Goal: Information Seeking & Learning: Learn about a topic

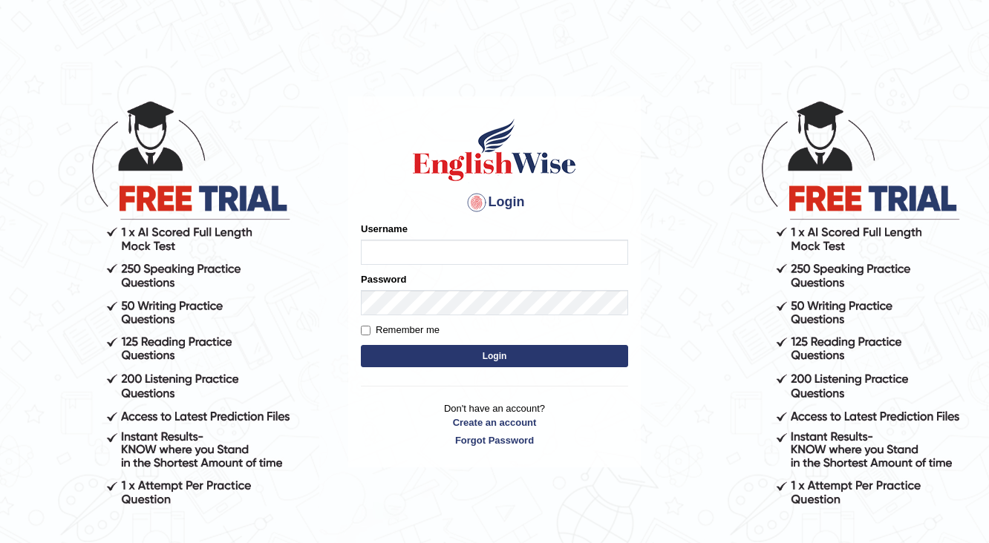
click at [425, 246] on input "Username" at bounding box center [494, 252] width 267 height 25
type input "shani221"
click at [376, 283] on label "Password" at bounding box center [383, 279] width 45 height 14
click at [511, 361] on button "Login" at bounding box center [494, 356] width 267 height 22
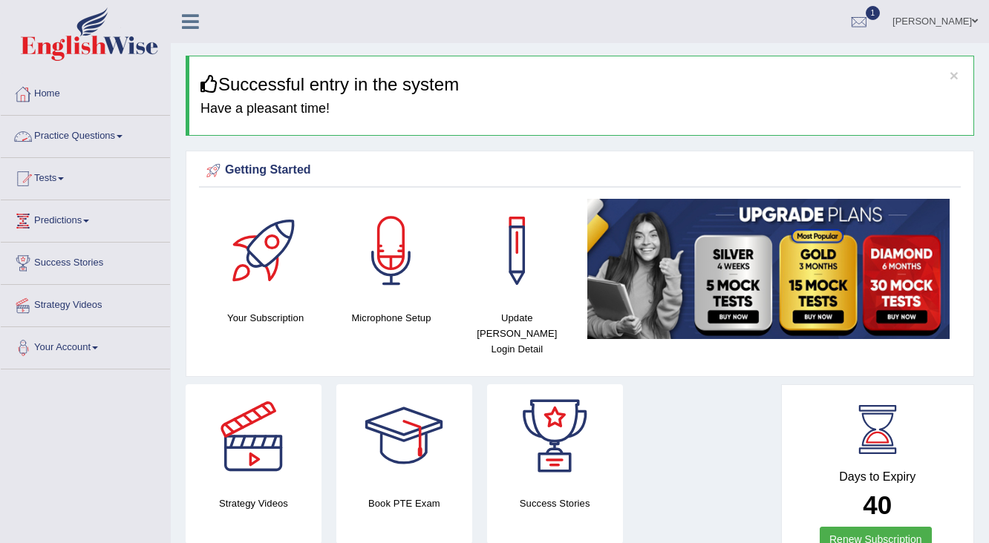
click at [59, 96] on link "Home" at bounding box center [85, 91] width 169 height 37
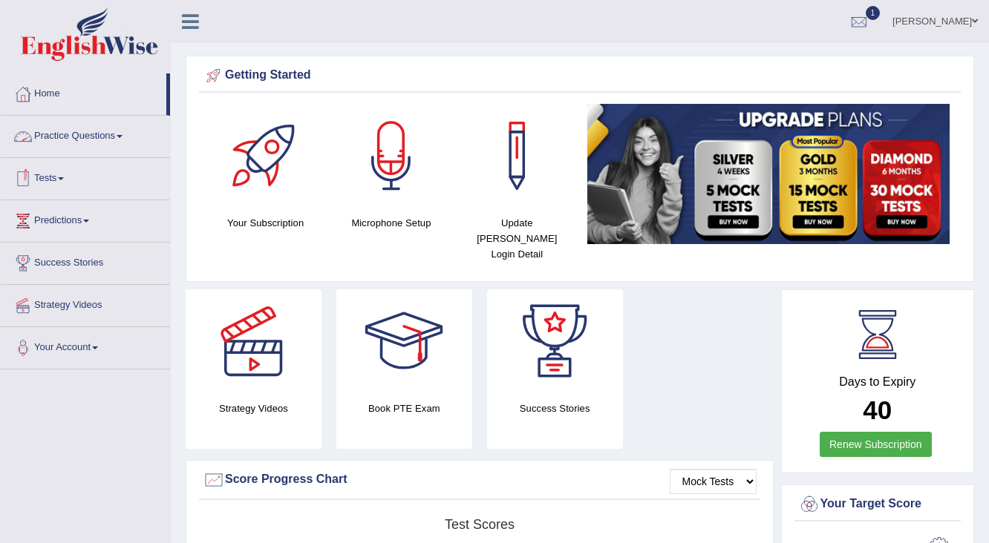
click at [88, 137] on link "Practice Questions" at bounding box center [85, 134] width 169 height 37
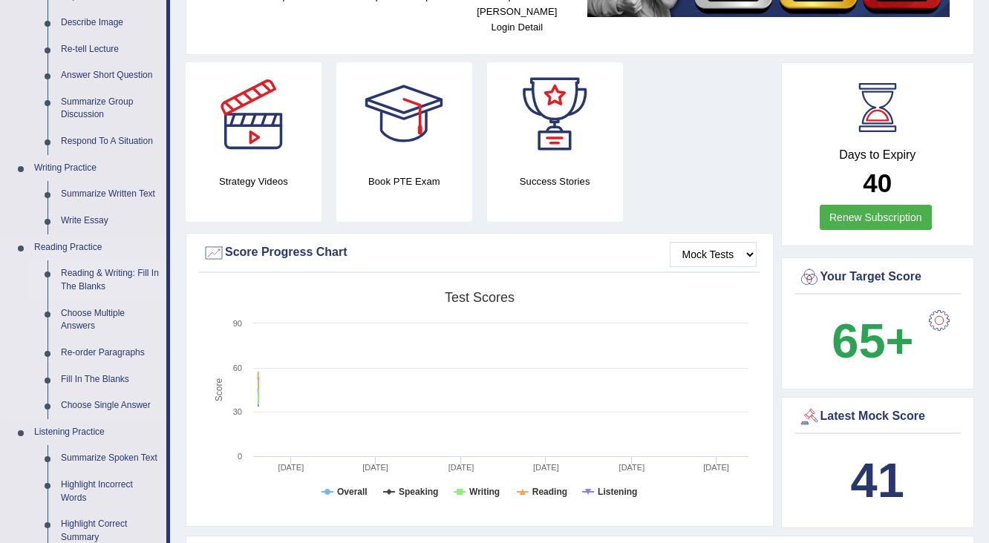
scroll to position [238, 0]
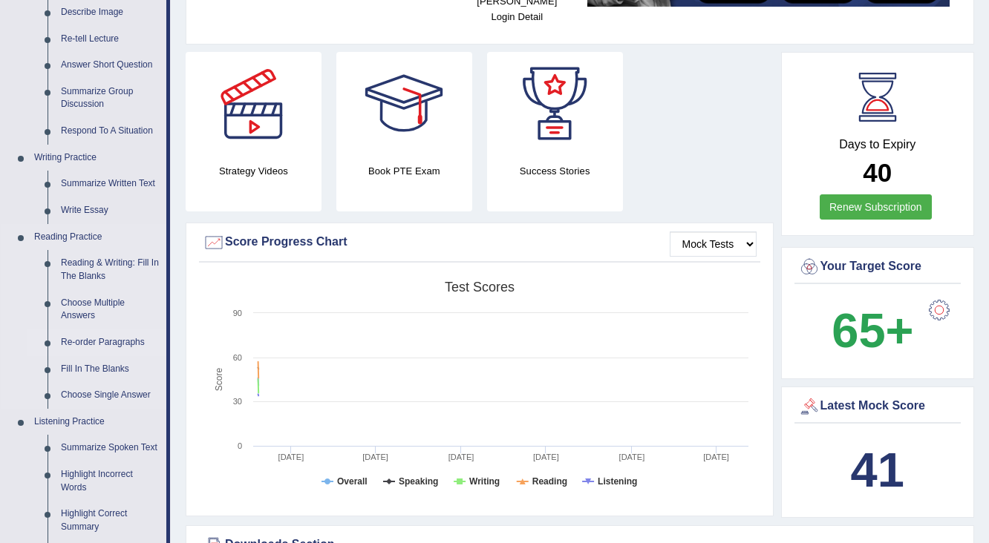
click at [110, 342] on link "Re-order Paragraphs" at bounding box center [110, 343] width 112 height 27
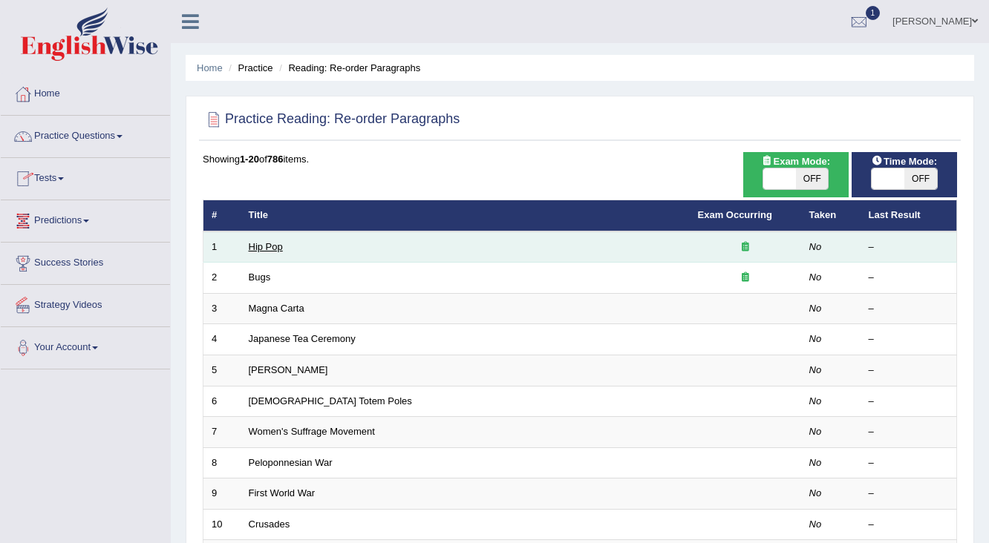
click at [269, 243] on link "Hip Pop" at bounding box center [266, 246] width 34 height 11
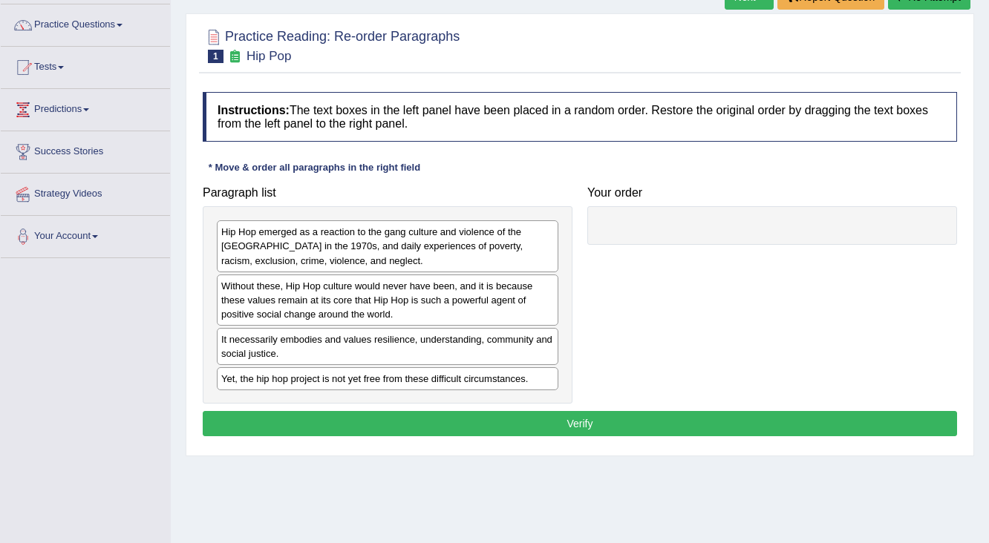
scroll to position [119, 0]
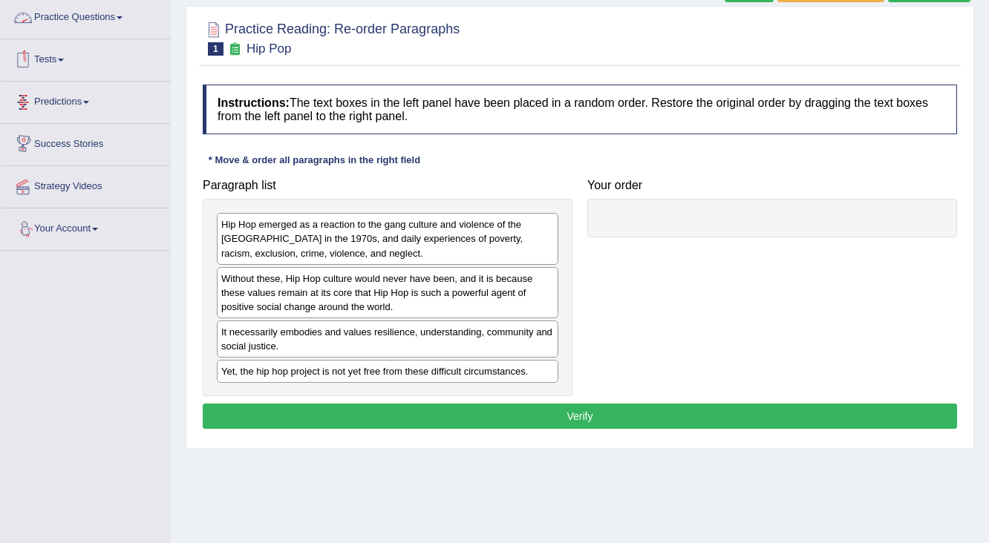
click at [77, 19] on link "Practice Questions" at bounding box center [85, 15] width 169 height 37
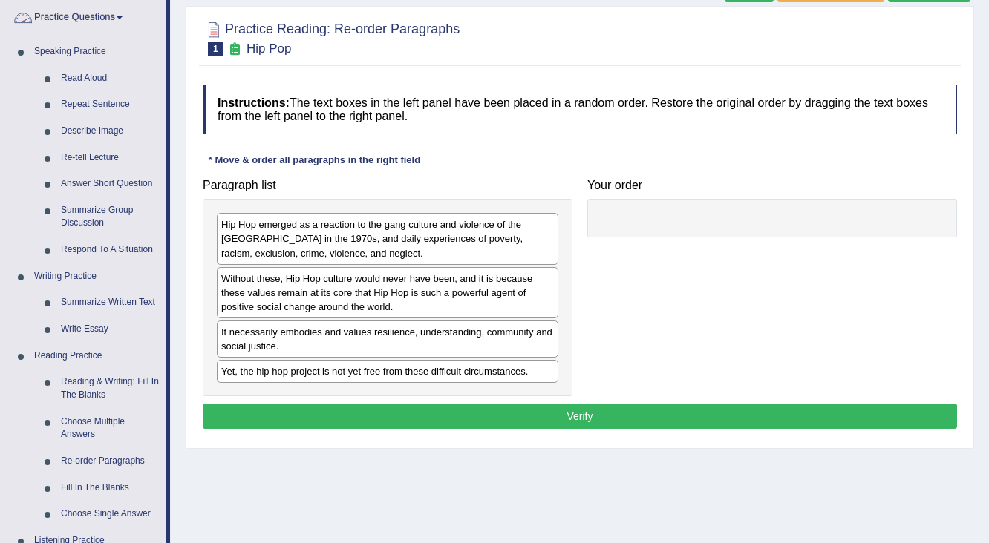
click at [65, 17] on link "Practice Questions" at bounding box center [84, 15] width 166 height 37
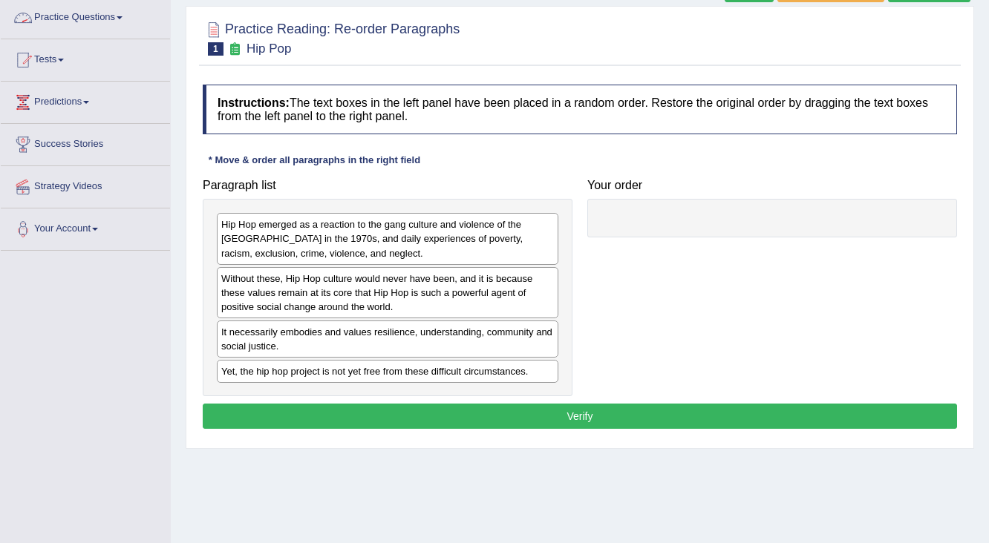
click at [94, 23] on link "Practice Questions" at bounding box center [85, 15] width 169 height 37
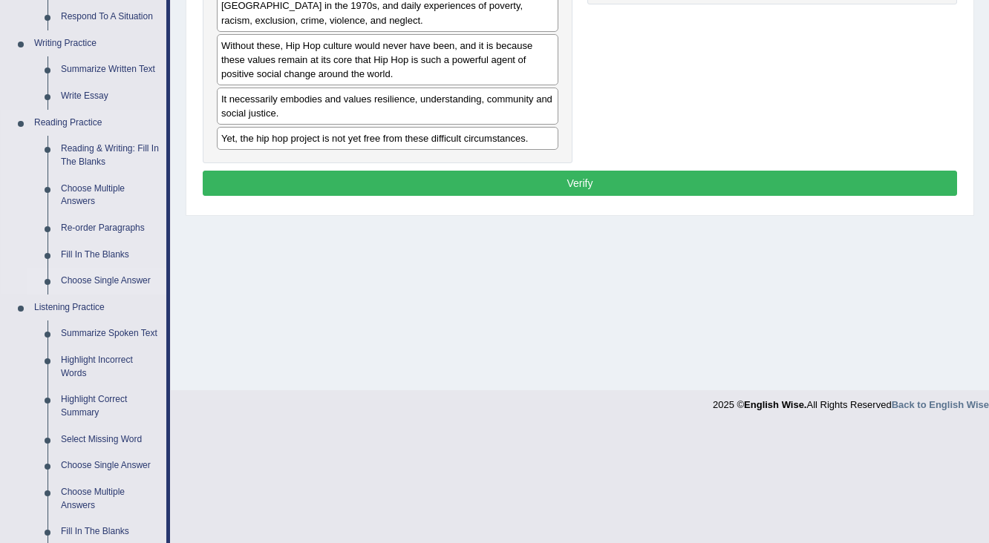
scroll to position [356, 0]
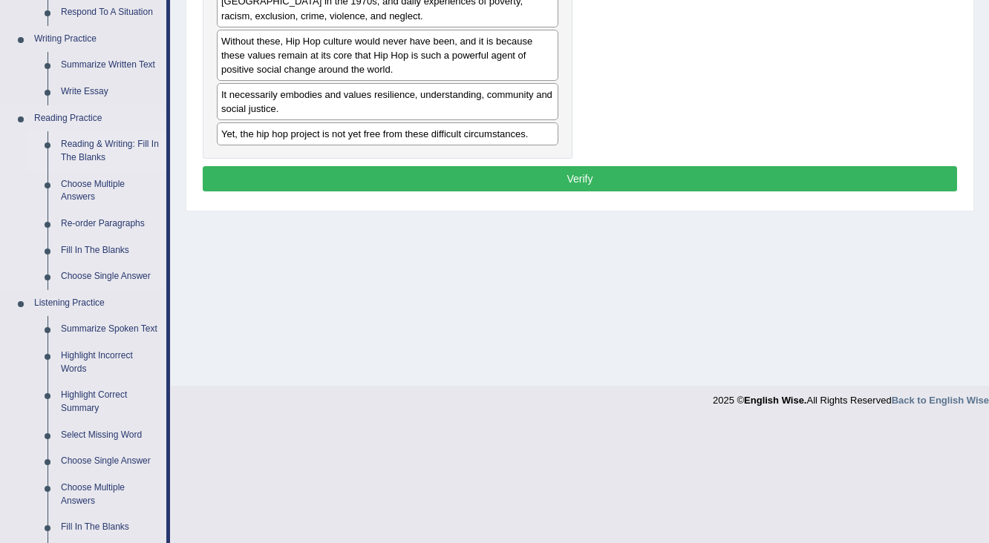
click at [105, 148] on link "Reading & Writing: Fill In The Blanks" at bounding box center [110, 150] width 112 height 39
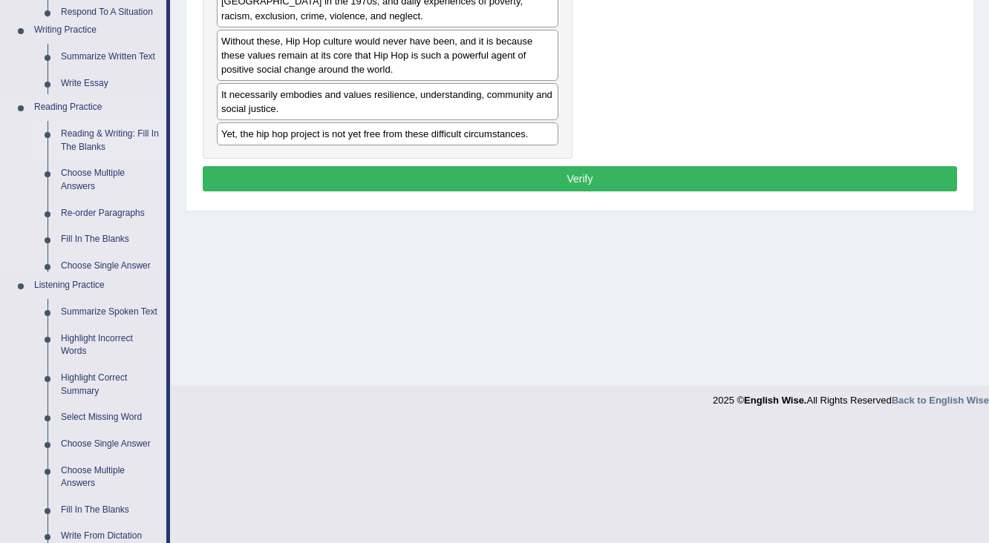
scroll to position [236, 0]
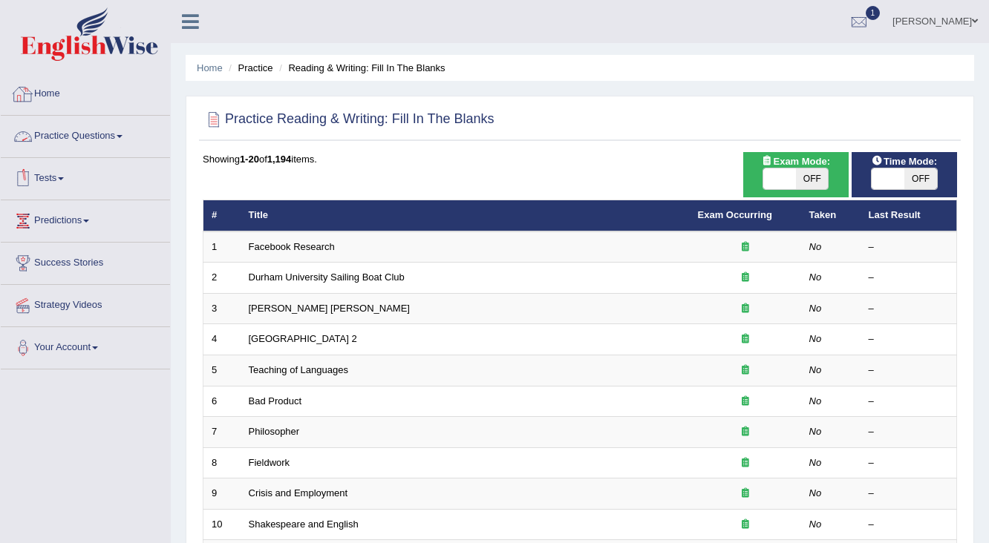
click at [44, 98] on link "Home" at bounding box center [85, 91] width 169 height 37
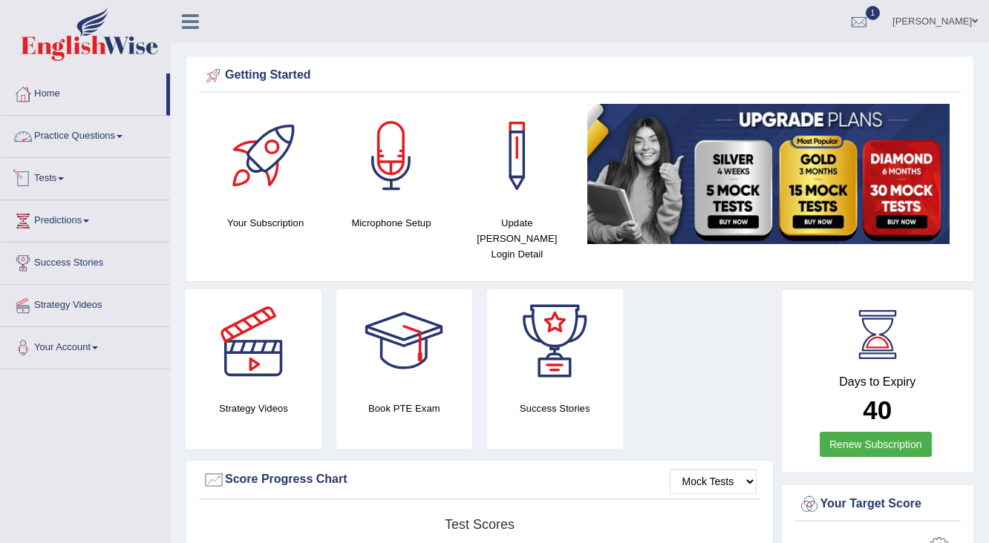
click at [98, 136] on link "Practice Questions" at bounding box center [85, 134] width 169 height 37
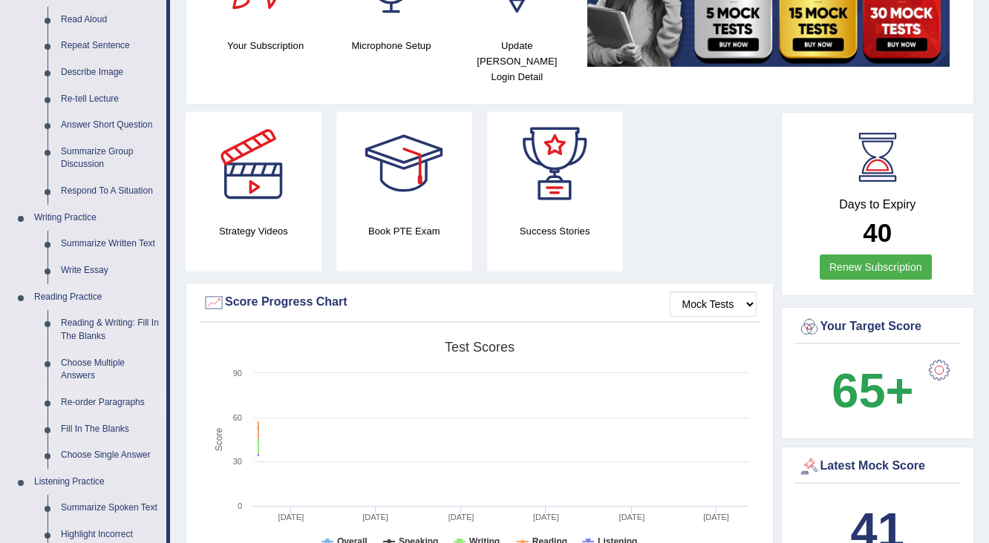
scroll to position [178, 0]
click at [98, 407] on link "Re-order Paragraphs" at bounding box center [110, 402] width 112 height 27
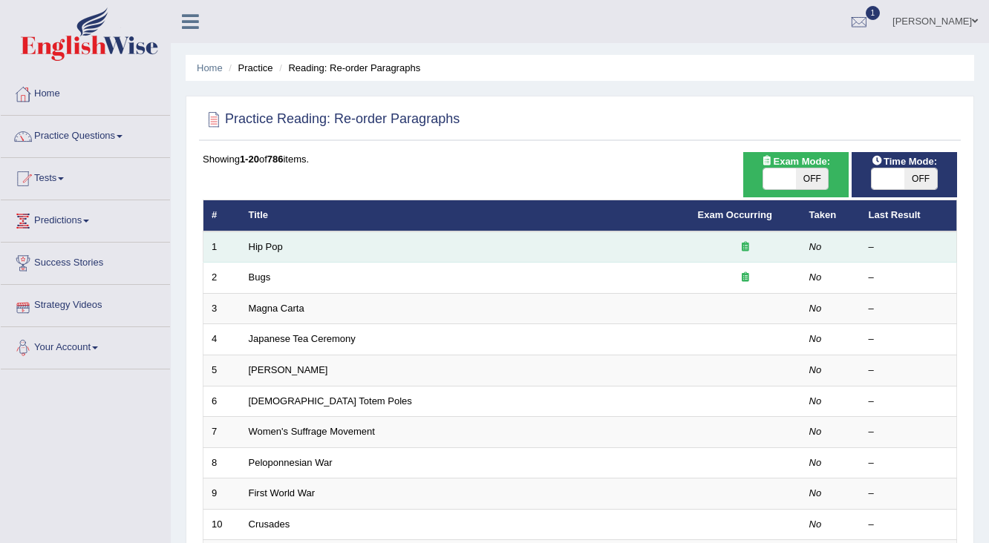
click at [270, 252] on td "Hip Pop" at bounding box center [465, 247] width 449 height 31
click at [270, 246] on link "Hip Pop" at bounding box center [266, 246] width 34 height 11
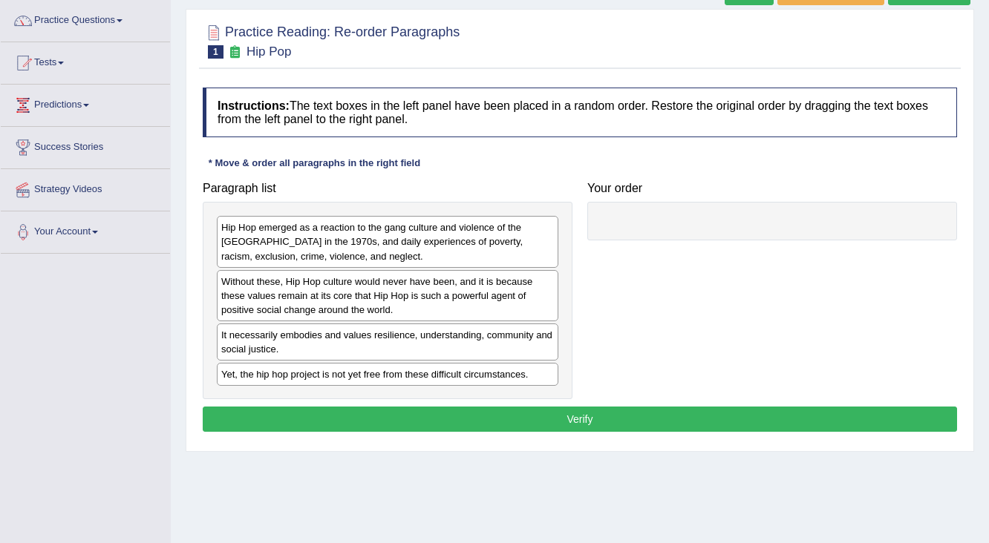
scroll to position [119, 0]
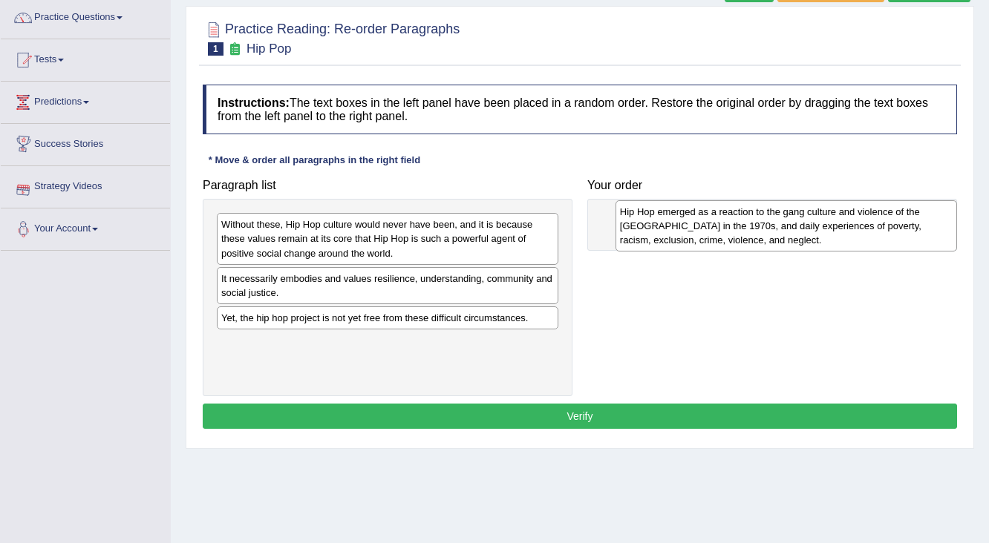
drag, startPoint x: 263, startPoint y: 243, endPoint x: 635, endPoint y: 241, distance: 371.9
click at [635, 241] on div "Hip Hop emerged as a reaction to the gang culture and violence of the [GEOGRAPH…" at bounding box center [786, 225] width 342 height 51
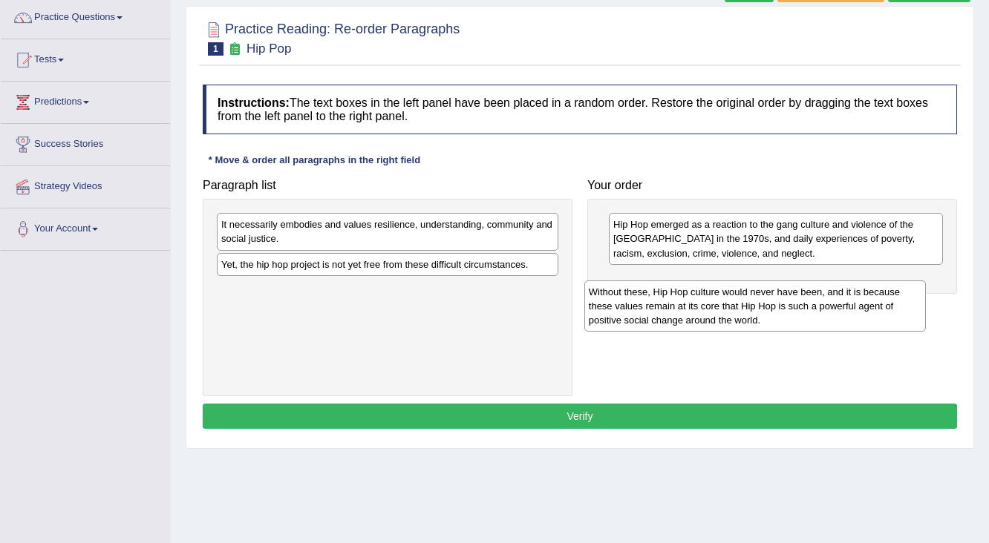
drag, startPoint x: 298, startPoint y: 237, endPoint x: 666, endPoint y: 304, distance: 373.6
click at [666, 304] on div "Without these, Hip Hop culture would never have been, and it is because these v…" at bounding box center [755, 306] width 342 height 51
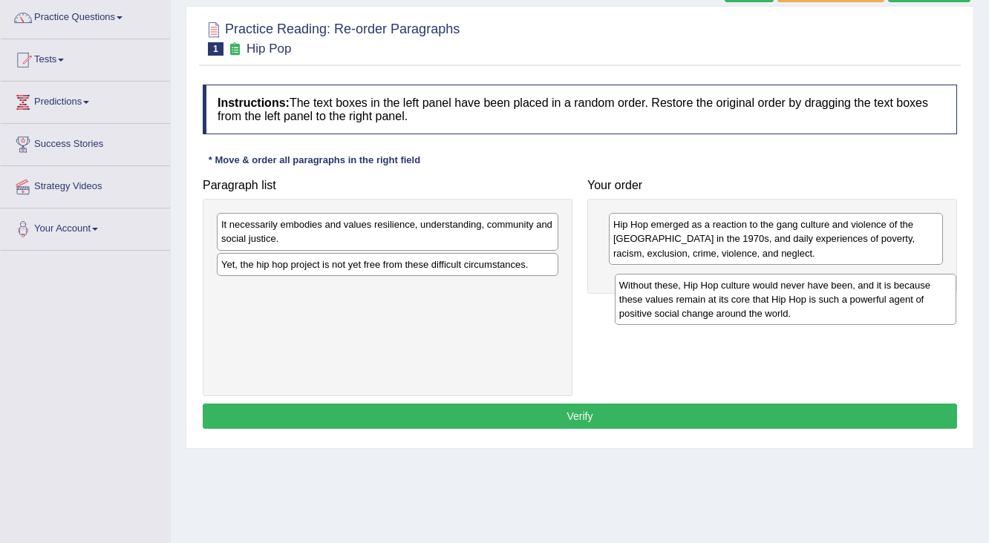
drag, startPoint x: 340, startPoint y: 299, endPoint x: 738, endPoint y: 295, distance: 397.9
click at [738, 295] on div "Without these, Hip Hop culture would never have been, and it is because these v…" at bounding box center [786, 299] width 342 height 51
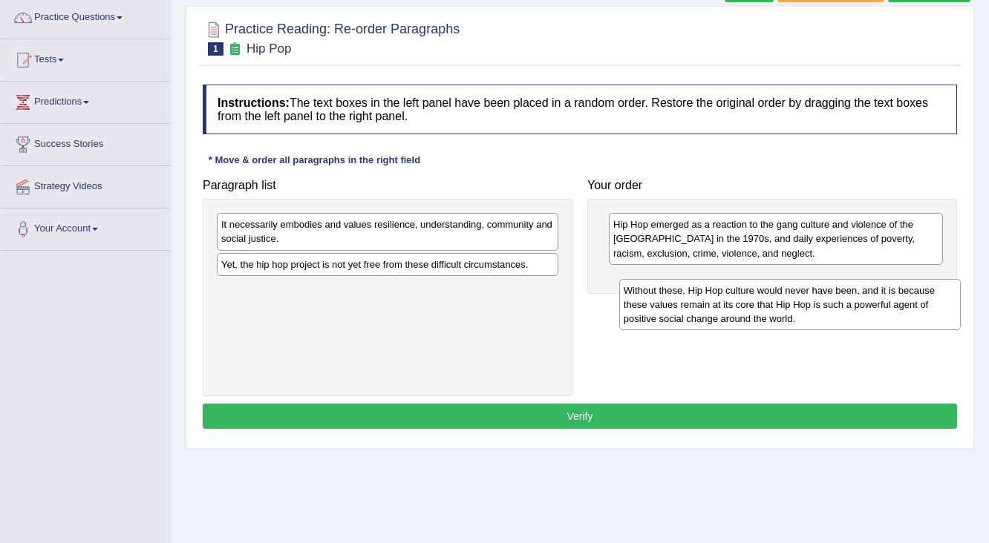
drag, startPoint x: 459, startPoint y: 314, endPoint x: 861, endPoint y: 315, distance: 402.3
click at [861, 315] on div "Without these, Hip Hop culture would never have been, and it is because these v…" at bounding box center [790, 304] width 342 height 51
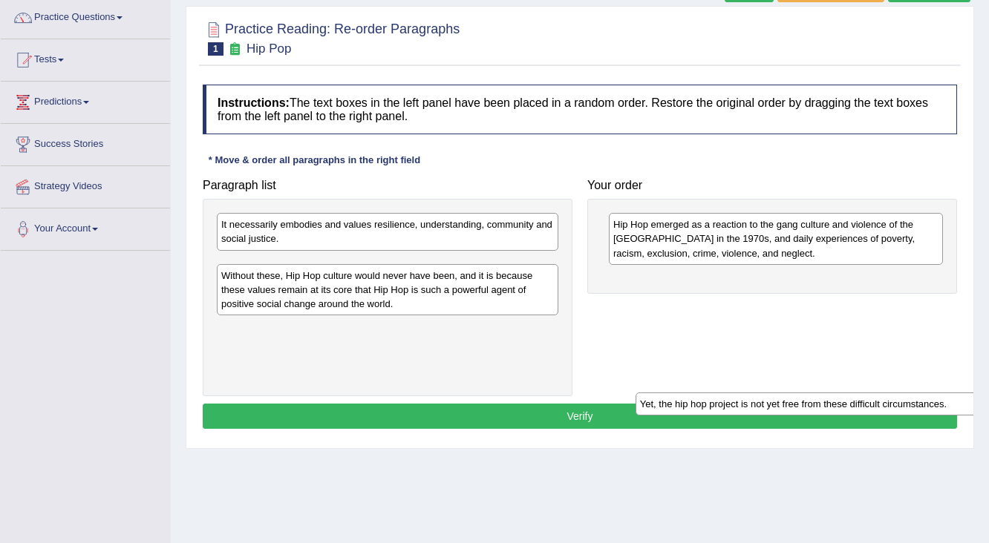
drag, startPoint x: 386, startPoint y: 263, endPoint x: 817, endPoint y: 356, distance: 440.4
click at [811, 393] on div "Yet, the hip hop project is not yet free from these difficult circumstances." at bounding box center [806, 404] width 342 height 23
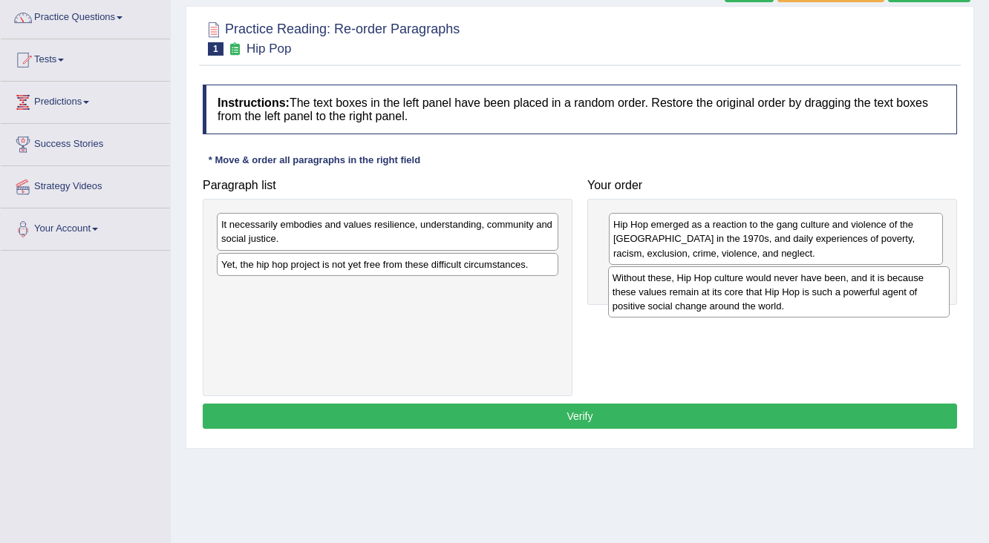
drag, startPoint x: 378, startPoint y: 304, endPoint x: 769, endPoint y: 292, distance: 391.4
click at [769, 292] on div "Without these, Hip Hop culture would never have been, and it is because these v…" at bounding box center [779, 291] width 342 height 51
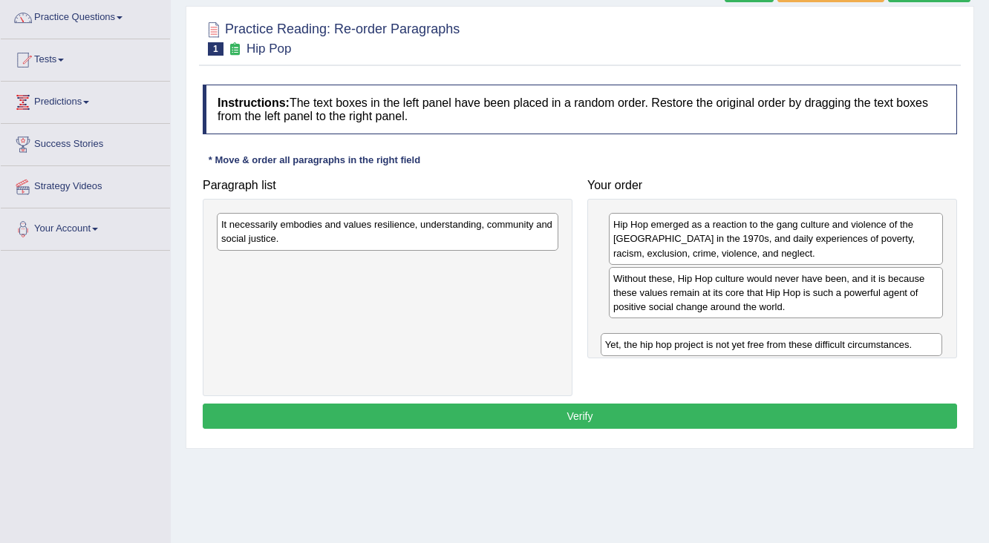
drag, startPoint x: 220, startPoint y: 258, endPoint x: 604, endPoint y: 338, distance: 392.2
click at [604, 338] on div "Yet, the hip hop project is not yet free from these difficult circumstances." at bounding box center [772, 344] width 342 height 23
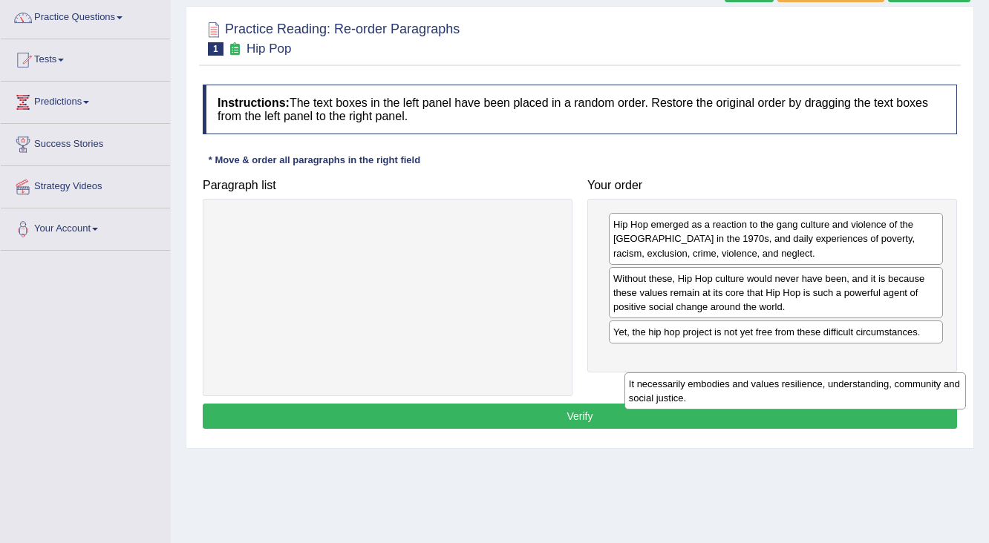
drag, startPoint x: 240, startPoint y: 241, endPoint x: 647, endPoint y: 400, distance: 437.7
click at [647, 400] on div "It necessarily embodies and values resilience, understanding, community and soc…" at bounding box center [795, 391] width 342 height 37
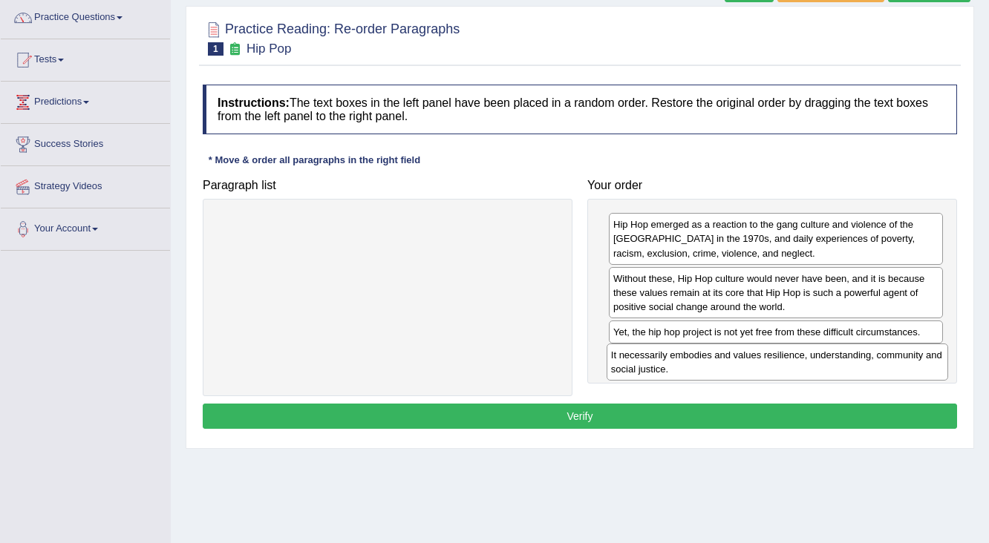
drag, startPoint x: 372, startPoint y: 223, endPoint x: 762, endPoint y: 353, distance: 411.0
click at [762, 353] on div "It necessarily embodies and values resilience, understanding, community and soc…" at bounding box center [777, 362] width 342 height 37
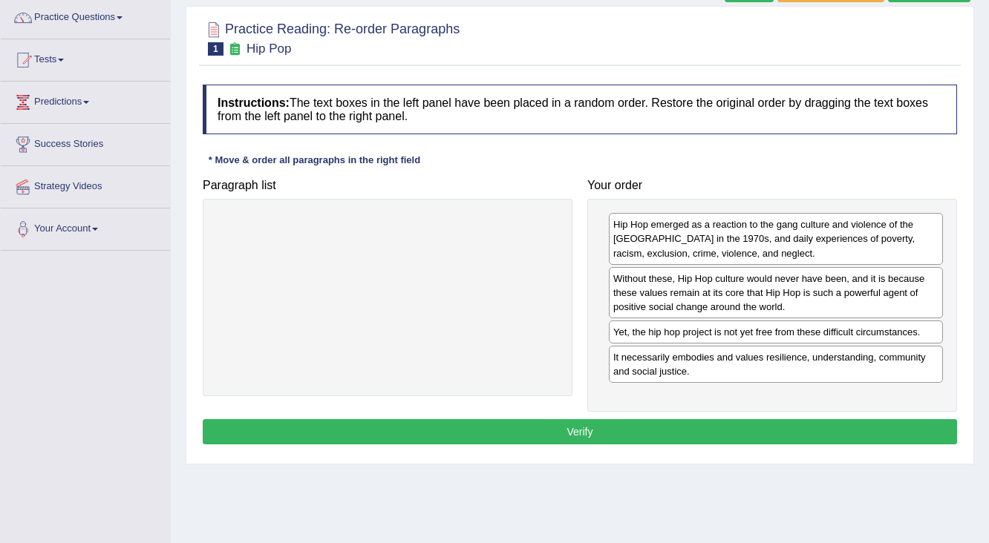
click at [676, 431] on button "Verify" at bounding box center [580, 431] width 754 height 25
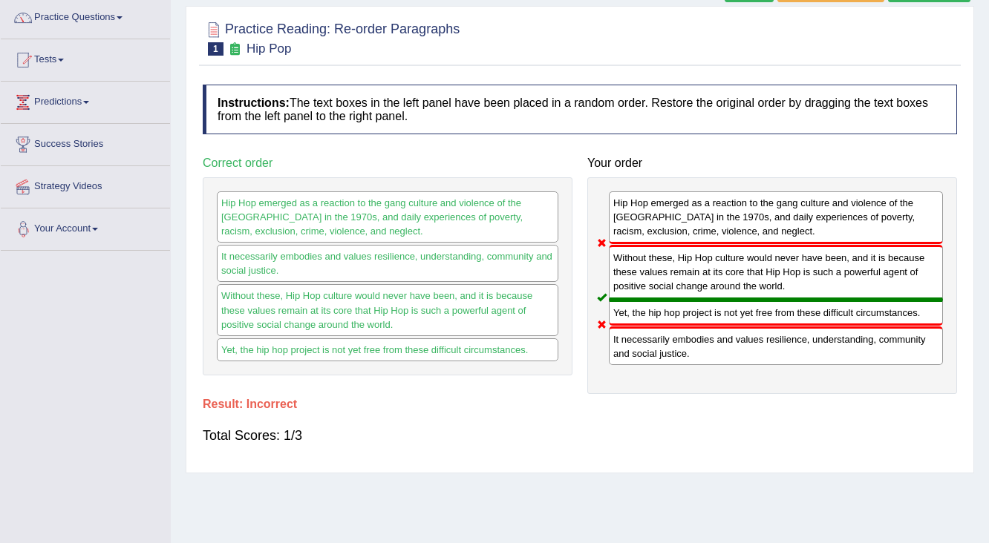
scroll to position [0, 0]
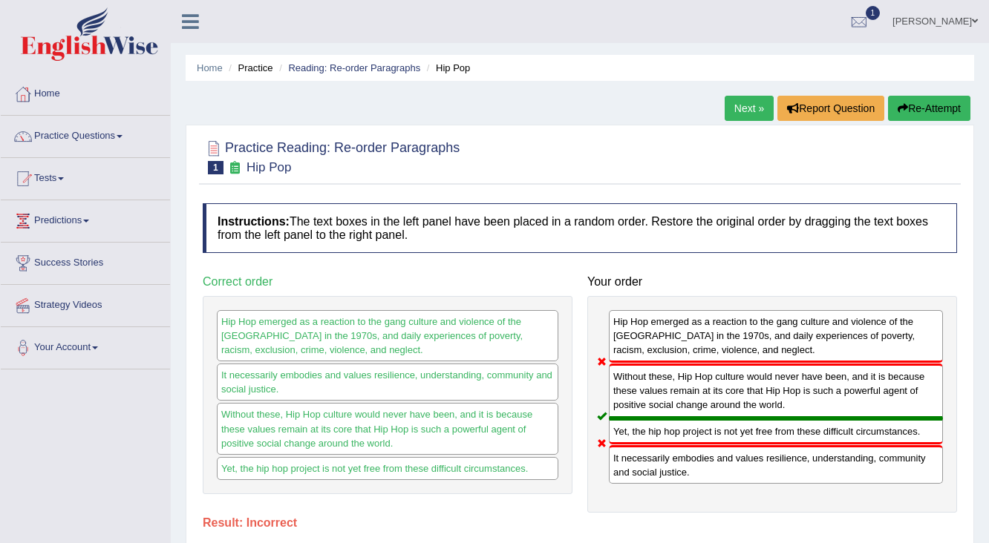
click at [736, 108] on link "Next »" at bounding box center [749, 108] width 49 height 25
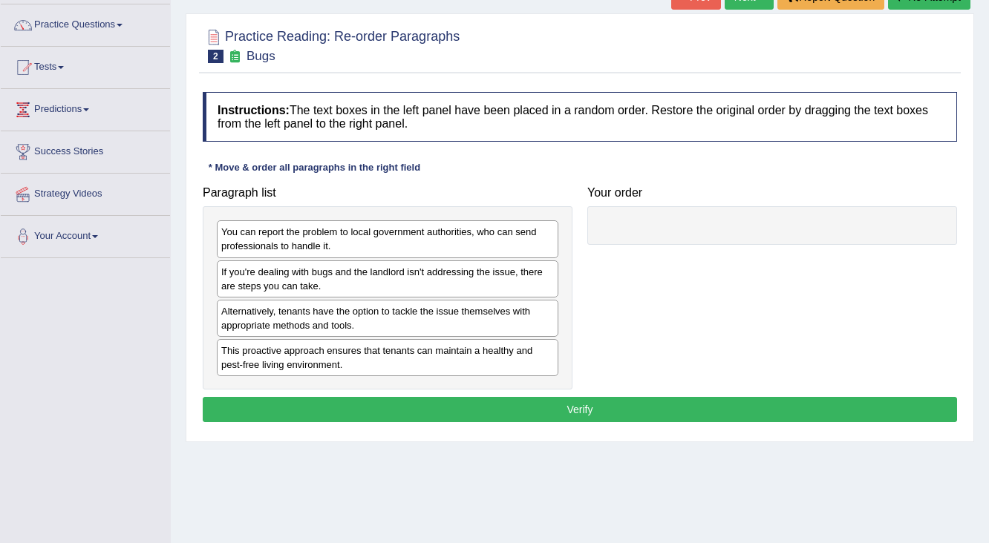
scroll to position [119, 0]
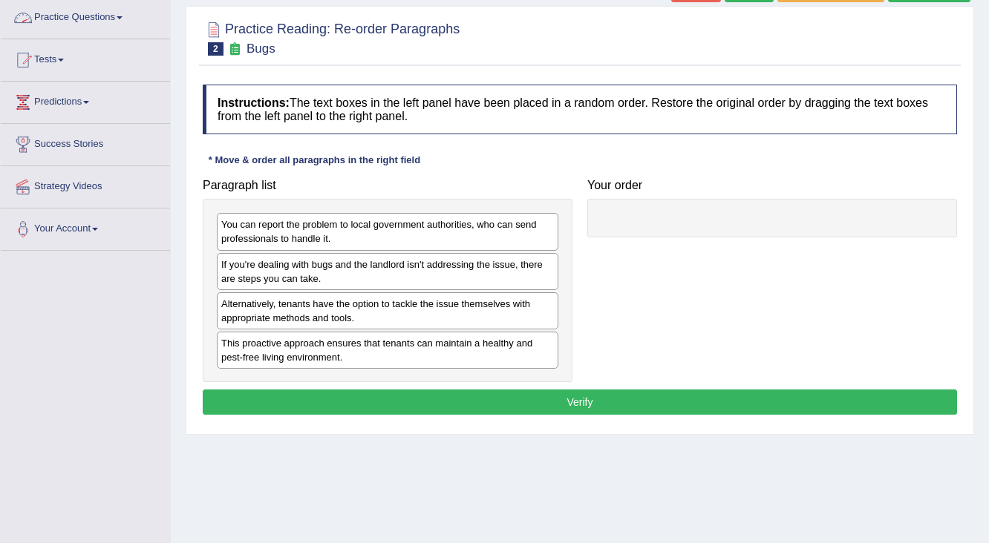
click at [85, 17] on link "Practice Questions" at bounding box center [85, 15] width 169 height 37
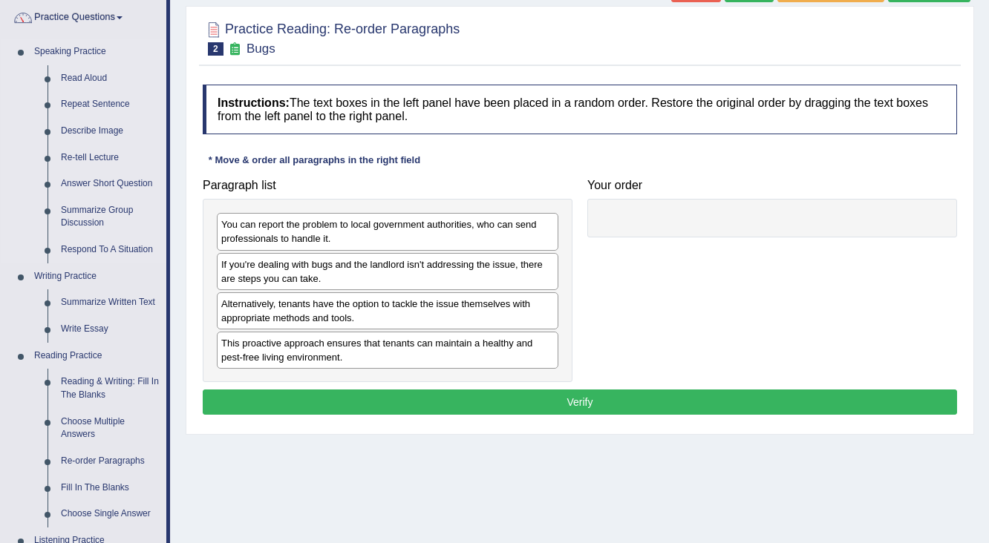
click at [71, 52] on link "Speaking Practice" at bounding box center [96, 52] width 139 height 27
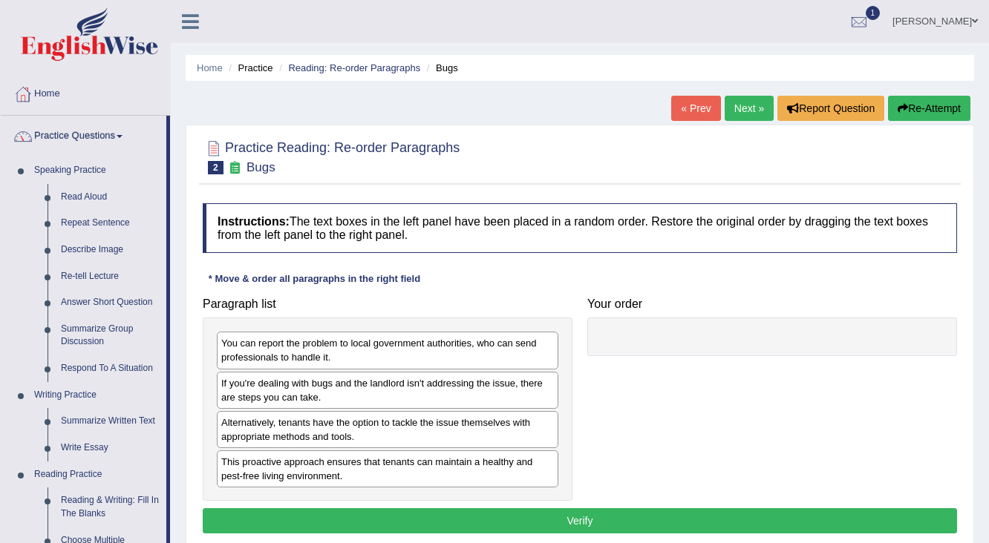
click at [62, 92] on link "Home" at bounding box center [85, 91] width 169 height 37
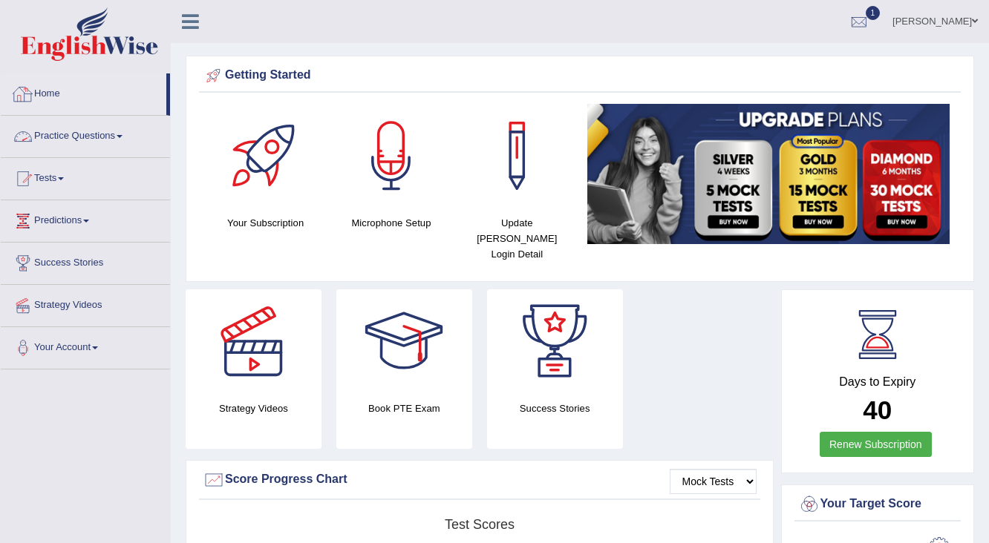
click at [48, 98] on link "Home" at bounding box center [84, 91] width 166 height 37
click at [71, 104] on link "Home" at bounding box center [84, 91] width 166 height 37
click at [90, 136] on link "Practice Questions" at bounding box center [85, 134] width 169 height 37
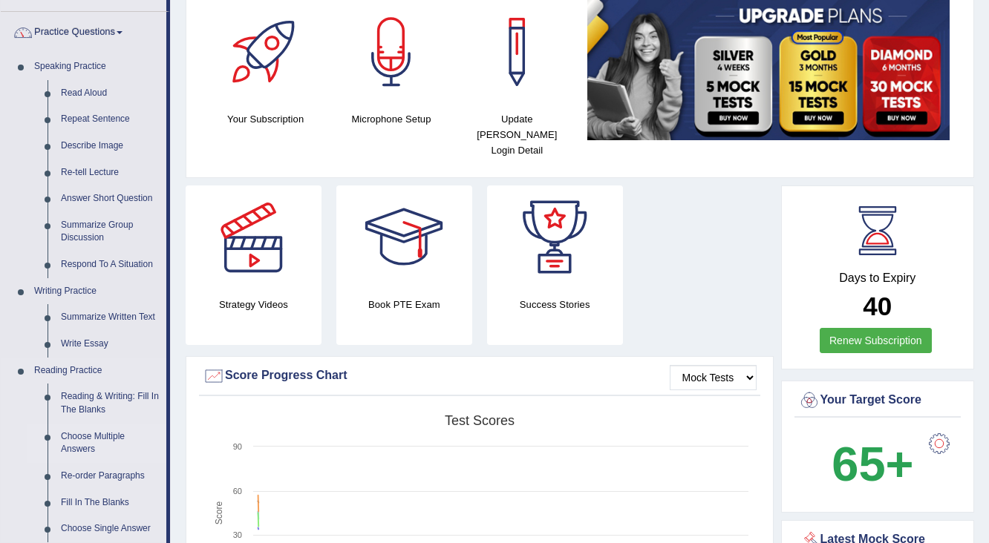
scroll to position [119, 0]
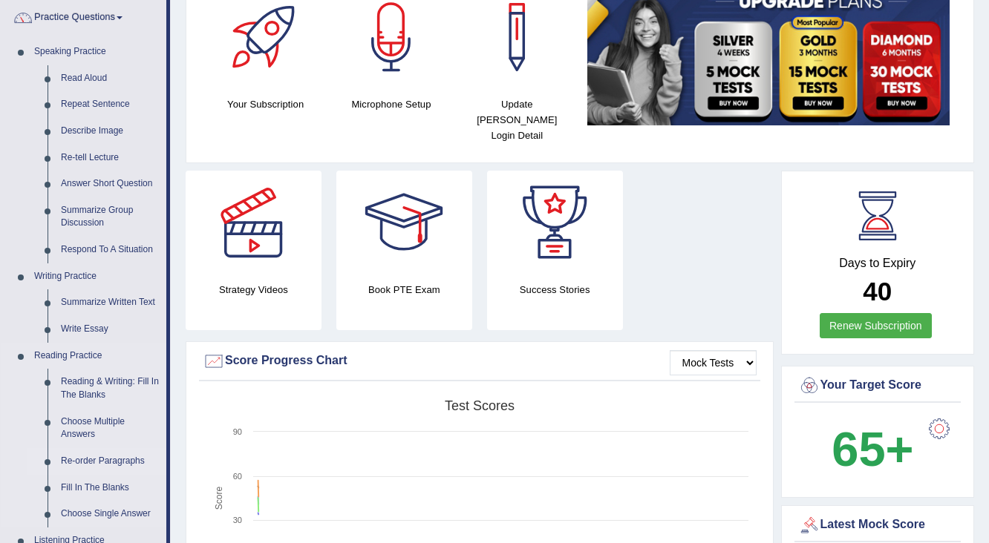
click at [87, 466] on link "Re-order Paragraphs" at bounding box center [110, 461] width 112 height 27
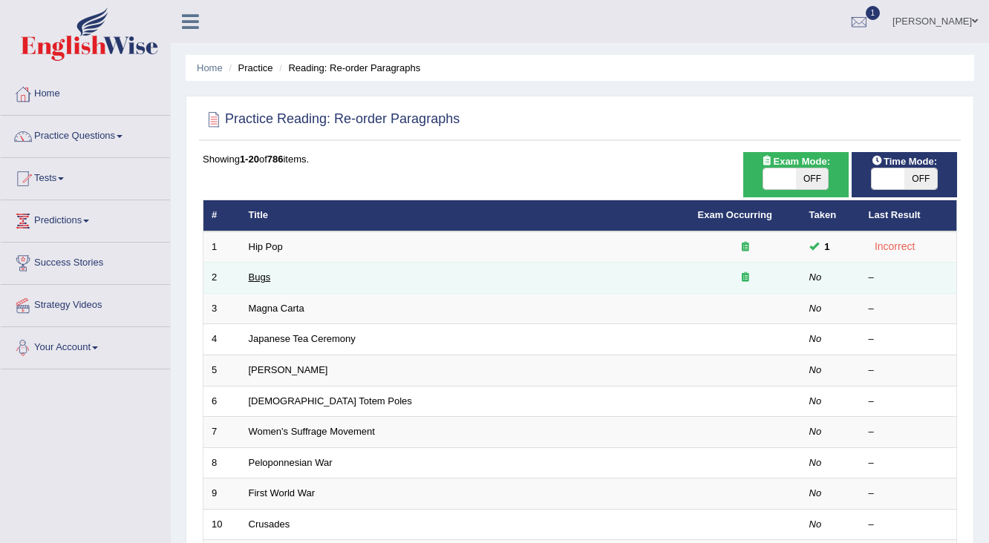
click at [267, 279] on link "Bugs" at bounding box center [260, 277] width 22 height 11
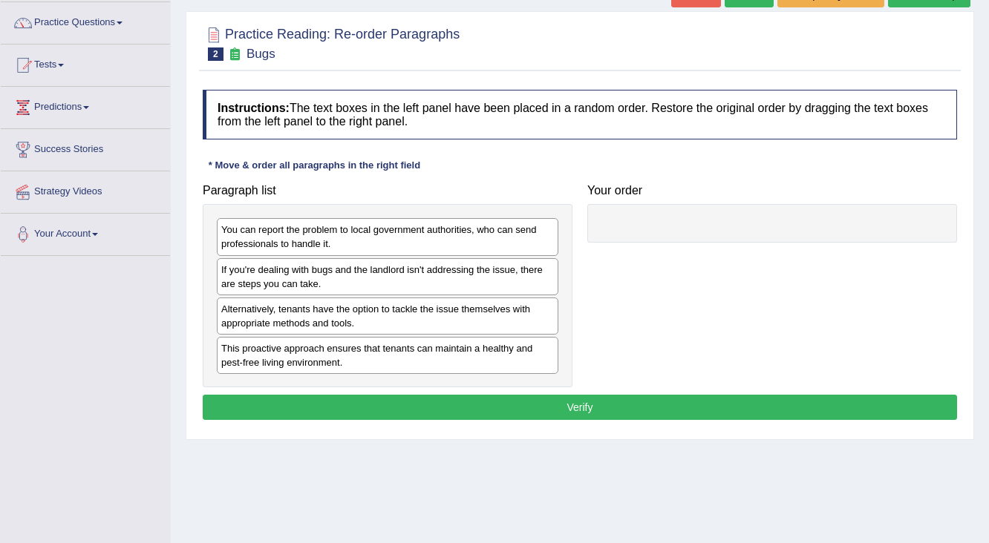
scroll to position [119, 0]
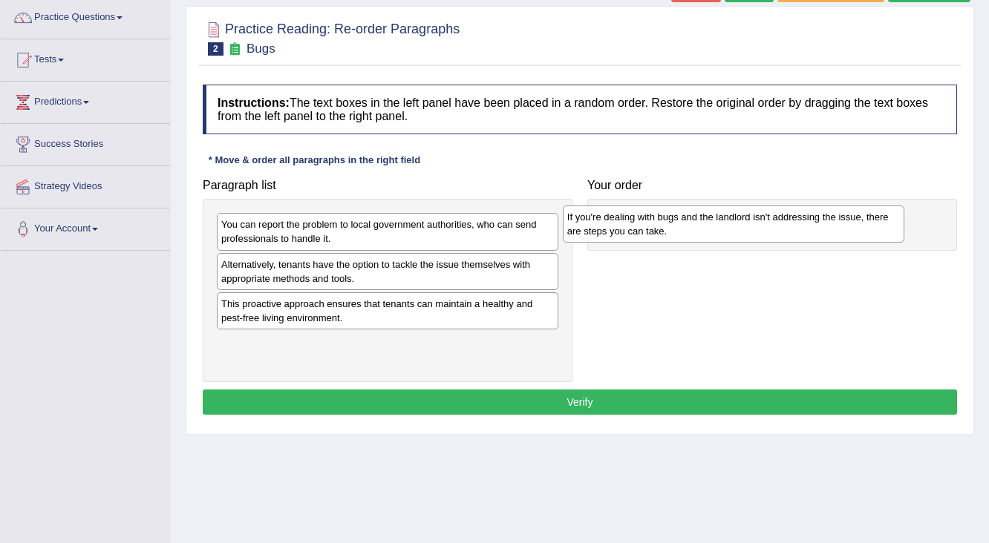
drag, startPoint x: 313, startPoint y: 279, endPoint x: 659, endPoint y: 232, distance: 349.1
click at [659, 232] on div "If you're dealing with bugs and the landlord isn't addressing the issue, there …" at bounding box center [734, 224] width 342 height 37
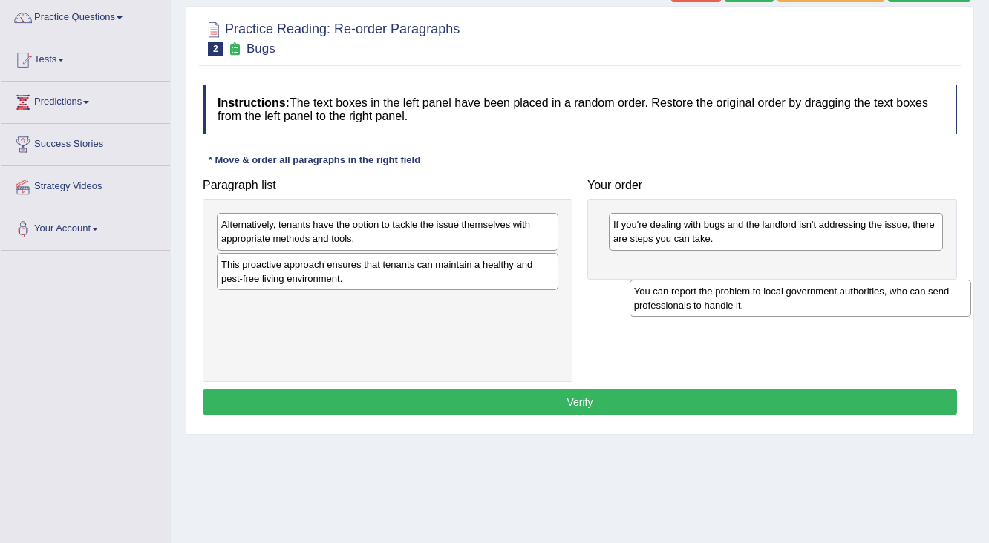
drag, startPoint x: 255, startPoint y: 233, endPoint x: 668, endPoint y: 300, distance: 418.1
click at [668, 300] on div "You can report the problem to local government authorities, who can send profes…" at bounding box center [800, 298] width 342 height 37
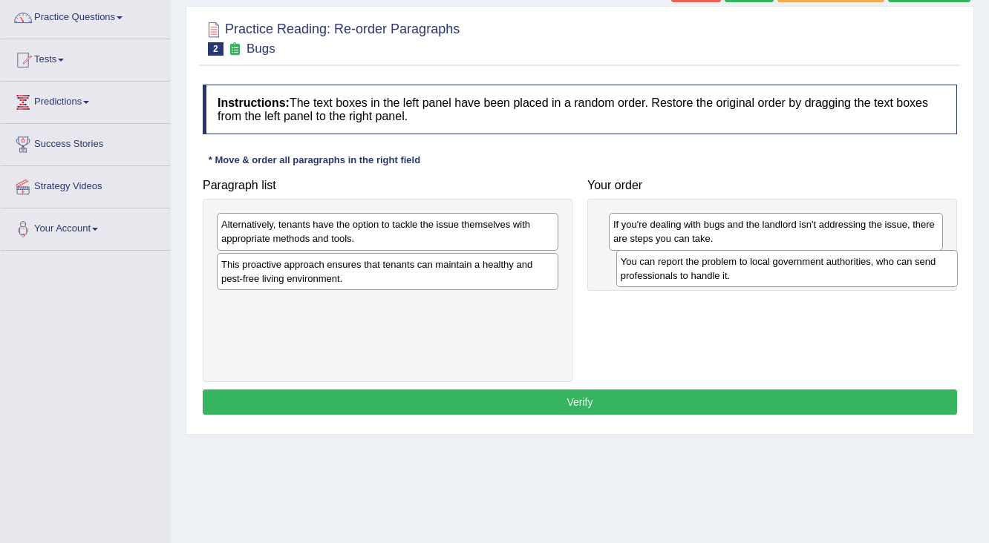
drag, startPoint x: 235, startPoint y: 318, endPoint x: 634, endPoint y: 276, distance: 401.5
click at [634, 276] on div "You can report the problem to local government authorities, who can send profes…" at bounding box center [787, 268] width 342 height 37
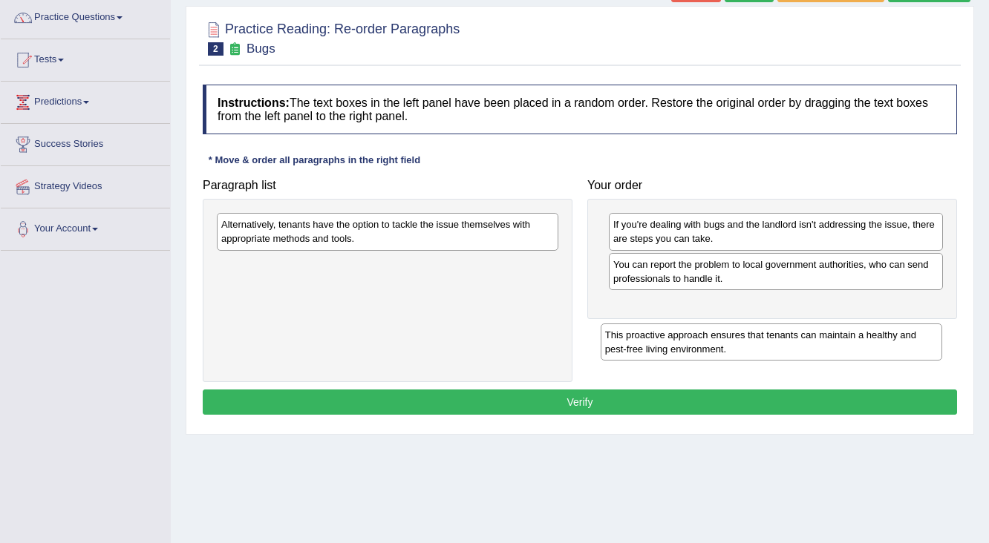
drag, startPoint x: 330, startPoint y: 270, endPoint x: 714, endPoint y: 341, distance: 390.3
click at [714, 341] on div "This proactive approach ensures that tenants can maintain a healthy and pest-fr…" at bounding box center [772, 342] width 342 height 37
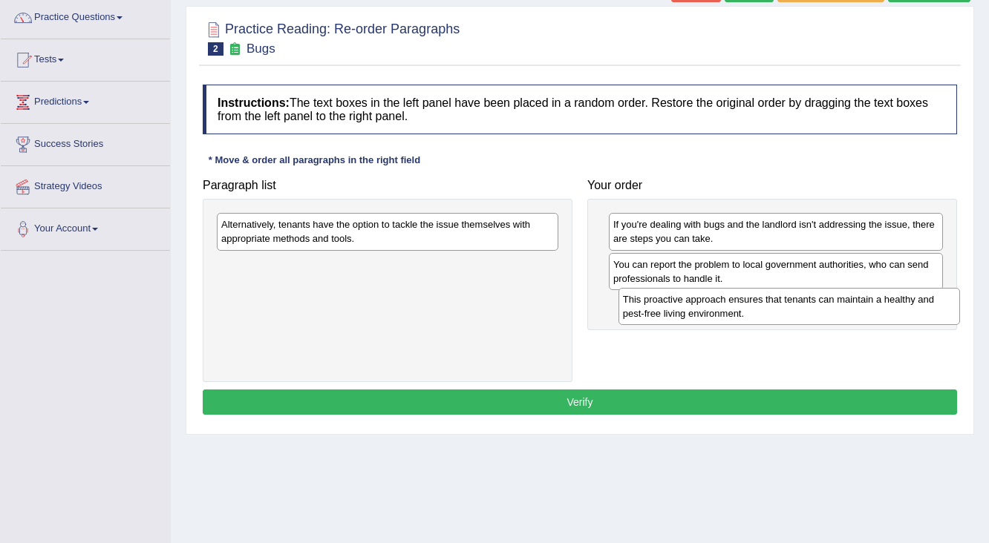
drag, startPoint x: 302, startPoint y: 271, endPoint x: 704, endPoint y: 307, distance: 403.2
click at [704, 307] on div "This proactive approach ensures that tenants can maintain a healthy and pest-fr…" at bounding box center [789, 306] width 342 height 37
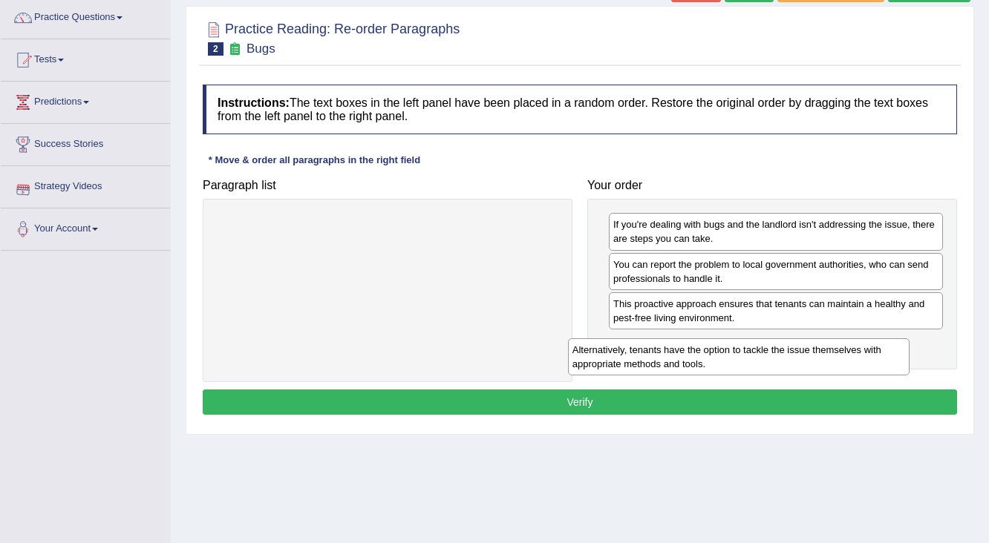
drag, startPoint x: 229, startPoint y: 232, endPoint x: 592, endPoint y: 344, distance: 380.8
click at [589, 347] on div "Alternatively, tenants have the option to tackle the issue themselves with appr…" at bounding box center [739, 356] width 342 height 37
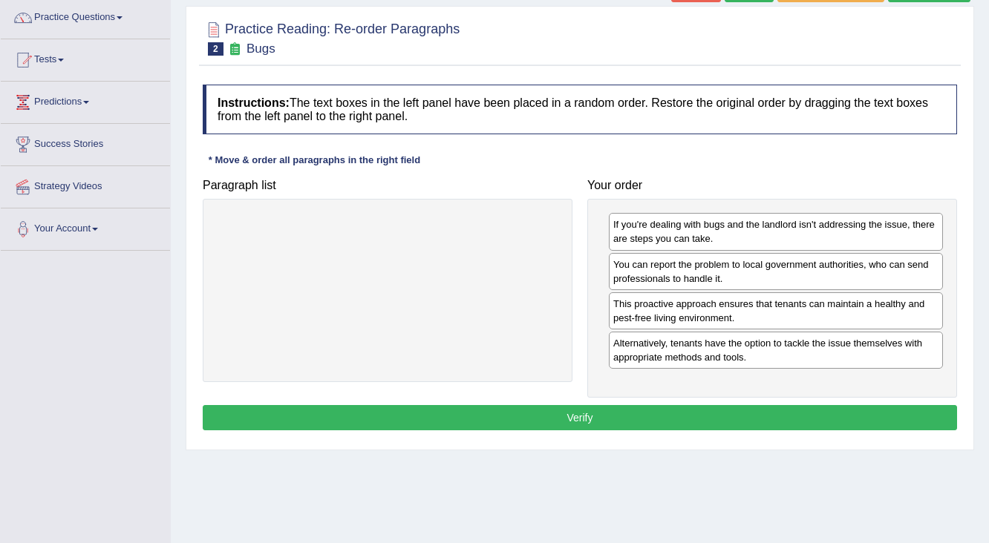
click at [585, 413] on button "Verify" at bounding box center [580, 417] width 754 height 25
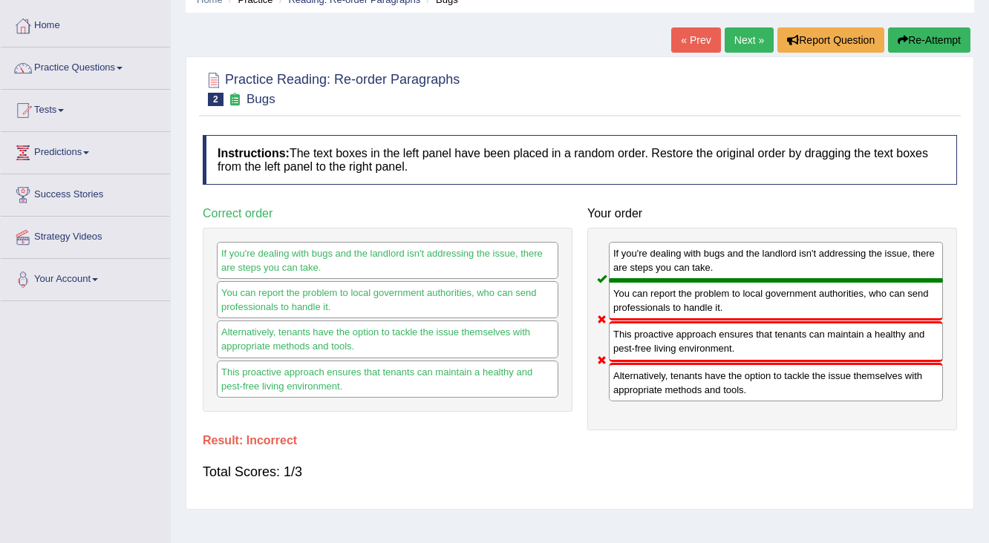
scroll to position [0, 0]
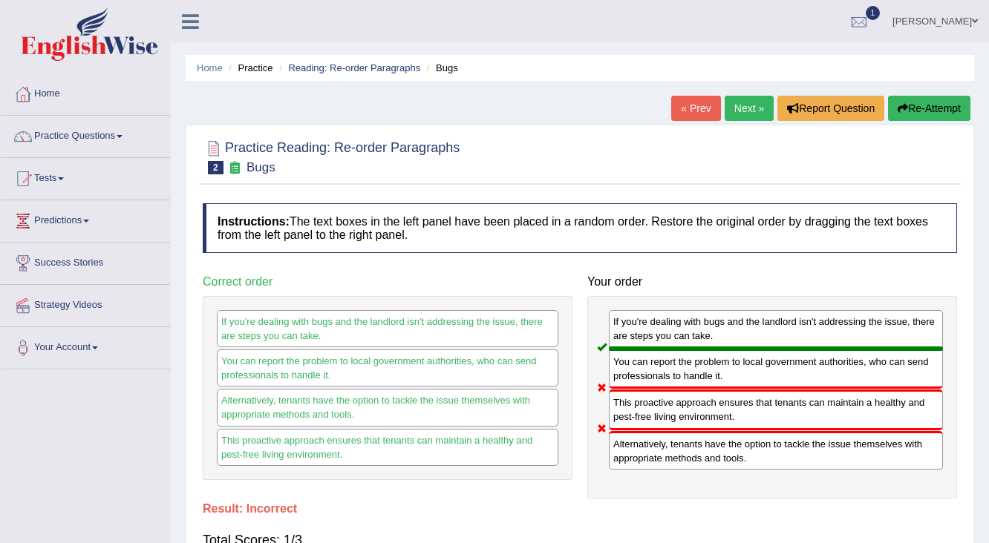
click at [735, 102] on link "Next »" at bounding box center [749, 108] width 49 height 25
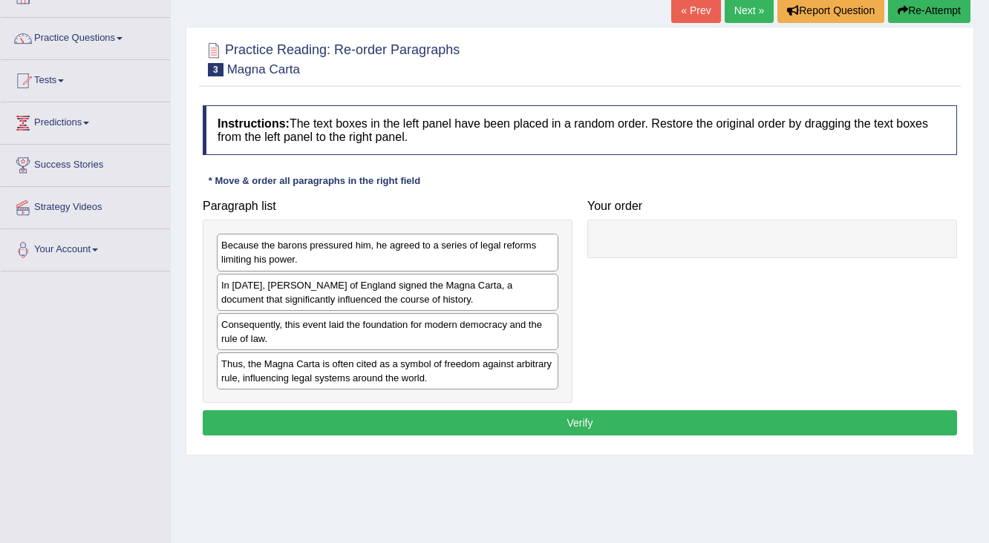
scroll to position [119, 0]
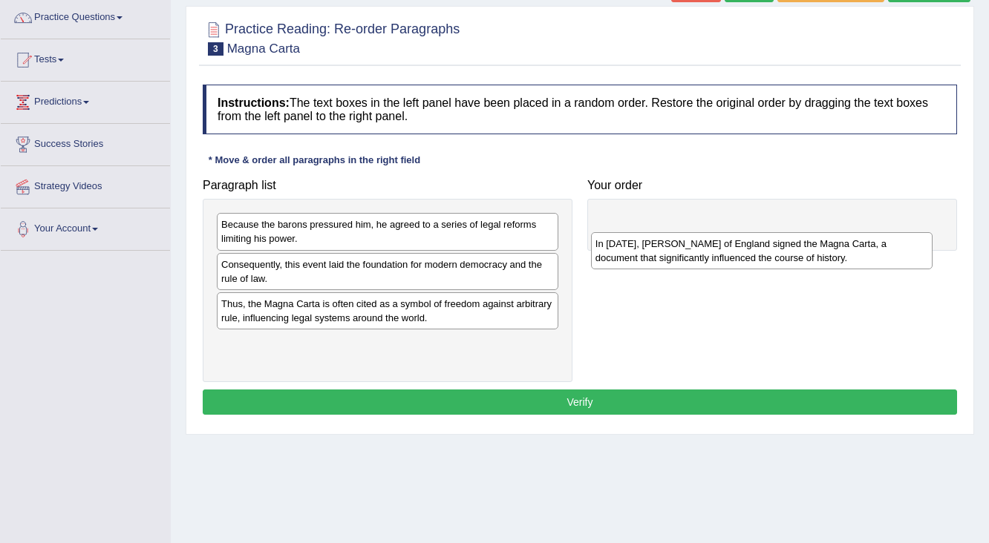
drag, startPoint x: 252, startPoint y: 276, endPoint x: 624, endPoint y: 252, distance: 372.7
click at [624, 252] on div "In 1215, King John of England signed the Magna Carta, a document that significa…" at bounding box center [762, 250] width 342 height 37
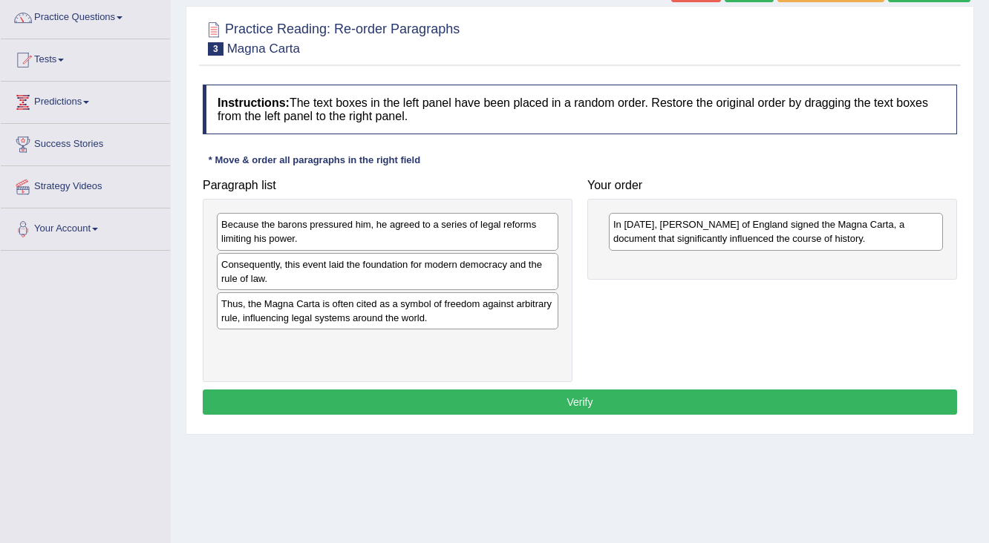
drag, startPoint x: 333, startPoint y: 333, endPoint x: 362, endPoint y: 330, distance: 29.0
click at [653, 300] on div "Paragraph list Because the barons pressured him, he agreed to a series of legal…" at bounding box center [579, 276] width 769 height 211
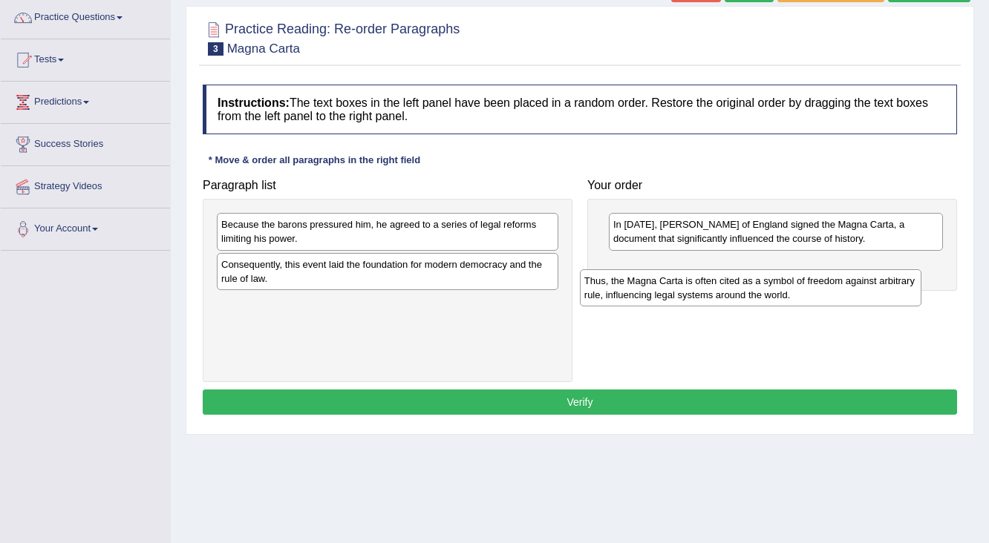
drag, startPoint x: 303, startPoint y: 315, endPoint x: 666, endPoint y: 293, distance: 363.7
click at [666, 293] on div "Thus, the Magna Carta is often cited as a symbol of freedom against arbitrary r…" at bounding box center [751, 287] width 342 height 37
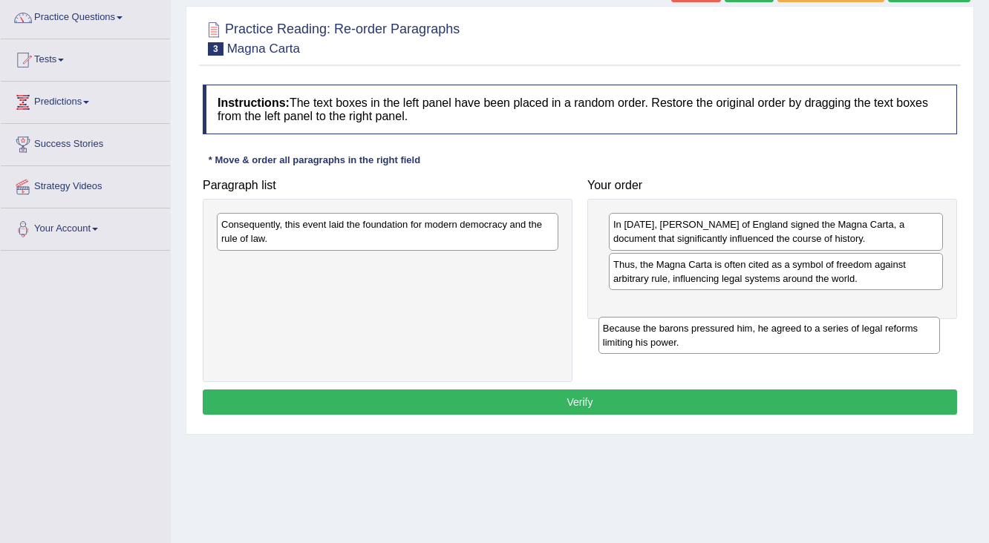
drag, startPoint x: 276, startPoint y: 241, endPoint x: 658, endPoint y: 344, distance: 395.5
click at [658, 344] on div "Because the barons pressured him, he agreed to a series of legal reforms limiti…" at bounding box center [769, 335] width 342 height 37
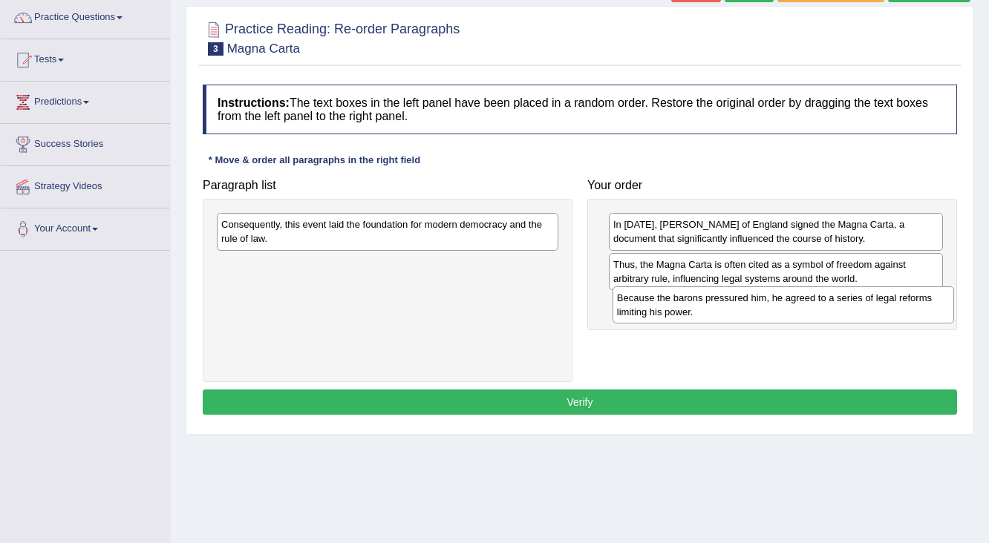
drag, startPoint x: 235, startPoint y: 269, endPoint x: 630, endPoint y: 303, distance: 397.1
click at [630, 303] on div "Because the barons pressured him, he agreed to a series of legal reforms limiti…" at bounding box center [783, 305] width 342 height 37
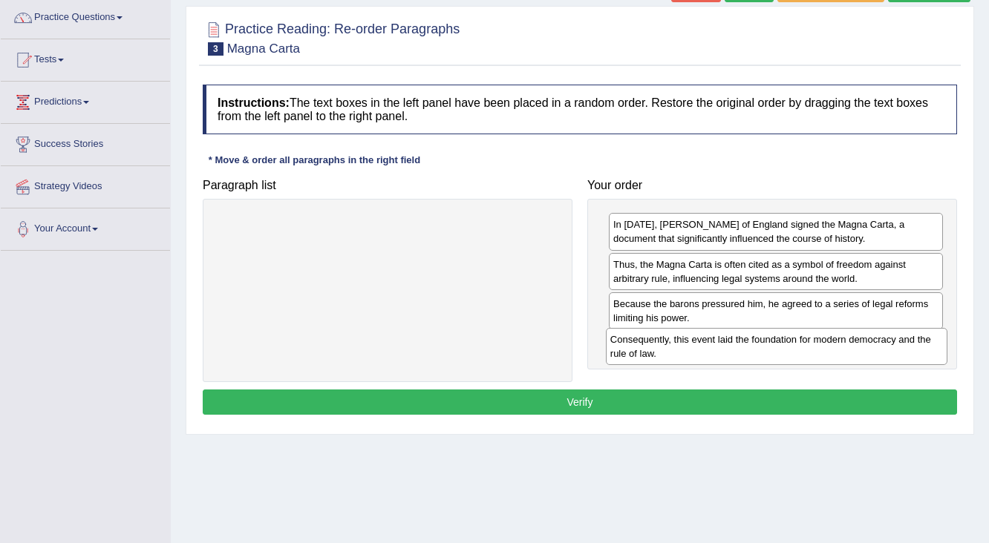
drag, startPoint x: 229, startPoint y: 229, endPoint x: 618, endPoint y: 344, distance: 405.6
click at [618, 344] on div "Consequently, this event laid the foundation for modern democracy and the rule …" at bounding box center [777, 346] width 342 height 37
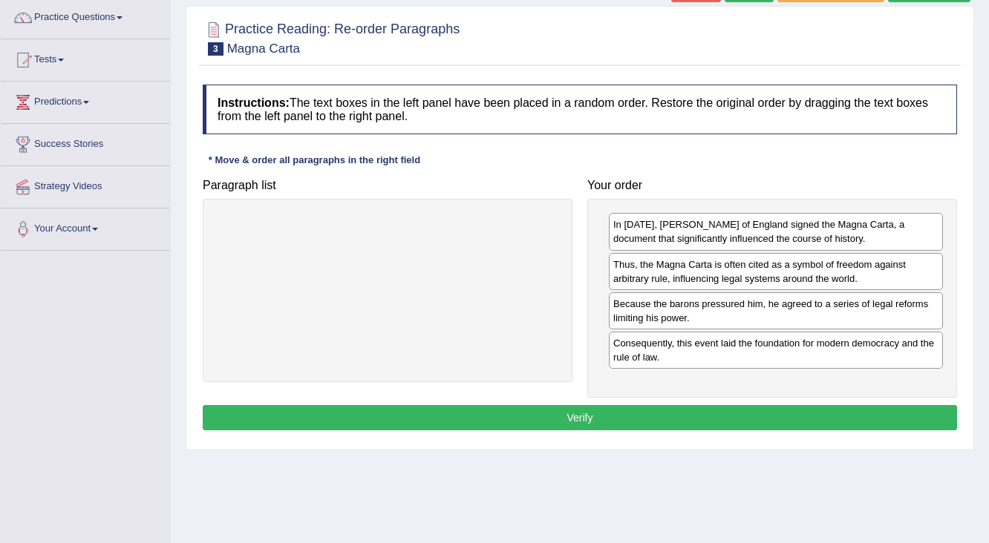
click at [606, 416] on button "Verify" at bounding box center [580, 417] width 754 height 25
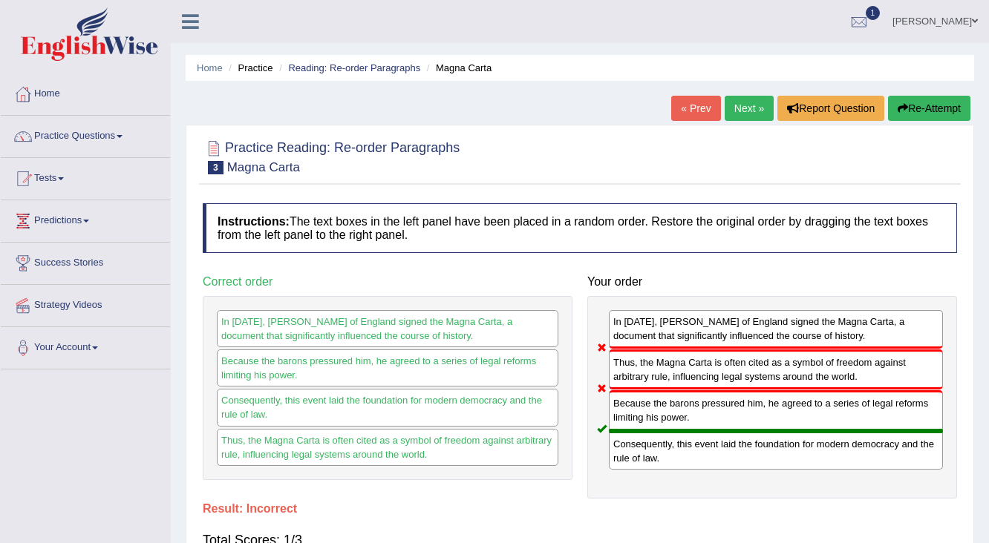
scroll to position [0, 0]
click at [751, 111] on link "Next »" at bounding box center [749, 108] width 49 height 25
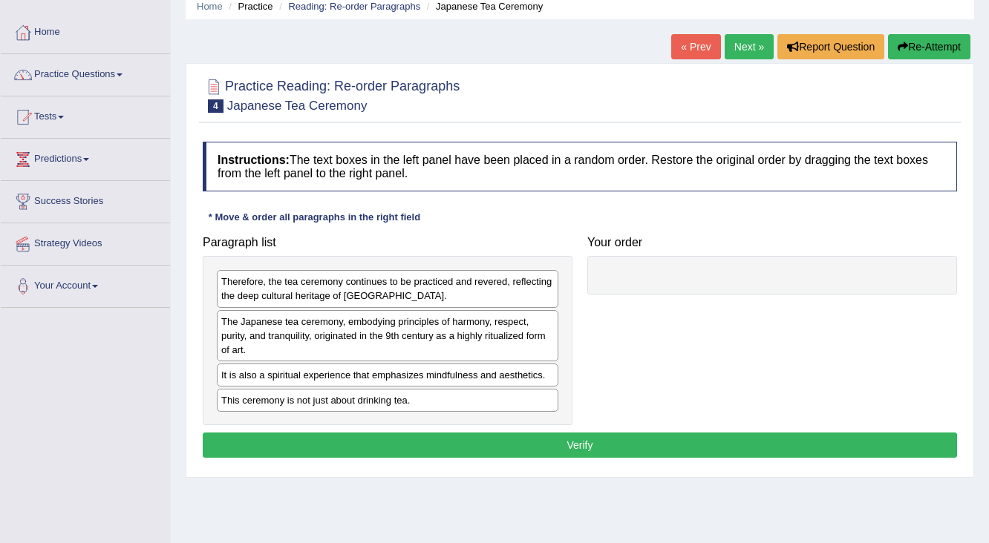
scroll to position [119, 0]
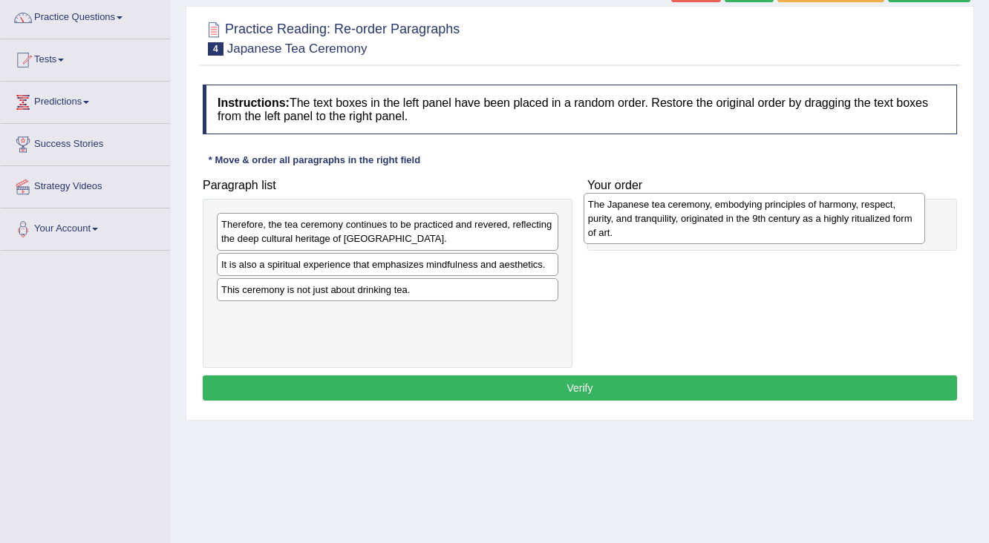
drag, startPoint x: 247, startPoint y: 269, endPoint x: 614, endPoint y: 210, distance: 371.5
click at [614, 210] on div "The Japanese tea ceremony, embodying principles of harmony, respect, purity, an…" at bounding box center [754, 218] width 342 height 51
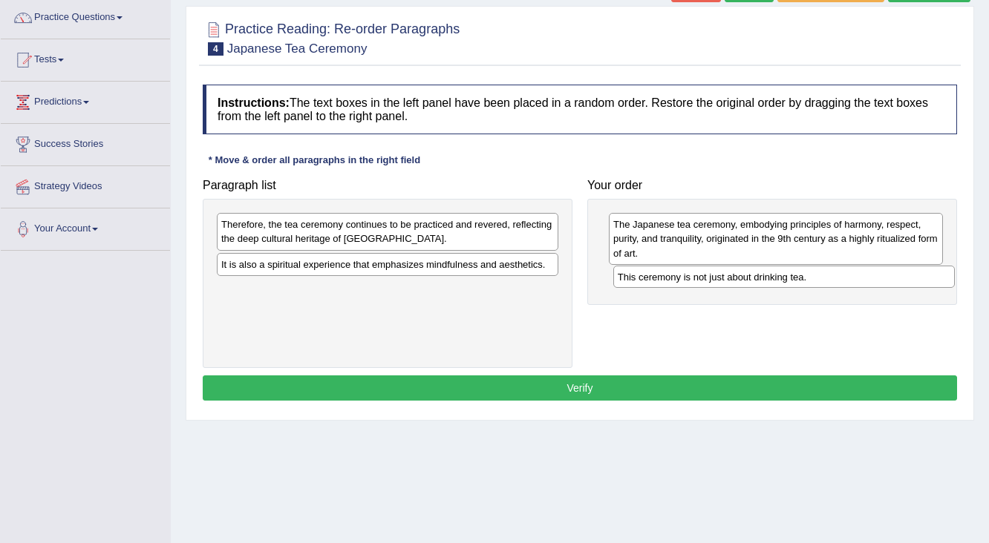
drag, startPoint x: 264, startPoint y: 294, endPoint x: 661, endPoint y: 282, distance: 396.6
click at [661, 282] on div "This ceremony is not just about drinking tea." at bounding box center [784, 277] width 342 height 23
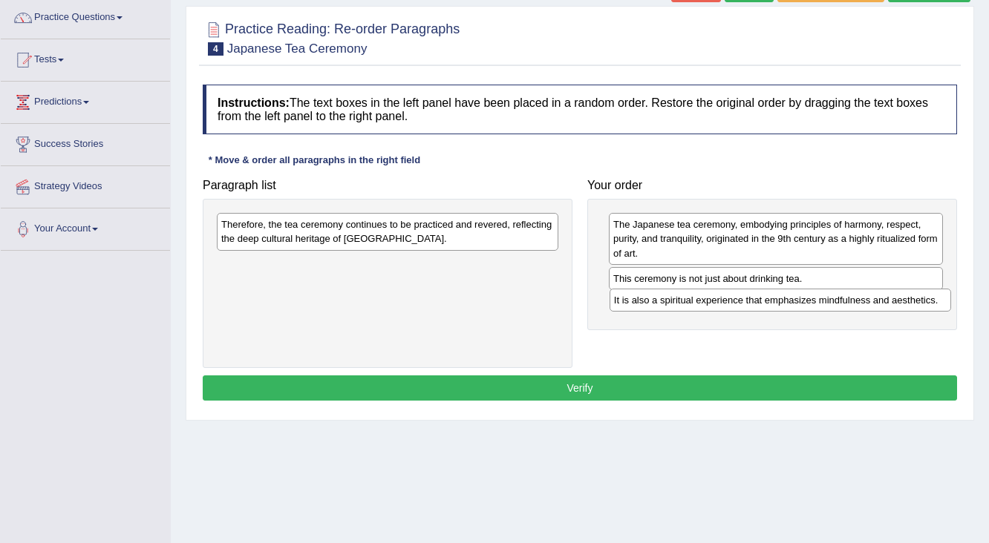
drag, startPoint x: 281, startPoint y: 267, endPoint x: 673, endPoint y: 304, distance: 394.4
click at [673, 304] on div "It is also a spiritual experience that emphasizes mindfulness and aesthetics." at bounding box center [780, 300] width 342 height 23
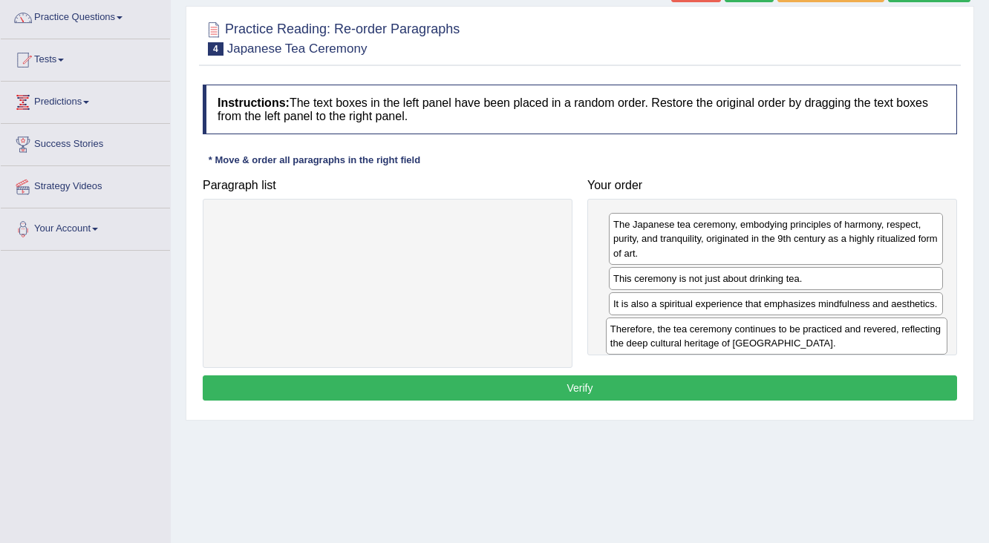
drag, startPoint x: 270, startPoint y: 241, endPoint x: 660, endPoint y: 345, distance: 403.5
click at [660, 345] on div "Therefore, the tea ceremony continues to be practiced and revered, reflecting t…" at bounding box center [777, 336] width 342 height 37
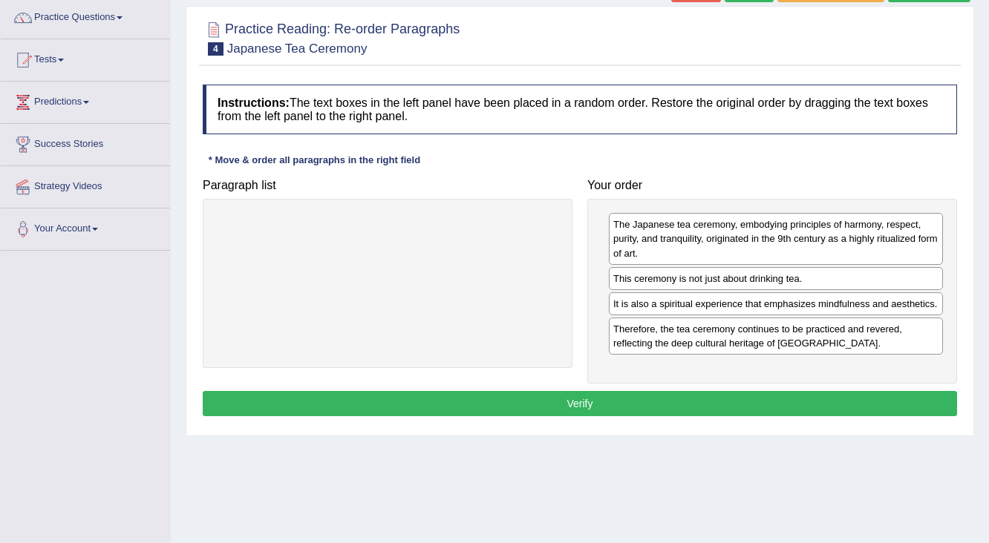
click at [573, 398] on button "Verify" at bounding box center [580, 403] width 754 height 25
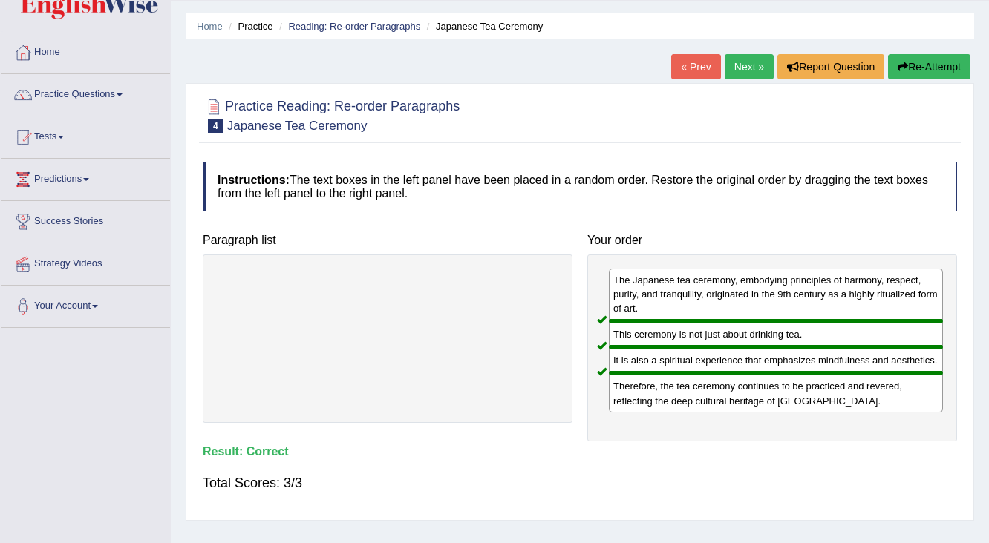
scroll to position [0, 0]
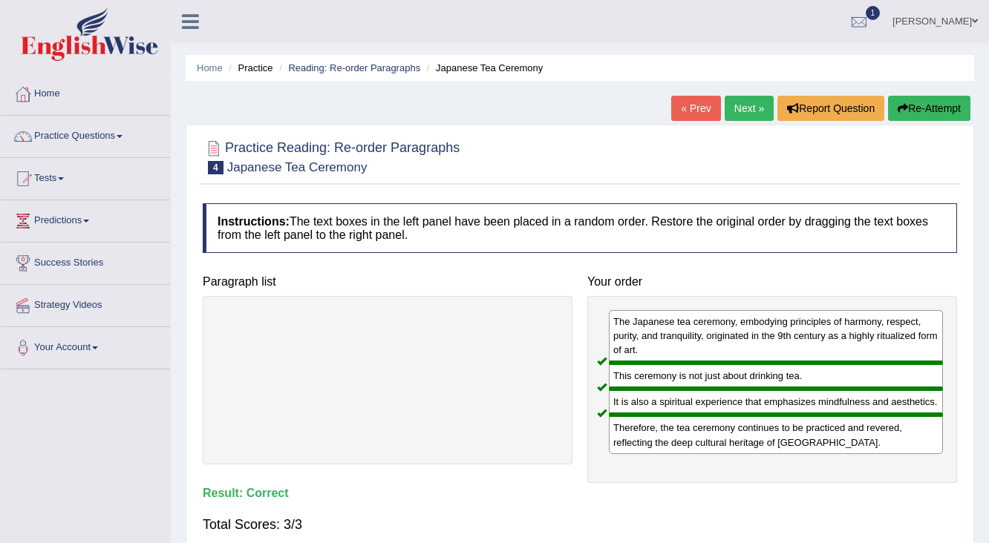
click at [735, 106] on link "Next »" at bounding box center [749, 108] width 49 height 25
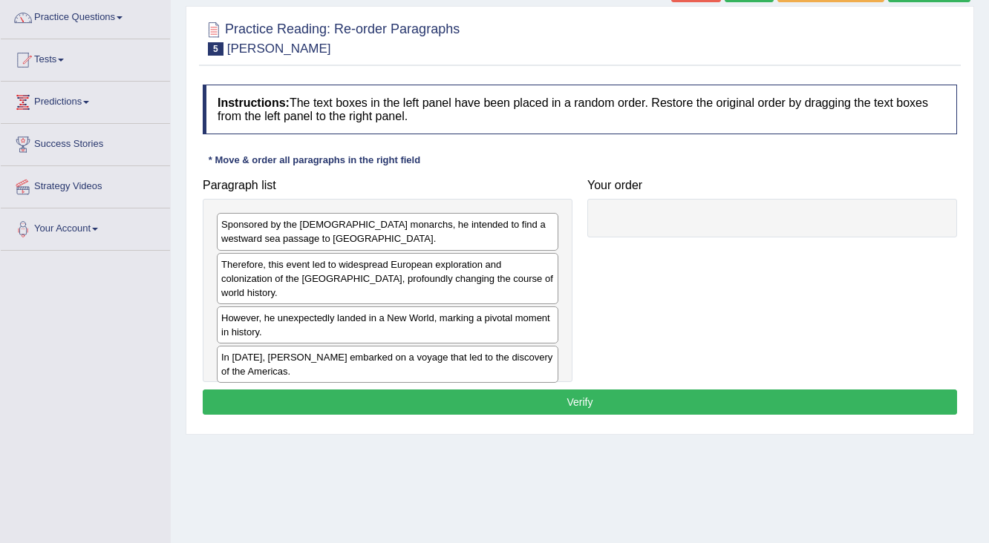
scroll to position [178, 0]
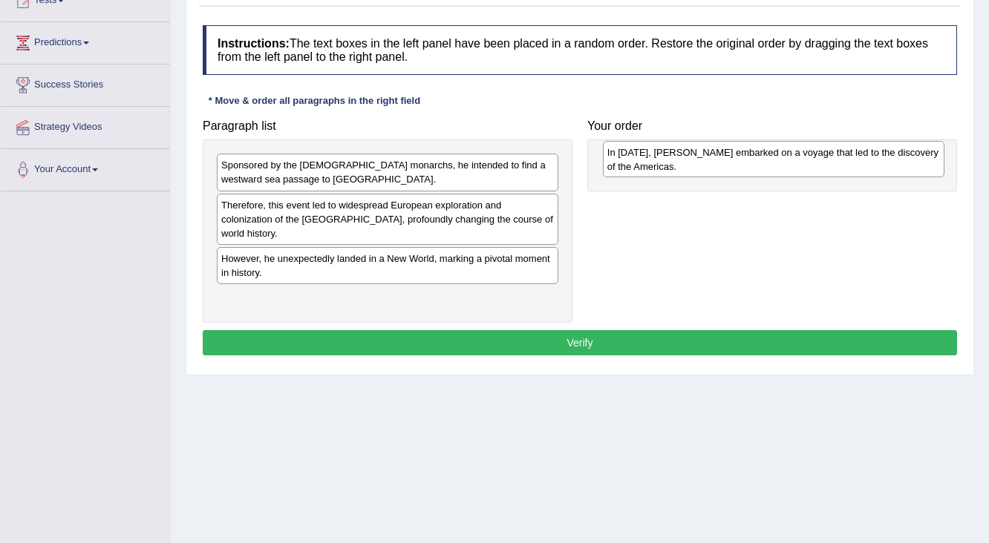
drag, startPoint x: 235, startPoint y: 291, endPoint x: 621, endPoint y: 160, distance: 407.5
click at [621, 160] on div "In [DATE], [PERSON_NAME] embarked on a voyage that led to the discovery of the …" at bounding box center [774, 159] width 342 height 37
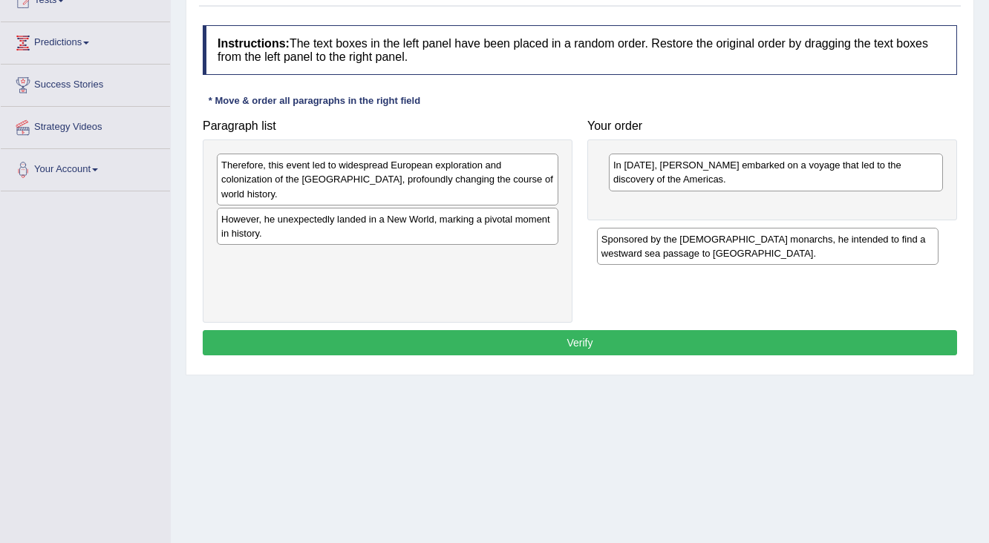
drag, startPoint x: 255, startPoint y: 181, endPoint x: 635, endPoint y: 254, distance: 387.0
click at [635, 254] on div "Sponsored by the Spanish monarchs, he intended to find a westward sea passage t…" at bounding box center [768, 246] width 342 height 37
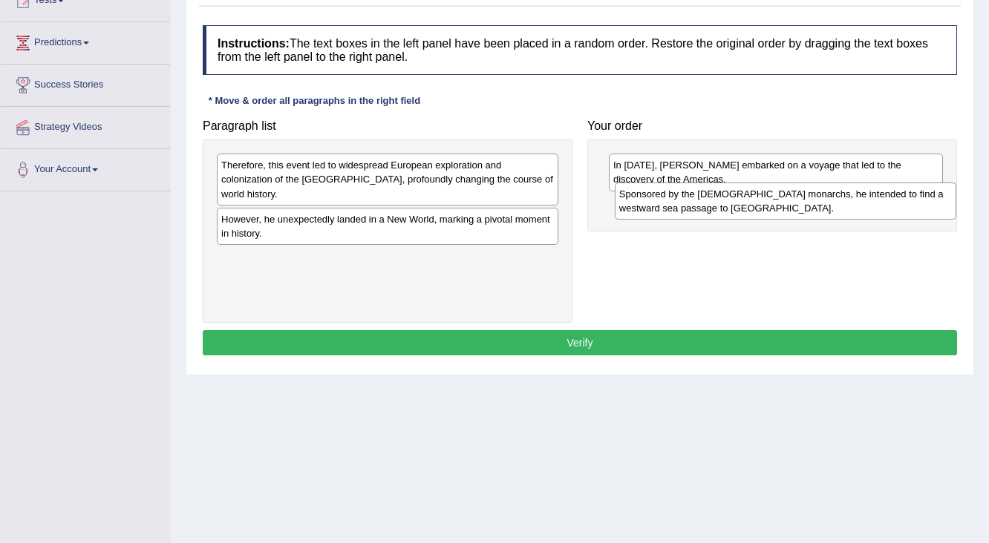
drag, startPoint x: 277, startPoint y: 250, endPoint x: 676, endPoint y: 200, distance: 401.7
click at [676, 200] on div "Sponsored by the Spanish monarchs, he intended to find a westward sea passage t…" at bounding box center [786, 201] width 342 height 37
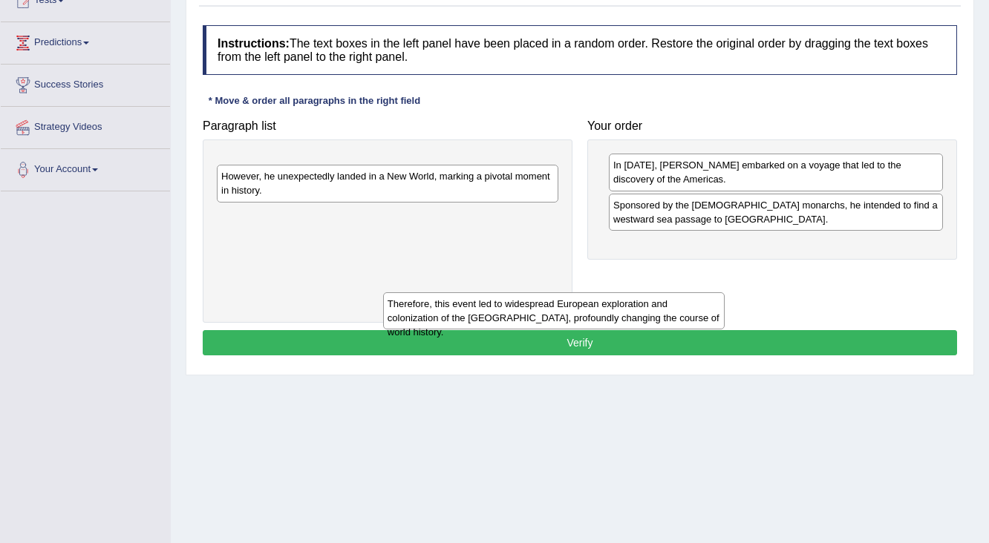
drag, startPoint x: 338, startPoint y: 178, endPoint x: 617, endPoint y: 267, distance: 292.3
click at [609, 292] on div "Therefore, this event led to widespread European exploration and colonization o…" at bounding box center [554, 310] width 342 height 37
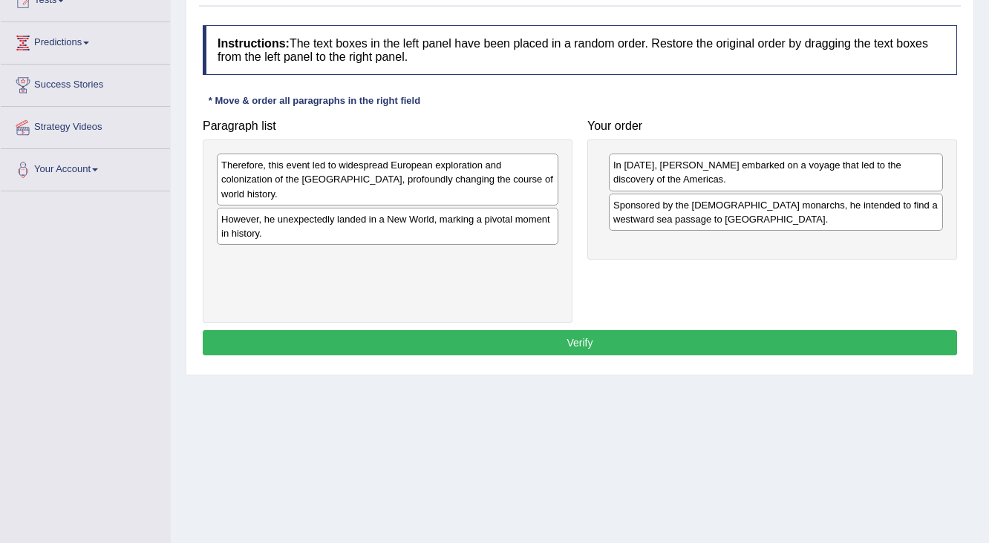
drag, startPoint x: 719, startPoint y: 236, endPoint x: 748, endPoint y: 246, distance: 30.1
click at [758, 247] on div "In 1492, Christopher Columbus embarked on a voyage that led to the discovery of…" at bounding box center [772, 200] width 370 height 120
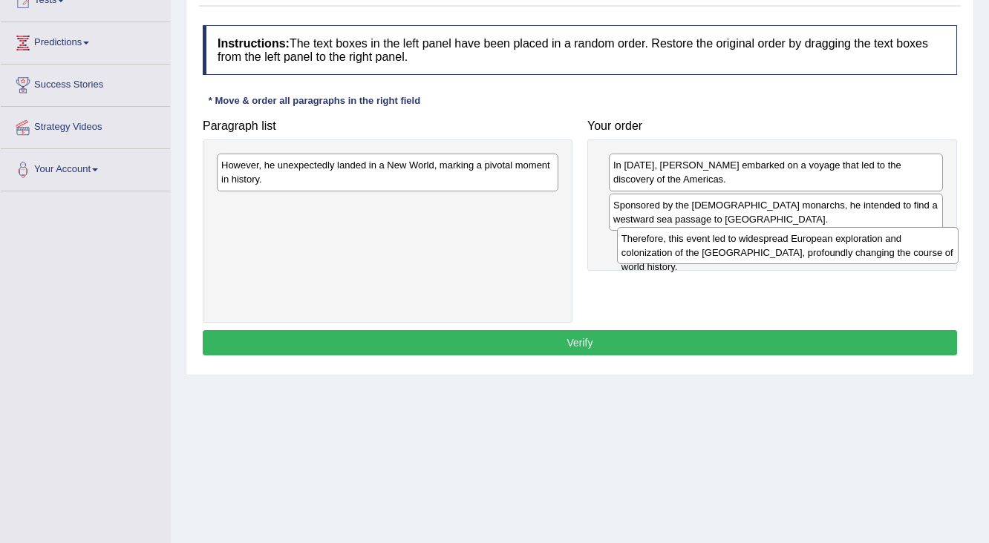
drag, startPoint x: 302, startPoint y: 178, endPoint x: 702, endPoint y: 252, distance: 406.8
click at [702, 252] on div "Therefore, this event led to widespread European exploration and colonization o…" at bounding box center [788, 245] width 342 height 37
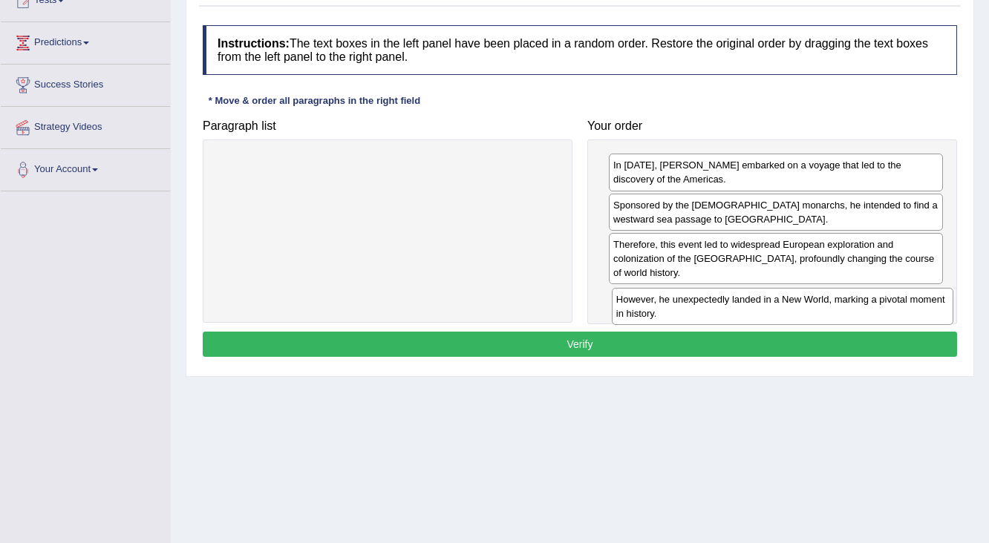
drag, startPoint x: 240, startPoint y: 175, endPoint x: 635, endPoint y: 310, distance: 417.1
click at [635, 310] on div "However, he unexpectedly landed in a New World, marking a pivotal moment in his…" at bounding box center [783, 306] width 342 height 37
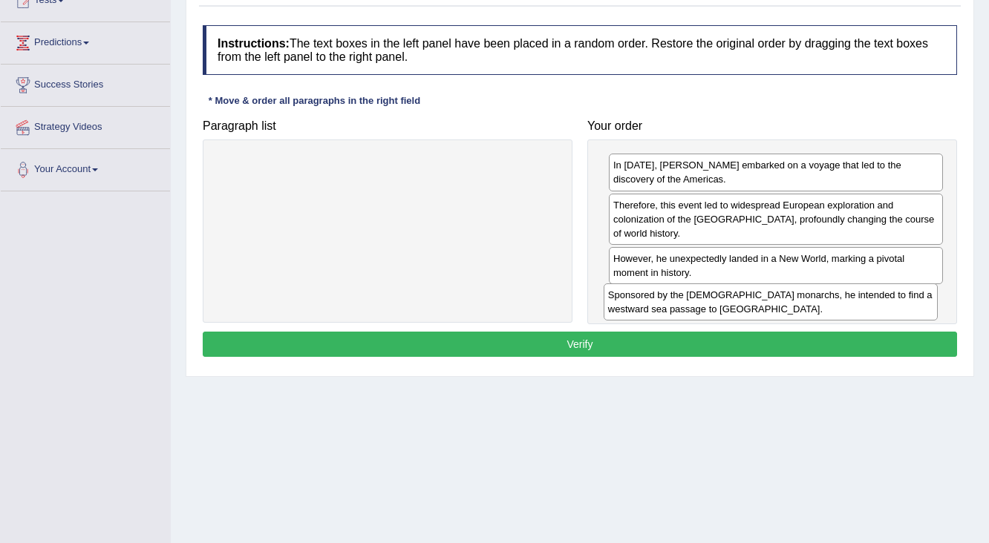
drag, startPoint x: 624, startPoint y: 214, endPoint x: 618, endPoint y: 304, distance: 90.7
click at [618, 304] on div "Sponsored by the Spanish monarchs, he intended to find a westward sea passage t…" at bounding box center [771, 302] width 335 height 37
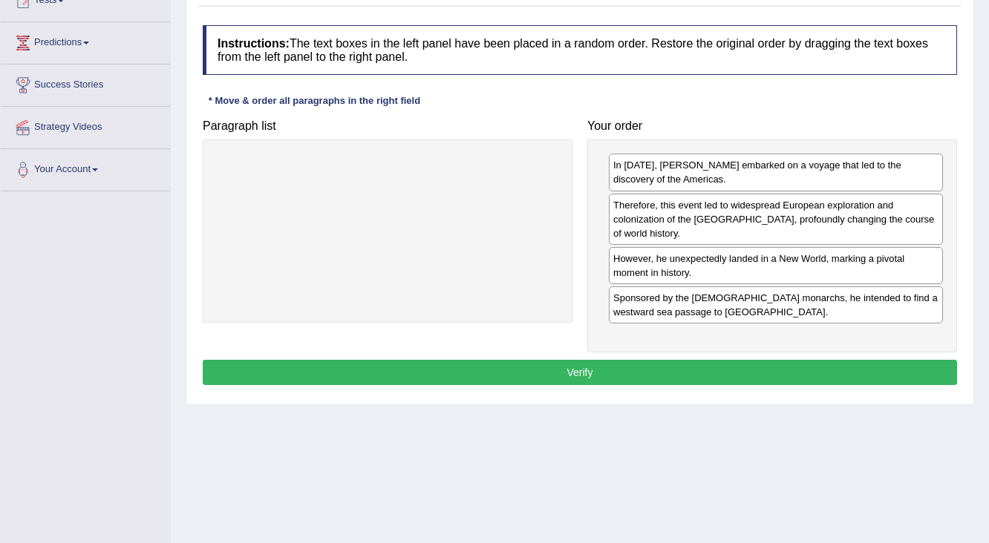
click at [609, 368] on button "Verify" at bounding box center [580, 372] width 754 height 25
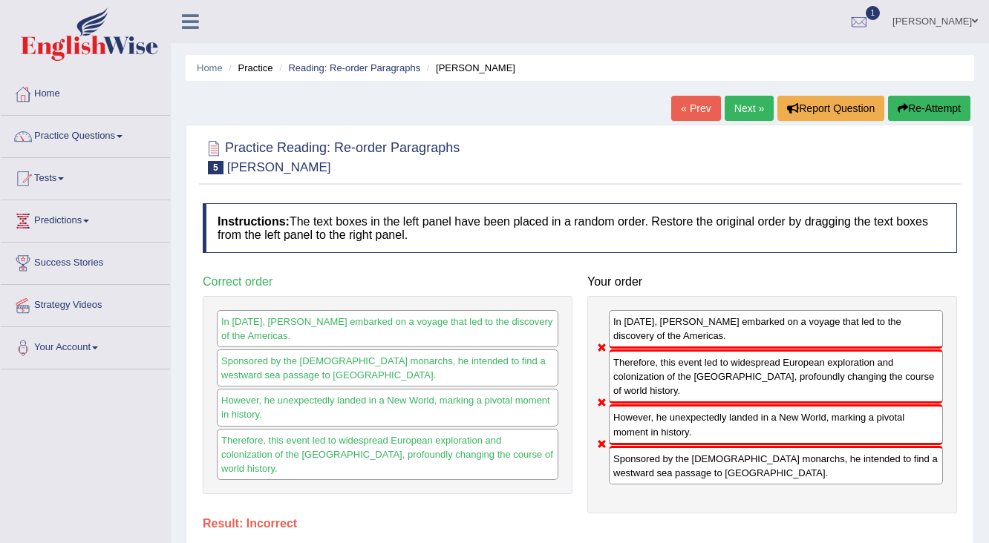
scroll to position [0, 0]
click at [920, 110] on button "Re-Attempt" at bounding box center [929, 108] width 82 height 25
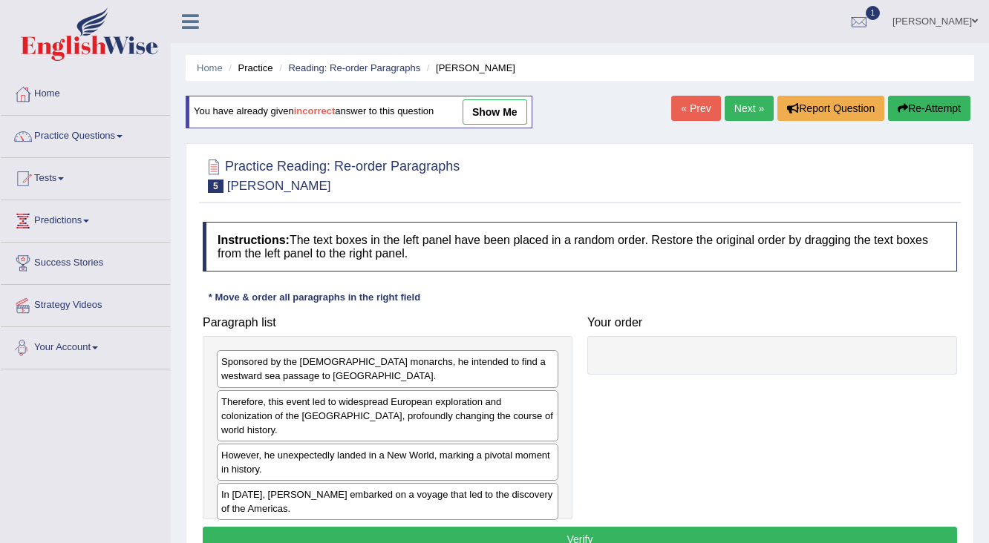
scroll to position [119, 0]
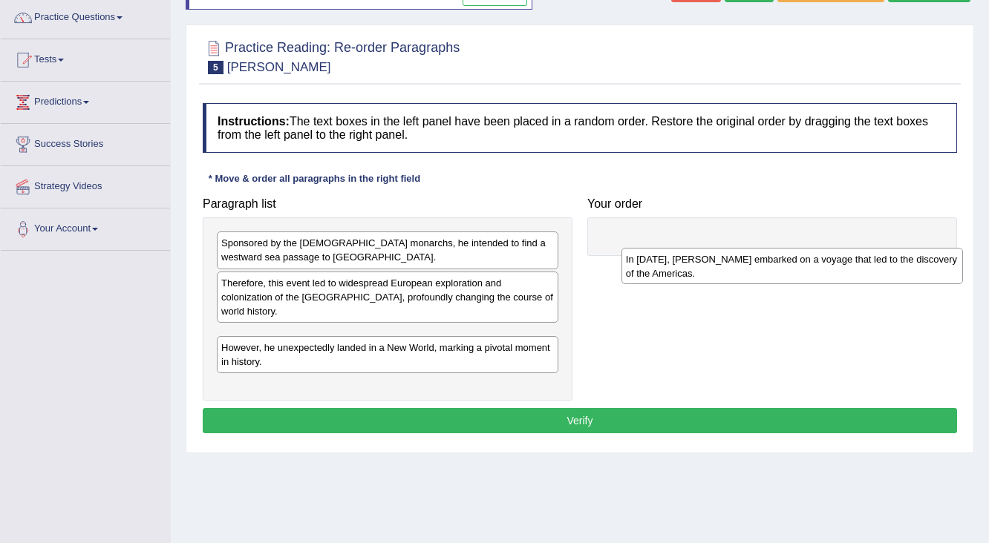
drag, startPoint x: 246, startPoint y: 378, endPoint x: 659, endPoint y: 261, distance: 428.9
click at [654, 271] on div "In [DATE], [PERSON_NAME] embarked on a voyage that led to the discovery of the …" at bounding box center [792, 266] width 342 height 37
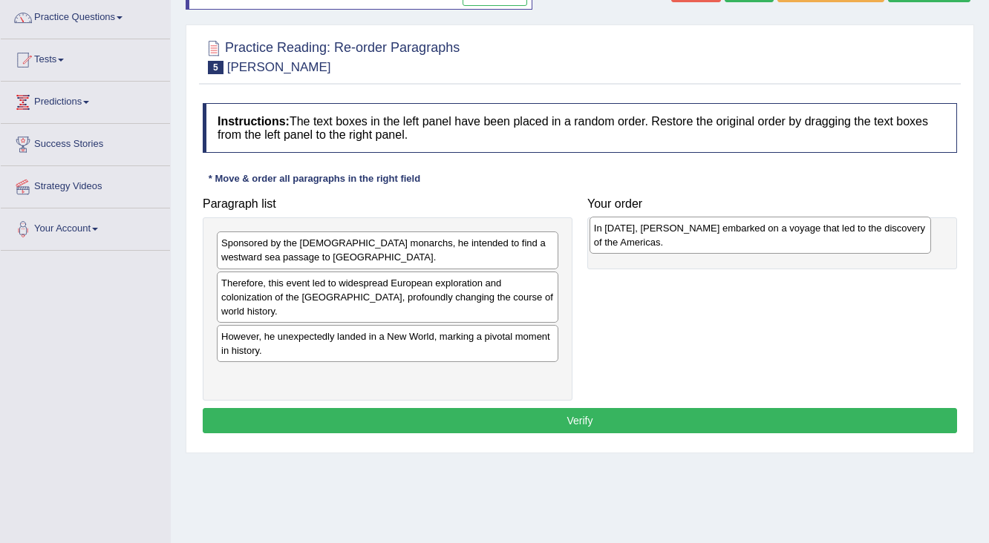
drag, startPoint x: 229, startPoint y: 328, endPoint x: 601, endPoint y: 235, distance: 384.2
click at [601, 235] on div "In [DATE], [PERSON_NAME] embarked on a voyage that led to the discovery of the …" at bounding box center [760, 235] width 342 height 37
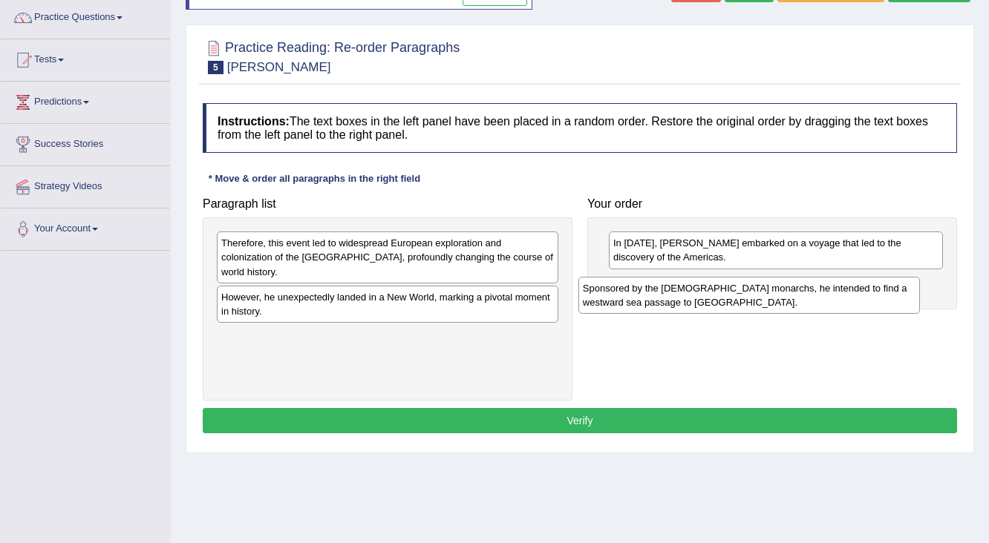
drag, startPoint x: 258, startPoint y: 250, endPoint x: 620, endPoint y: 295, distance: 364.3
click at [620, 295] on div "Sponsored by the [DEMOGRAPHIC_DATA] monarchs, he intended to find a westward se…" at bounding box center [749, 295] width 342 height 37
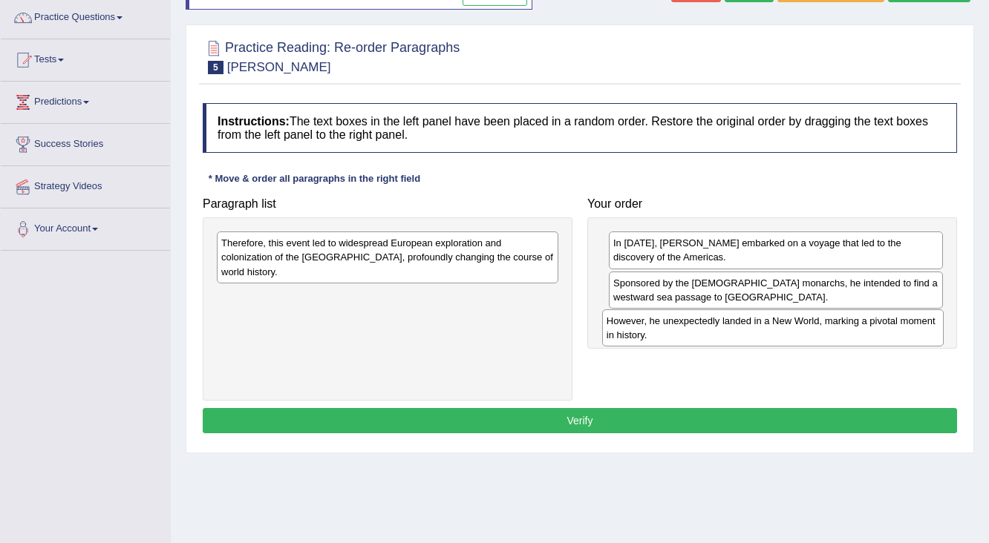
drag, startPoint x: 285, startPoint y: 279, endPoint x: 670, endPoint y: 318, distance: 387.2
click at [670, 318] on div "However, he unexpectedly landed in a New World, marking a pivotal moment in his…" at bounding box center [773, 328] width 342 height 37
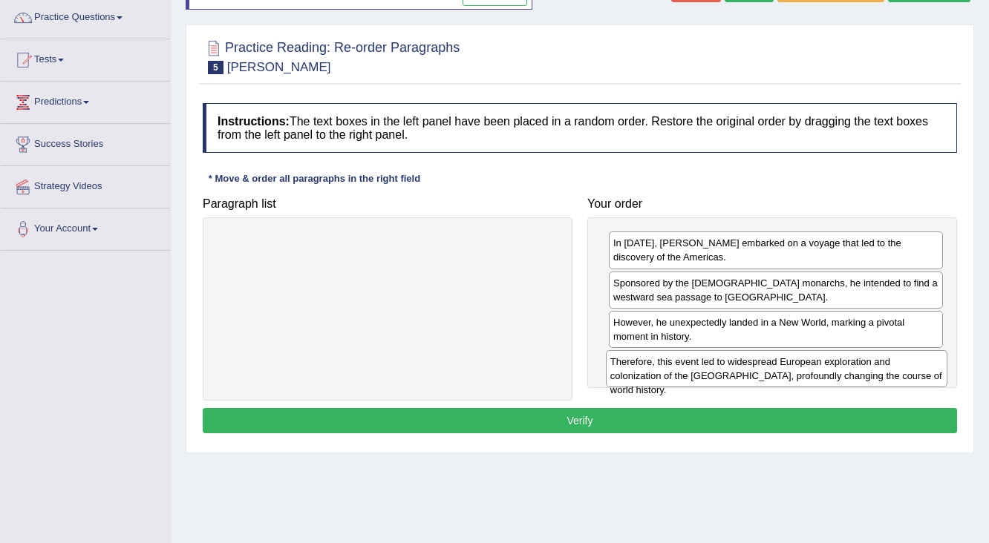
drag, startPoint x: 243, startPoint y: 252, endPoint x: 632, endPoint y: 371, distance: 406.7
click at [632, 371] on div "Therefore, this event led to widespread European exploration and colonization o…" at bounding box center [777, 368] width 342 height 37
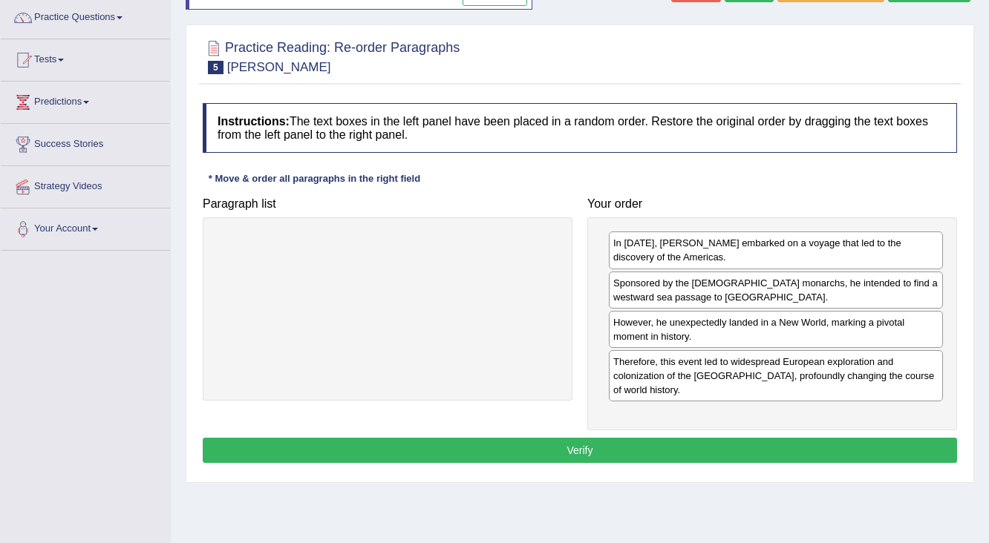
click at [442, 442] on button "Verify" at bounding box center [580, 450] width 754 height 25
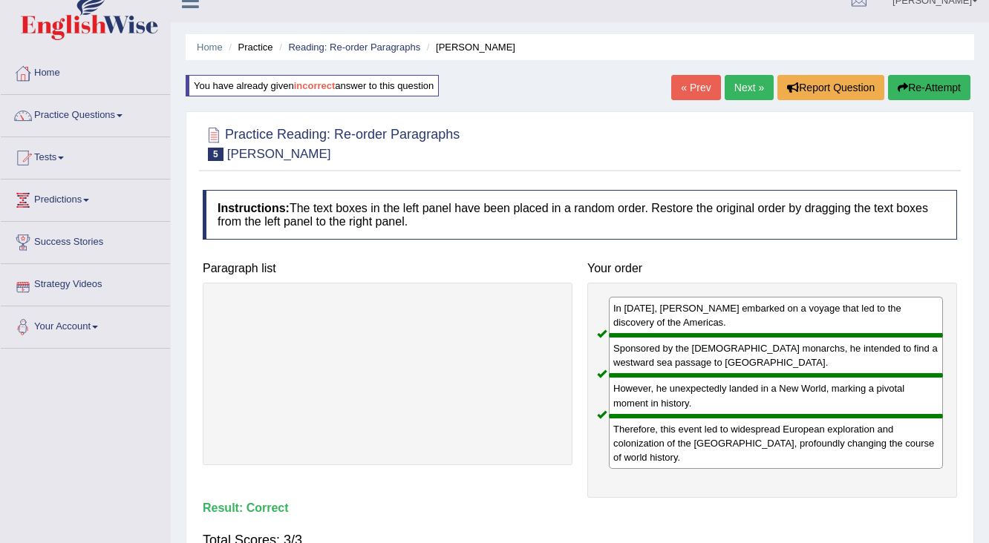
scroll to position [0, 0]
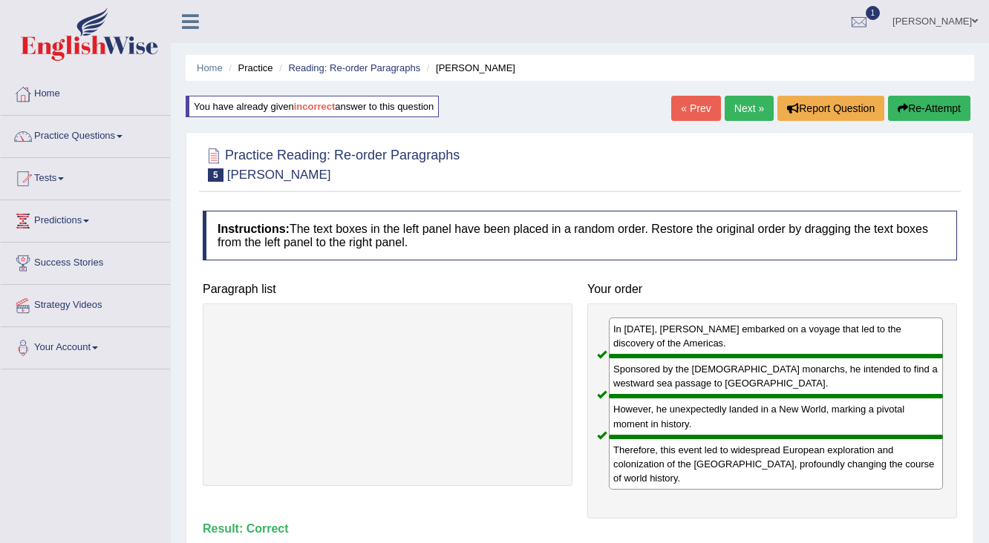
click at [733, 107] on link "Next »" at bounding box center [749, 108] width 49 height 25
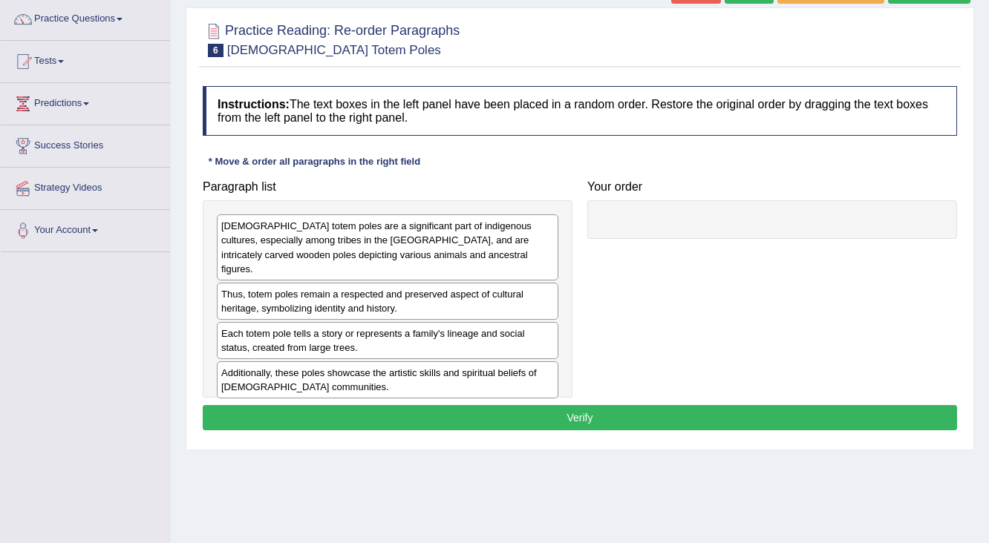
scroll to position [119, 0]
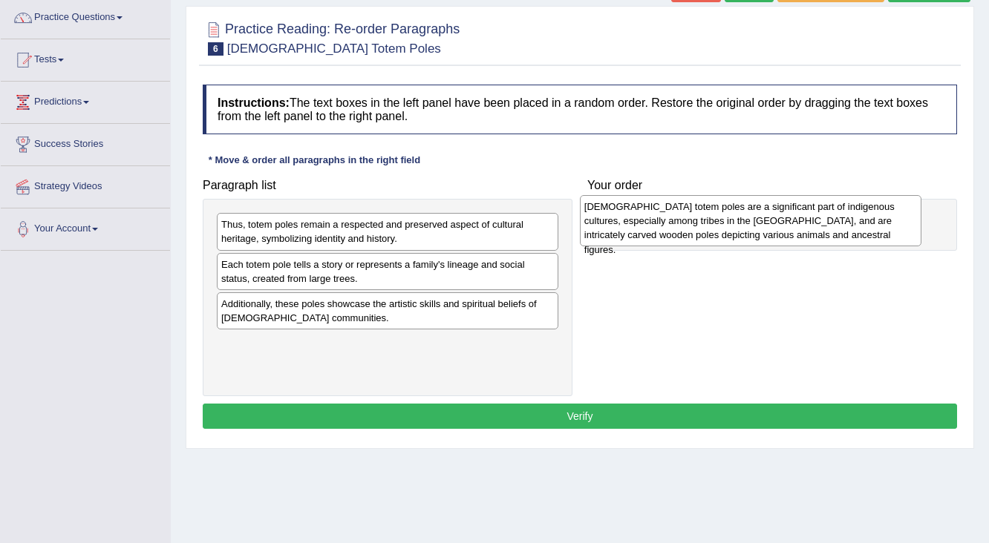
drag, startPoint x: 300, startPoint y: 250, endPoint x: 663, endPoint y: 232, distance: 363.4
click at [663, 232] on div "Native American totem poles are a significant part of indigenous cultures, espe…" at bounding box center [751, 220] width 342 height 51
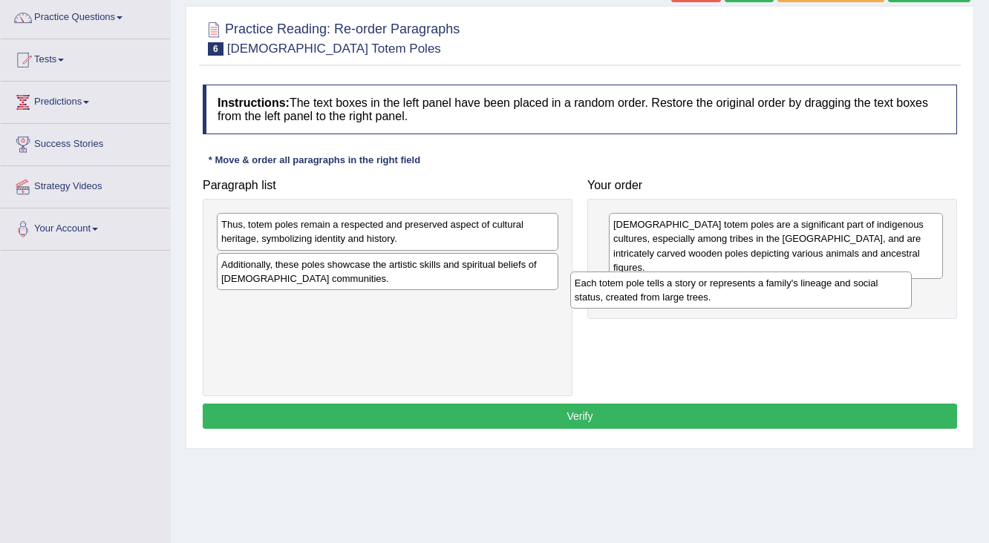
drag, startPoint x: 388, startPoint y: 276, endPoint x: 742, endPoint y: 295, distance: 353.9
click at [742, 295] on div "Each totem pole tells a story or represents a family's lineage and social statu…" at bounding box center [741, 290] width 342 height 37
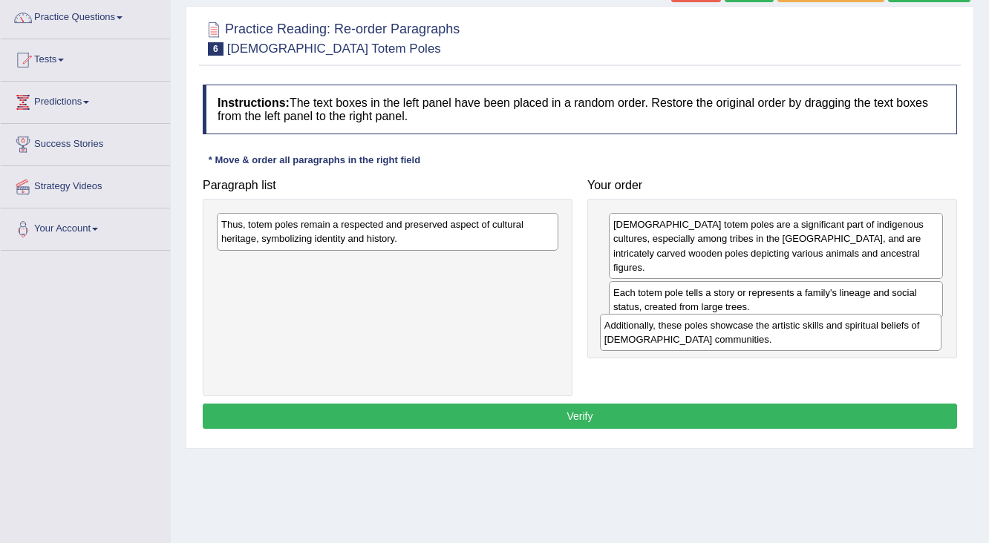
drag, startPoint x: 292, startPoint y: 281, endPoint x: 676, endPoint y: 343, distance: 388.0
click at [676, 343] on div "Additionally, these poles showcase the artistic skills and spiritual beliefs of…" at bounding box center [771, 332] width 342 height 37
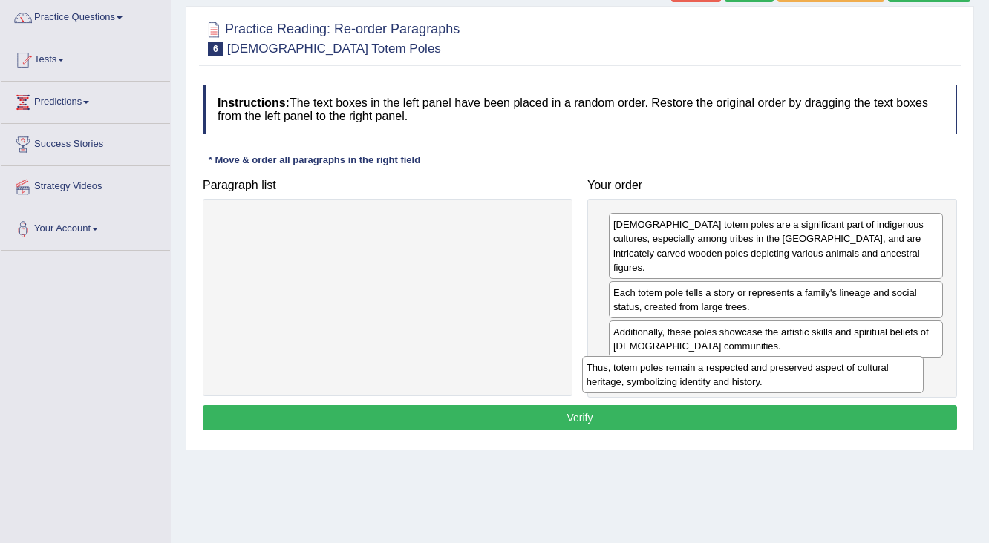
drag, startPoint x: 253, startPoint y: 248, endPoint x: 618, endPoint y: 391, distance: 392.3
click at [618, 391] on div "Thus, totem poles remain a respected and preserved aspect of cultural heritage,…" at bounding box center [753, 374] width 342 height 37
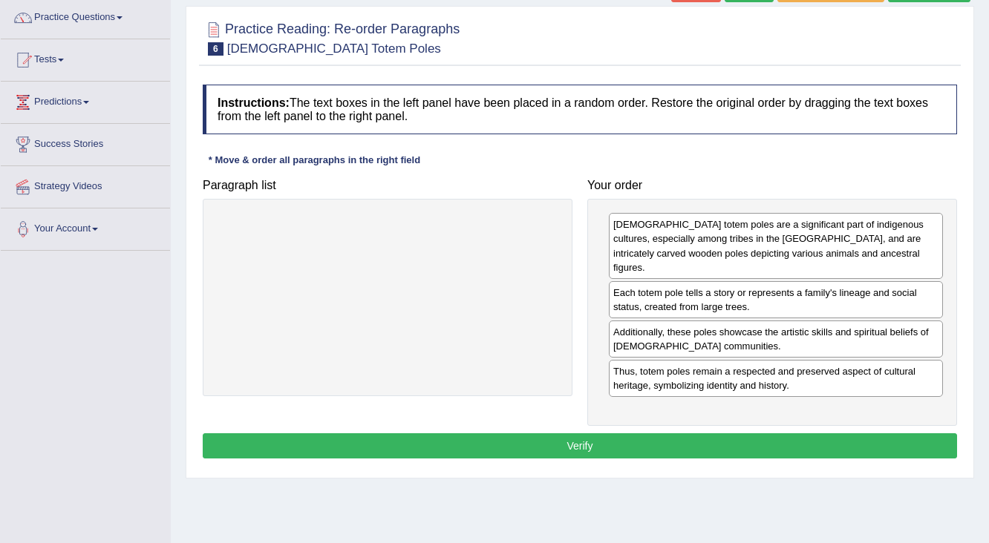
click at [583, 434] on button "Verify" at bounding box center [580, 446] width 754 height 25
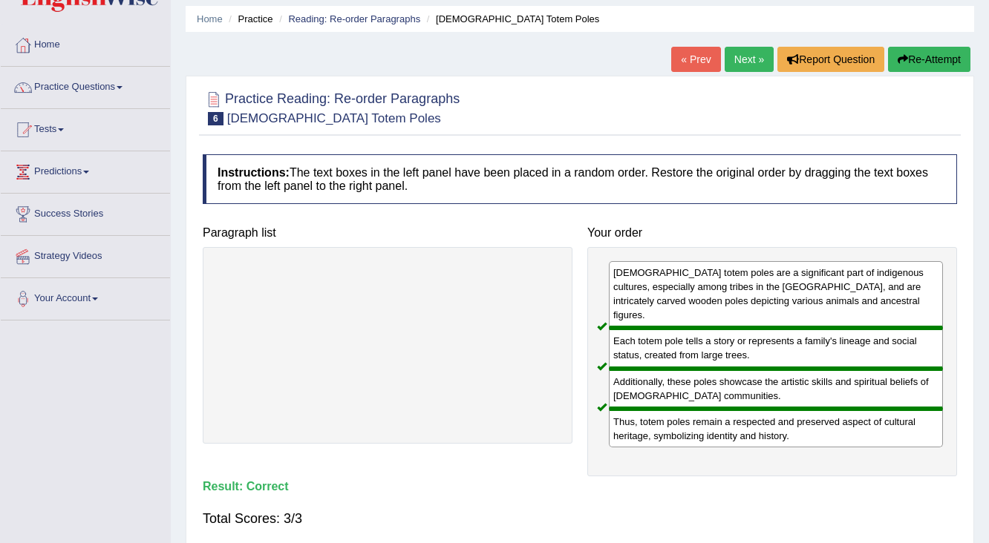
scroll to position [0, 0]
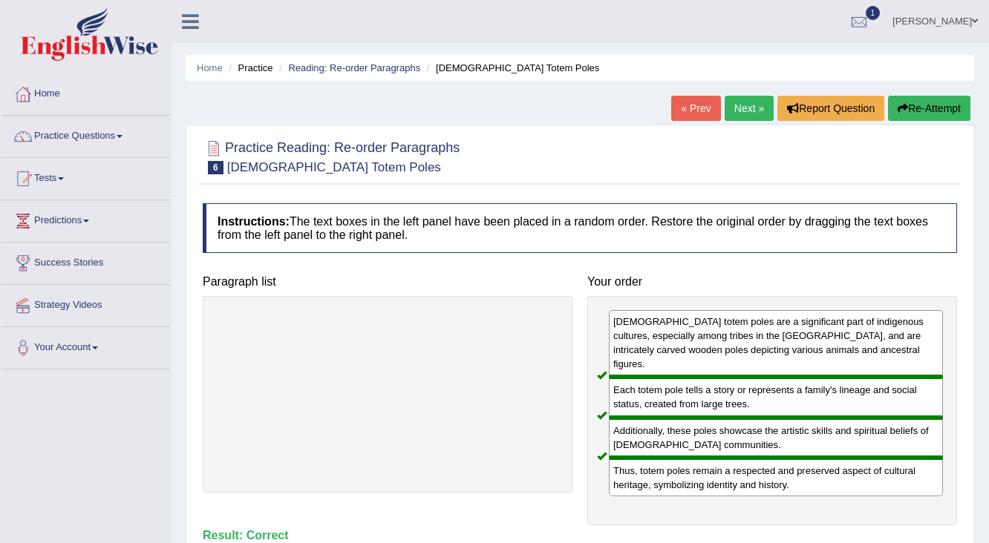
click at [742, 111] on link "Next »" at bounding box center [749, 108] width 49 height 25
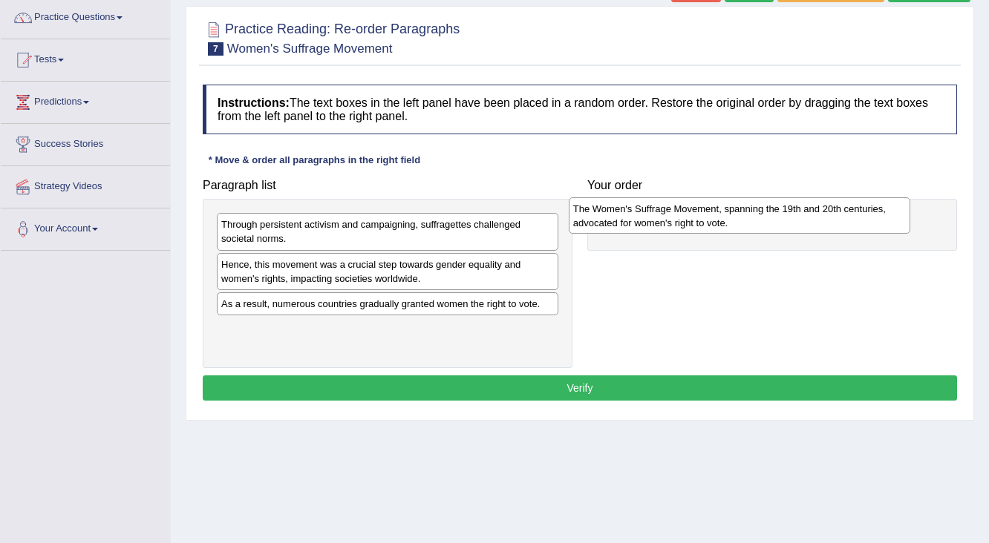
drag, startPoint x: 306, startPoint y: 329, endPoint x: 658, endPoint y: 209, distance: 371.6
click at [658, 209] on div "The Women's Suffrage Movement, spanning the 19th and 20th centuries, advocated …" at bounding box center [740, 215] width 342 height 37
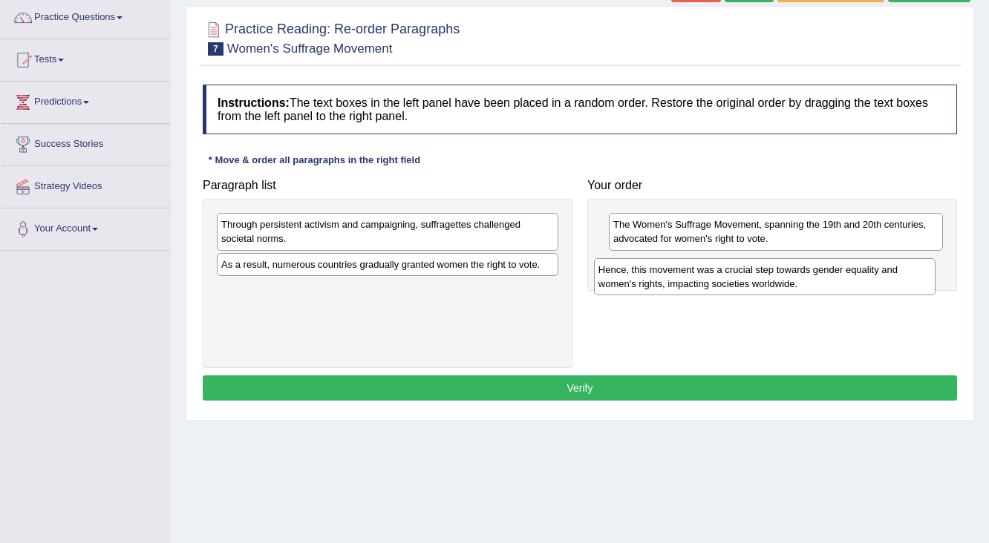
drag, startPoint x: 358, startPoint y: 280, endPoint x: 735, endPoint y: 286, distance: 377.1
click at [735, 286] on div "Hence, this movement was a crucial step towards gender equality and women's rig…" at bounding box center [765, 276] width 342 height 37
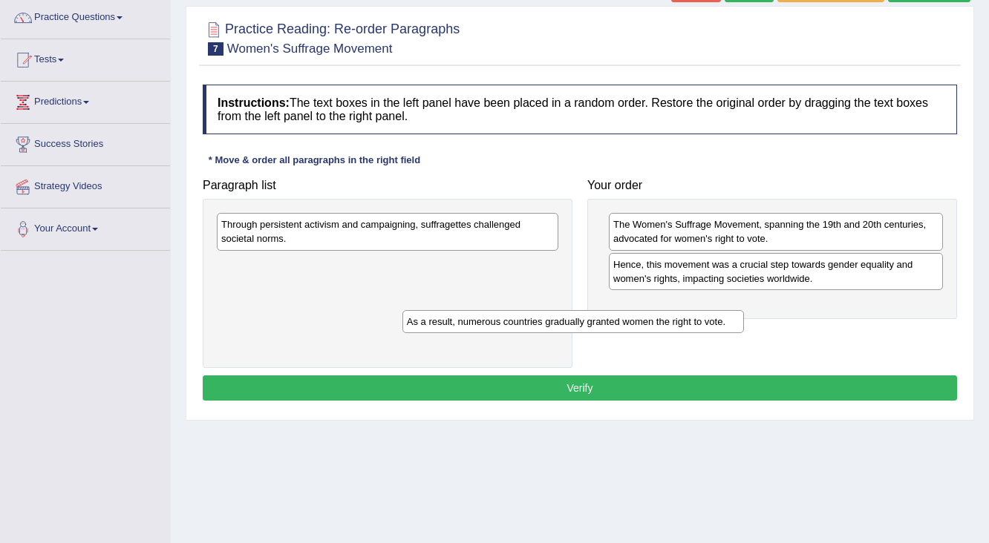
drag, startPoint x: 246, startPoint y: 269, endPoint x: 560, endPoint y: 321, distance: 317.5
click at [554, 321] on div "As a result, numerous countries gradually granted women the right to vote." at bounding box center [573, 321] width 342 height 23
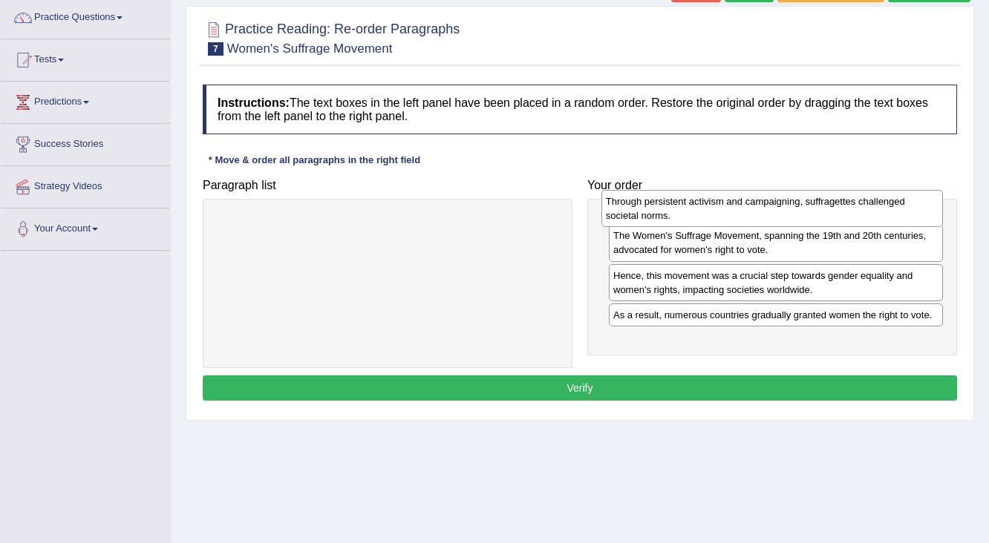
drag, startPoint x: 227, startPoint y: 243, endPoint x: 612, endPoint y: 220, distance: 385.2
click at [612, 220] on div "Through persistent activism and campaigning, suffragettes challenged societal n…" at bounding box center [772, 208] width 342 height 37
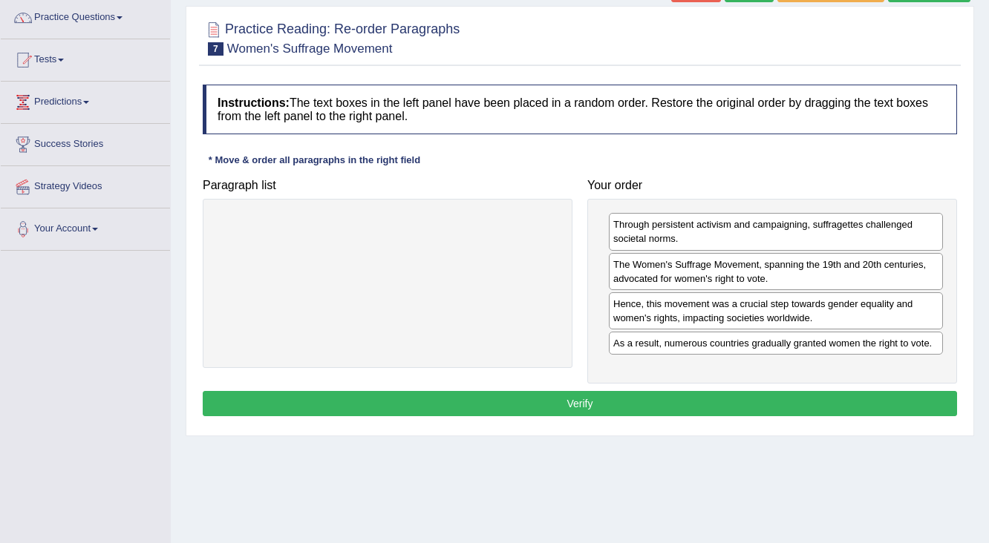
click at [583, 402] on button "Verify" at bounding box center [580, 403] width 754 height 25
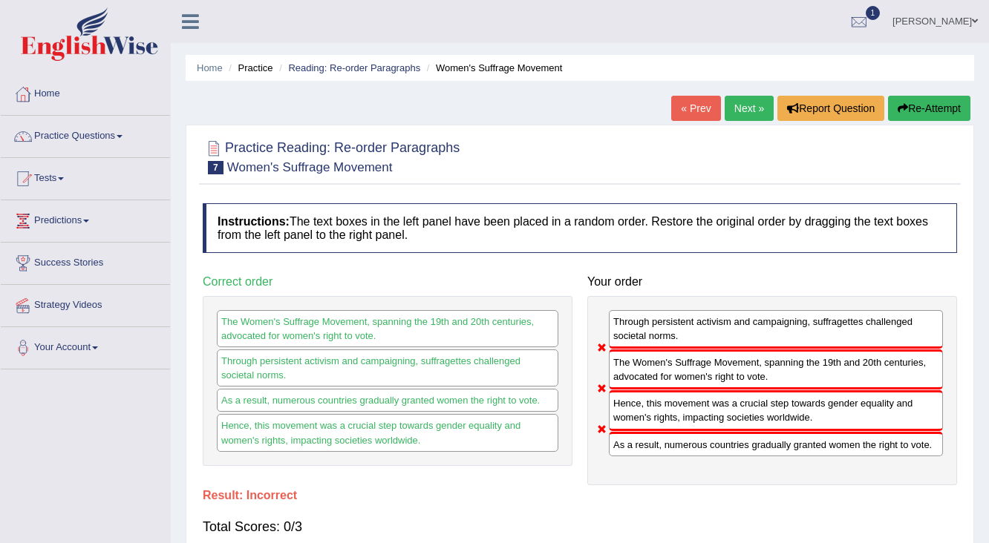
click at [927, 102] on button "Re-Attempt" at bounding box center [929, 108] width 82 height 25
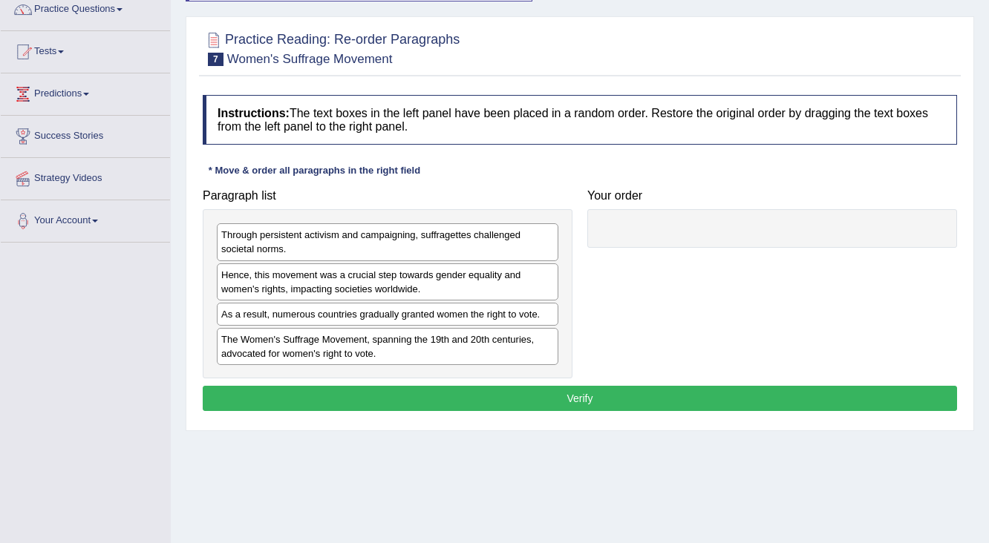
scroll to position [178, 0]
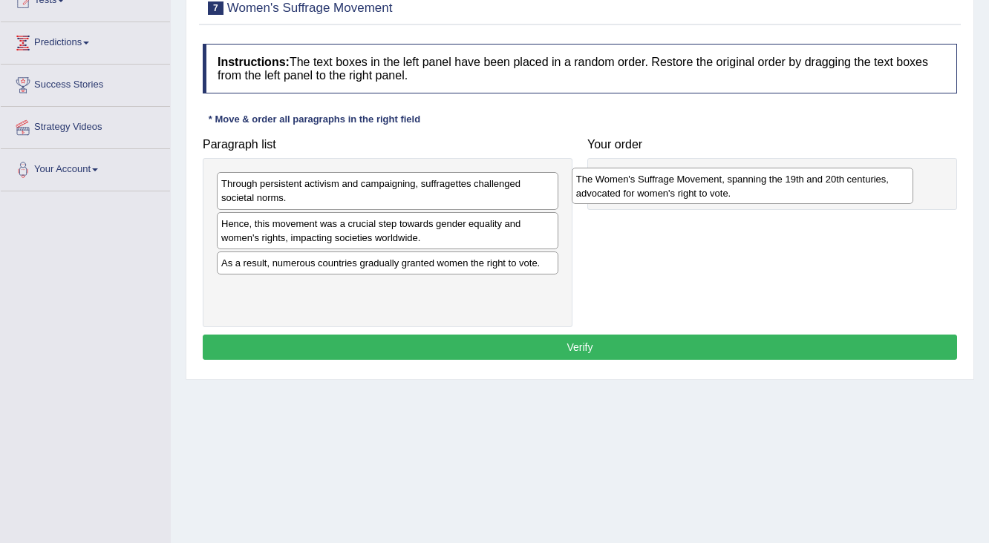
drag, startPoint x: 260, startPoint y: 300, endPoint x: 615, endPoint y: 192, distance: 371.0
click at [615, 192] on div "The Women's Suffrage Movement, spanning the 19th and 20th centuries, advocated …" at bounding box center [743, 186] width 342 height 37
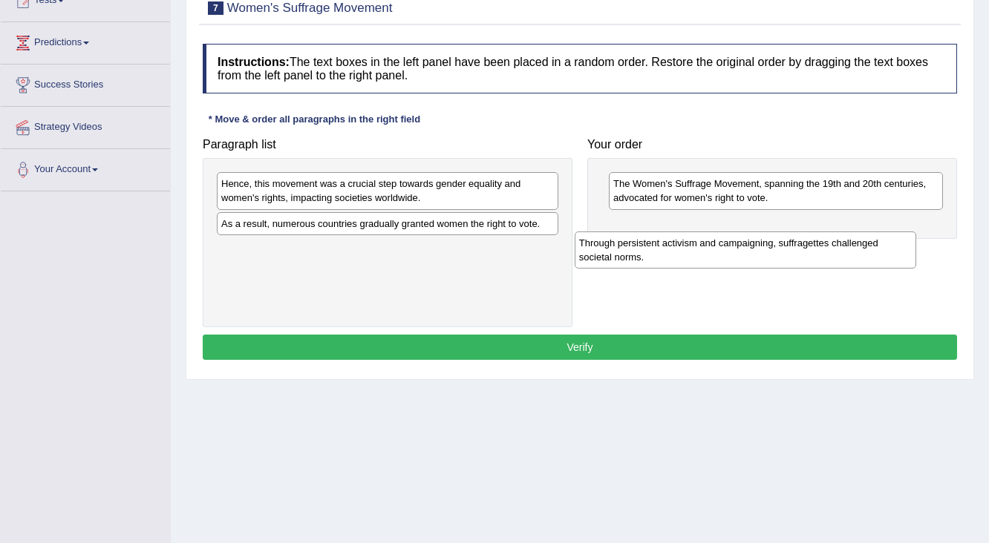
drag, startPoint x: 382, startPoint y: 199, endPoint x: 739, endPoint y: 258, distance: 362.7
click at [739, 258] on div "Through persistent activism and campaigning, suffragettes challenged societal n…" at bounding box center [746, 250] width 342 height 37
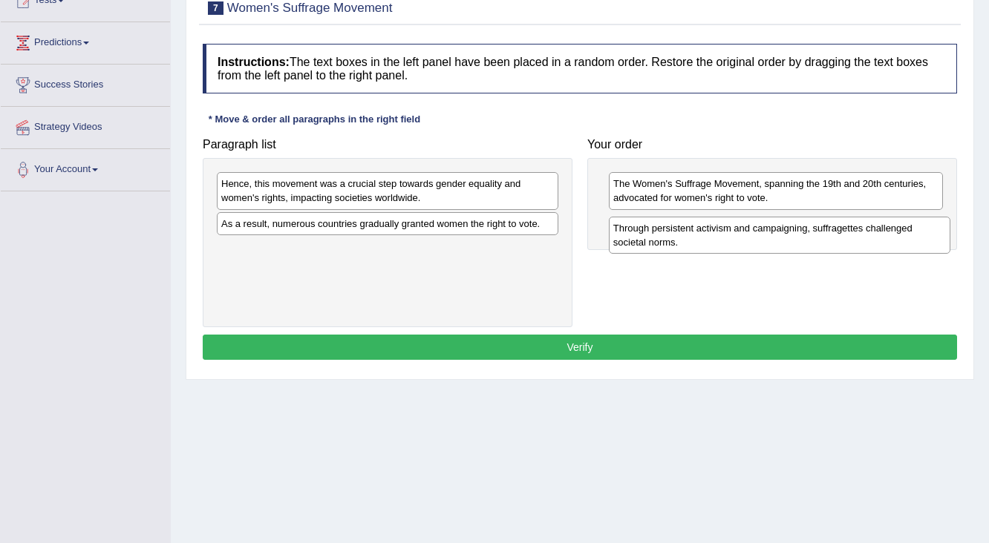
drag, startPoint x: 259, startPoint y: 258, endPoint x: 651, endPoint y: 238, distance: 392.5
click at [651, 238] on div "Through persistent activism and campaigning, suffragettes challenged societal n…" at bounding box center [780, 235] width 342 height 37
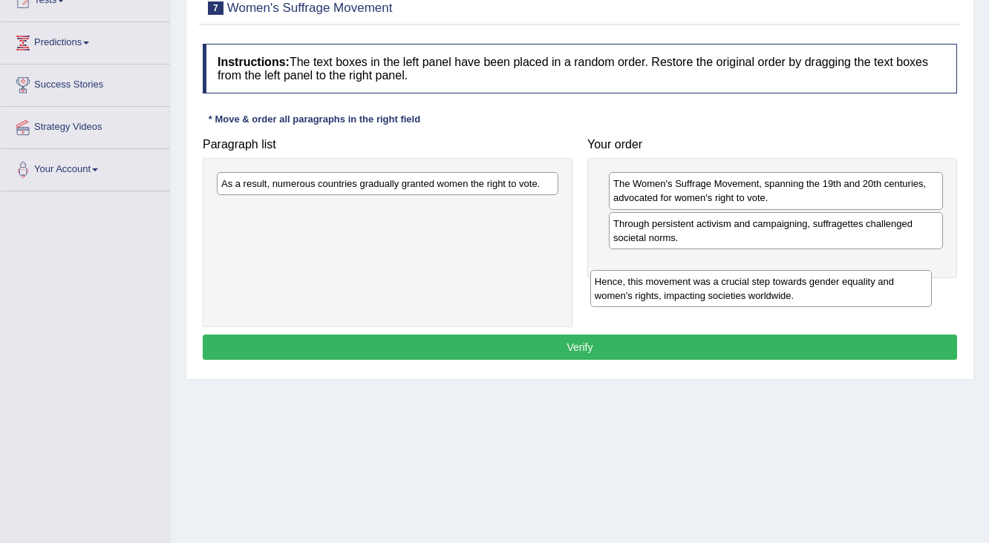
drag, startPoint x: 371, startPoint y: 200, endPoint x: 745, endPoint y: 298, distance: 386.0
click at [745, 298] on div "Hence, this movement was a crucial step towards gender equality and women's rig…" at bounding box center [761, 288] width 342 height 37
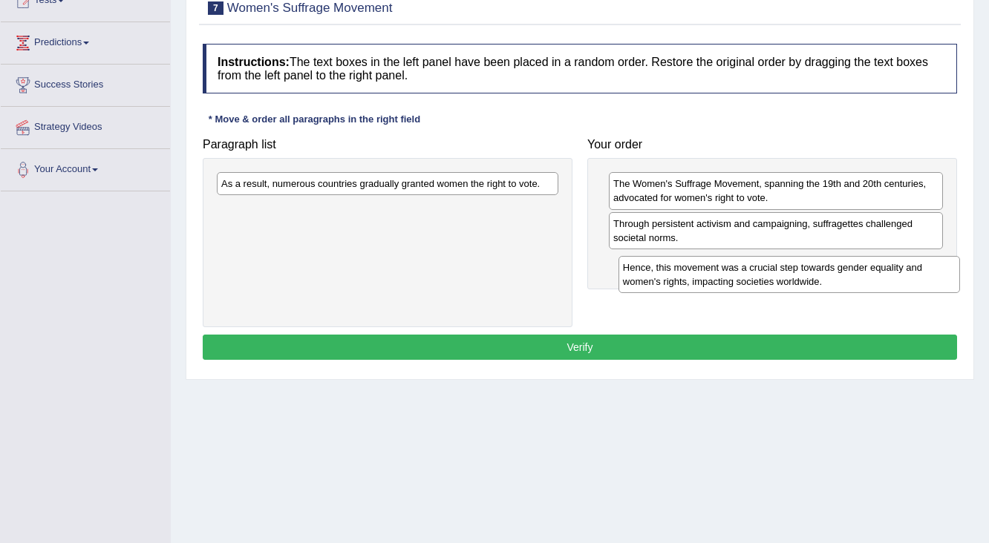
drag, startPoint x: 252, startPoint y: 212, endPoint x: 654, endPoint y: 270, distance: 405.9
click at [654, 270] on div "Hence, this movement was a crucial step towards gender equality and women's rig…" at bounding box center [789, 274] width 342 height 37
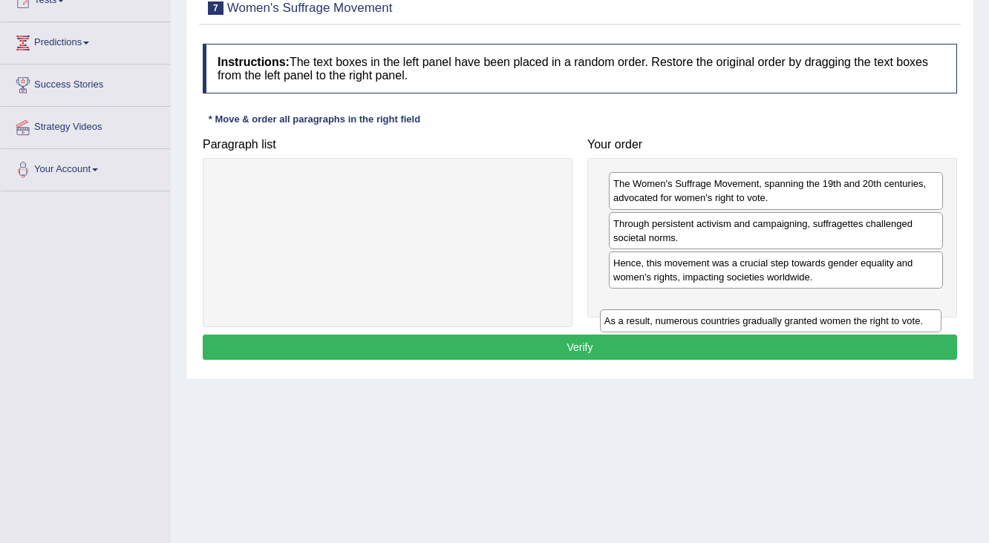
drag, startPoint x: 500, startPoint y: 189, endPoint x: 883, endPoint y: 326, distance: 406.9
click at [883, 326] on div "As a result, numerous countries gradually granted women the right to vote." at bounding box center [771, 321] width 342 height 23
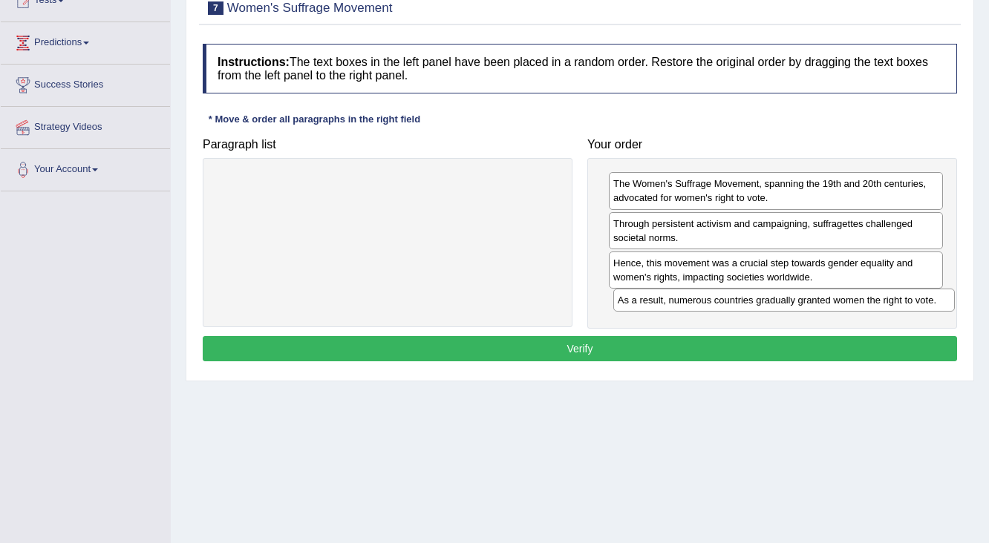
drag, startPoint x: 370, startPoint y: 171, endPoint x: 765, endPoint y: 288, distance: 412.5
click at [765, 289] on div "As a result, numerous countries gradually granted women the right to vote." at bounding box center [784, 300] width 342 height 23
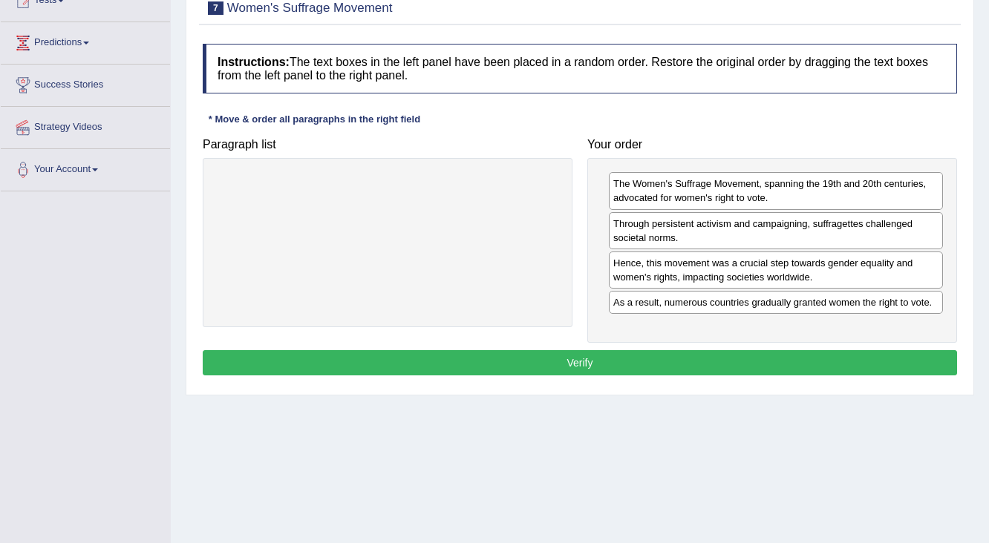
click at [526, 351] on button "Verify" at bounding box center [580, 362] width 754 height 25
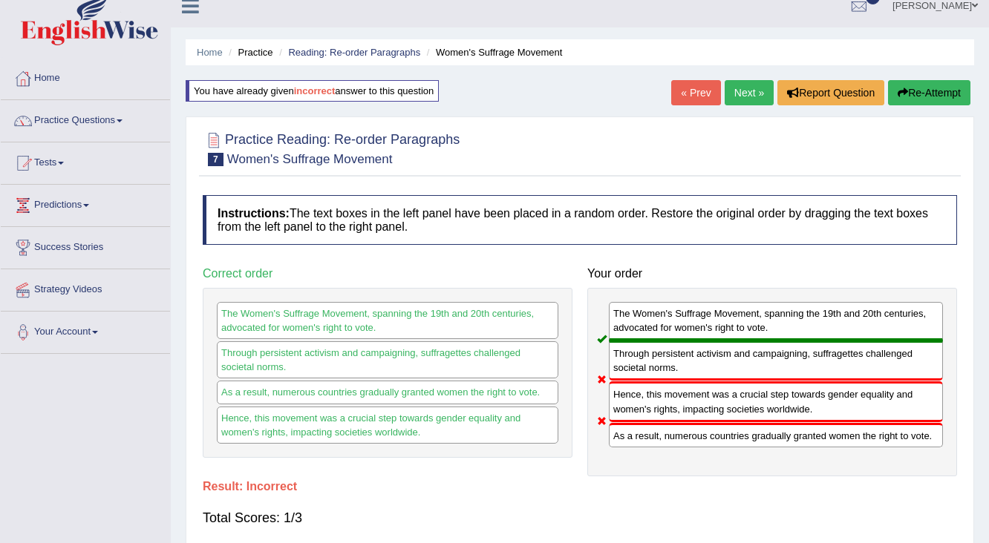
scroll to position [0, 0]
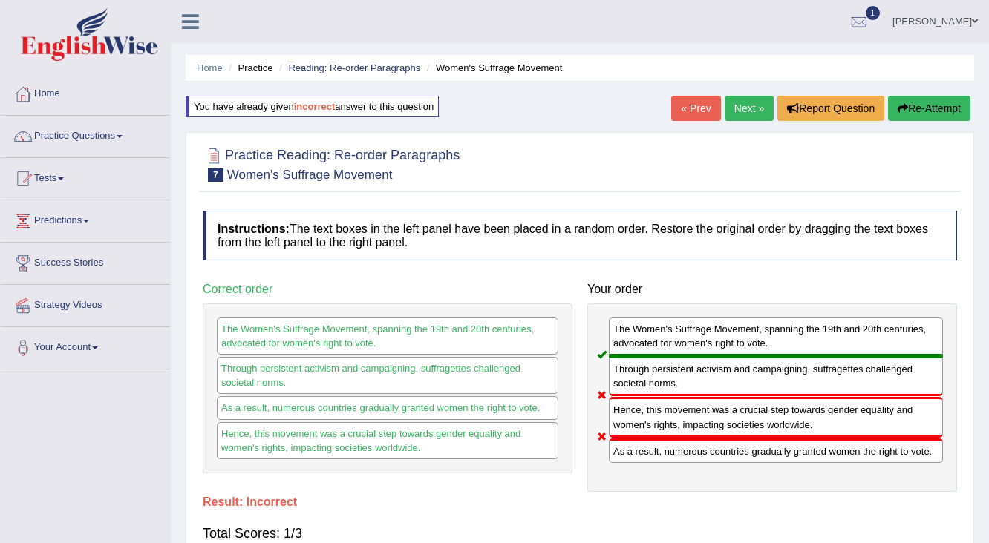
click at [749, 108] on link "Next »" at bounding box center [749, 108] width 49 height 25
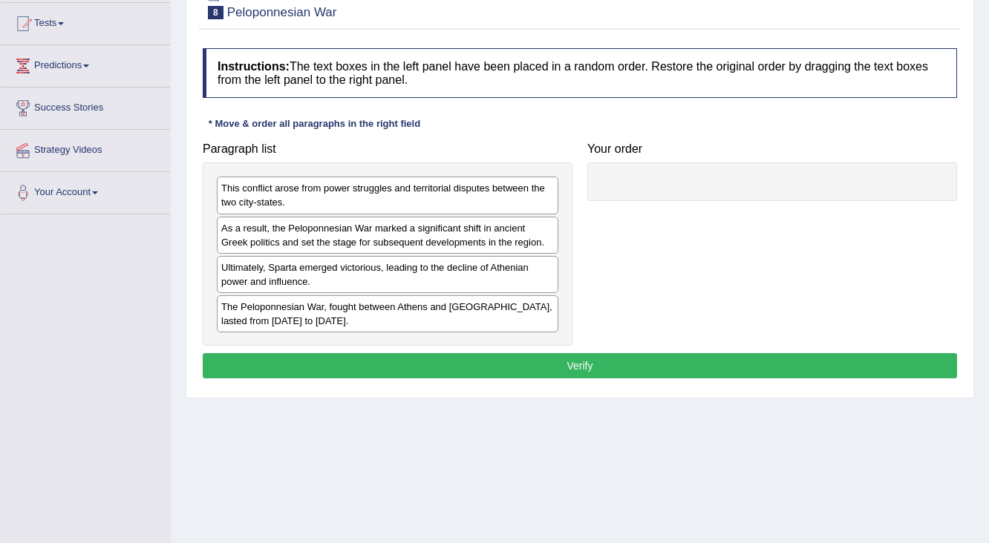
scroll to position [178, 0]
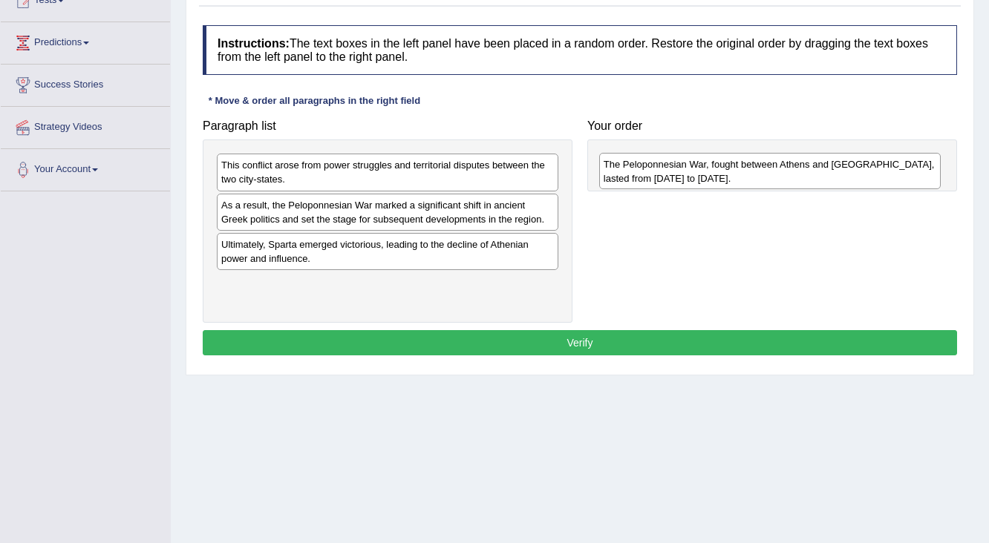
drag, startPoint x: 226, startPoint y: 297, endPoint x: 609, endPoint y: 178, distance: 400.3
click at [609, 178] on div "The Peloponnesian War, fought between Athens and [GEOGRAPHIC_DATA], lasted from…" at bounding box center [770, 171] width 342 height 37
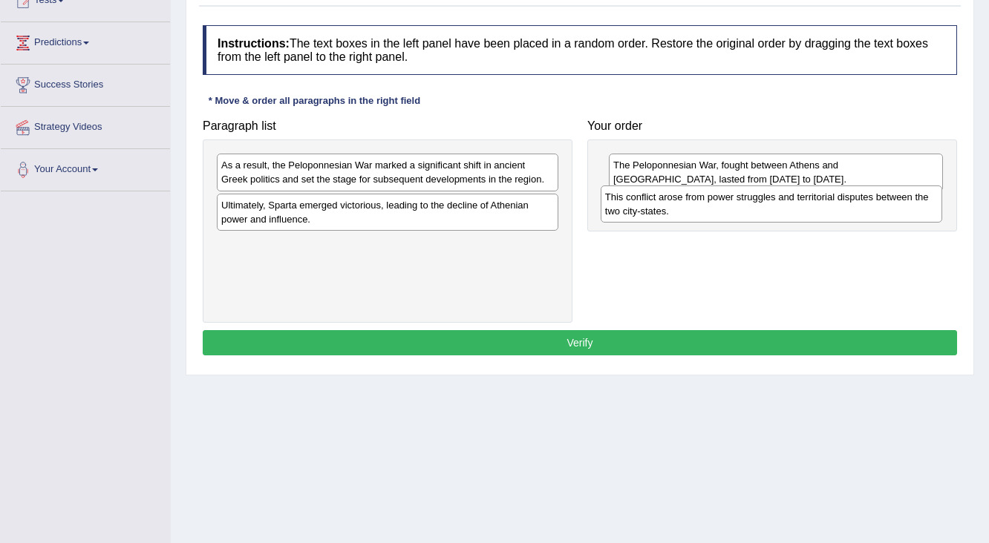
drag, startPoint x: 250, startPoint y: 178, endPoint x: 634, endPoint y: 210, distance: 385.1
click at [634, 210] on div "This conflict arose from power struggles and territorial disputes between the t…" at bounding box center [772, 204] width 342 height 37
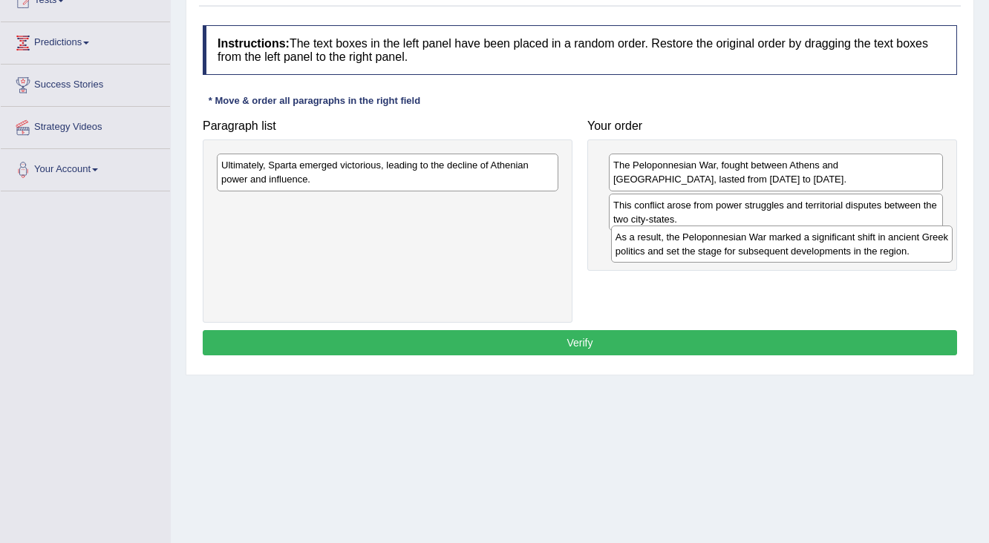
drag, startPoint x: 318, startPoint y: 179, endPoint x: 713, endPoint y: 251, distance: 400.7
click at [713, 251] on div "As a result, the Peloponnesian War marked a significant shift in ancient Greek …" at bounding box center [782, 244] width 342 height 37
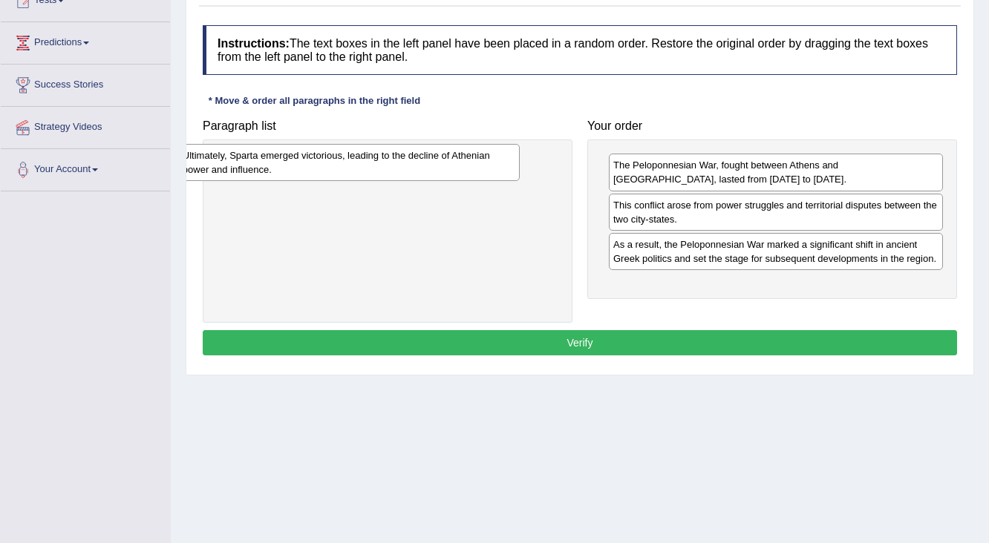
drag, startPoint x: 241, startPoint y: 170, endPoint x: 206, endPoint y: 156, distance: 36.9
click at [202, 159] on div "Ultimately, Sparta emerged victorious, leading to the decline of Athenian power…" at bounding box center [349, 162] width 342 height 37
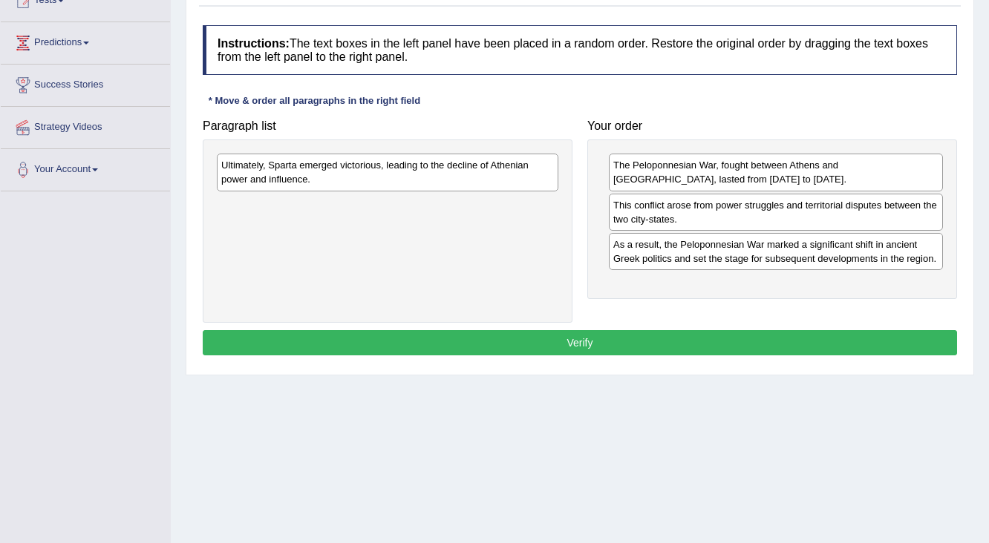
drag, startPoint x: 215, startPoint y: 175, endPoint x: 228, endPoint y: 144, distance: 33.6
click at [454, 206] on div "Ultimately, Sparta emerged victorious, leading to the decline of Athenian power…" at bounding box center [388, 231] width 370 height 183
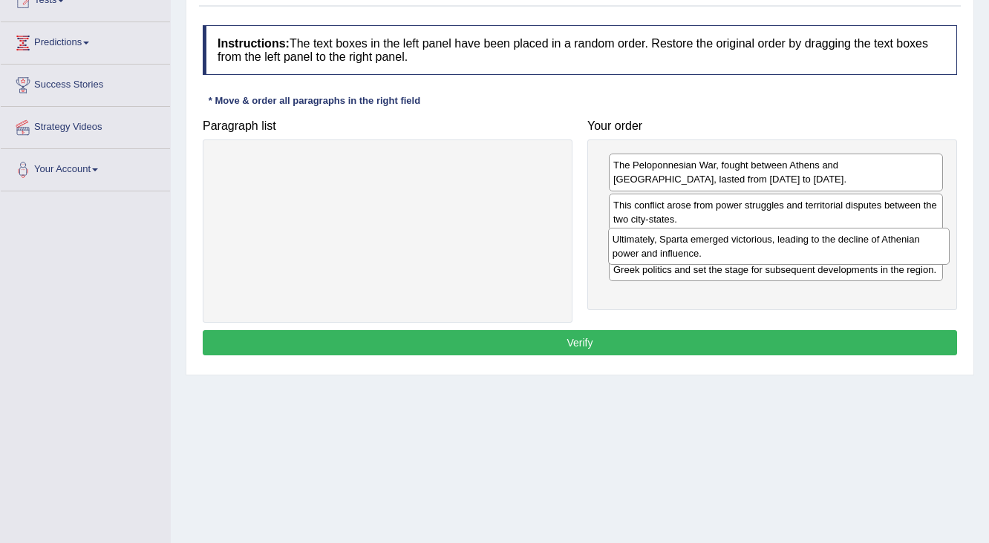
drag, startPoint x: 235, startPoint y: 172, endPoint x: 626, endPoint y: 246, distance: 398.2
click at [626, 246] on div "Ultimately, Sparta emerged victorious, leading to the decline of Athenian power…" at bounding box center [779, 246] width 342 height 37
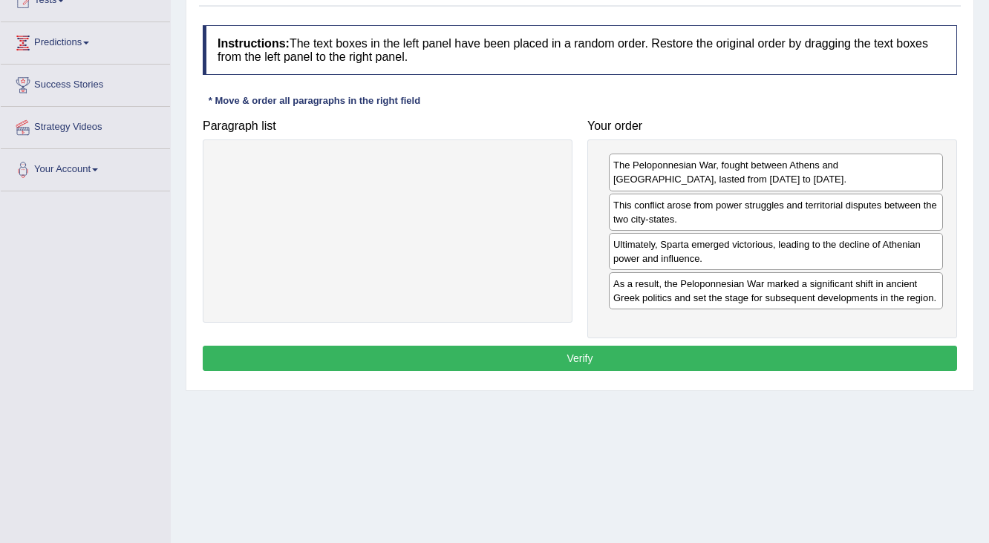
click at [523, 366] on button "Verify" at bounding box center [580, 358] width 754 height 25
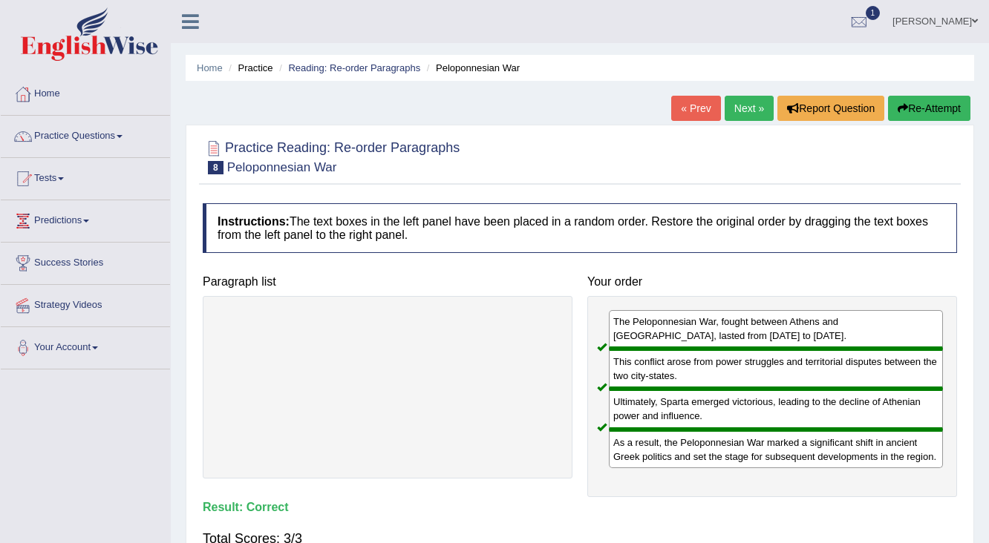
scroll to position [0, 0]
click at [741, 107] on link "Next »" at bounding box center [749, 108] width 49 height 25
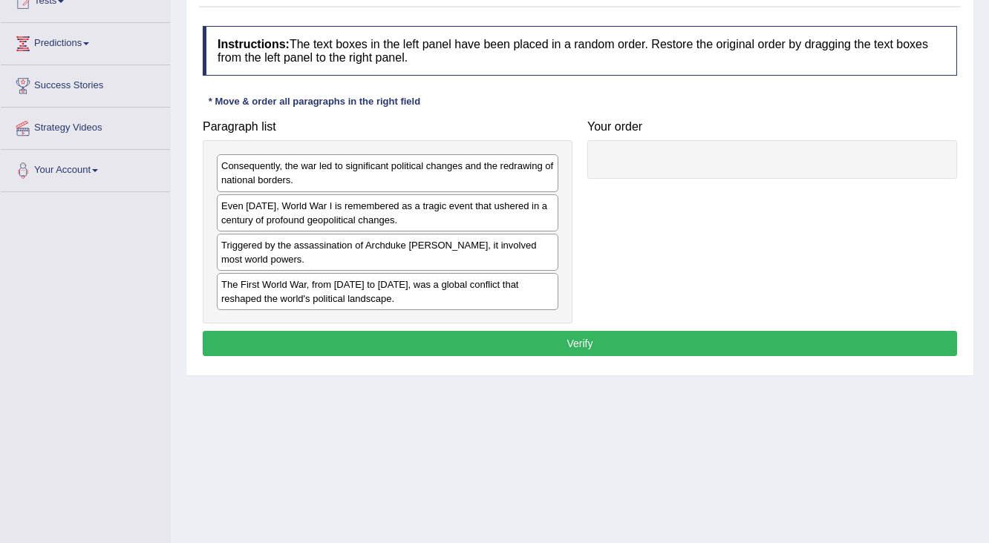
scroll to position [178, 0]
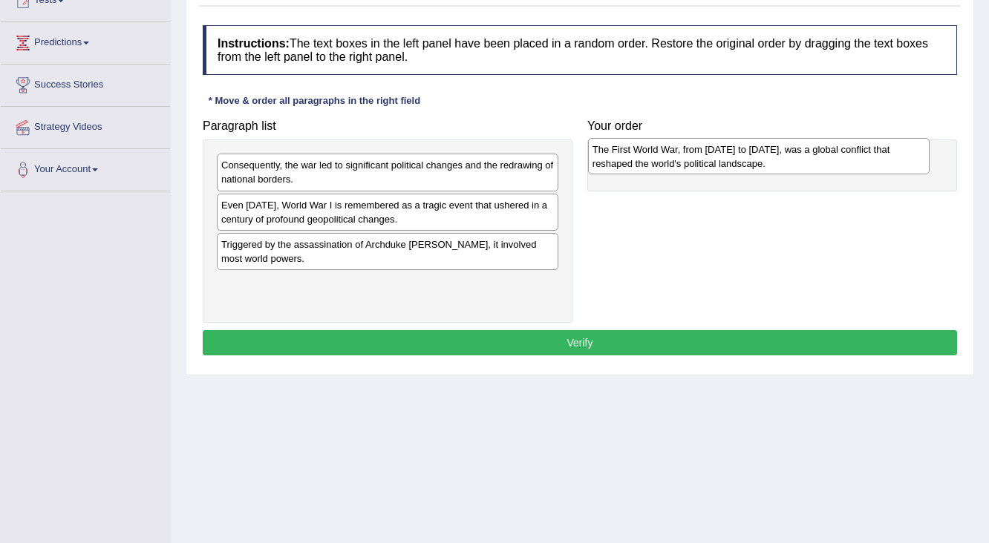
drag, startPoint x: 241, startPoint y: 294, endPoint x: 612, endPoint y: 160, distance: 394.5
click at [612, 160] on div "The First World War, from 1914 to 1918, was a global conflict that reshaped the…" at bounding box center [759, 156] width 342 height 37
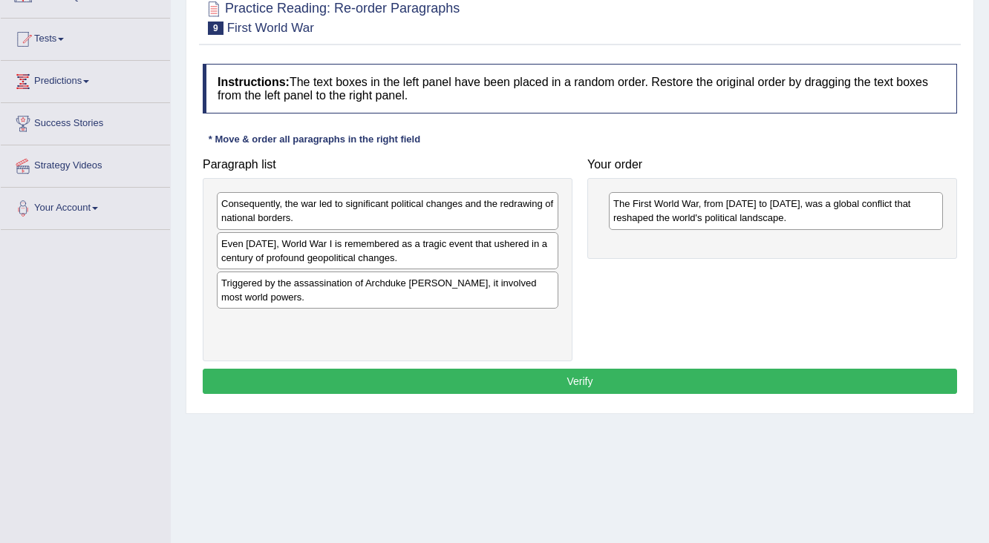
scroll to position [119, 0]
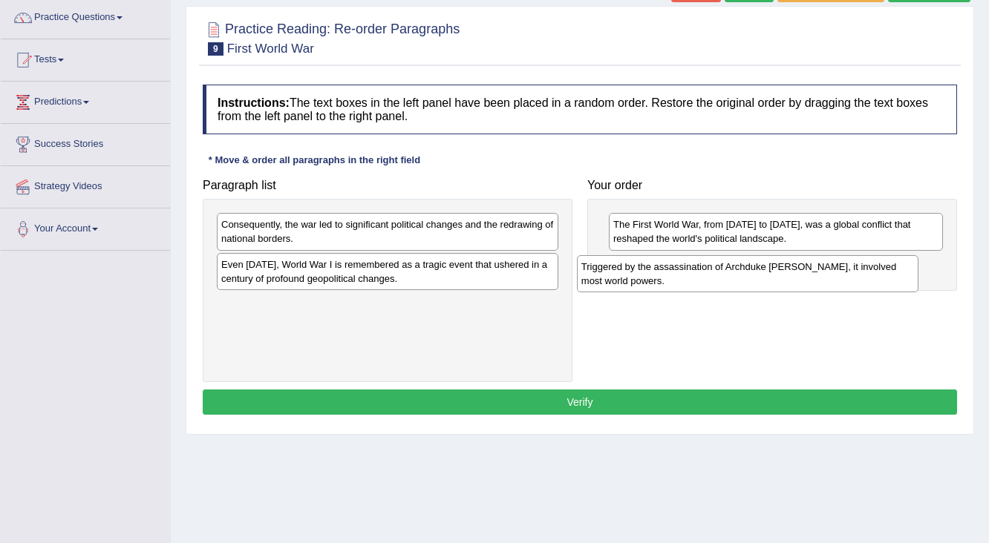
drag, startPoint x: 249, startPoint y: 318, endPoint x: 609, endPoint y: 282, distance: 361.9
click at [609, 282] on div "Triggered by the assassination of Archduke Franz Ferdinand, it involved most wo…" at bounding box center [748, 273] width 342 height 37
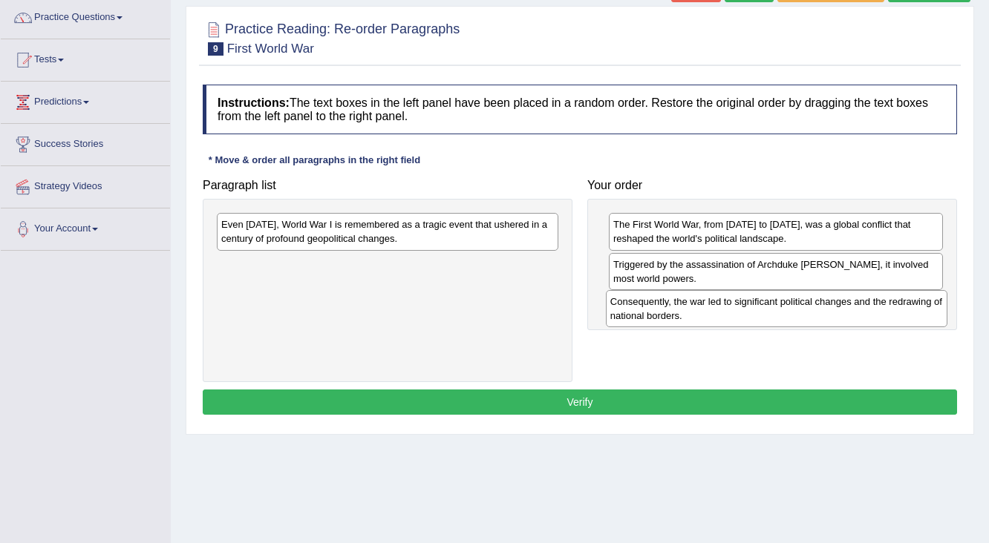
drag, startPoint x: 279, startPoint y: 227, endPoint x: 668, endPoint y: 304, distance: 396.6
click at [668, 304] on div "Consequently, the war led to significant political changes and the redrawing of…" at bounding box center [777, 308] width 342 height 37
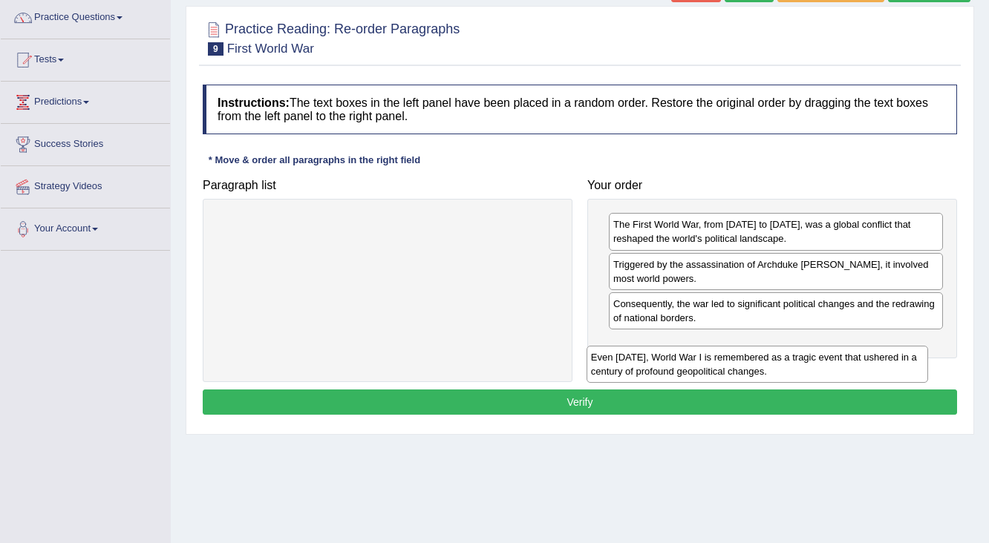
drag, startPoint x: 251, startPoint y: 232, endPoint x: 621, endPoint y: 365, distance: 392.8
click at [621, 365] on div "Even today, World War I is remembered as a tragic event that ushered in a centu…" at bounding box center [757, 364] width 342 height 37
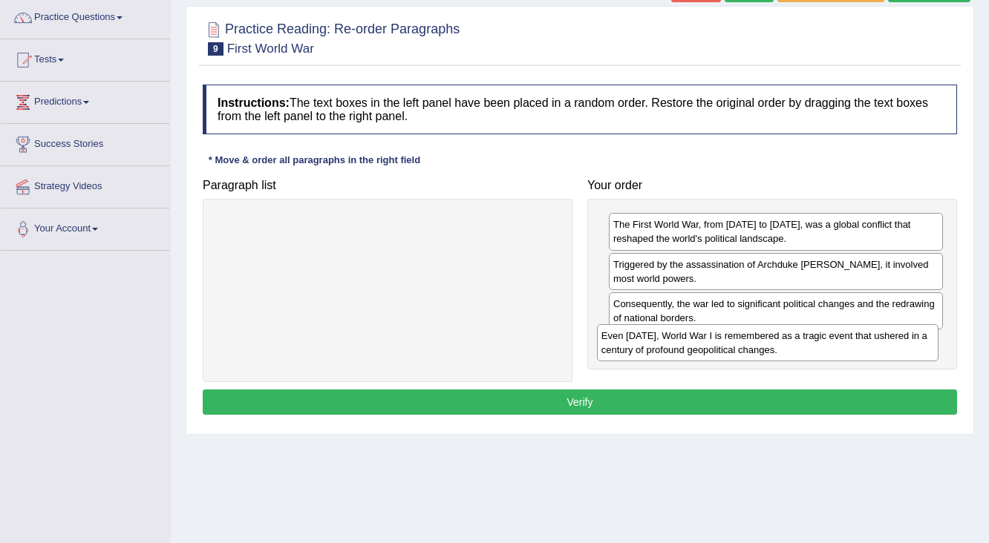
drag, startPoint x: 356, startPoint y: 232, endPoint x: 736, endPoint y: 343, distance: 396.0
click at [736, 343] on div "Even today, World War I is remembered as a tragic event that ushered in a centu…" at bounding box center [768, 342] width 342 height 37
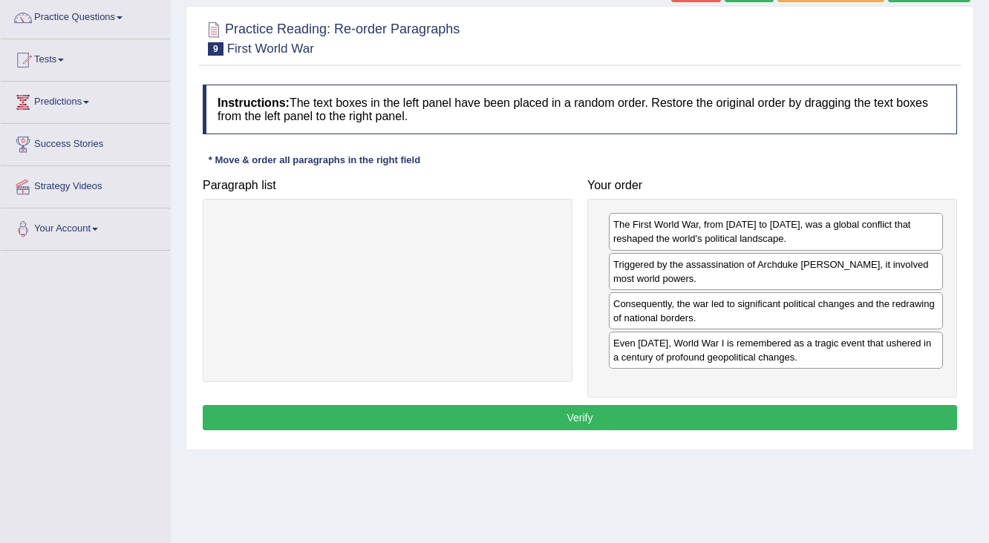
click at [555, 407] on button "Verify" at bounding box center [580, 417] width 754 height 25
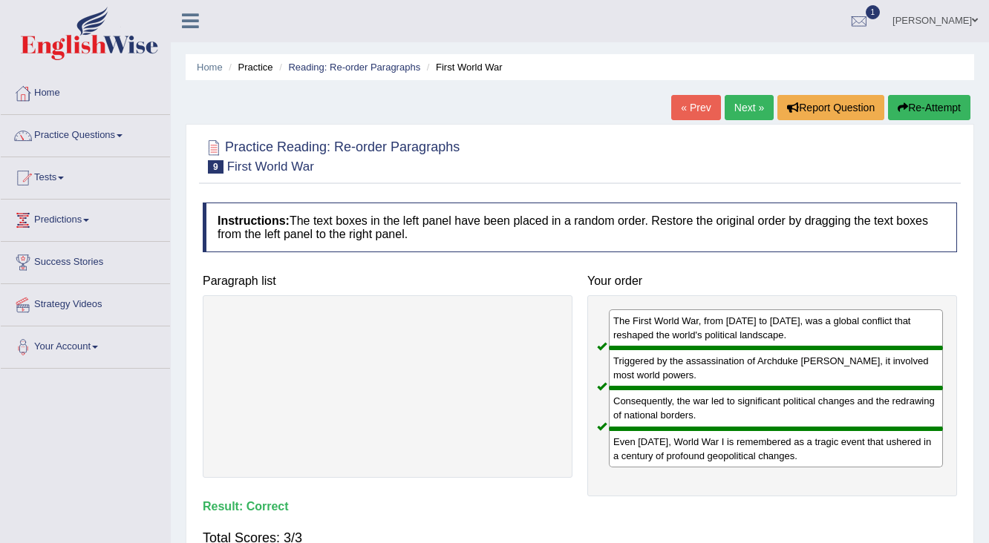
scroll to position [0, 0]
click at [736, 113] on link "Next »" at bounding box center [749, 108] width 49 height 25
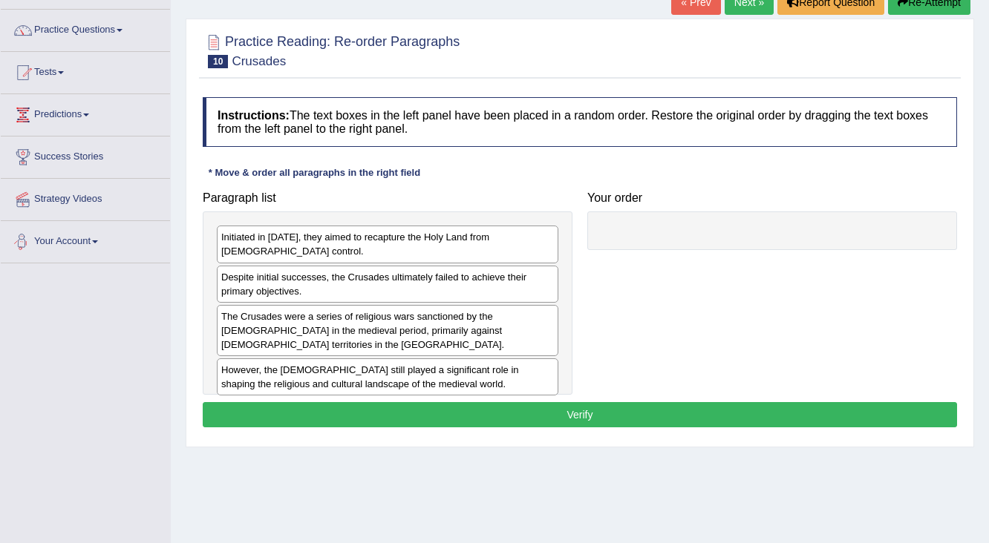
scroll to position [178, 0]
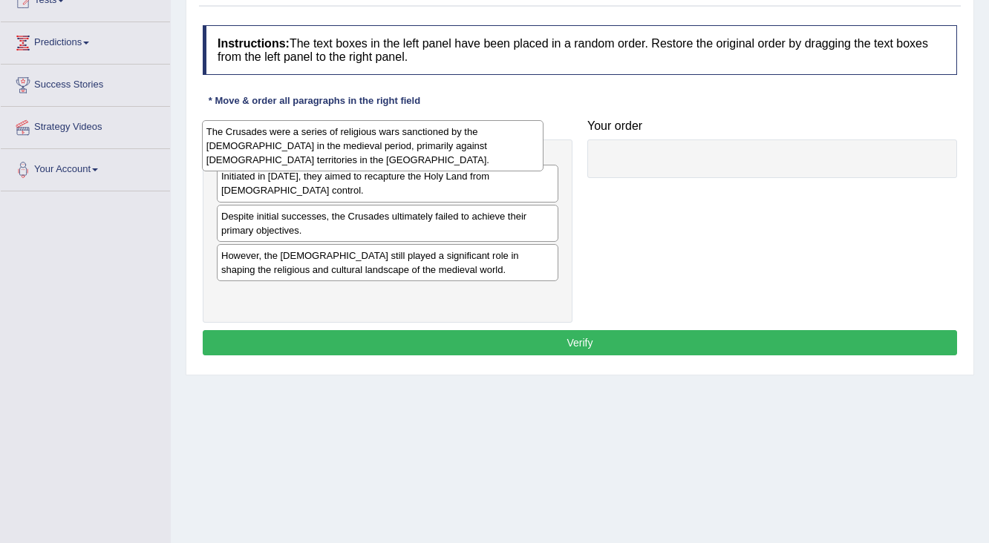
drag, startPoint x: 244, startPoint y: 248, endPoint x: 229, endPoint y: 150, distance: 99.1
click at [229, 150] on div "The Crusades were a series of religious wars sanctioned by the Latin Church in …" at bounding box center [373, 145] width 342 height 51
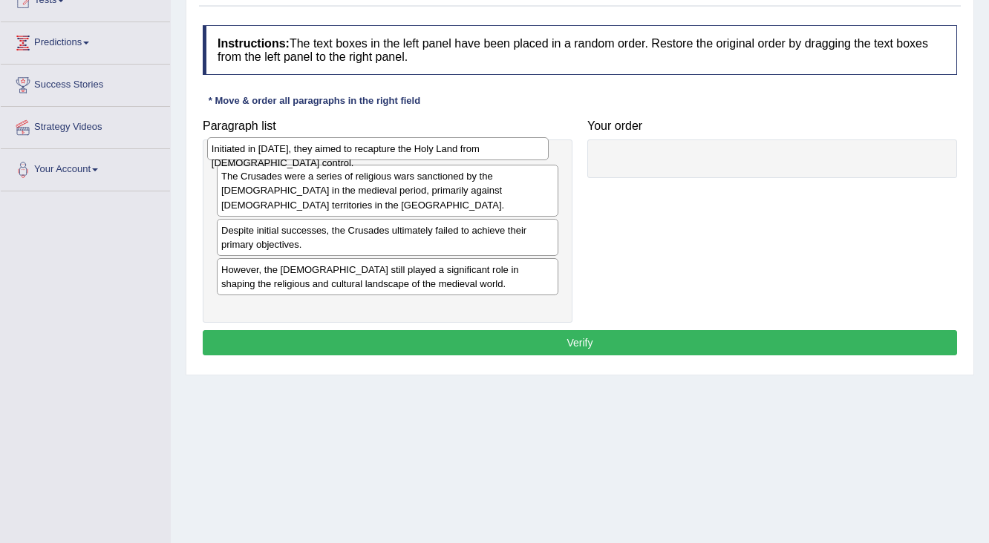
drag, startPoint x: 230, startPoint y: 221, endPoint x: 220, endPoint y: 154, distance: 67.5
click at [220, 154] on div "Initiated in 1095, they aimed to recapture the Holy Land from Muslim control." at bounding box center [378, 148] width 342 height 23
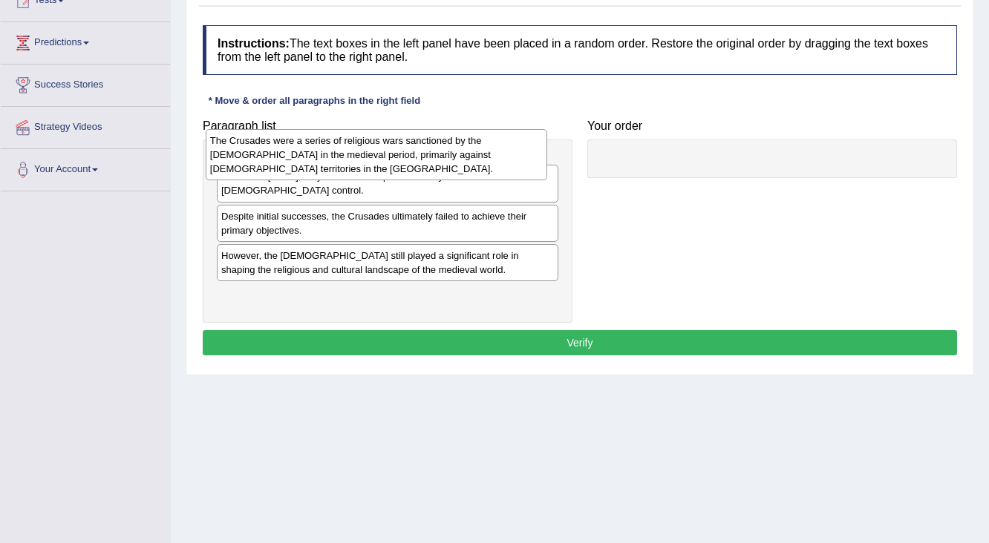
drag, startPoint x: 235, startPoint y: 196, endPoint x: 223, endPoint y: 146, distance: 51.0
click at [223, 146] on div "The Crusades were a series of religious wars sanctioned by the Latin Church in …" at bounding box center [377, 154] width 342 height 51
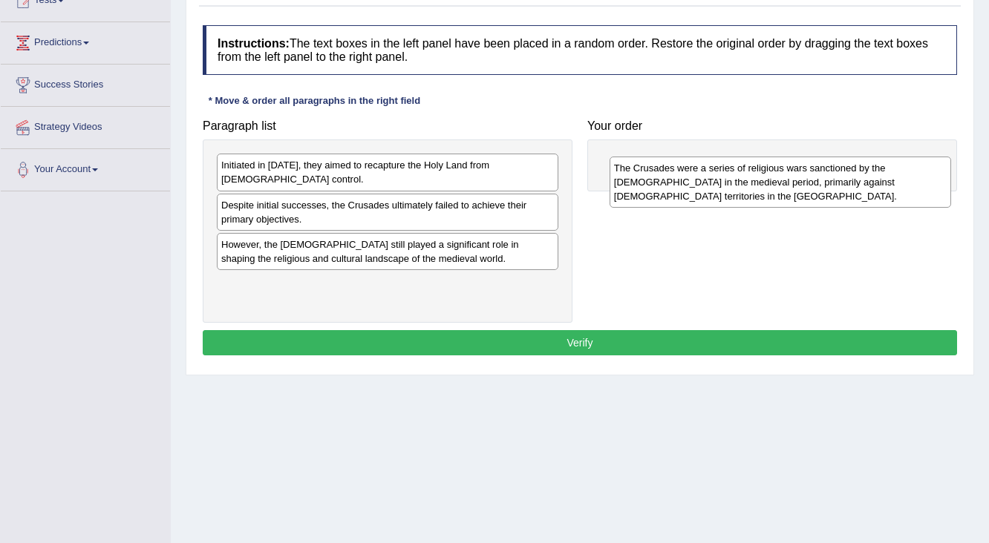
drag, startPoint x: 231, startPoint y: 166, endPoint x: 618, endPoint y: 157, distance: 386.9
click at [618, 157] on div "The Crusades were a series of religious wars sanctioned by the Latin Church in …" at bounding box center [780, 182] width 342 height 51
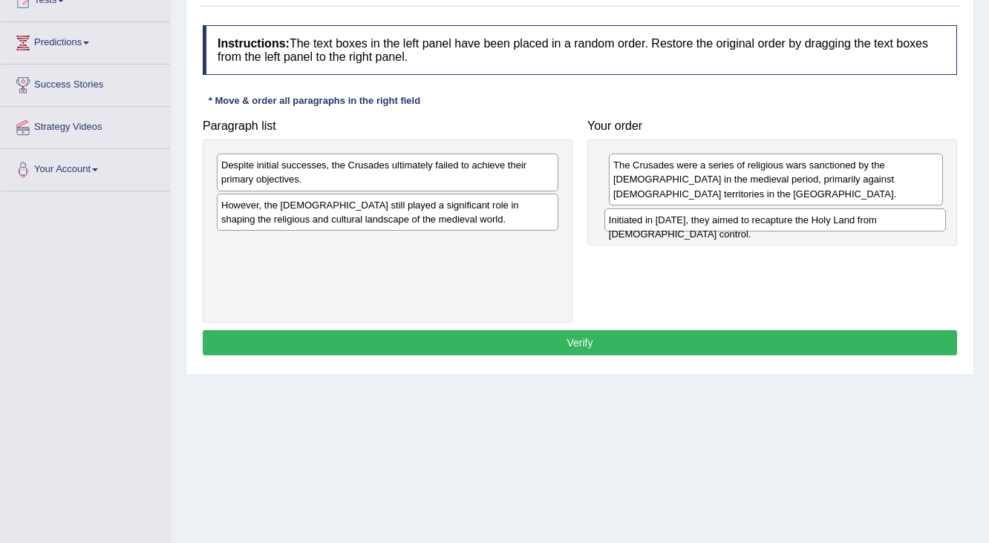
drag, startPoint x: 228, startPoint y: 164, endPoint x: 615, endPoint y: 219, distance: 391.4
click at [615, 219] on div "Initiated in 1095, they aimed to recapture the Holy Land from Muslim control." at bounding box center [775, 220] width 342 height 23
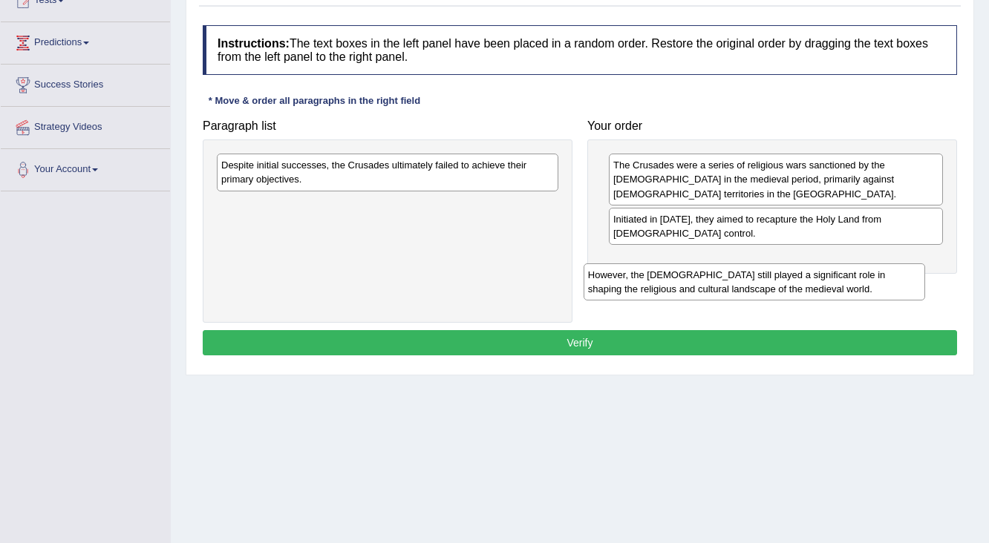
drag, startPoint x: 245, startPoint y: 218, endPoint x: 612, endPoint y: 289, distance: 373.4
click at [612, 289] on div "However, the Crusades still played a significant role in shaping the religious …" at bounding box center [754, 282] width 342 height 37
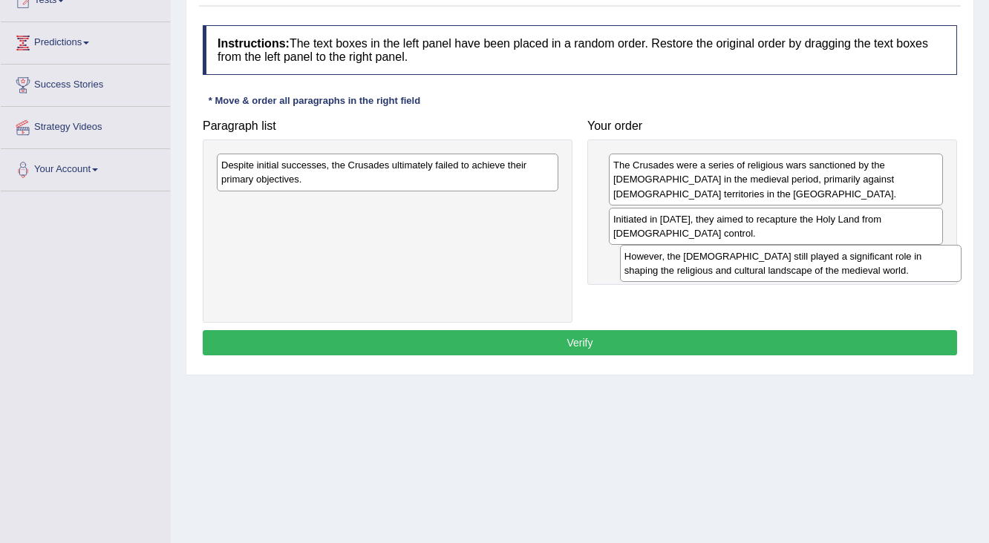
drag, startPoint x: 329, startPoint y: 215, endPoint x: 729, endPoint y: 266, distance: 403.4
click at [729, 266] on div "However, the Crusades still played a significant role in shaping the religious …" at bounding box center [791, 263] width 342 height 37
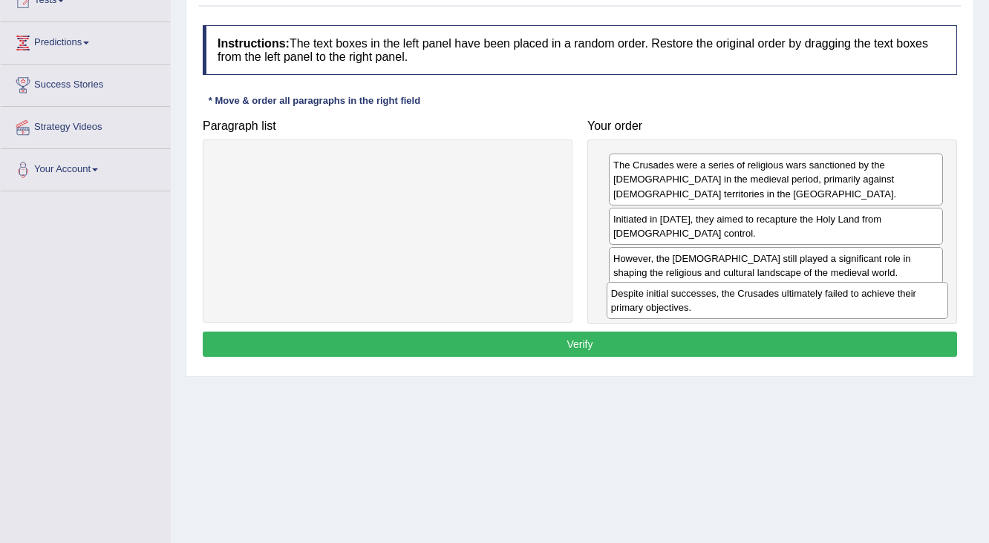
drag, startPoint x: 329, startPoint y: 178, endPoint x: 719, endPoint y: 307, distance: 410.3
click at [719, 307] on div "Despite initial successes, the Crusades ultimately failed to achieve their prim…" at bounding box center [777, 300] width 342 height 37
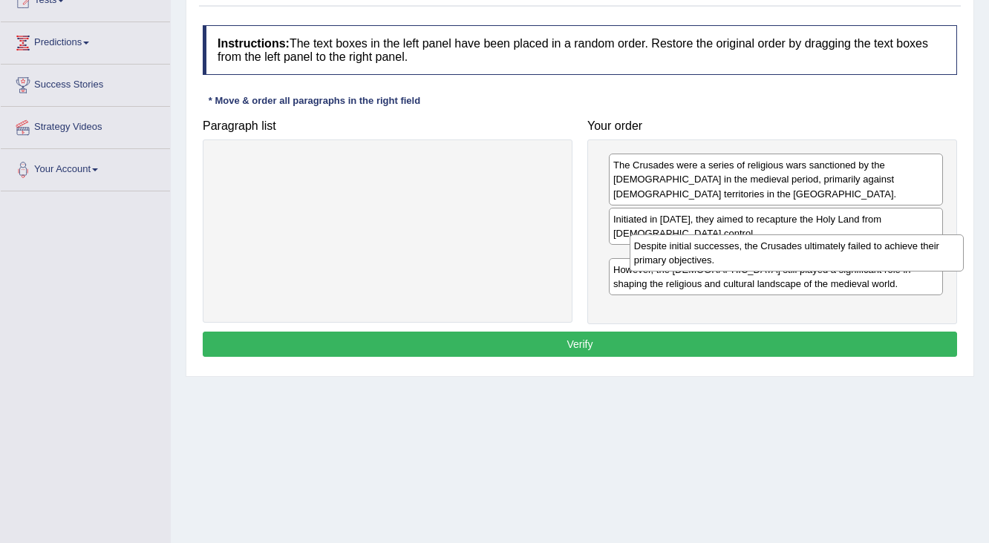
drag, startPoint x: 678, startPoint y: 313, endPoint x: 694, endPoint y: 254, distance: 61.4
click at [694, 254] on div "Despite initial successes, the Crusades ultimately failed to achieve their prim…" at bounding box center [796, 253] width 335 height 37
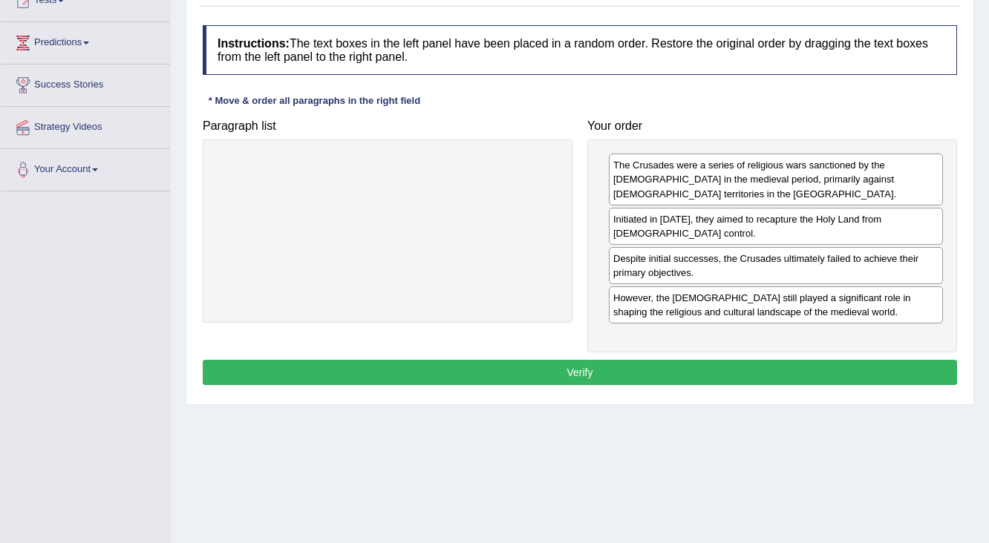
click at [579, 368] on button "Verify" at bounding box center [580, 372] width 754 height 25
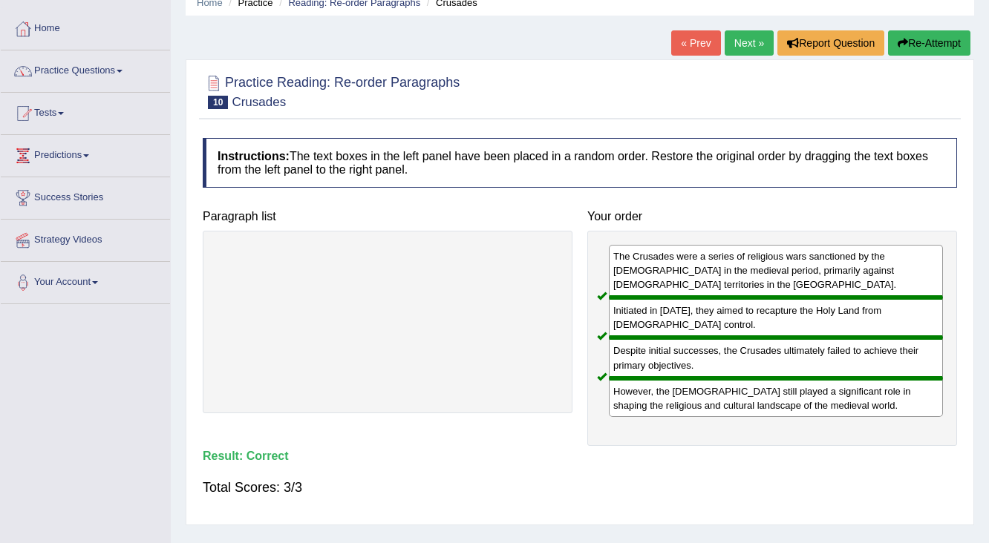
scroll to position [0, 0]
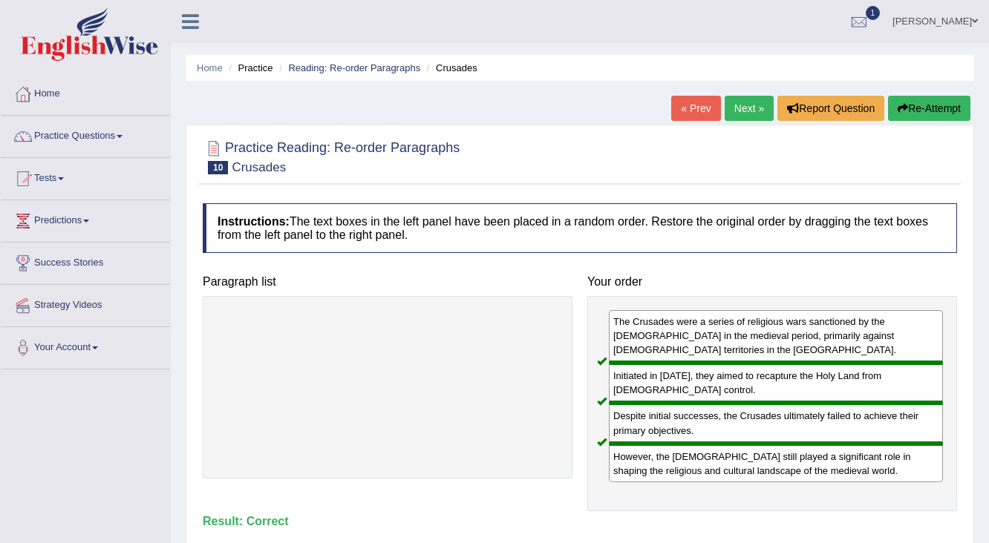
click at [743, 107] on link "Next »" at bounding box center [749, 108] width 49 height 25
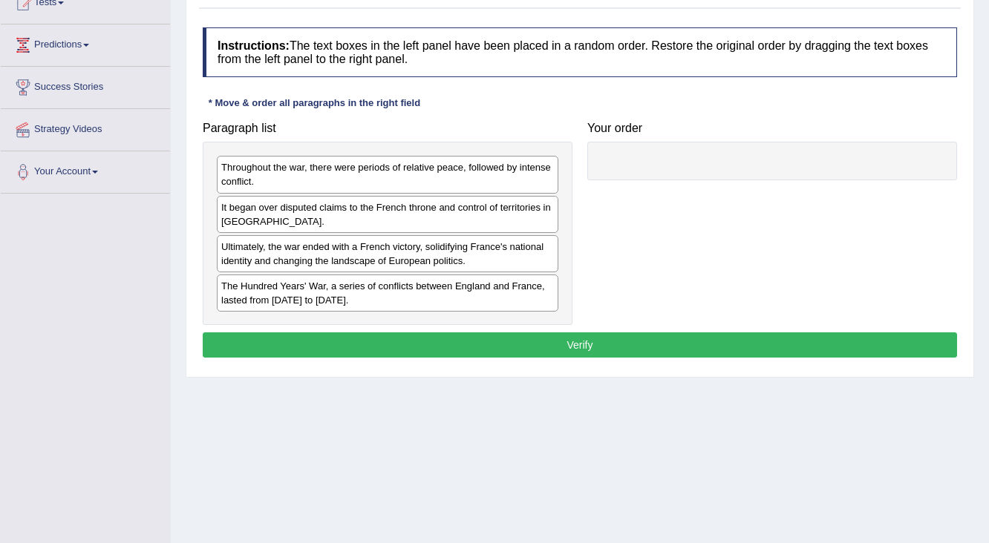
scroll to position [178, 0]
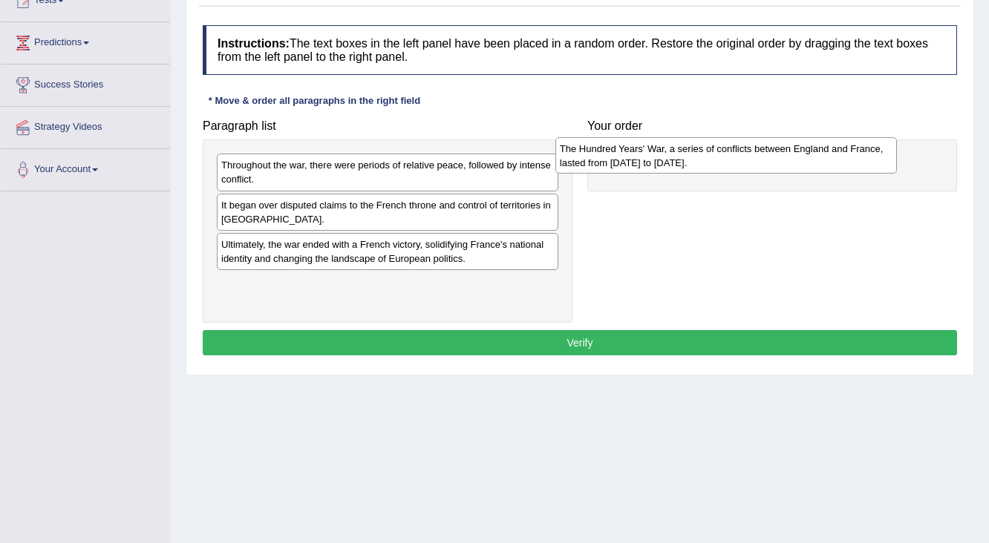
drag, startPoint x: 266, startPoint y: 303, endPoint x: 605, endPoint y: 169, distance: 364.2
click at [605, 169] on div "The Hundred Years' War, a series of conflicts between England and France, laste…" at bounding box center [726, 155] width 342 height 37
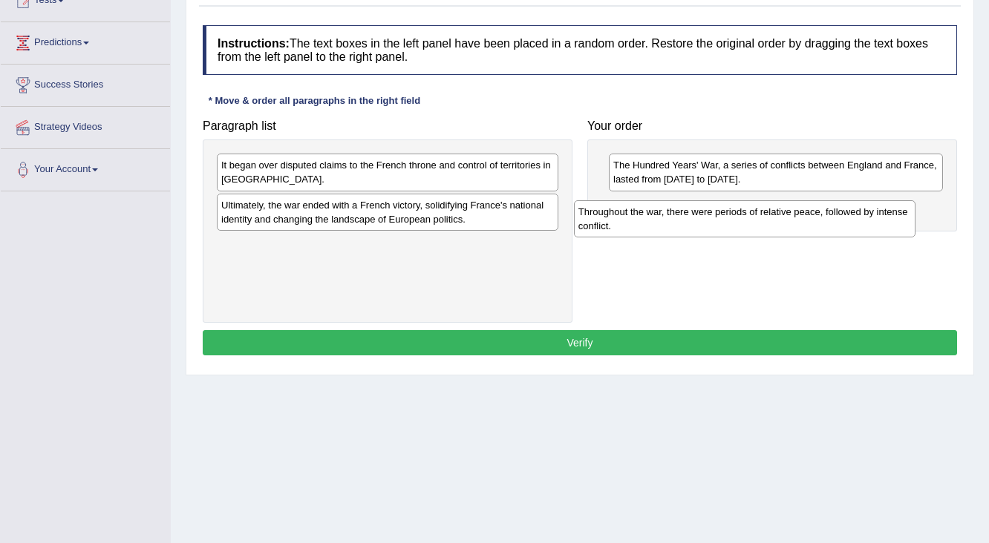
drag, startPoint x: 238, startPoint y: 174, endPoint x: 595, endPoint y: 221, distance: 360.8
click at [595, 221] on div "Throughout the war, there were periods of relative peace, followed by intense c…" at bounding box center [745, 218] width 342 height 37
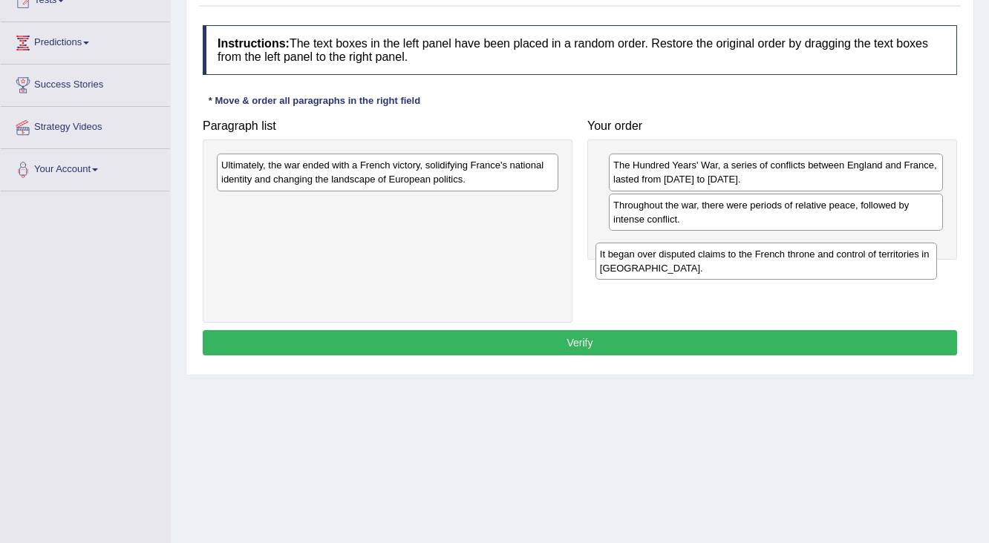
drag, startPoint x: 232, startPoint y: 177, endPoint x: 613, endPoint y: 267, distance: 392.0
click at [613, 267] on div "It began over disputed claims to the French throne and control of territories i…" at bounding box center [766, 261] width 342 height 37
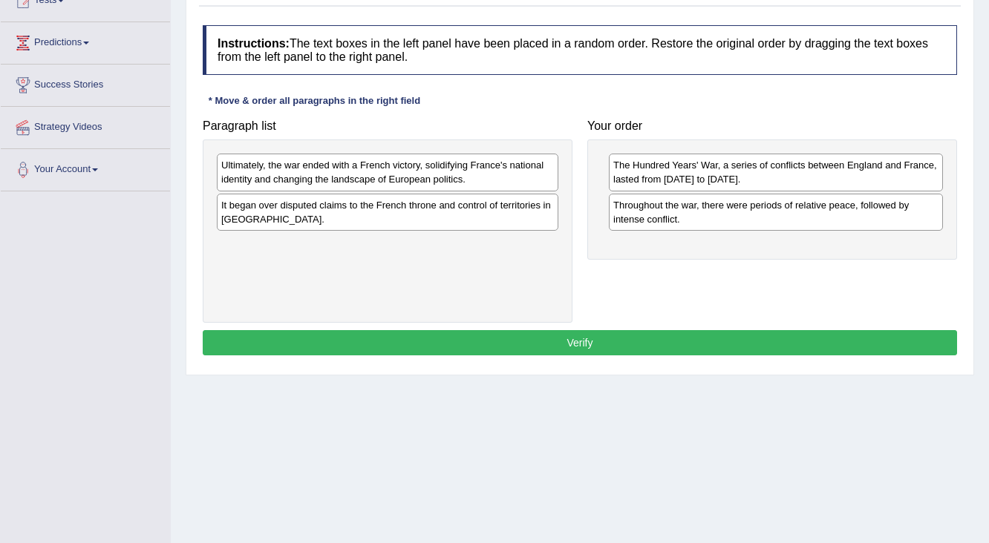
click at [257, 174] on div "Ultimately, the war ended with a French victory, solidifying France's national …" at bounding box center [387, 172] width 341 height 37
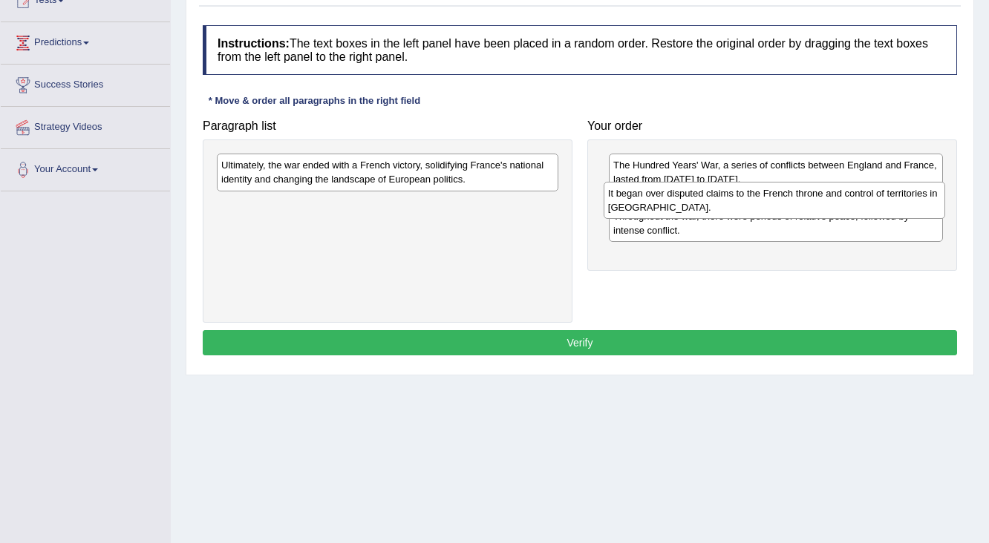
drag, startPoint x: 434, startPoint y: 204, endPoint x: 820, endPoint y: 193, distance: 386.9
click at [820, 193] on div "It began over disputed claims to the French throne and control of territories i…" at bounding box center [775, 200] width 342 height 37
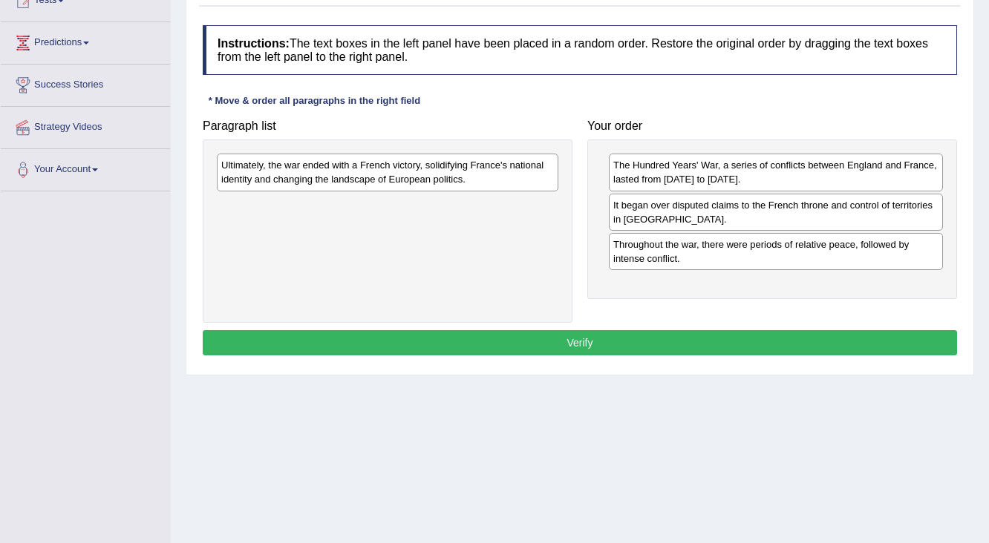
click at [353, 179] on div "Ultimately, the war ended with a French victory, solidifying France's national …" at bounding box center [387, 172] width 341 height 37
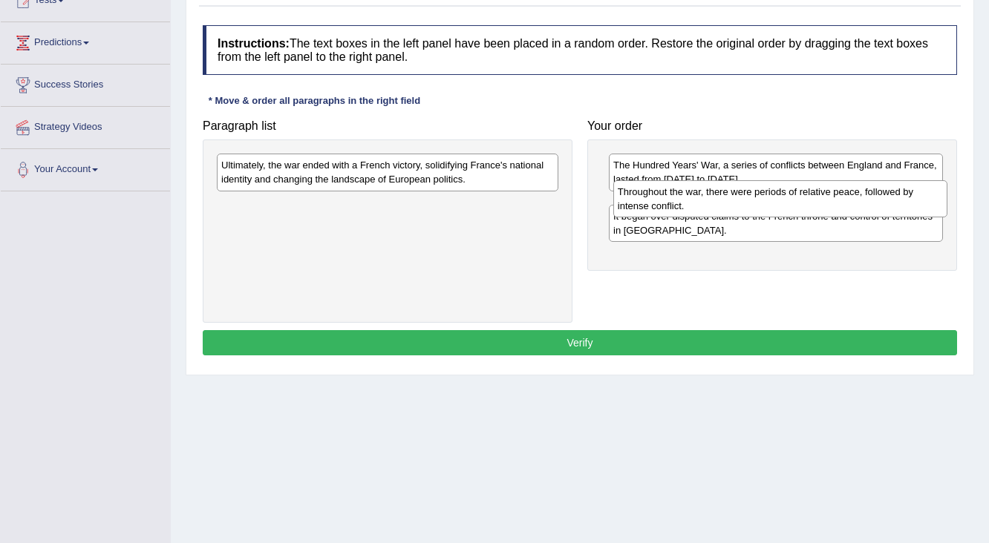
drag, startPoint x: 638, startPoint y: 248, endPoint x: 643, endPoint y: 196, distance: 52.2
click at [643, 196] on div "Throughout the war, there were periods of relative peace, followed by intense c…" at bounding box center [780, 198] width 335 height 37
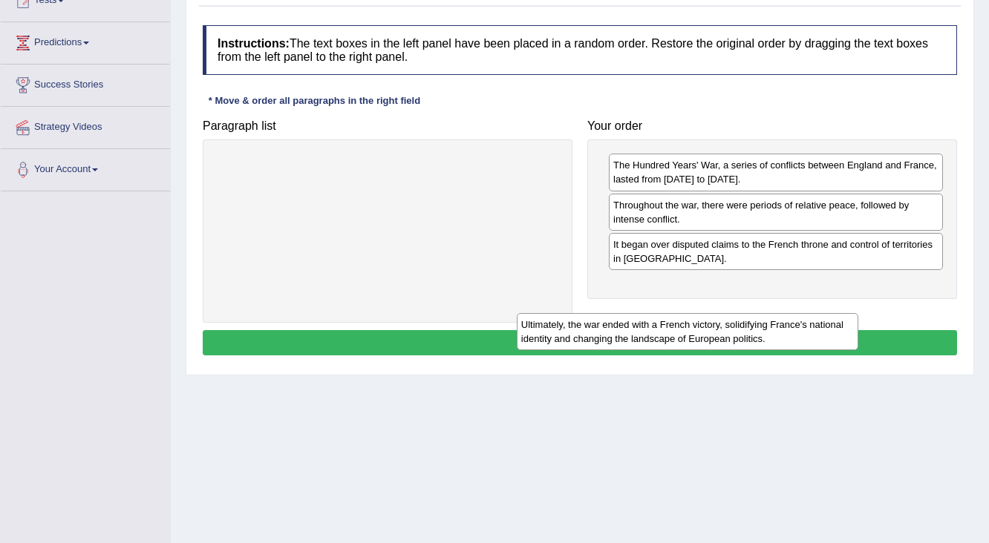
drag, startPoint x: 383, startPoint y: 166, endPoint x: 727, endPoint y: 264, distance: 358.1
click at [727, 313] on div "Ultimately, the war ended with a French victory, solidifying France's national …" at bounding box center [688, 331] width 342 height 37
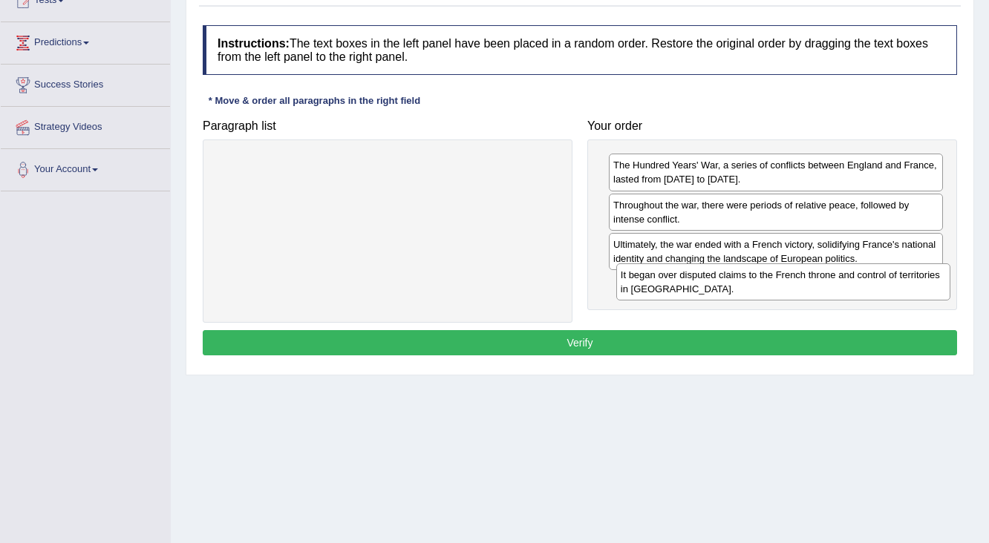
drag, startPoint x: 661, startPoint y: 249, endPoint x: 668, endPoint y: 281, distance: 32.0
click at [668, 281] on div "It began over disputed claims to the French throne and control of territories i…" at bounding box center [783, 282] width 335 height 37
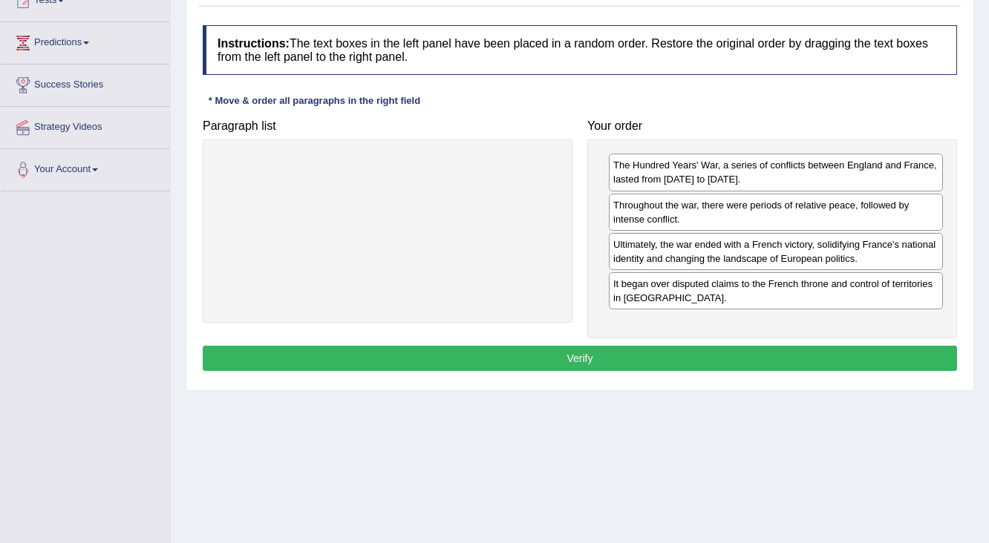
click at [632, 353] on button "Verify" at bounding box center [580, 358] width 754 height 25
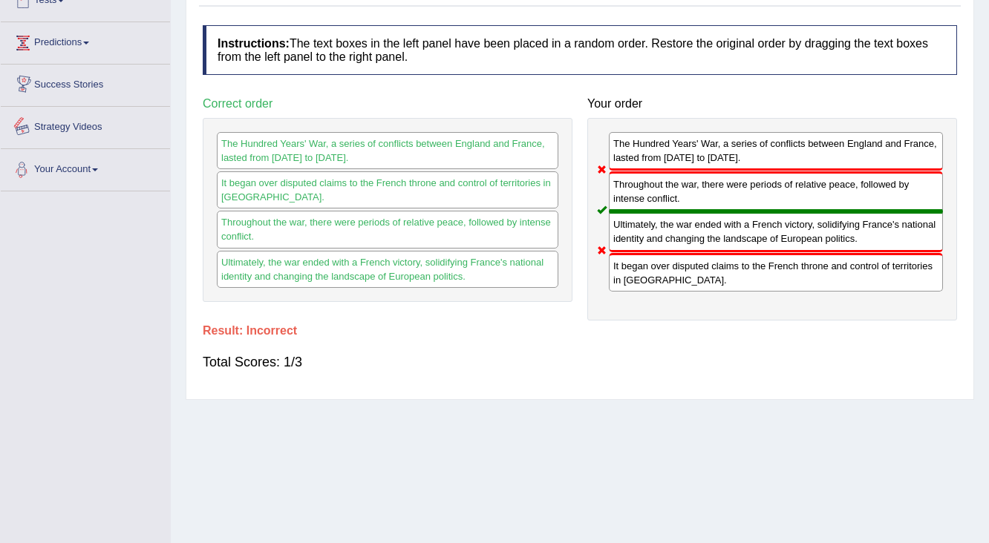
scroll to position [0, 0]
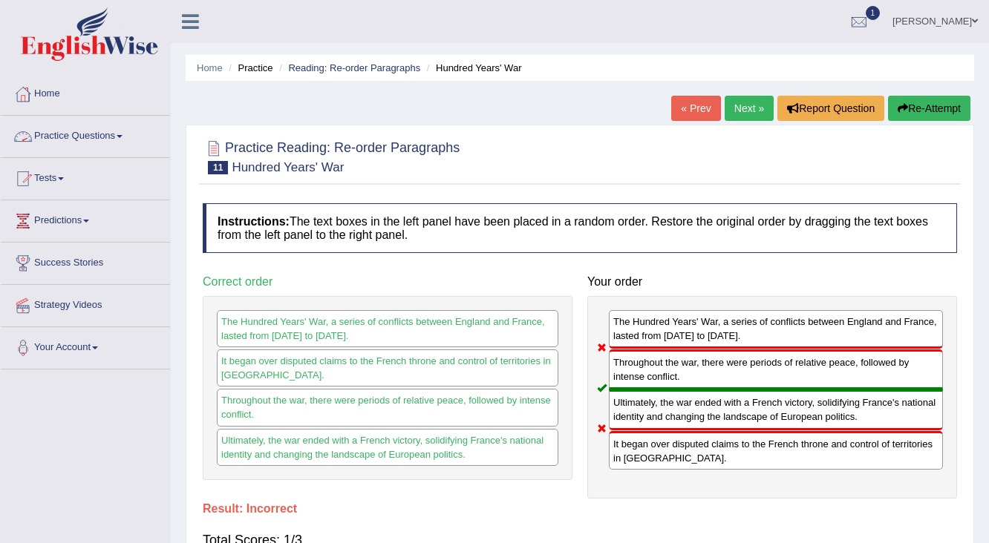
click at [61, 94] on link "Home" at bounding box center [85, 91] width 169 height 37
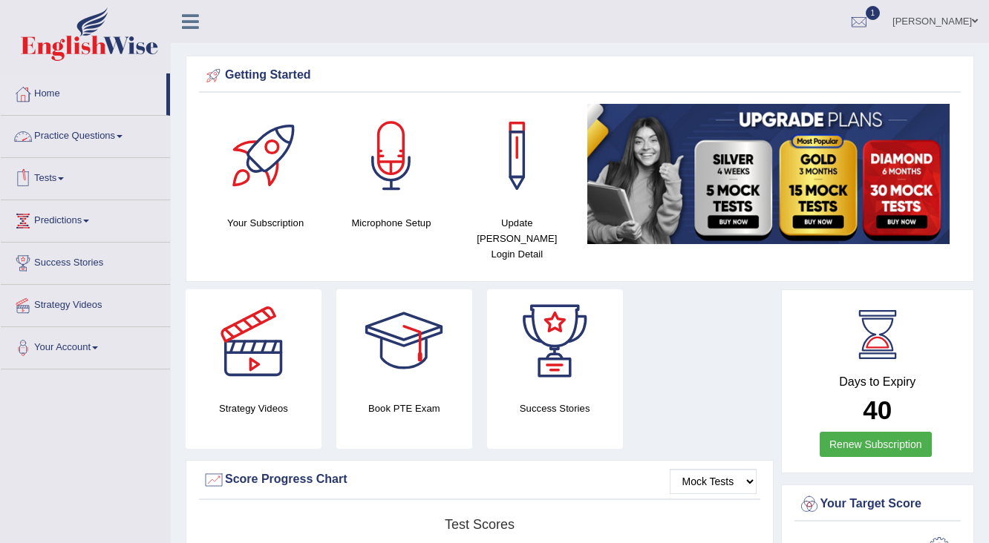
click at [77, 143] on link "Practice Questions" at bounding box center [85, 134] width 169 height 37
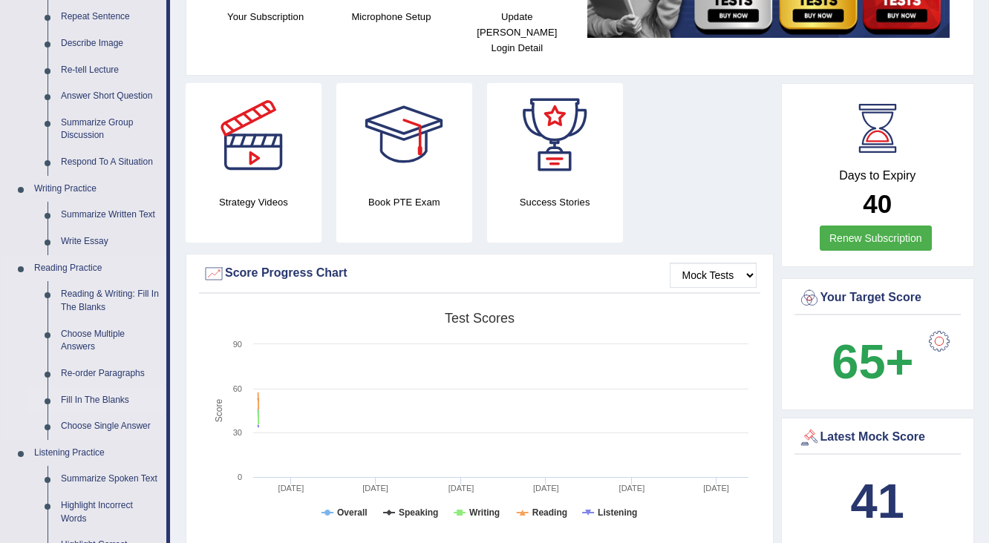
scroll to position [238, 0]
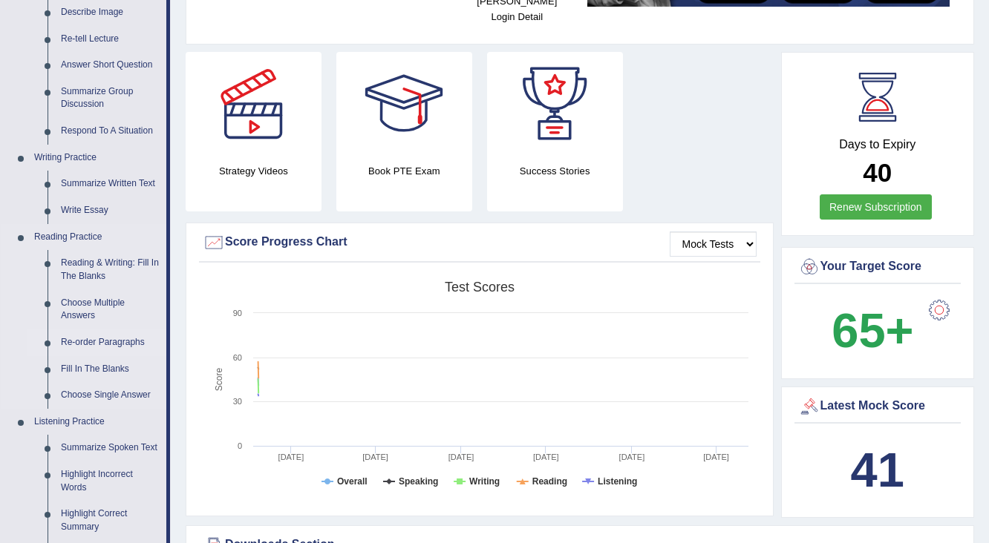
click at [97, 346] on link "Re-order Paragraphs" at bounding box center [110, 343] width 112 height 27
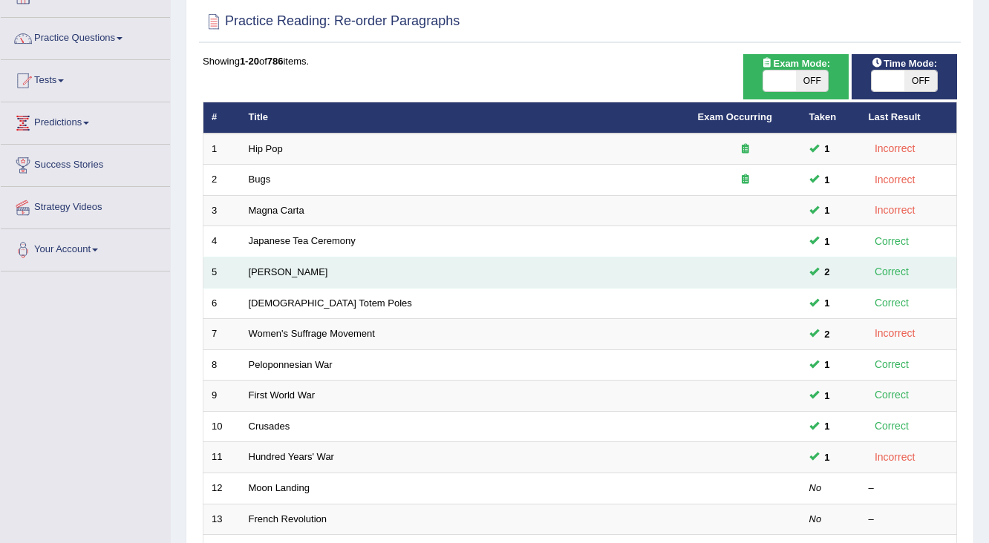
scroll to position [119, 0]
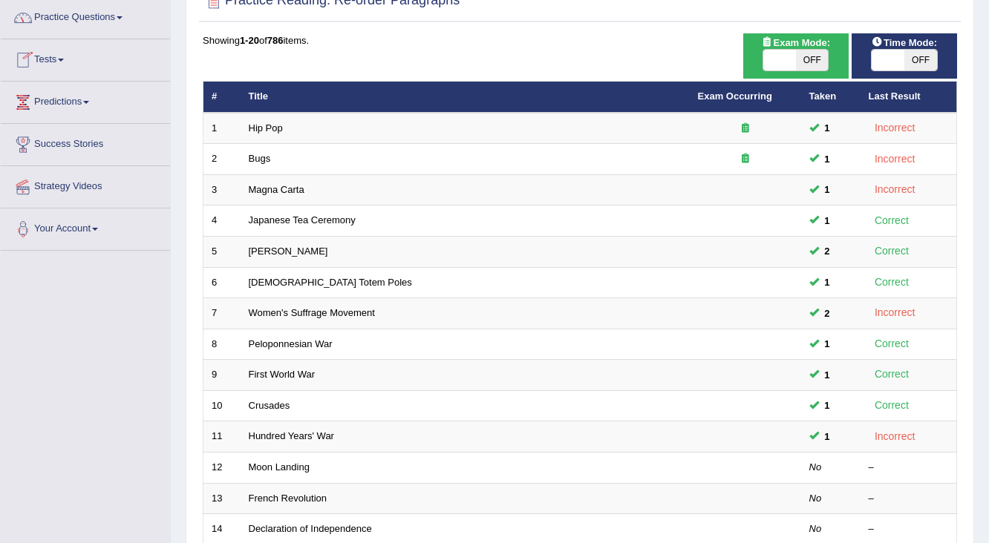
click at [83, 18] on link "Practice Questions" at bounding box center [85, 15] width 169 height 37
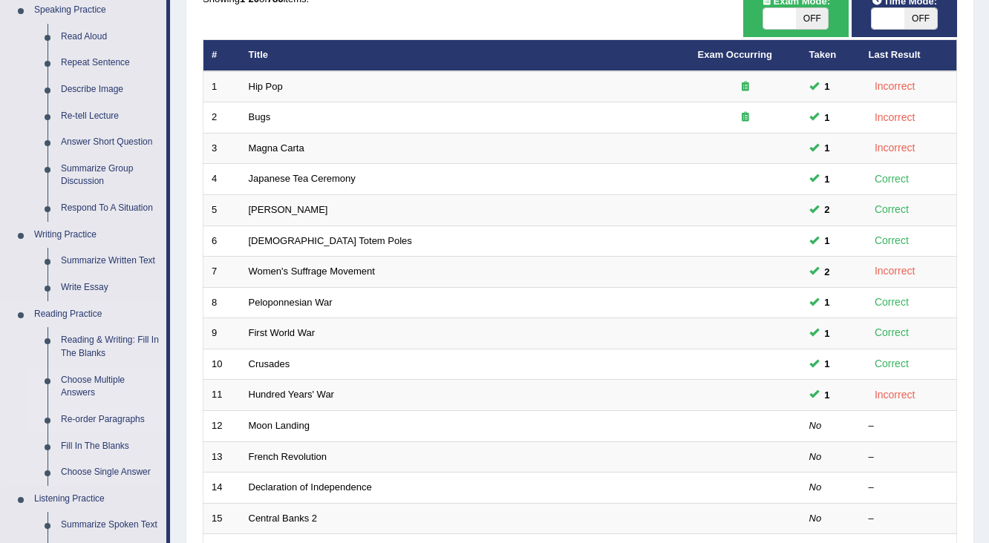
scroll to position [178, 0]
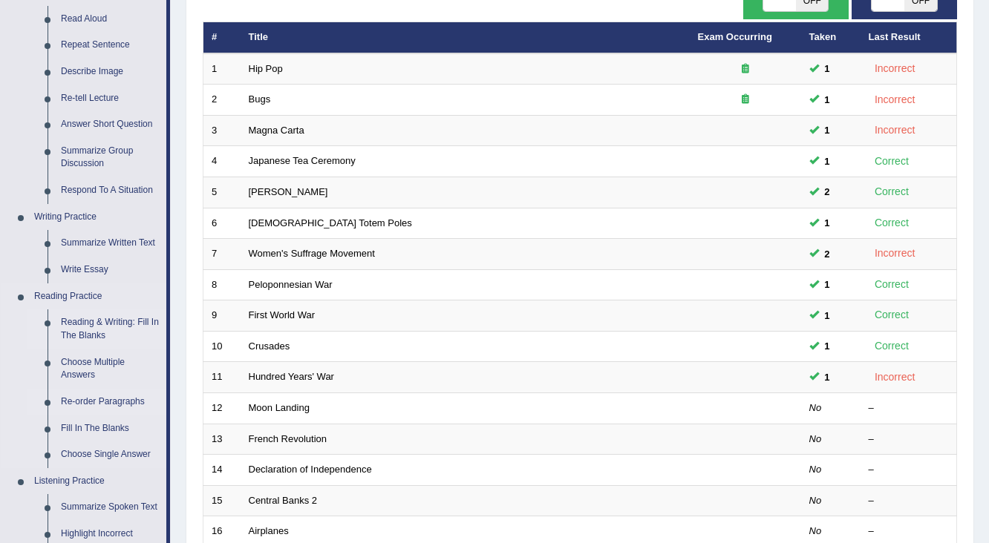
click at [82, 324] on link "Reading & Writing: Fill In The Blanks" at bounding box center [110, 329] width 112 height 39
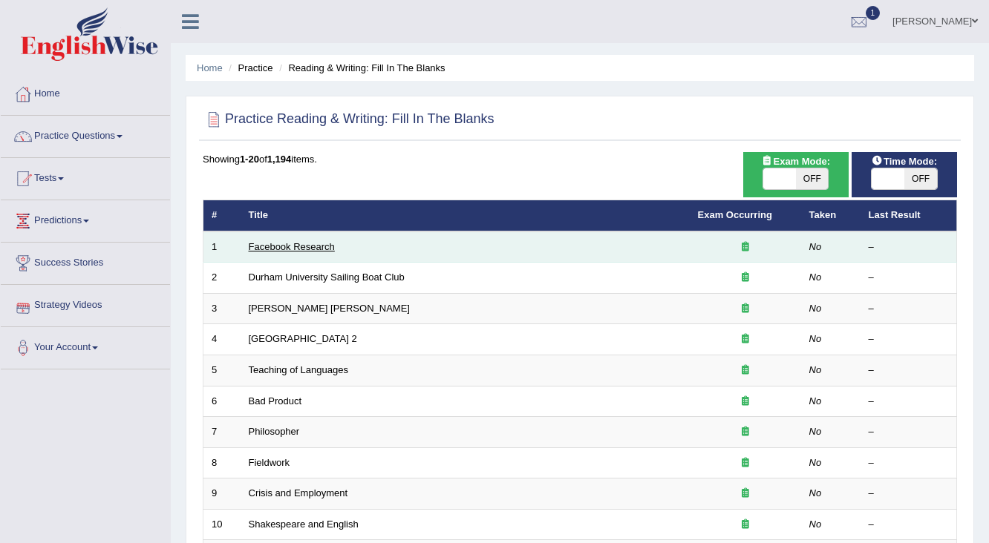
click at [295, 241] on link "Facebook Research" at bounding box center [292, 246] width 86 height 11
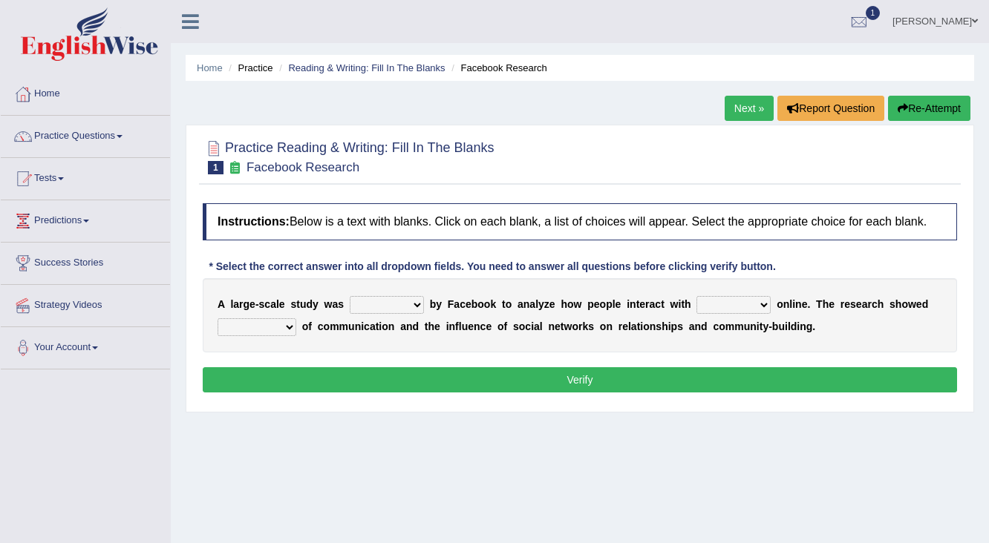
click at [413, 302] on select "surveyed had asked made" at bounding box center [387, 305] width 74 height 18
select select "surveyed"
click at [350, 296] on select "surveyed had asked made" at bounding box center [387, 305] width 74 height 18
click at [766, 306] on select "together all each other another" at bounding box center [733, 305] width 74 height 18
select select "together"
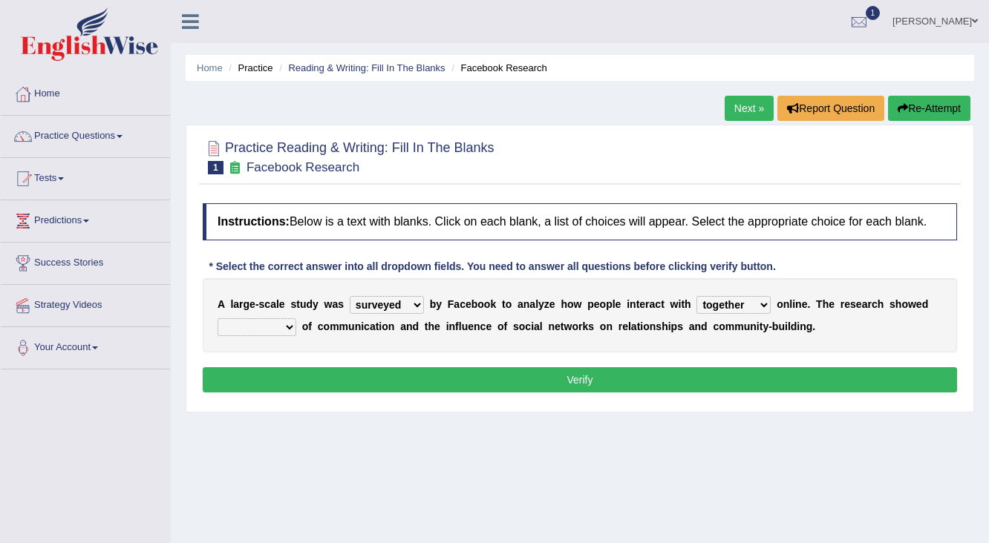
click at [696, 296] on select "together all each other another" at bounding box center [733, 305] width 74 height 18
click at [287, 325] on select "advantages standards fellowships patterns" at bounding box center [257, 327] width 79 height 18
select select "advantages"
click at [218, 318] on select "advantages standards fellowships patterns" at bounding box center [257, 327] width 79 height 18
click at [568, 371] on button "Verify" at bounding box center [580, 379] width 754 height 25
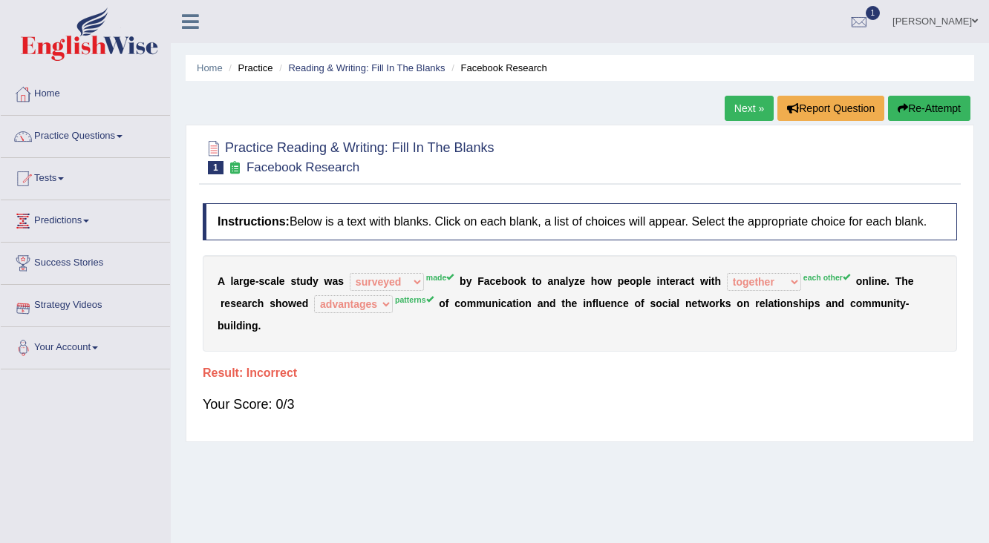
click at [918, 111] on button "Re-Attempt" at bounding box center [929, 108] width 82 height 25
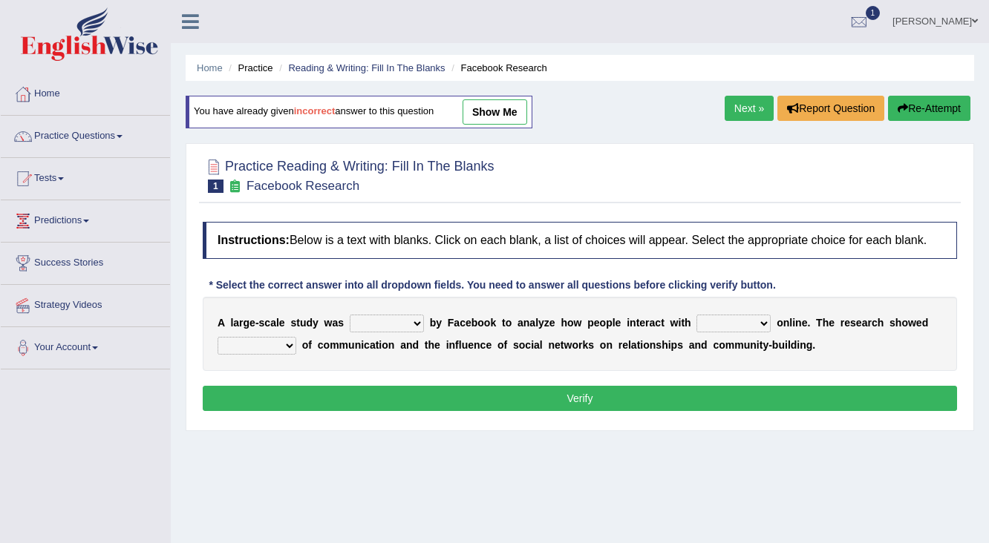
click at [419, 322] on select "surveyed had asked made" at bounding box center [387, 324] width 74 height 18
select select "made"
click at [350, 315] on select "surveyed had asked made" at bounding box center [387, 324] width 74 height 18
click at [768, 319] on select "together all each other another" at bounding box center [733, 324] width 74 height 18
select select "each other"
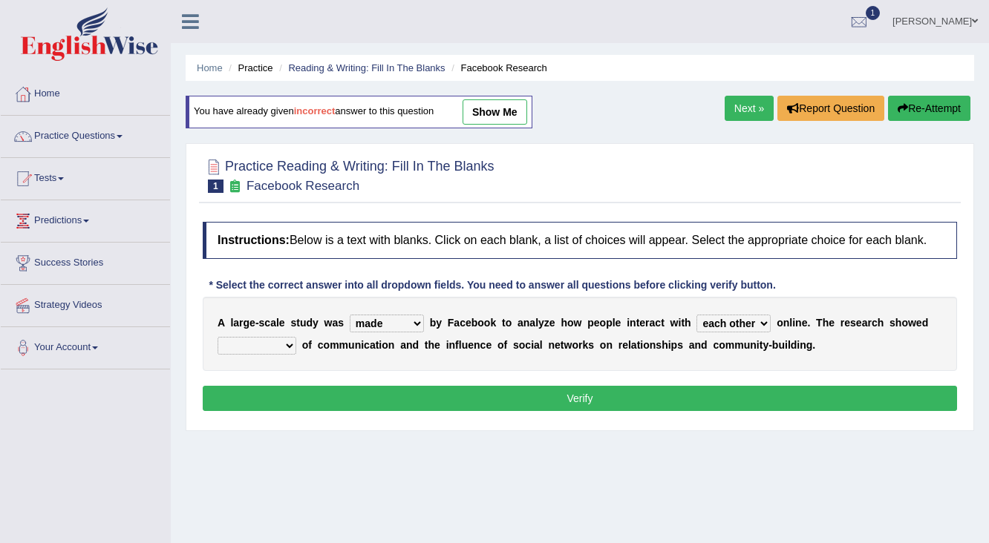
click at [696, 315] on select "together all each other another" at bounding box center [733, 324] width 74 height 18
click at [288, 342] on select "advantages standards fellowships patterns" at bounding box center [257, 346] width 79 height 18
select select "patterns"
click at [218, 337] on select "advantages standards fellowships patterns" at bounding box center [257, 346] width 79 height 18
click at [555, 387] on button "Verify" at bounding box center [580, 398] width 754 height 25
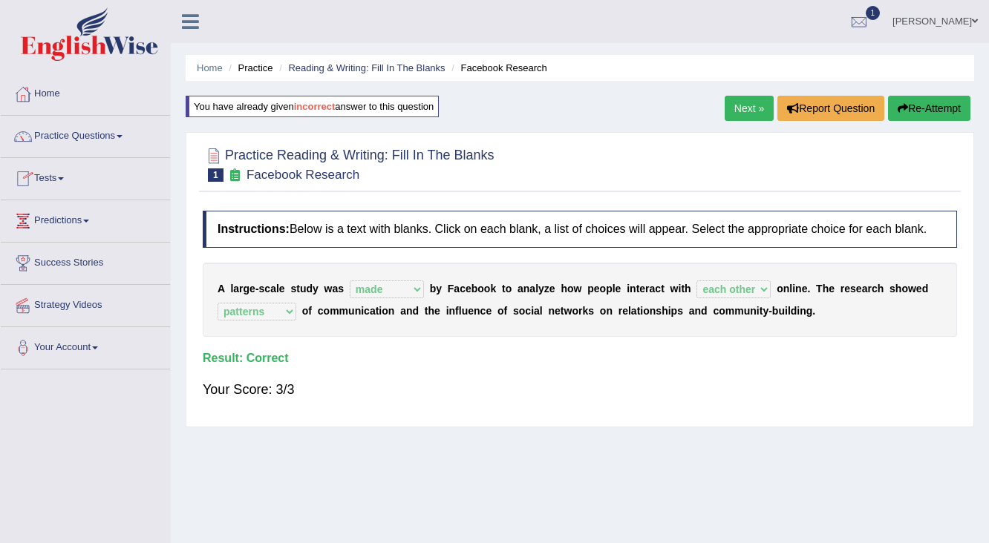
click at [80, 135] on link "Practice Questions" at bounding box center [85, 134] width 169 height 37
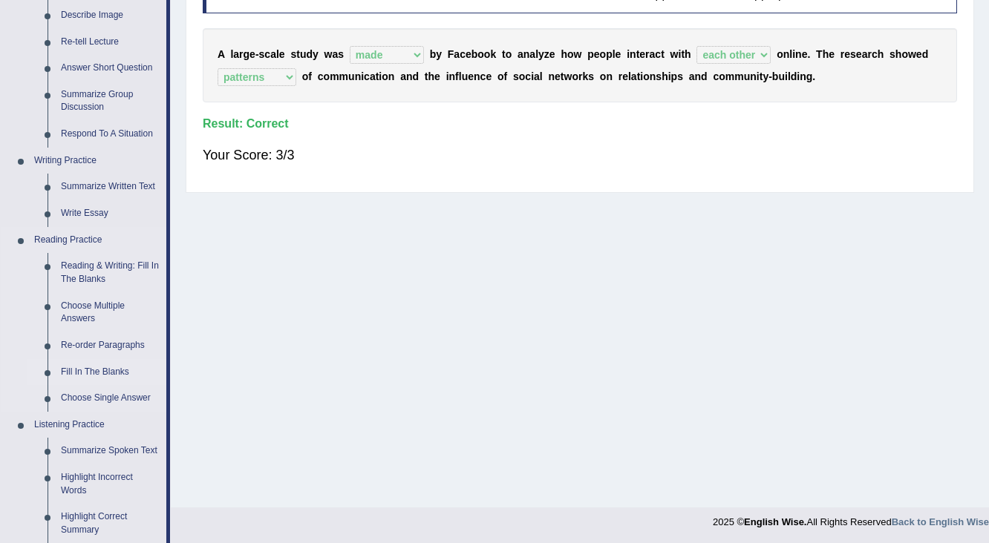
scroll to position [238, 0]
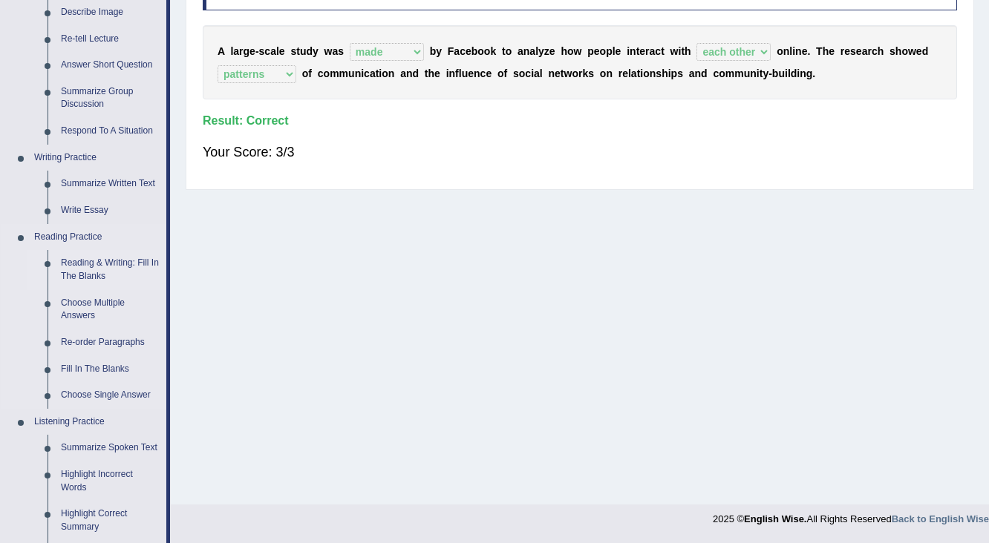
click at [95, 267] on link "Reading & Writing: Fill In The Blanks" at bounding box center [110, 269] width 112 height 39
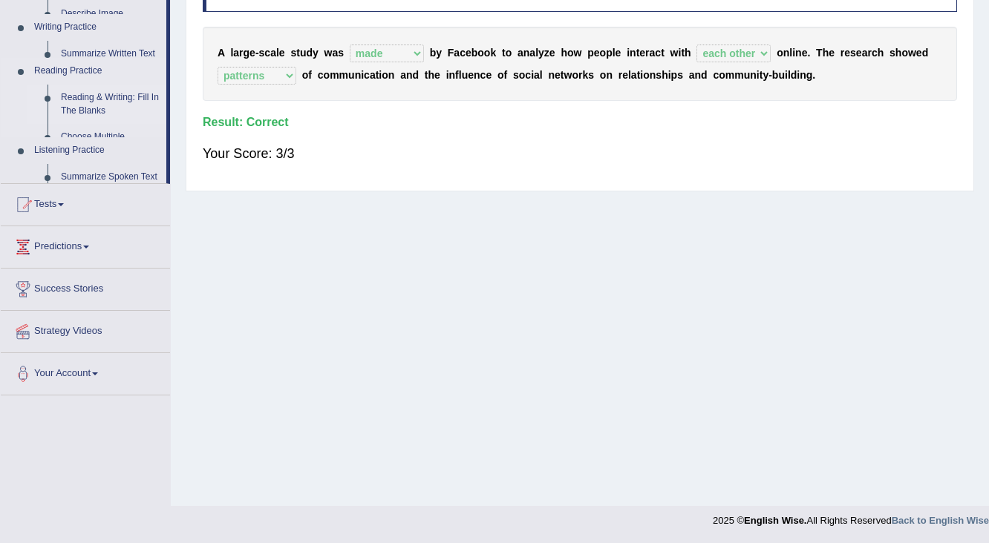
scroll to position [236, 0]
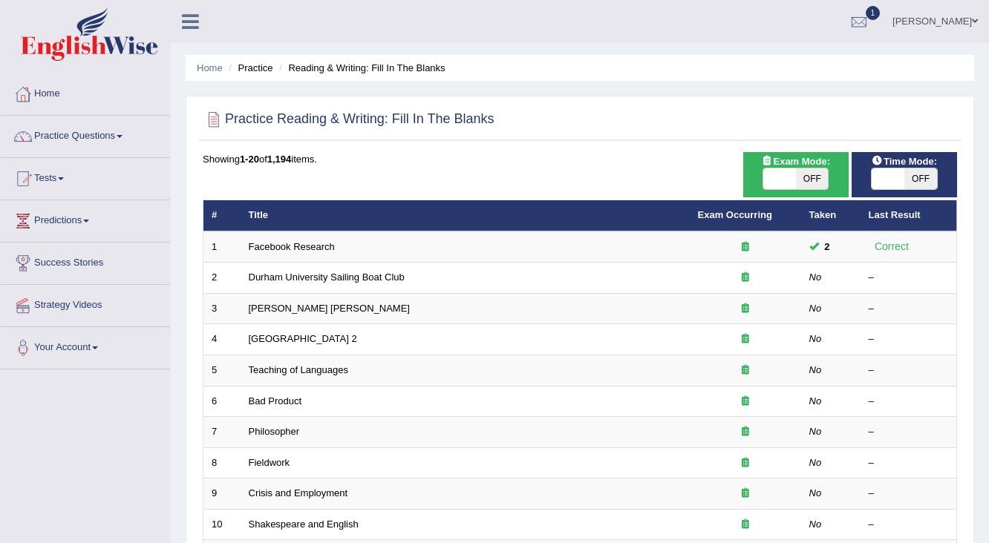
click at [912, 181] on span "OFF" at bounding box center [920, 179] width 33 height 21
checkbox input "true"
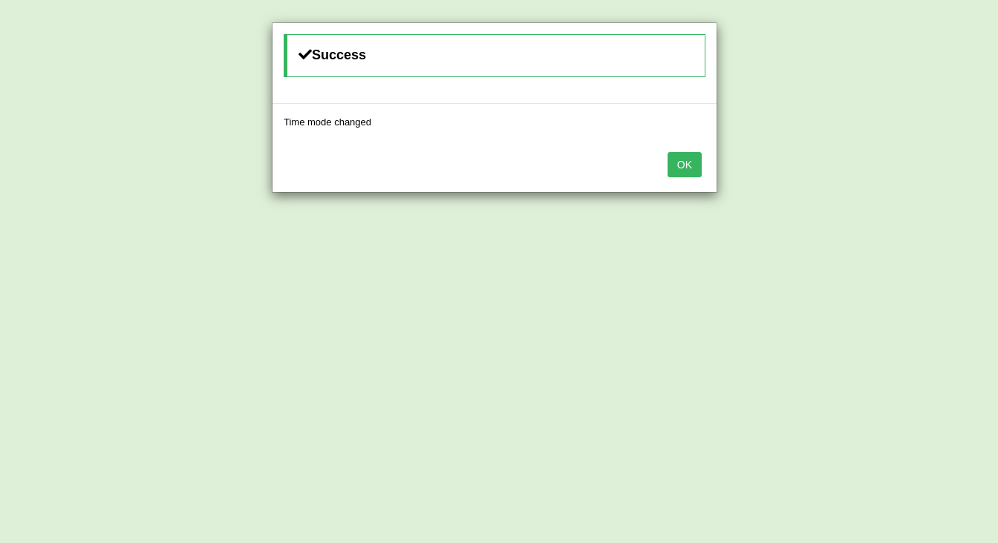
click at [682, 168] on button "OK" at bounding box center [684, 164] width 34 height 25
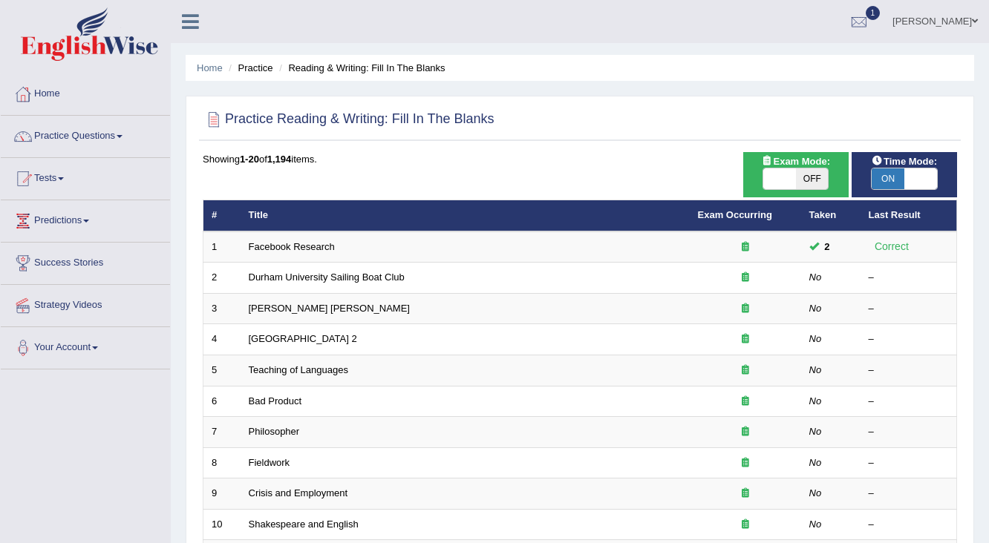
scroll to position [59, 0]
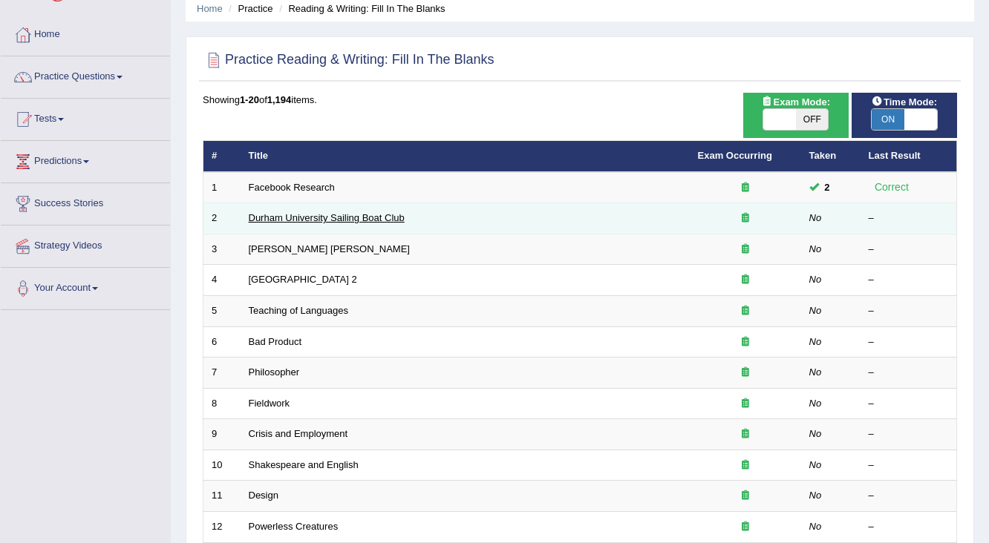
click at [272, 219] on link "Durham University Sailing Boat Club" at bounding box center [327, 217] width 156 height 11
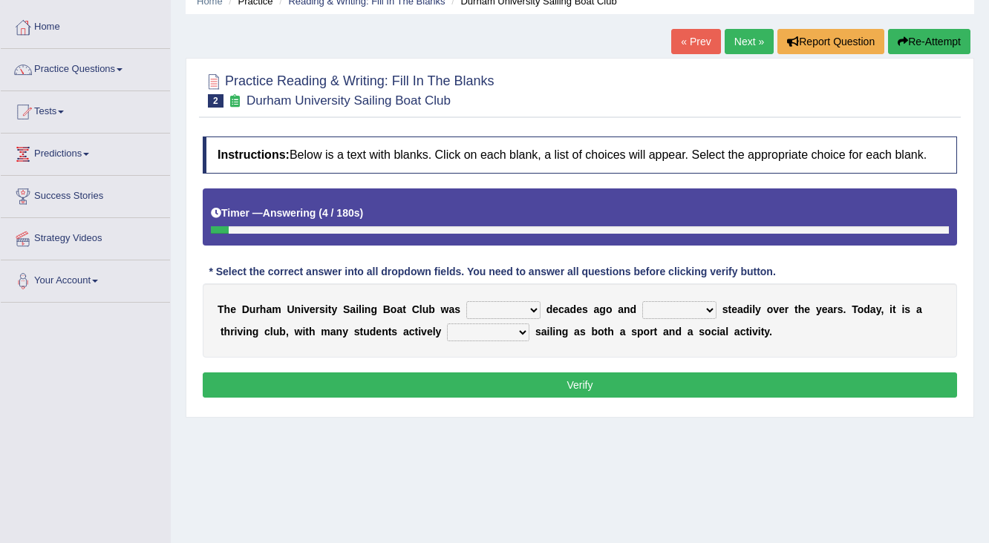
scroll to position [59, 0]
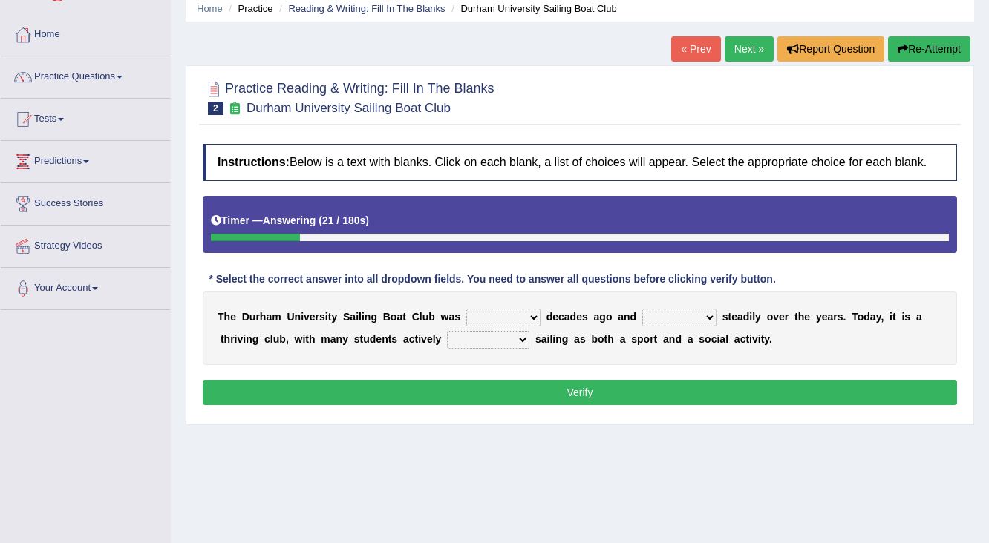
click at [534, 315] on select "found fund founded find" at bounding box center [503, 318] width 74 height 18
select select "found"
click at [466, 309] on select "found fund founded find" at bounding box center [503, 318] width 74 height 18
click at [714, 316] on select "grow growing has grown grown" at bounding box center [679, 318] width 74 height 18
select select "grown"
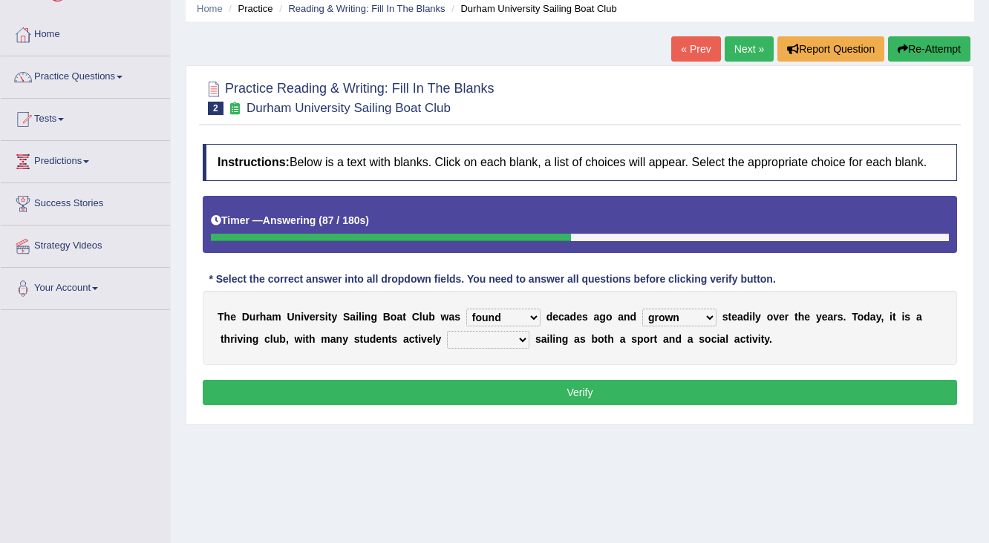
click at [642, 309] on select "grow growing has grown grown" at bounding box center [679, 318] width 74 height 18
click at [520, 340] on select "enjoy enjoyed are enjoying enjoying" at bounding box center [488, 340] width 82 height 18
select select "enjoy"
click at [447, 331] on select "enjoy enjoyed are enjoying enjoying" at bounding box center [488, 340] width 82 height 18
click at [517, 337] on select "enjoy enjoyed are enjoying enjoying" at bounding box center [488, 340] width 82 height 18
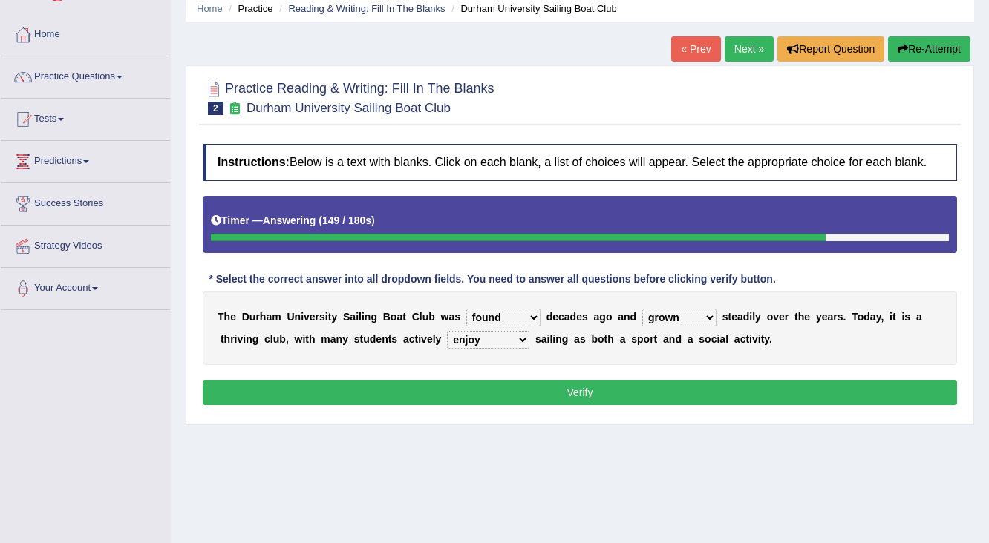
click at [597, 390] on button "Verify" at bounding box center [580, 392] width 754 height 25
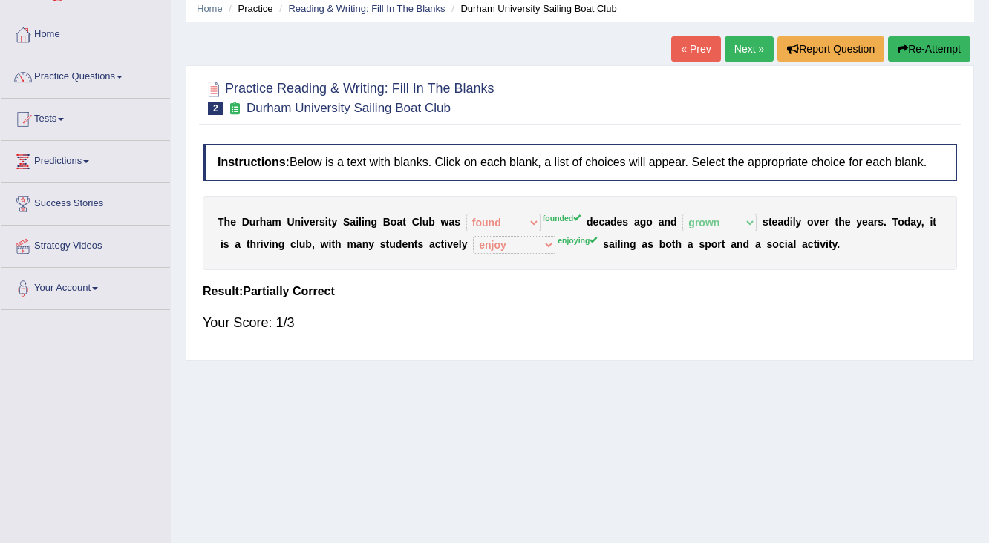
click at [733, 50] on link "Next »" at bounding box center [749, 48] width 49 height 25
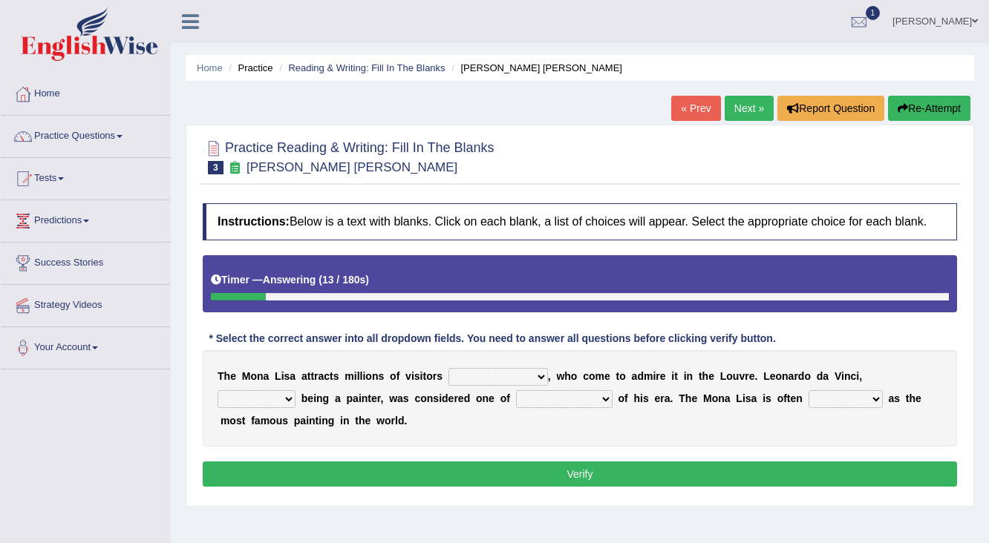
click at [537, 379] on select "around the year the all year all year round per year" at bounding box center [497, 377] width 99 height 18
select select "around the year"
click at [448, 368] on select "around the year the all year all year round per year" at bounding box center [497, 377] width 99 height 18
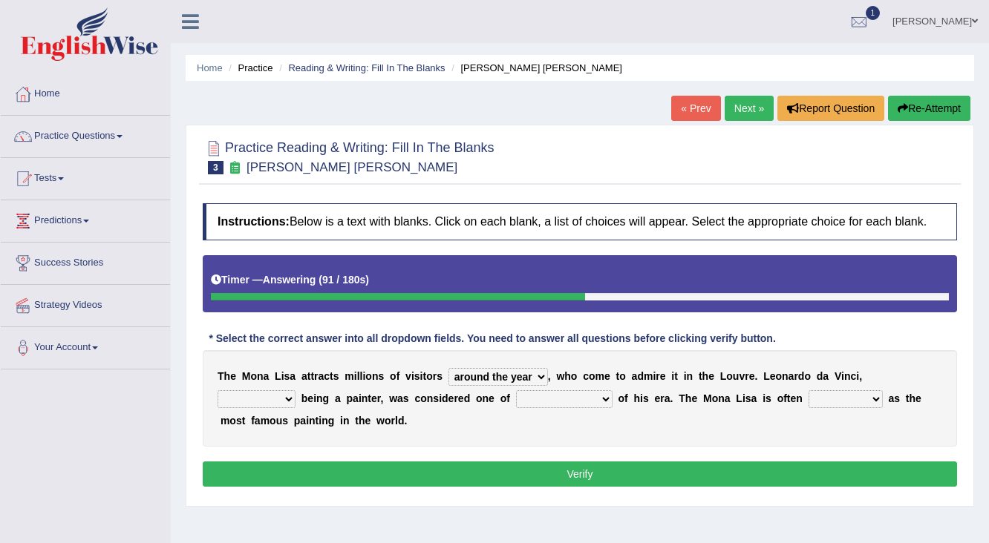
click at [287, 396] on select "rather than as much as as well as as long as" at bounding box center [257, 399] width 78 height 18
click at [218, 390] on select "rather than as much as as well as as long as" at bounding box center [257, 399] width 78 height 18
click at [288, 394] on select "rather than as much as as well as as long as" at bounding box center [257, 399] width 78 height 18
select select "as long as"
click at [218, 390] on select "rather than as much as as well as as long as" at bounding box center [257, 399] width 78 height 18
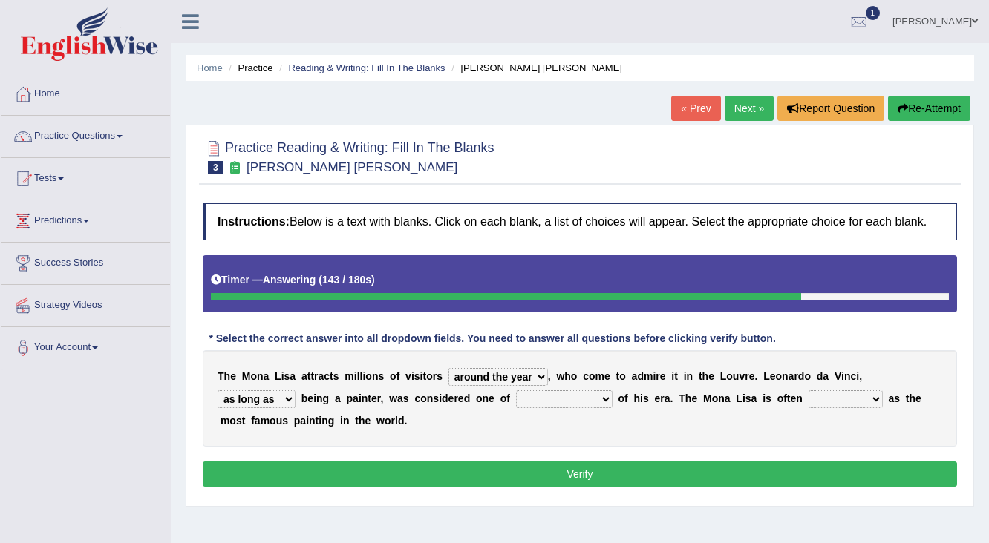
click at [604, 393] on select "better artists artist the better artist the best artists" at bounding box center [564, 399] width 97 height 18
select select "the best artists"
click at [516, 390] on select "better artists artist the better artist the best artists" at bounding box center [564, 399] width 97 height 18
click at [872, 398] on select "classified suggested predicted described" at bounding box center [845, 399] width 74 height 18
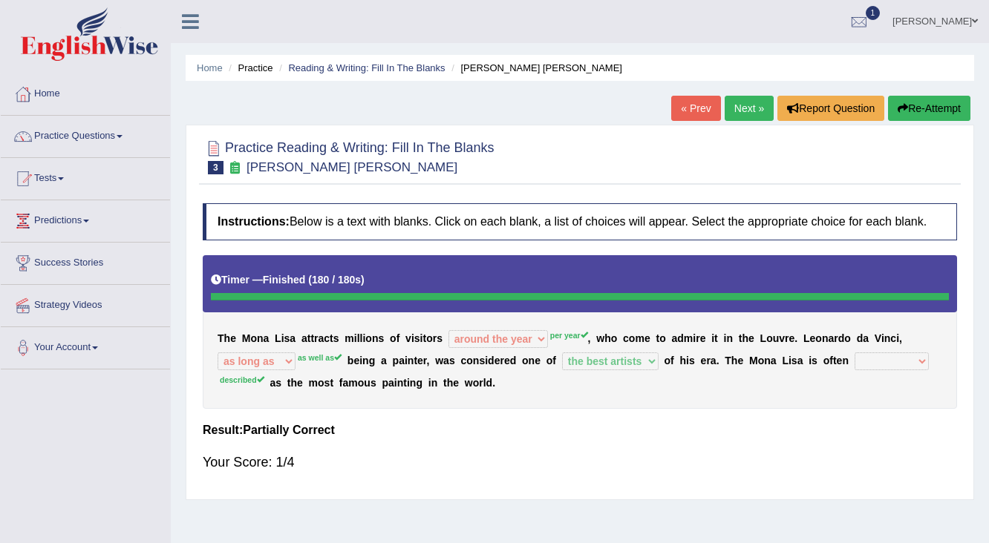
click at [71, 136] on link "Practice Questions" at bounding box center [85, 134] width 169 height 37
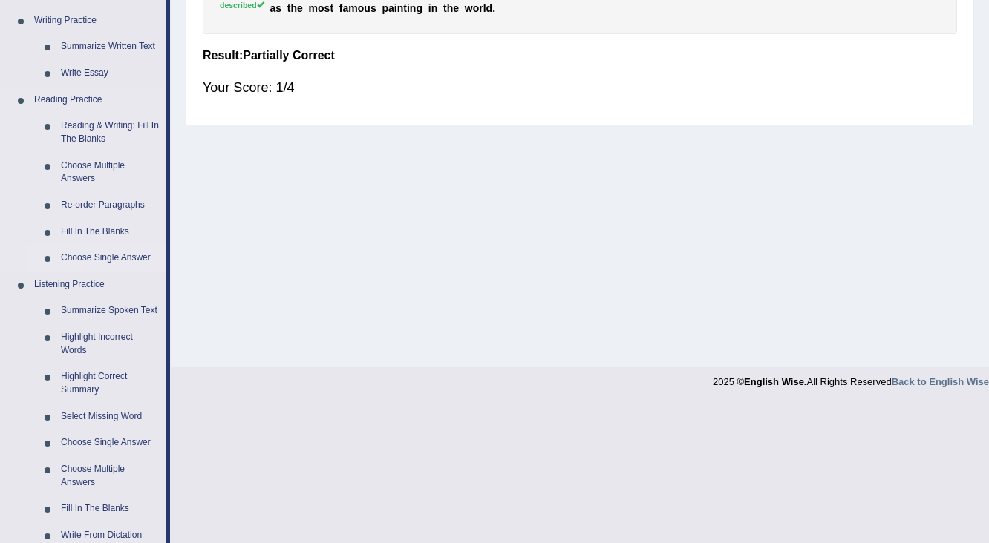
scroll to position [356, 0]
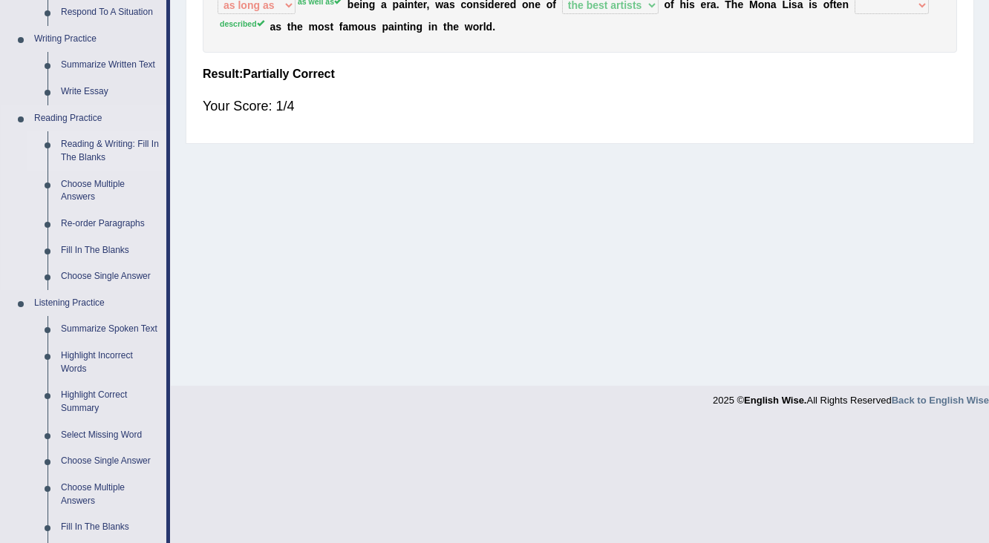
click at [85, 148] on link "Reading & Writing: Fill In The Blanks" at bounding box center [110, 150] width 112 height 39
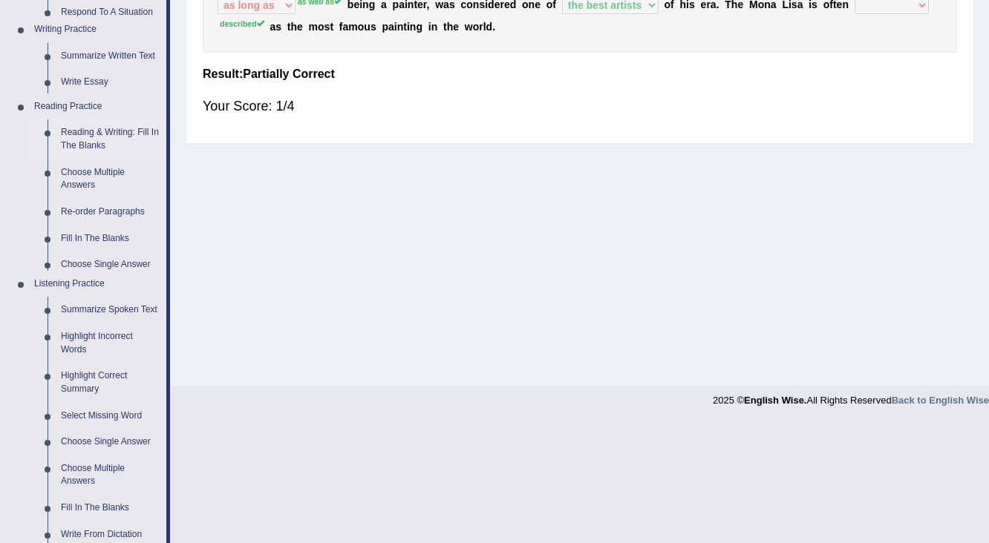
scroll to position [236, 0]
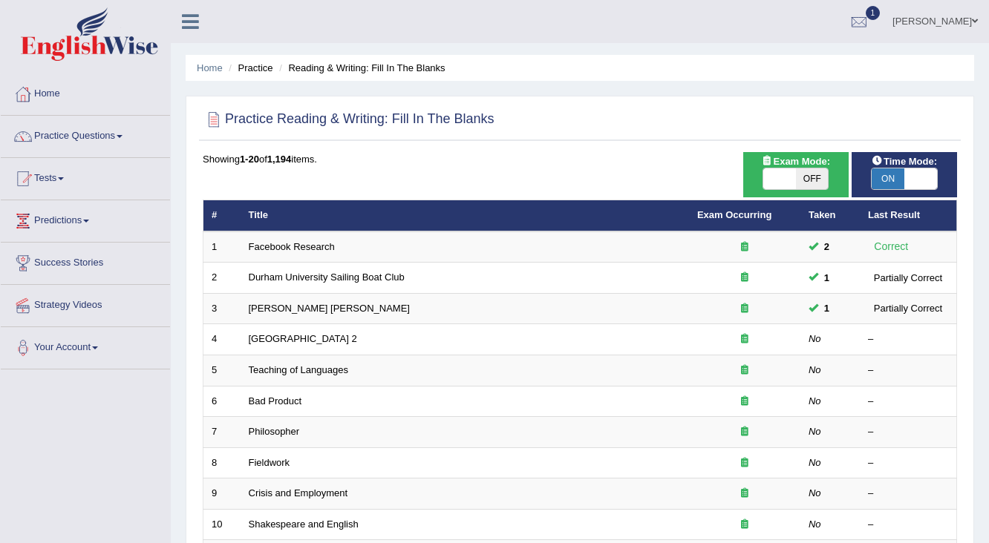
click at [894, 175] on span "ON" at bounding box center [887, 179] width 33 height 21
checkbox input "false"
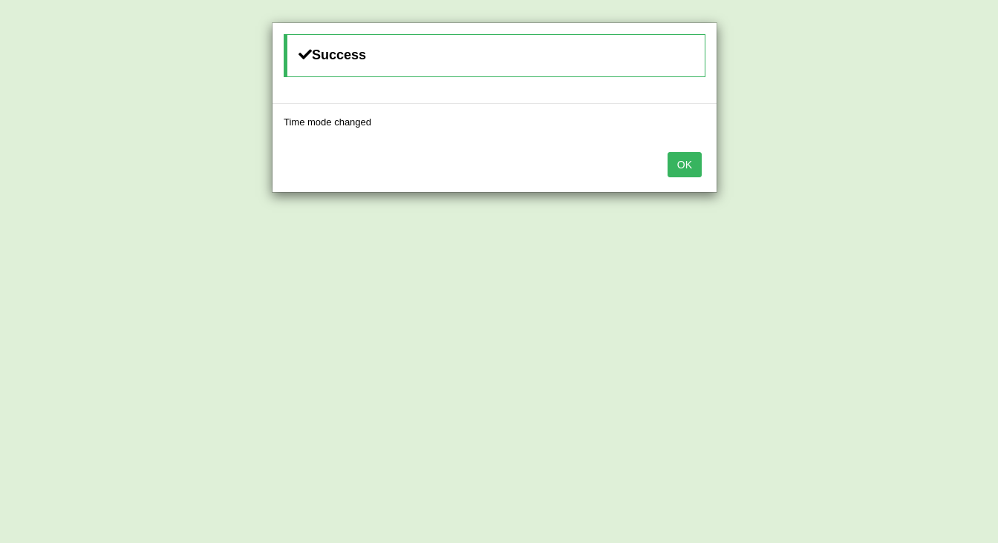
click at [686, 169] on button "OK" at bounding box center [684, 164] width 34 height 25
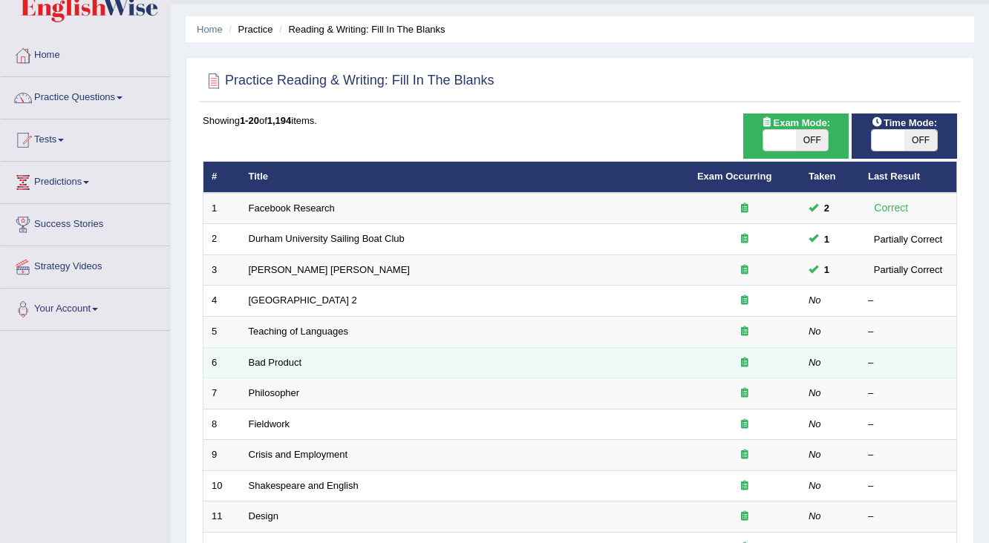
scroll to position [59, 0]
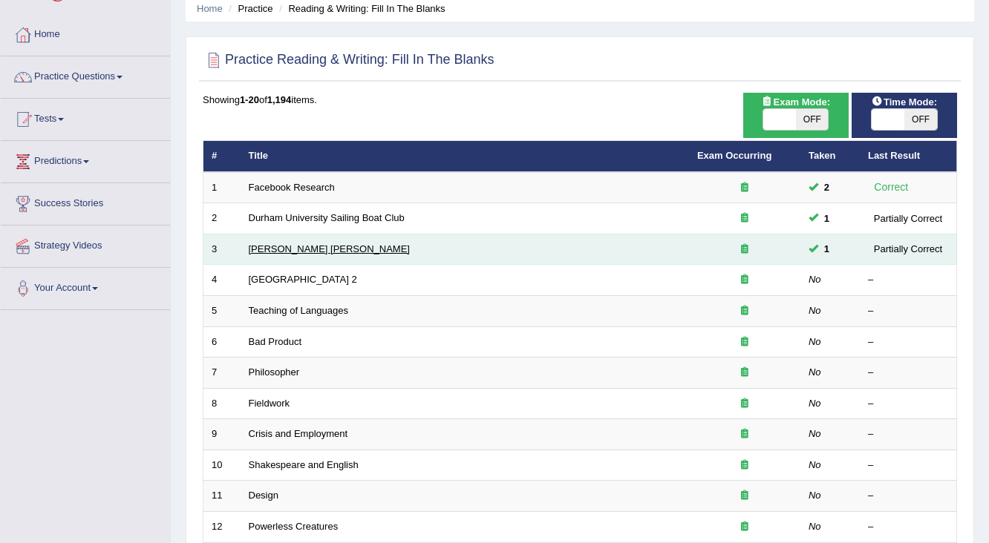
click at [268, 248] on link "Mona Lisa" at bounding box center [329, 248] width 161 height 11
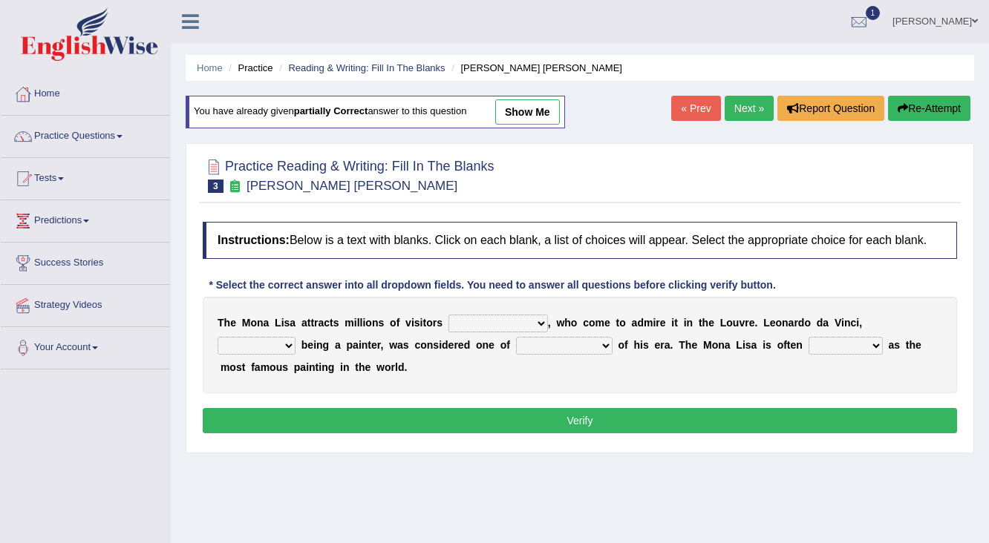
click at [540, 323] on select "around the year the all year all year round per year" at bounding box center [497, 324] width 99 height 18
select select "per year"
click at [448, 315] on select "around the year the all year all year round per year" at bounding box center [497, 324] width 99 height 18
click at [288, 346] on select "rather than as much as as well as as long as" at bounding box center [257, 346] width 78 height 18
select select "as well as"
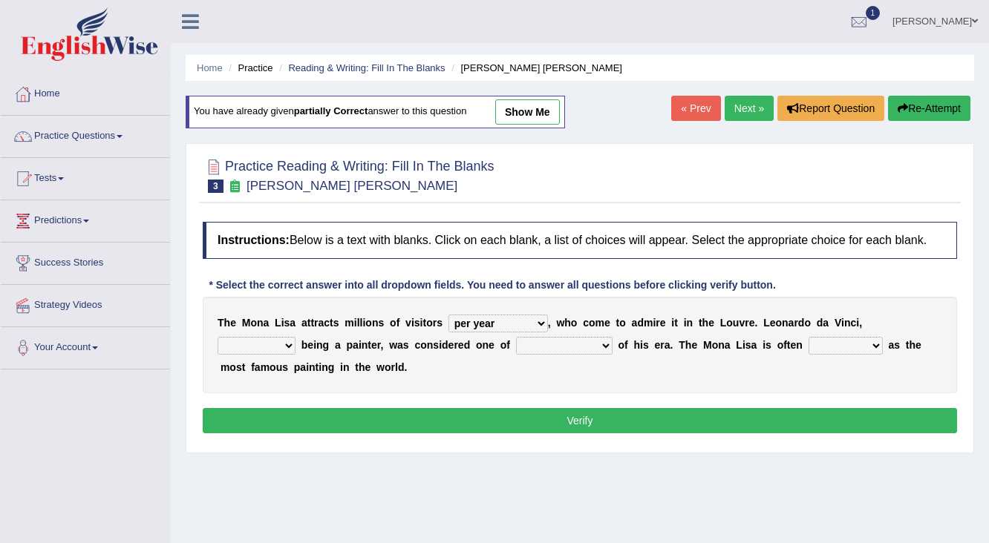
click at [218, 337] on select "rather than as much as as well as as long as" at bounding box center [257, 346] width 78 height 18
click at [286, 345] on select "rather than as much as as well as as long as" at bounding box center [257, 346] width 78 height 18
click at [421, 431] on button "Verify" at bounding box center [580, 420] width 754 height 25
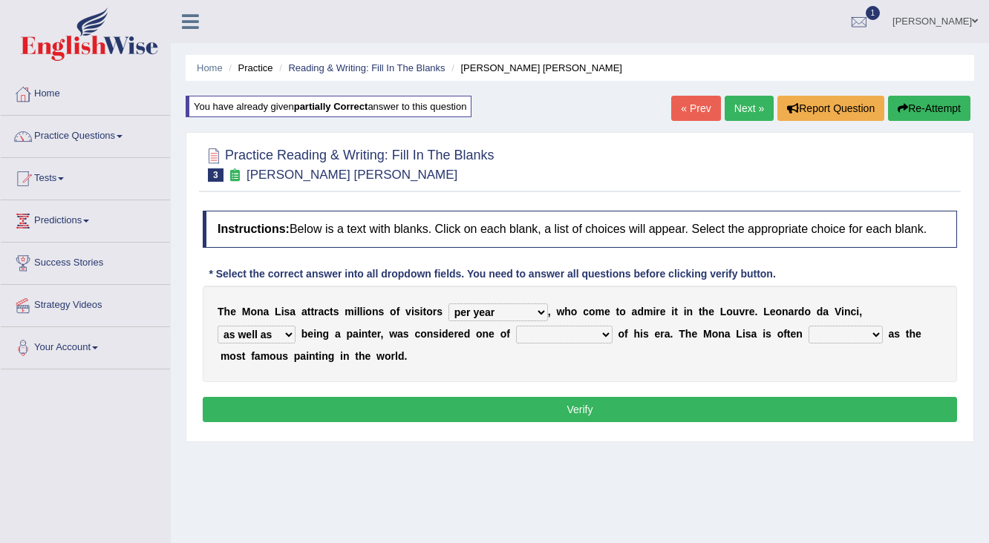
click at [606, 336] on select "better artists artist the better artist the best artists" at bounding box center [564, 335] width 97 height 18
select select "the best artists"
click at [516, 326] on select "better artists artist the better artist the best artists" at bounding box center [564, 335] width 97 height 18
click at [872, 336] on select "classified suggested predicted described" at bounding box center [845, 335] width 74 height 18
select select "classified"
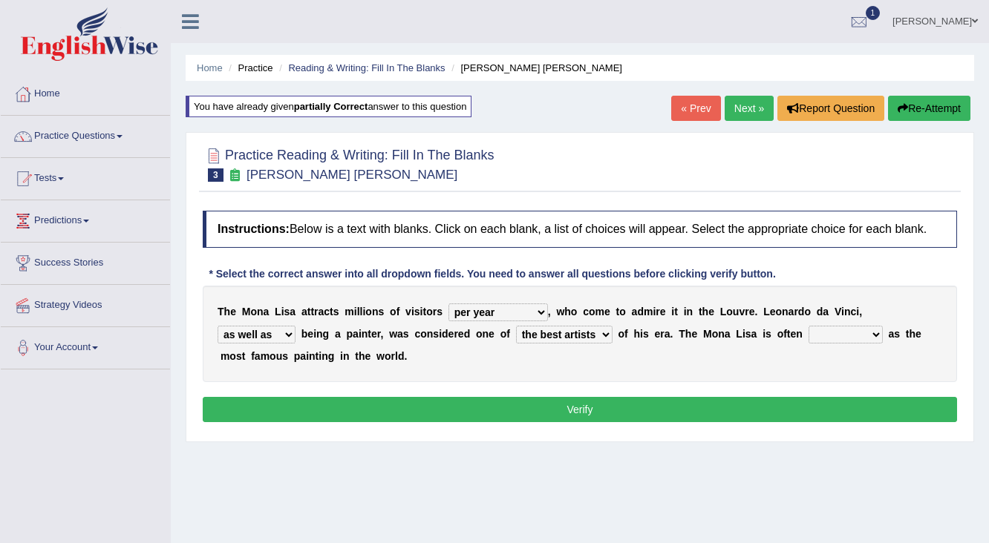
click at [808, 326] on select "classified suggested predicted described" at bounding box center [845, 335] width 74 height 18
click at [542, 413] on button "Verify" at bounding box center [580, 409] width 754 height 25
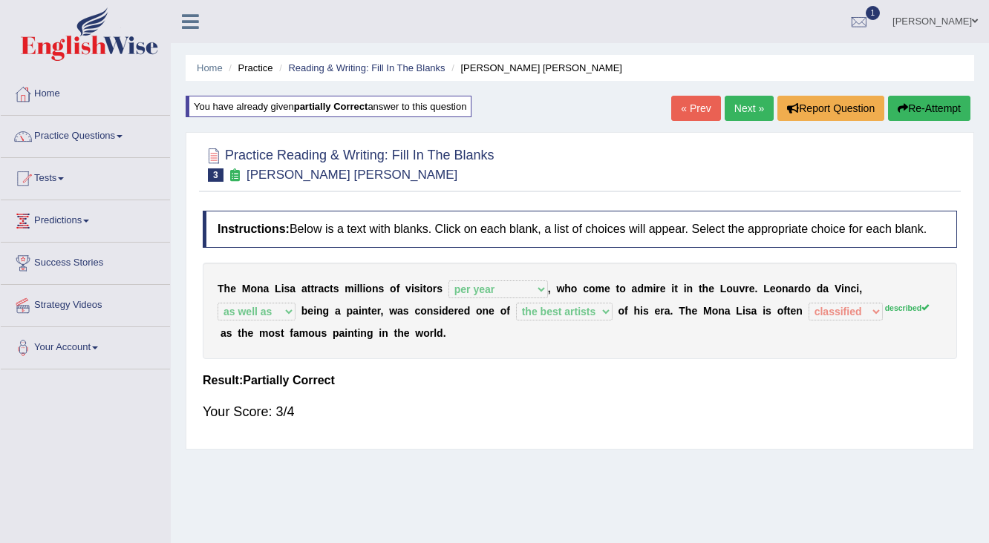
click at [736, 110] on link "Next »" at bounding box center [749, 108] width 49 height 25
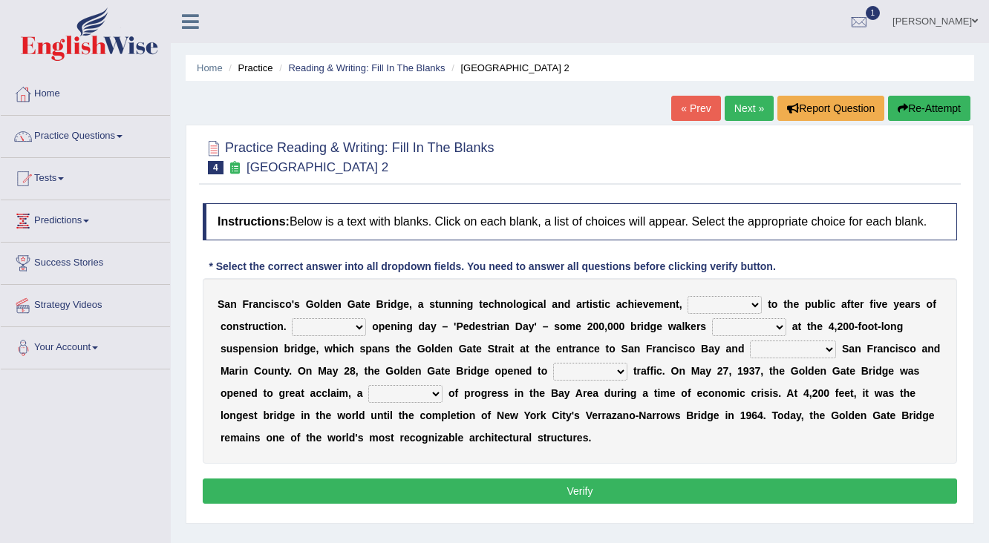
click at [753, 307] on select "opens closes appears equals" at bounding box center [724, 305] width 74 height 18
select select "opens"
click at [687, 296] on select "opens closes appears equals" at bounding box center [724, 305] width 74 height 18
click at [357, 324] on select "On During Since When" at bounding box center [329, 327] width 74 height 18
select select "On"
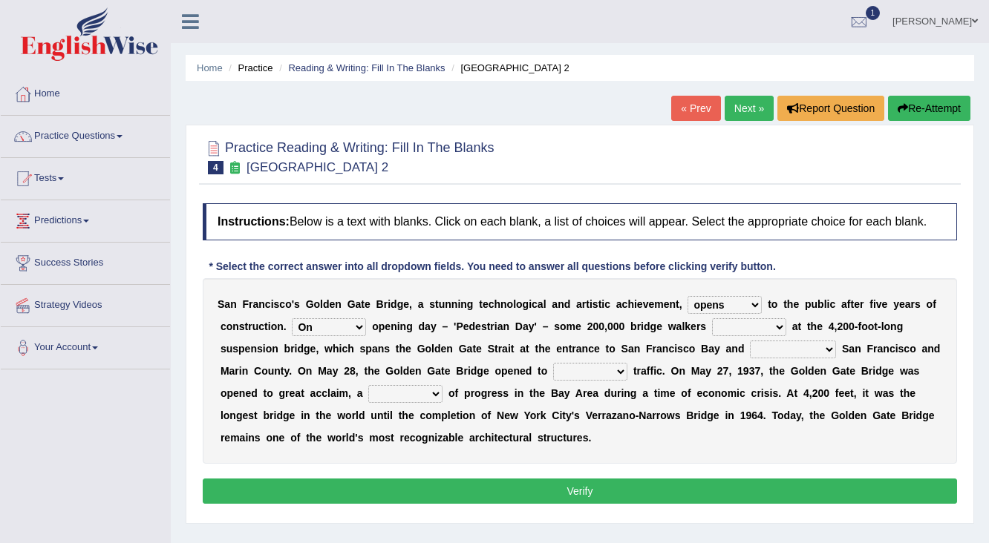
click at [292, 318] on select "On During Since When" at bounding box center [329, 327] width 74 height 18
click at [779, 327] on select "stationed looked marveled laughed" at bounding box center [749, 327] width 74 height 18
select select "stationed"
click at [712, 318] on select "stationed looked marveled laughed" at bounding box center [749, 327] width 74 height 18
click at [826, 353] on select "separates connects channels differentiates" at bounding box center [793, 350] width 86 height 18
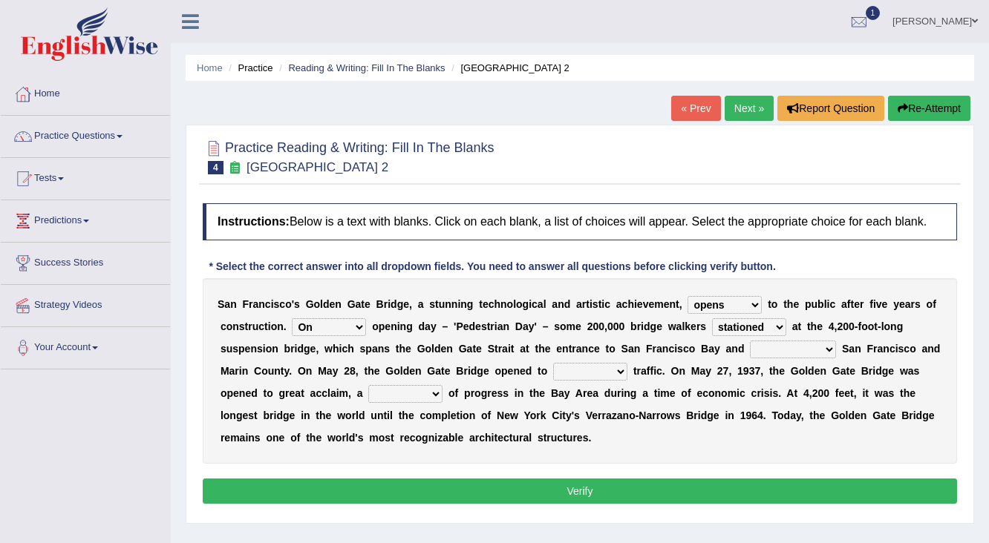
select select "connects"
click at [750, 341] on select "separates connects channels differentiates" at bounding box center [793, 350] width 86 height 18
click at [623, 370] on select "aquatic vehicular airborne watertight" at bounding box center [590, 372] width 74 height 18
select select "aquatic"
click at [553, 363] on select "aquatic vehicular airborne watertight" at bounding box center [590, 372] width 74 height 18
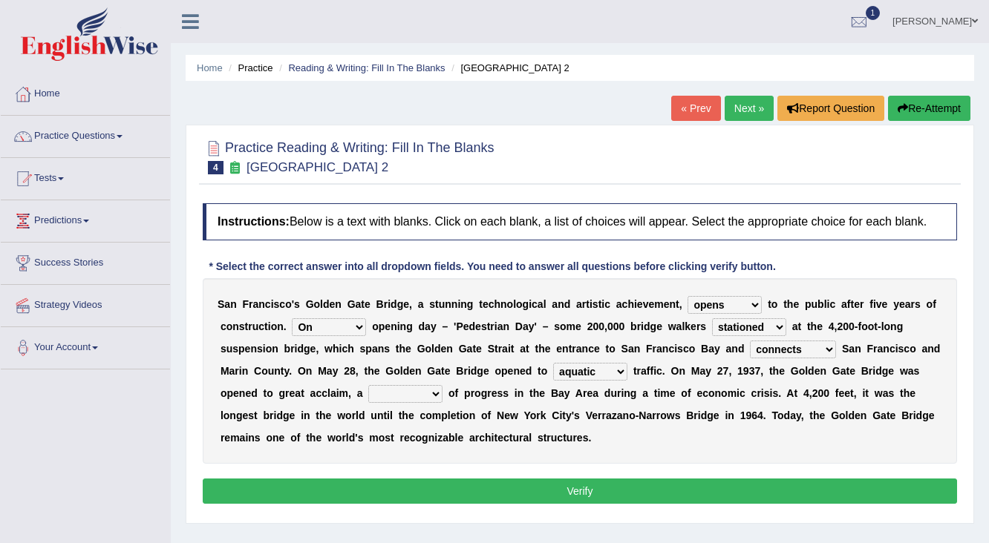
click at [437, 391] on select "denial symbol technique yield" at bounding box center [405, 394] width 74 height 18
select select "symbol"
click at [368, 385] on select "denial symbol technique yield" at bounding box center [405, 394] width 74 height 18
click at [474, 487] on button "Verify" at bounding box center [580, 491] width 754 height 25
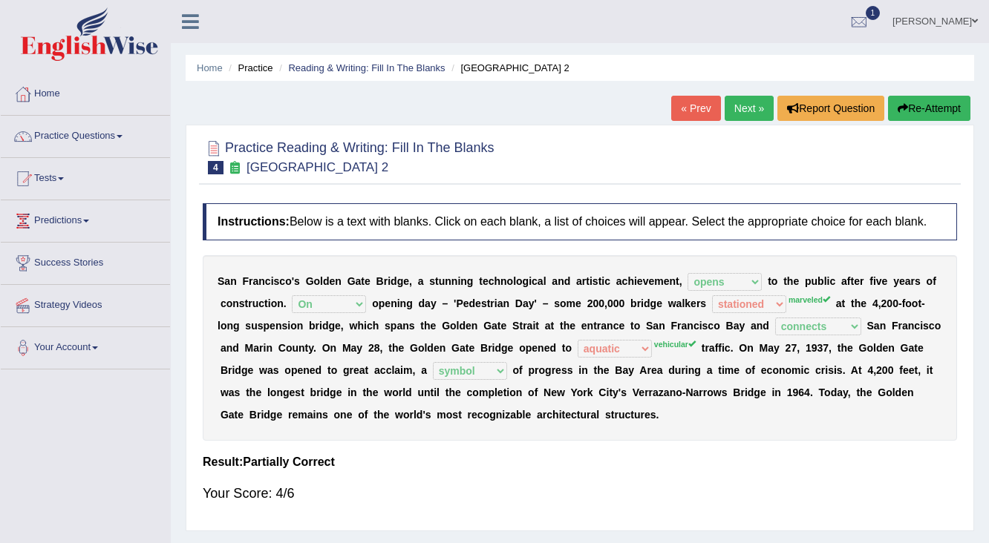
click at [748, 104] on link "Next »" at bounding box center [749, 108] width 49 height 25
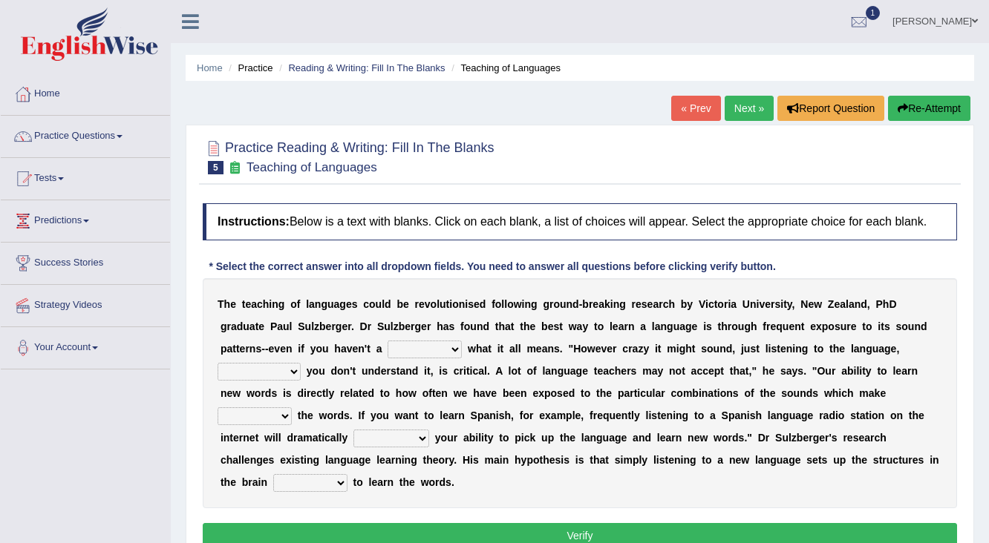
click at [454, 352] on select "dew claw clue due" at bounding box center [424, 350] width 74 height 18
select select "clue"
click at [387, 341] on select "dew claw clue due" at bounding box center [424, 350] width 74 height 18
click at [283, 370] on select "but also all together even though if so" at bounding box center [259, 372] width 83 height 18
select select "even though"
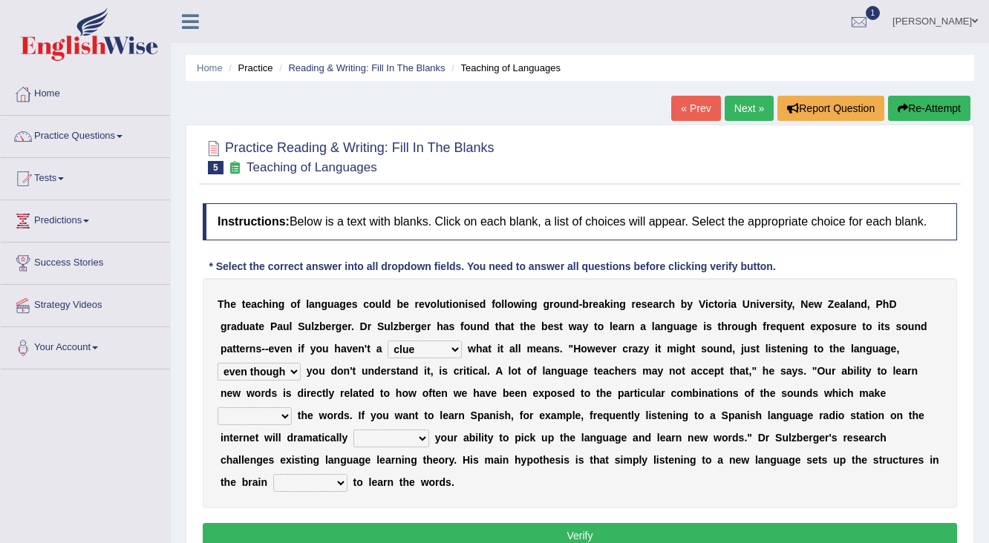
click at [218, 363] on select "but also all together even though if so" at bounding box center [259, 372] width 83 height 18
click at [285, 417] on select "down up of on" at bounding box center [255, 417] width 74 height 18
select select "up"
click at [218, 408] on select "down up of on" at bounding box center [255, 417] width 74 height 18
click at [419, 440] on select "evaluate exaggerate describe boost" at bounding box center [391, 439] width 76 height 18
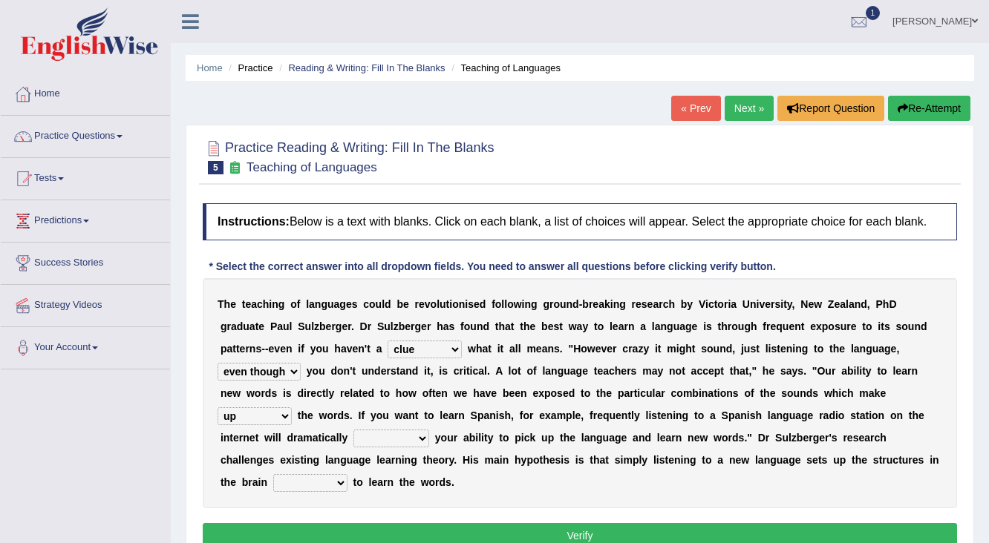
select select "boost"
click at [353, 430] on select "evaluate exaggerate describe boost" at bounding box center [391, 439] width 76 height 18
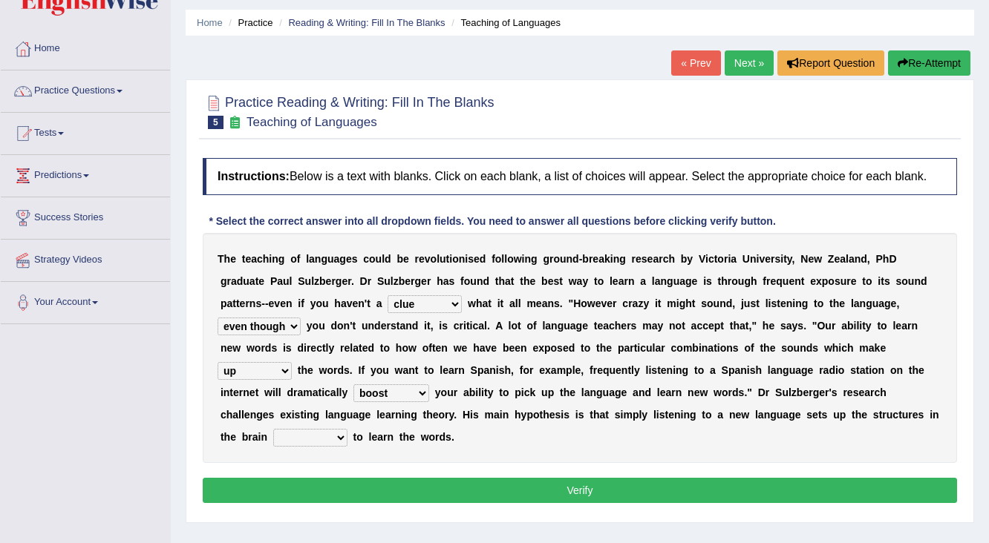
scroll to position [119, 0]
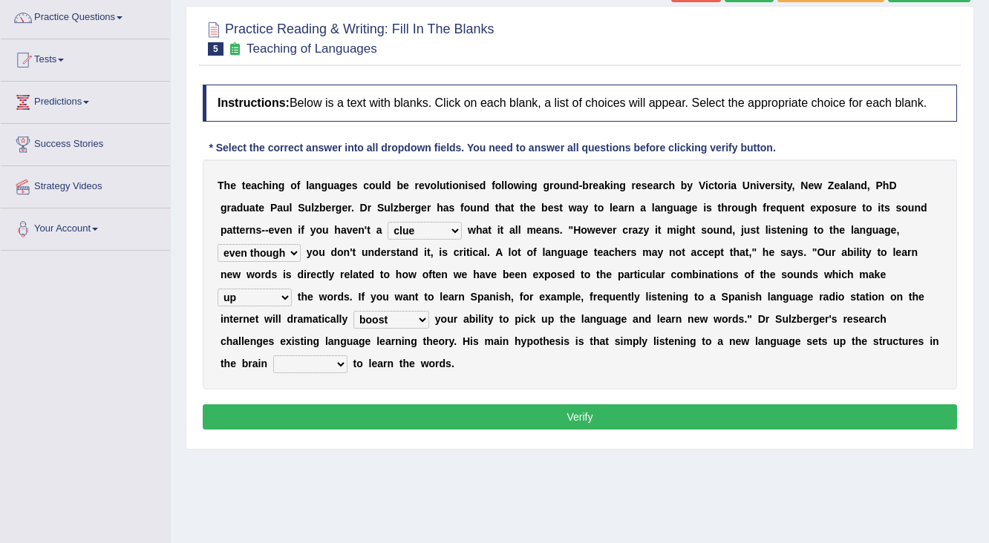
click at [338, 365] on select "requiring required directed to require" at bounding box center [310, 365] width 74 height 18
select select "directed"
click at [273, 356] on select "requiring required directed to require" at bounding box center [310, 365] width 74 height 18
click at [339, 359] on select "requiring required directed to require" at bounding box center [310, 365] width 74 height 18
click at [529, 476] on div "Home Practice Reading & Writing: Fill In The Blanks Teaching of Languages « Pre…" at bounding box center [580, 252] width 818 height 742
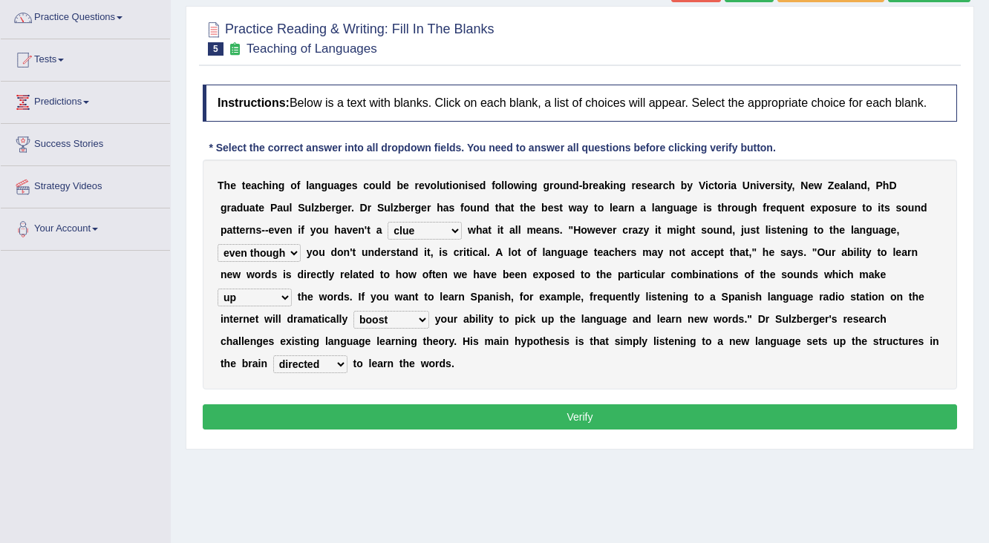
click at [582, 413] on button "Verify" at bounding box center [580, 417] width 754 height 25
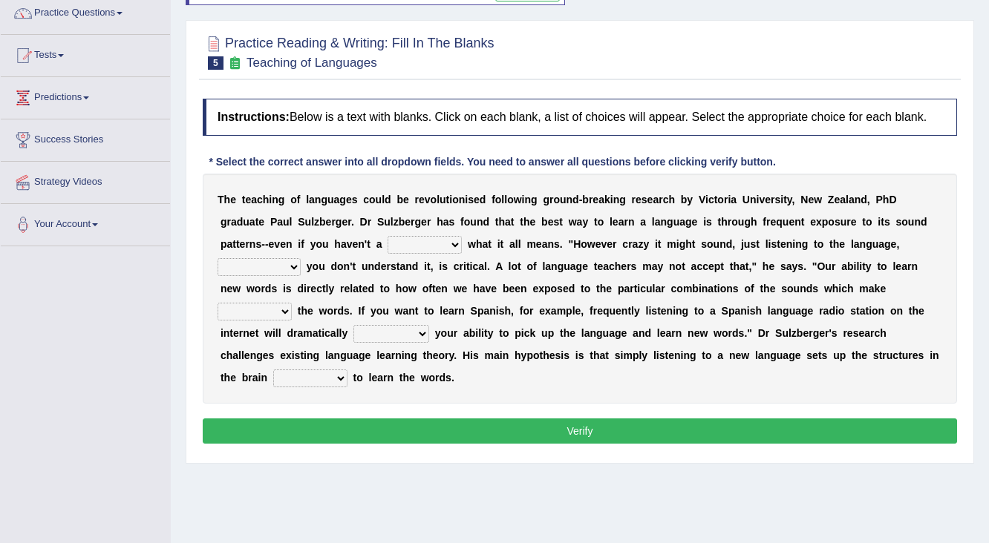
drag, startPoint x: 0, startPoint y: 0, endPoint x: 67, endPoint y: 438, distance: 443.0
click at [67, 438] on div "Toggle navigation Home Practice Questions Speaking Practice Read Aloud Repeat S…" at bounding box center [494, 263] width 989 height 772
click at [460, 246] on select "dew claw clue due" at bounding box center [424, 245] width 74 height 18
select select "clue"
click at [387, 236] on select "dew claw clue due" at bounding box center [424, 245] width 74 height 18
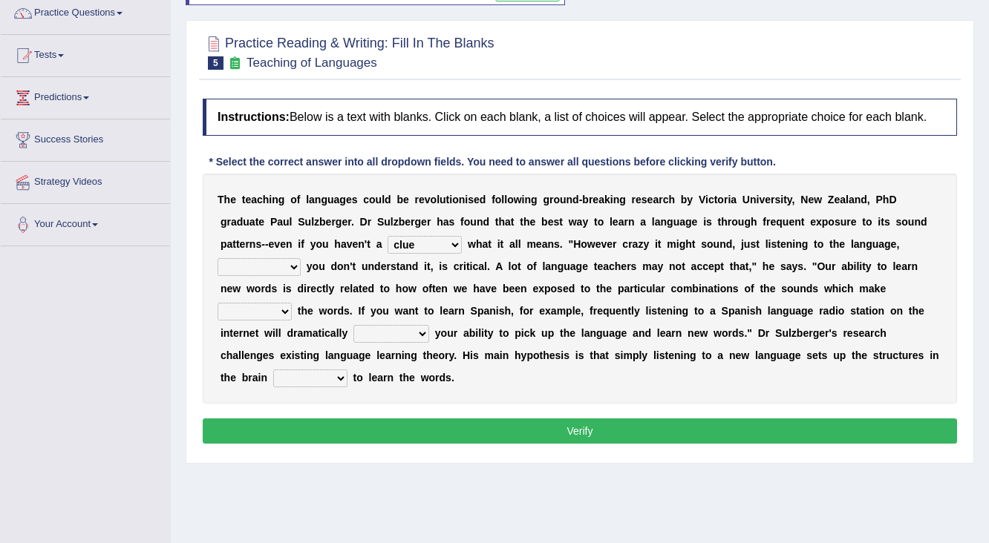
click at [282, 268] on select "but also all together even though if so" at bounding box center [259, 267] width 83 height 18
select select "even though"
click at [218, 258] on select "but also all together even though if so" at bounding box center [259, 267] width 83 height 18
click at [289, 310] on select "down up of on" at bounding box center [255, 312] width 74 height 18
select select "up"
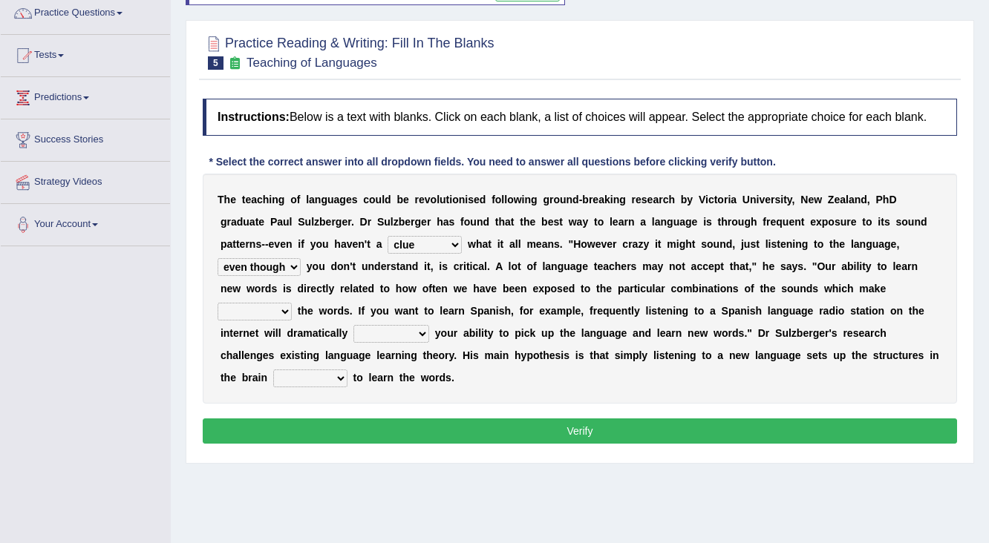
click at [218, 303] on select "down up of on" at bounding box center [255, 312] width 74 height 18
click at [420, 326] on select "evaluate exaggerate describe boost" at bounding box center [391, 334] width 76 height 18
select select "boost"
click at [353, 325] on select "evaluate exaggerate describe boost" at bounding box center [391, 334] width 76 height 18
click at [337, 376] on select "requiring required directed to require" at bounding box center [310, 379] width 74 height 18
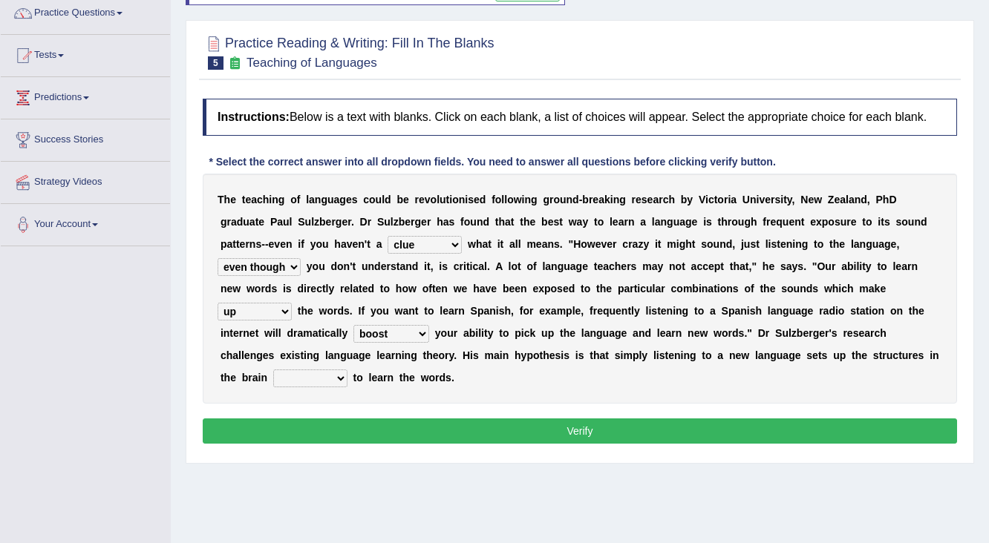
select select "required"
click at [273, 370] on select "requiring required directed to require" at bounding box center [310, 379] width 74 height 18
click at [580, 436] on button "Verify" at bounding box center [580, 431] width 754 height 25
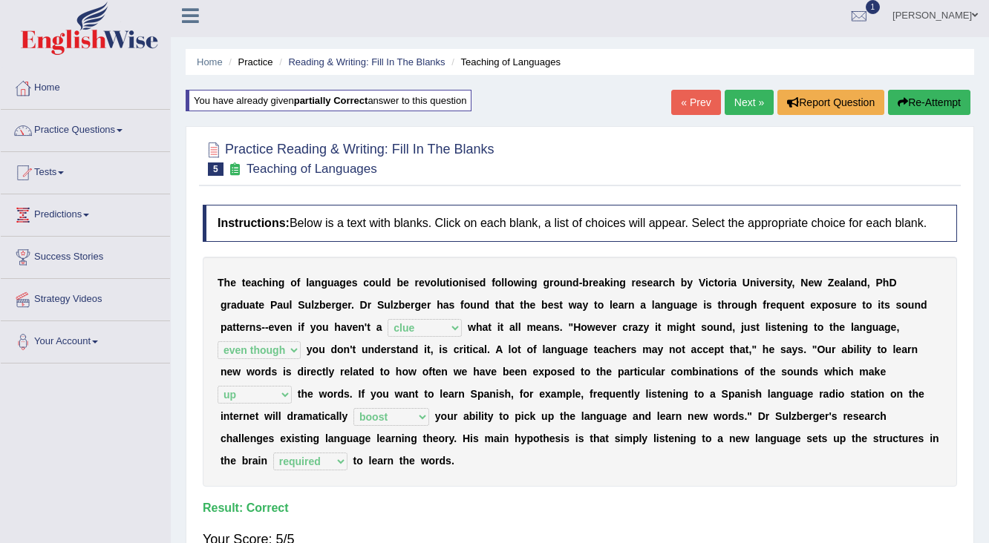
scroll to position [4, 0]
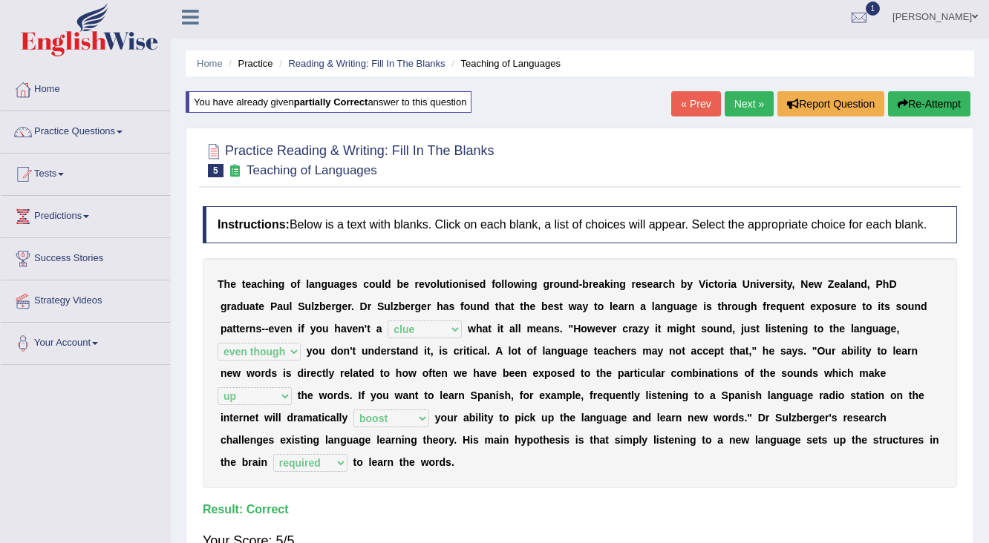
click at [741, 110] on link "Next »" at bounding box center [749, 103] width 49 height 25
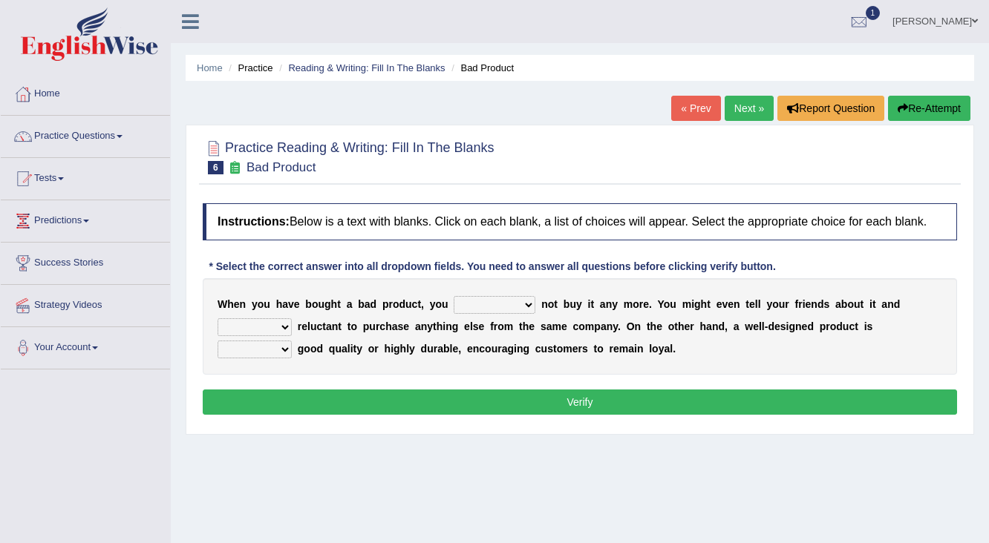
click at [534, 306] on select "would have should have should" at bounding box center [495, 305] width 82 height 18
select select "would"
click at [454, 296] on select "would have should have should" at bounding box center [495, 305] width 82 height 18
click at [277, 327] on select "is are be being" at bounding box center [255, 327] width 74 height 18
select select "being"
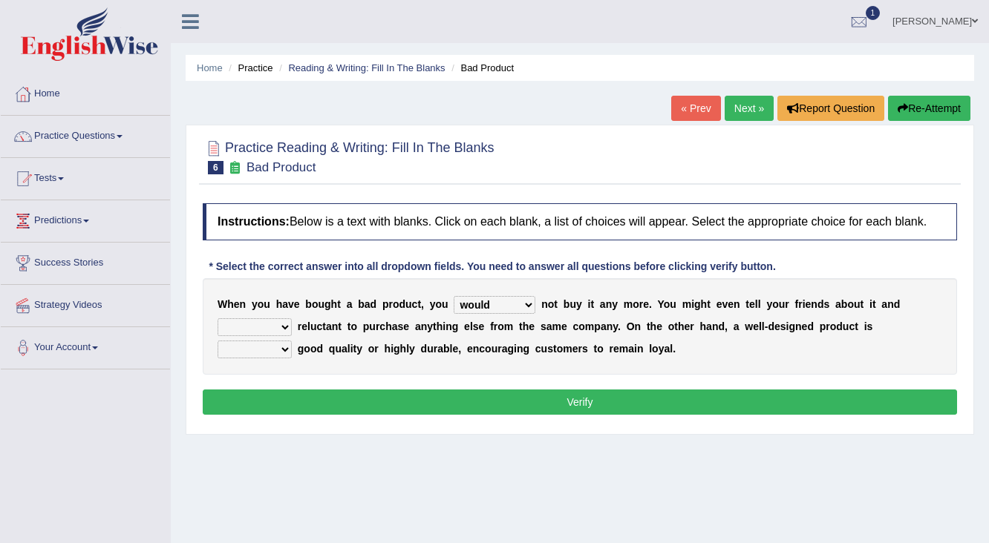
click at [218, 318] on select "is are be being" at bounding box center [255, 327] width 74 height 18
click at [282, 348] on select "both also neither either" at bounding box center [255, 350] width 74 height 18
click at [218, 341] on select "both also neither either" at bounding box center [255, 350] width 74 height 18
click at [287, 352] on select "both also neither either" at bounding box center [255, 350] width 74 height 18
select select "either"
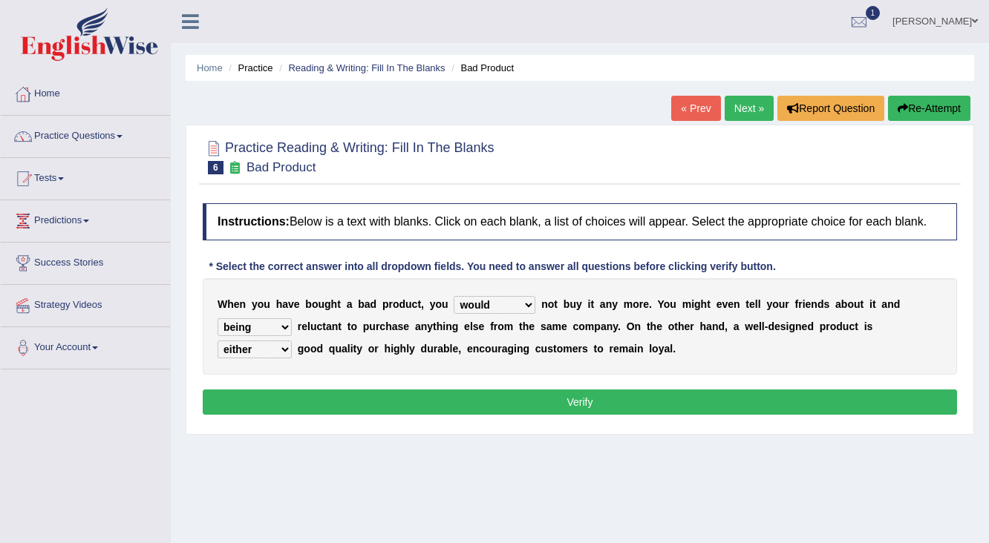
click at [218, 341] on select "both also neither either" at bounding box center [255, 350] width 74 height 18
click at [534, 403] on button "Verify" at bounding box center [580, 402] width 754 height 25
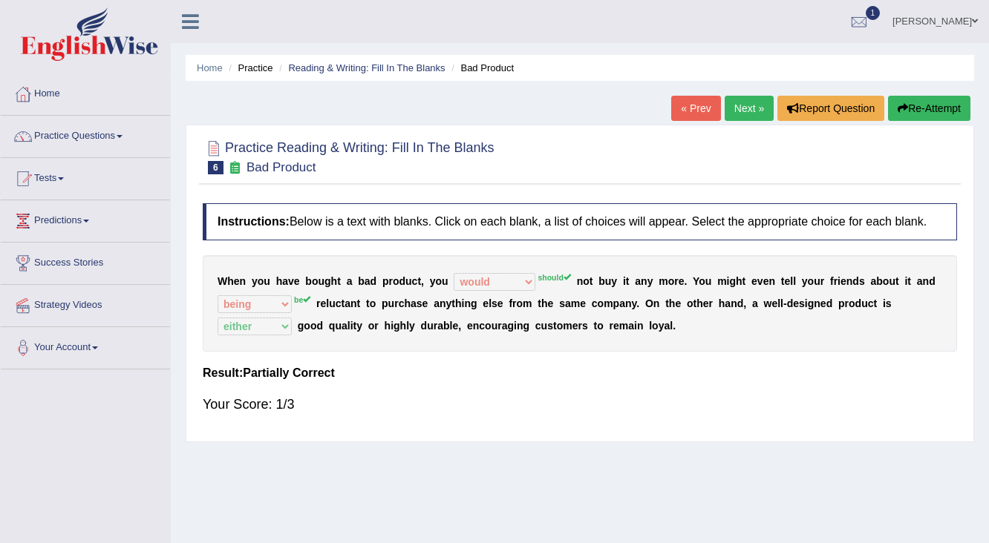
click at [742, 113] on link "Next »" at bounding box center [749, 108] width 49 height 25
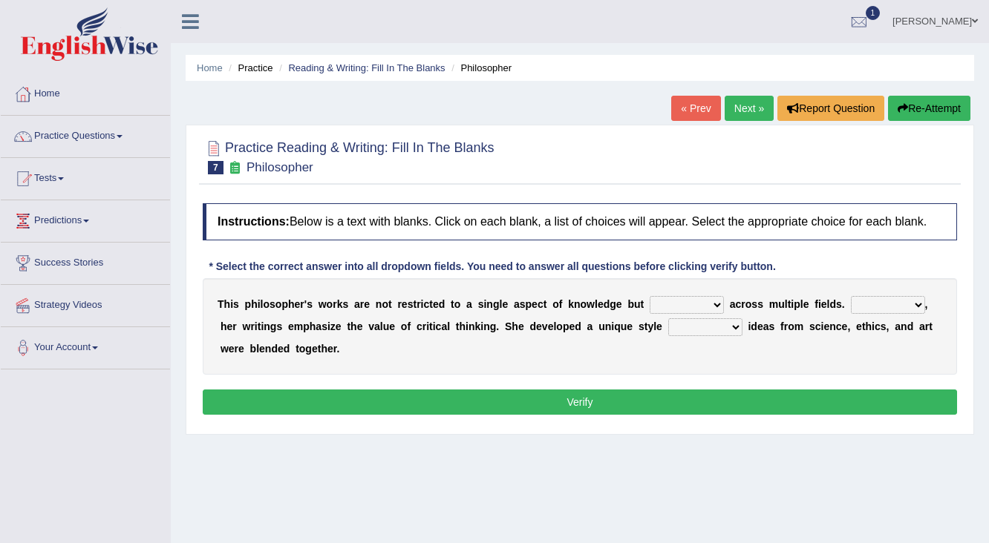
click at [715, 305] on select "constrain contain assemble extend" at bounding box center [687, 305] width 74 height 18
select select "assemble"
click at [650, 296] on select "constrain contain assemble extend" at bounding box center [687, 305] width 74 height 18
click at [916, 303] on select "Rather So Moreover Likely" at bounding box center [888, 305] width 74 height 18
select select "Moreover"
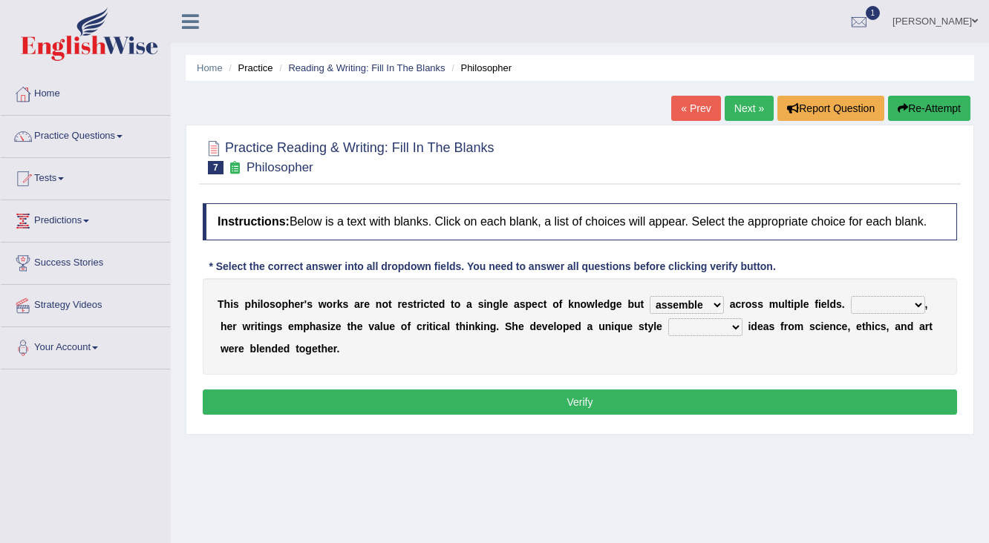
click at [851, 296] on select "Rather So Moreover Likely" at bounding box center [888, 305] width 74 height 18
click at [739, 327] on select "in that that which in which" at bounding box center [705, 327] width 74 height 18
select select "in which"
click at [668, 318] on select "in that that which in which" at bounding box center [705, 327] width 74 height 18
click at [638, 402] on button "Verify" at bounding box center [580, 402] width 754 height 25
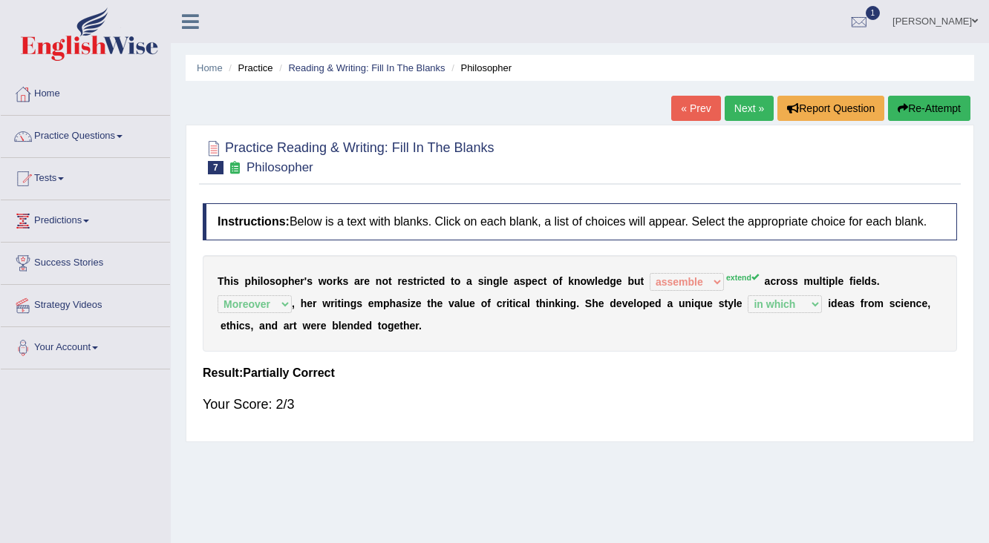
click at [937, 112] on button "Re-Attempt" at bounding box center [929, 108] width 82 height 25
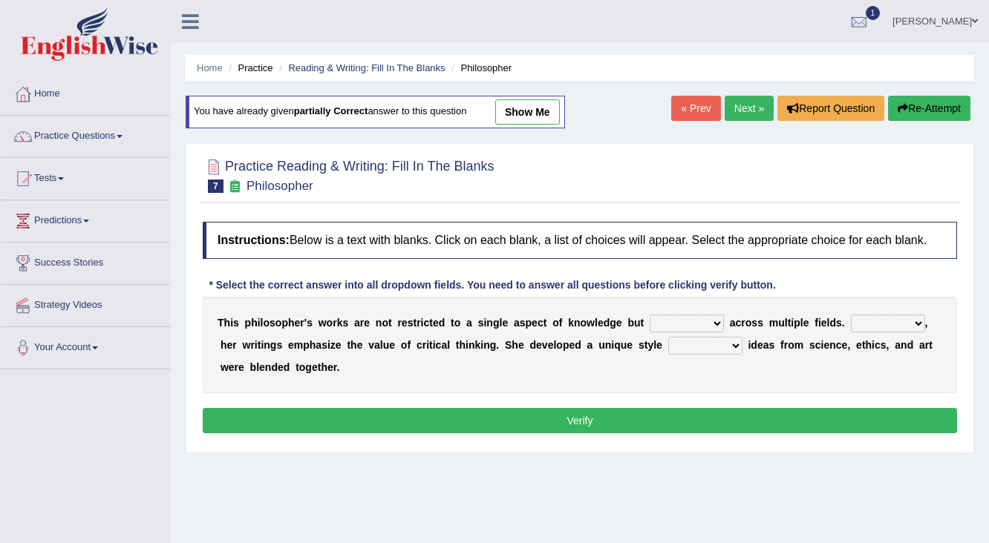
click at [715, 321] on select "constrain contain assemble extend" at bounding box center [687, 324] width 74 height 18
click at [499, 416] on button "Verify" at bounding box center [580, 420] width 754 height 25
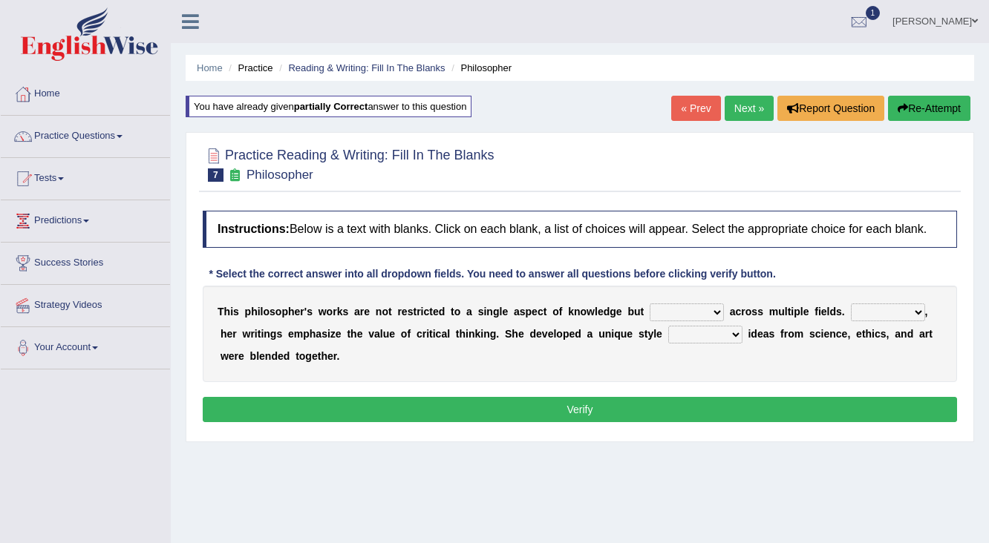
click at [212, 173] on span "7" at bounding box center [216, 175] width 16 height 13
click at [216, 154] on div at bounding box center [214, 156] width 22 height 22
click at [238, 178] on icon at bounding box center [235, 175] width 16 height 13
click at [713, 311] on select "constrain contain assemble extend" at bounding box center [687, 313] width 74 height 18
click at [650, 304] on select "constrain contain assemble extend" at bounding box center [687, 313] width 74 height 18
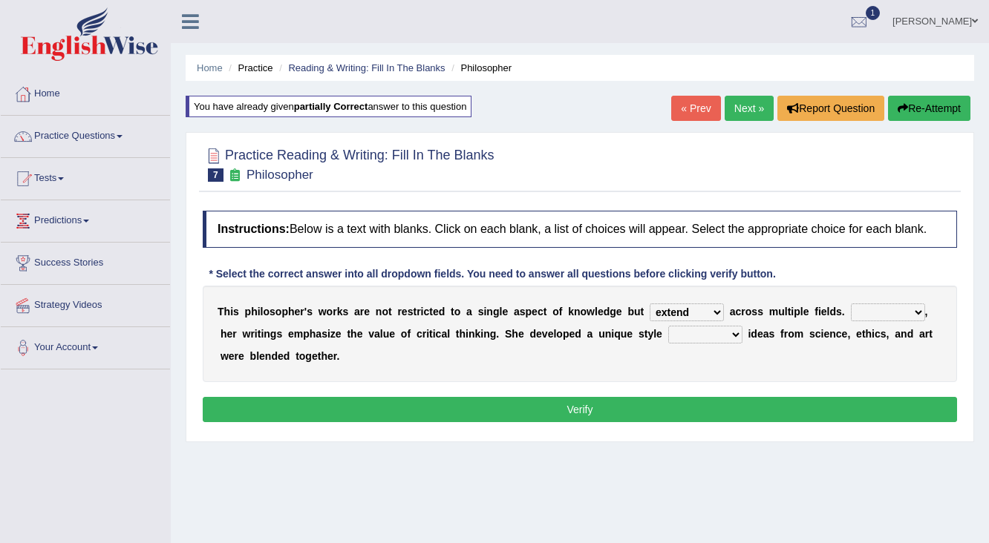
click at [716, 304] on select "constrain contain assemble extend" at bounding box center [687, 313] width 74 height 18
select select "assemble"
click at [650, 304] on select "constrain contain assemble extend" at bounding box center [687, 313] width 74 height 18
click at [917, 310] on select "Rather So Moreover Likely" at bounding box center [888, 313] width 74 height 18
select select "Moreover"
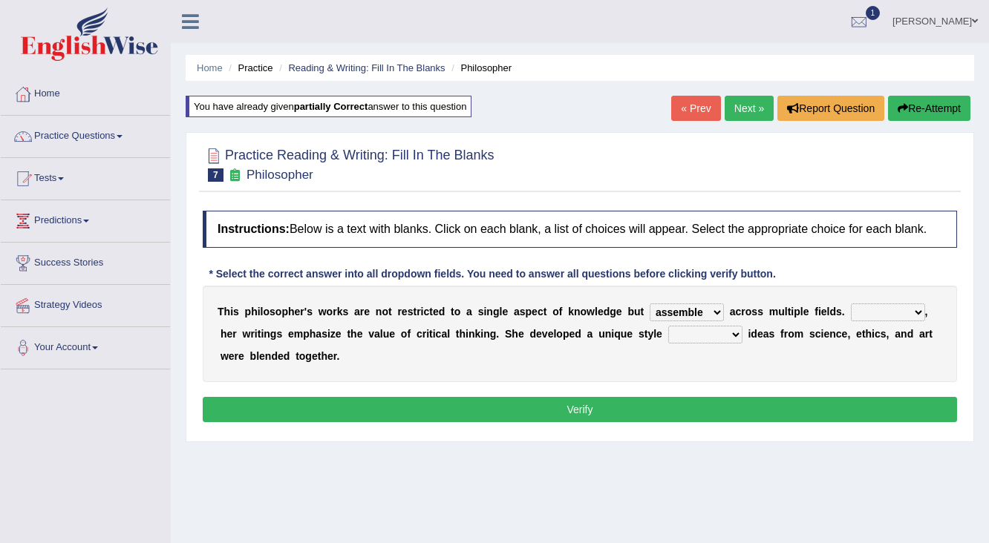
click at [851, 304] on select "Rather So Moreover Likely" at bounding box center [888, 313] width 74 height 18
click at [729, 333] on select "in that that which in which" at bounding box center [705, 335] width 74 height 18
select select "in which"
click at [668, 326] on select "in that that which in which" at bounding box center [705, 335] width 74 height 18
click at [606, 410] on button "Verify" at bounding box center [580, 409] width 754 height 25
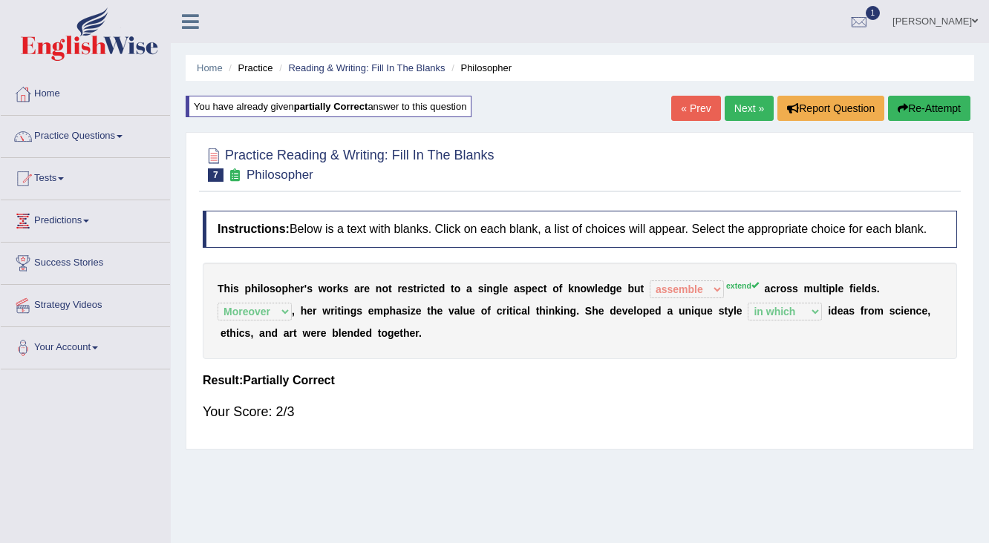
click at [922, 111] on button "Re-Attempt" at bounding box center [929, 108] width 82 height 25
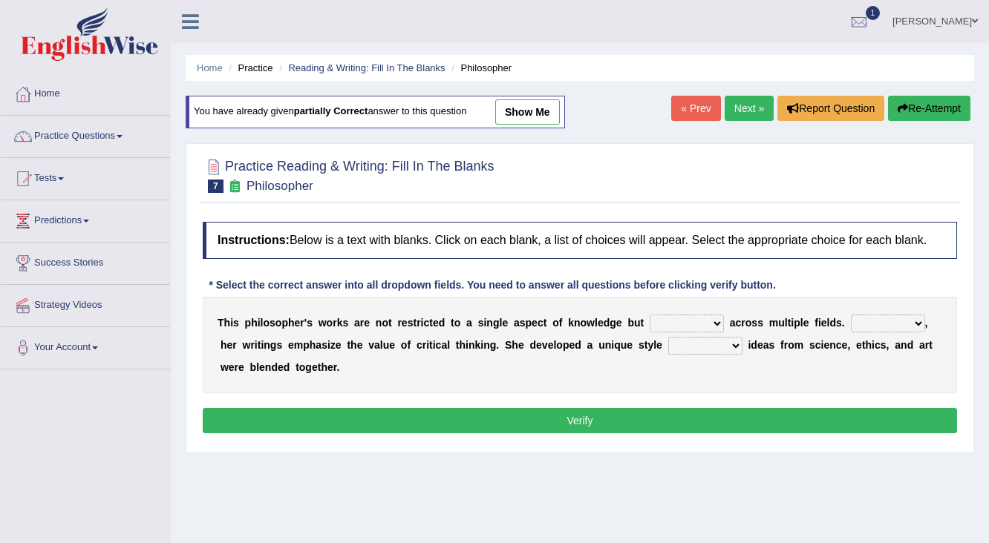
click at [719, 322] on select "constrain contain assemble extend" at bounding box center [687, 324] width 74 height 18
click at [745, 107] on link "Next »" at bounding box center [749, 108] width 49 height 25
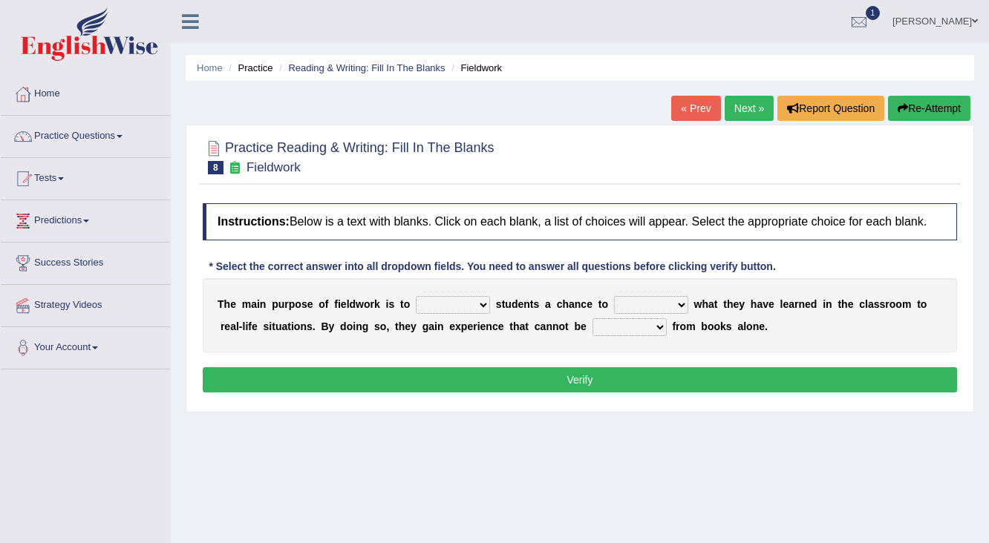
click at [477, 301] on select "resemble stow rave offer" at bounding box center [453, 305] width 74 height 18
select select "offer"
click at [416, 296] on select "resemble stow rave offer" at bounding box center [453, 305] width 74 height 18
click at [680, 308] on select "compare align apply dismount" at bounding box center [651, 305] width 74 height 18
select select "apply"
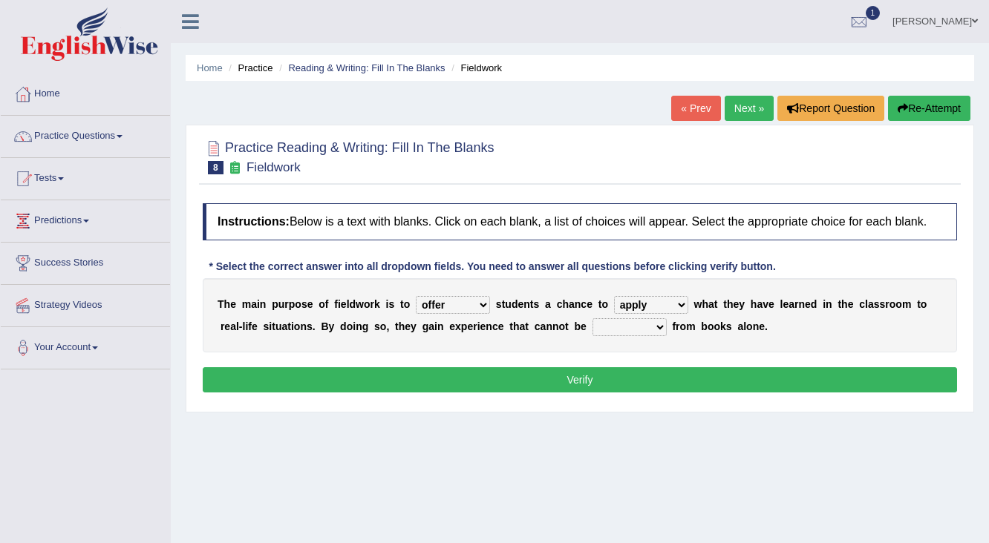
click at [614, 296] on select "compare align apply dismount" at bounding box center [651, 305] width 74 height 18
click at [653, 324] on select "originated prepared obtained touted" at bounding box center [629, 327] width 74 height 18
select select "obtained"
click at [592, 318] on select "originated prepared obtained touted" at bounding box center [629, 327] width 74 height 18
click at [591, 371] on button "Verify" at bounding box center [580, 379] width 754 height 25
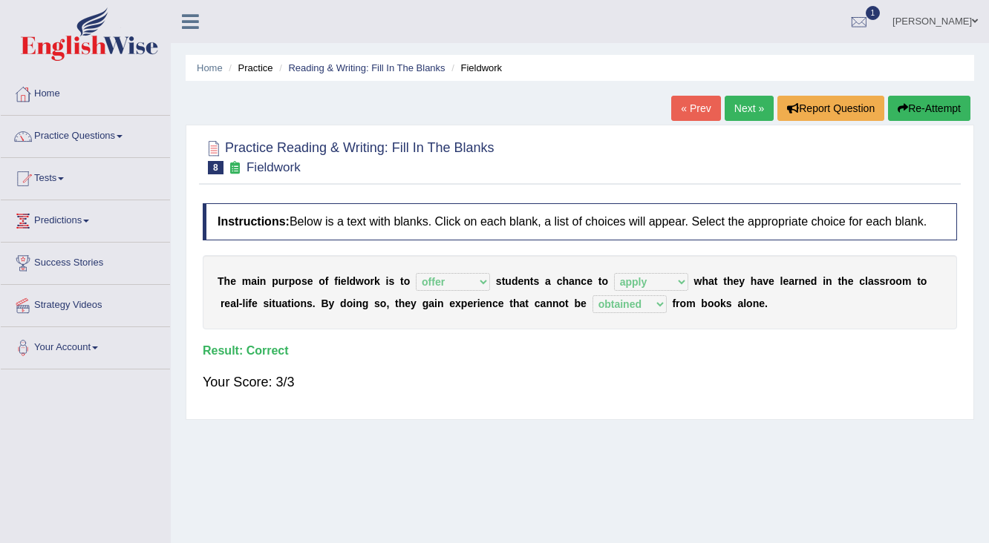
click at [949, 102] on button "Re-Attempt" at bounding box center [929, 108] width 82 height 25
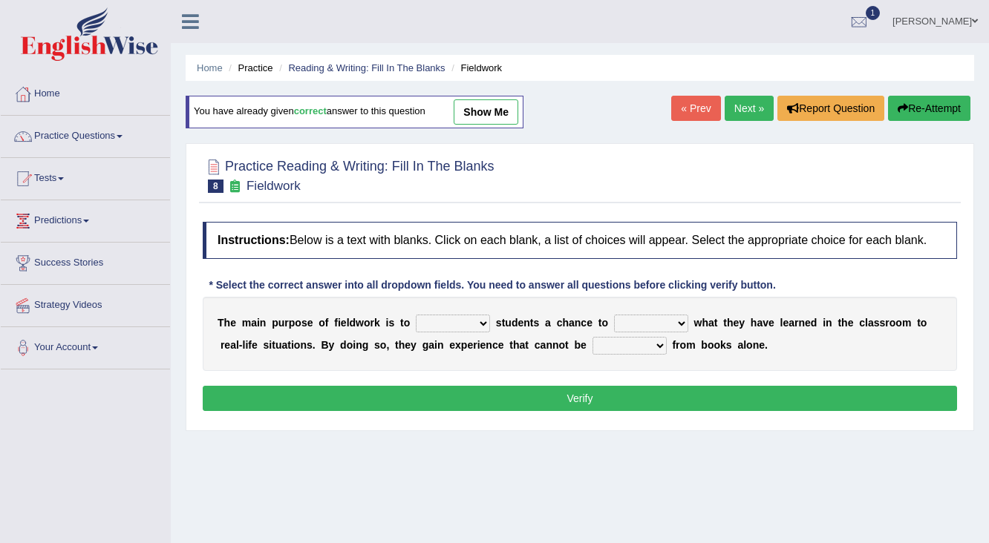
click at [487, 320] on select "resemble stow rave offer" at bounding box center [453, 324] width 74 height 18
click at [111, 422] on div "Toggle navigation Home Practice Questions Speaking Practice Read Aloud Repeat S…" at bounding box center [494, 386] width 989 height 772
click at [69, 141] on link "Practice Questions" at bounding box center [85, 134] width 169 height 37
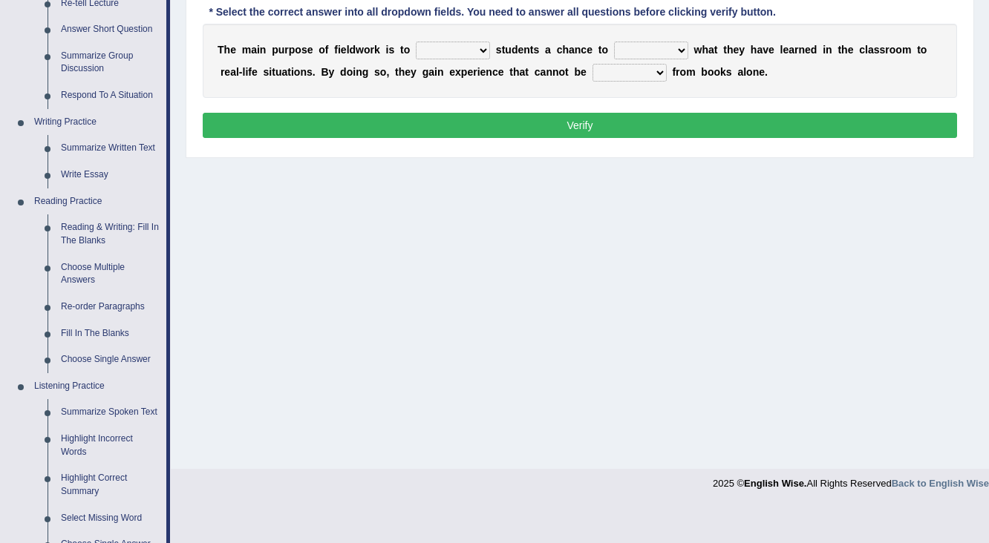
scroll to position [238, 0]
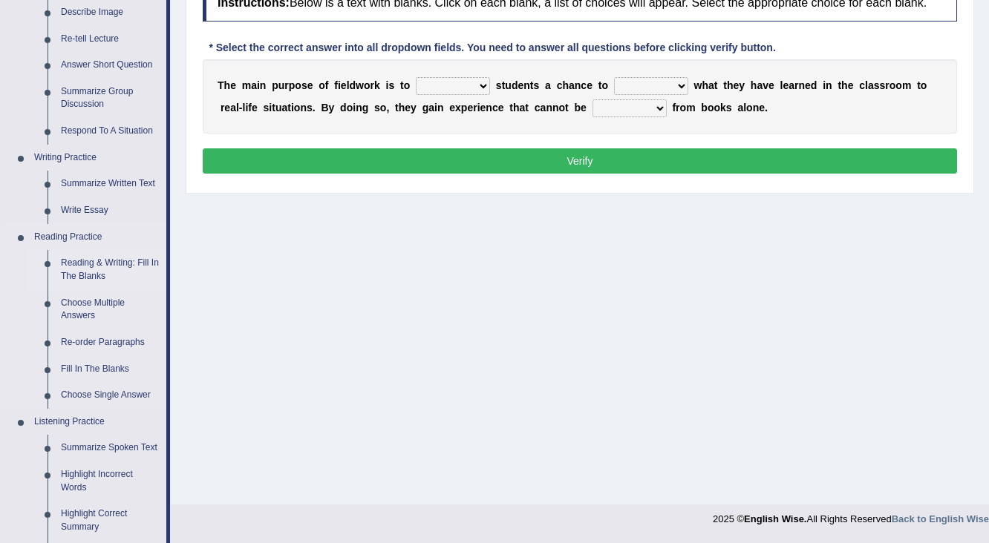
click at [88, 261] on link "Reading & Writing: Fill In The Blanks" at bounding box center [110, 269] width 112 height 39
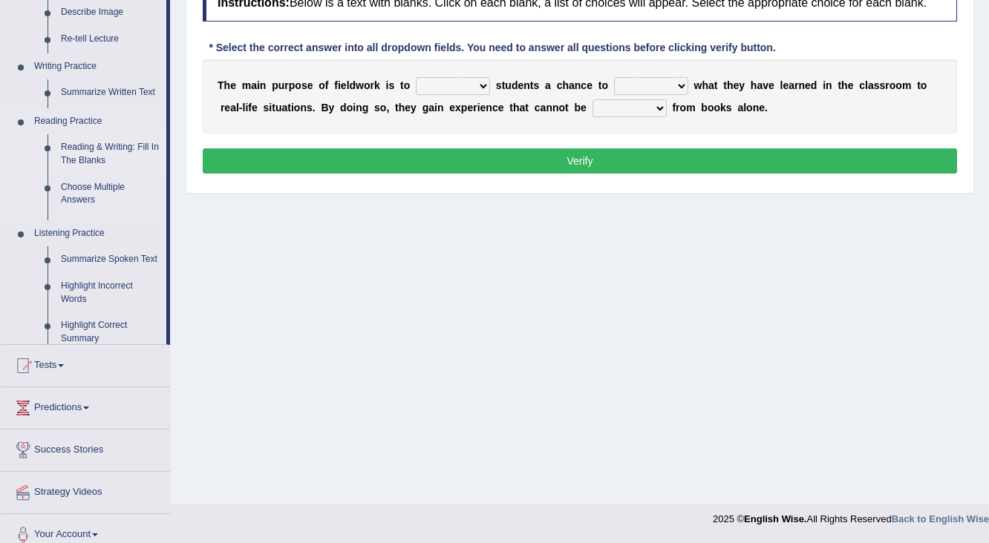
scroll to position [236, 0]
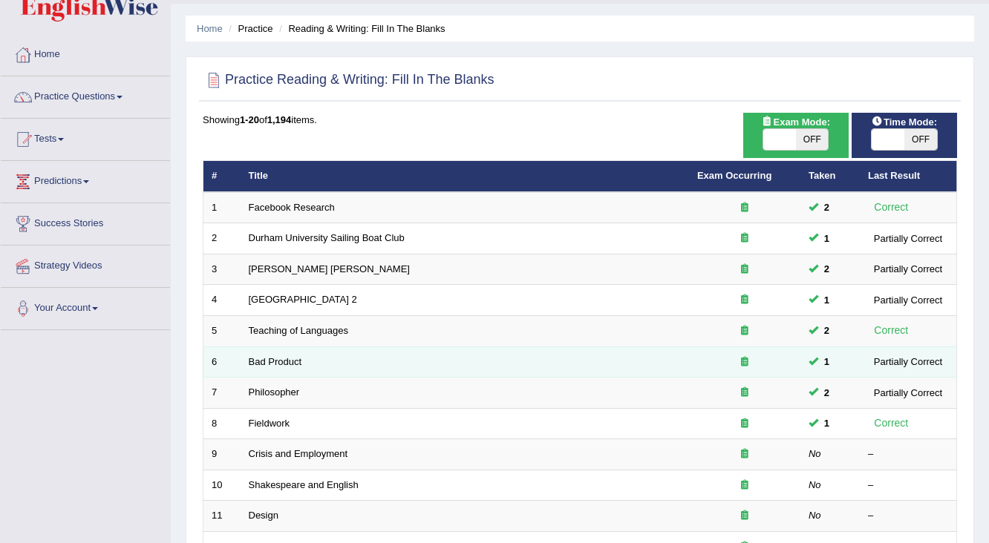
scroll to position [59, 0]
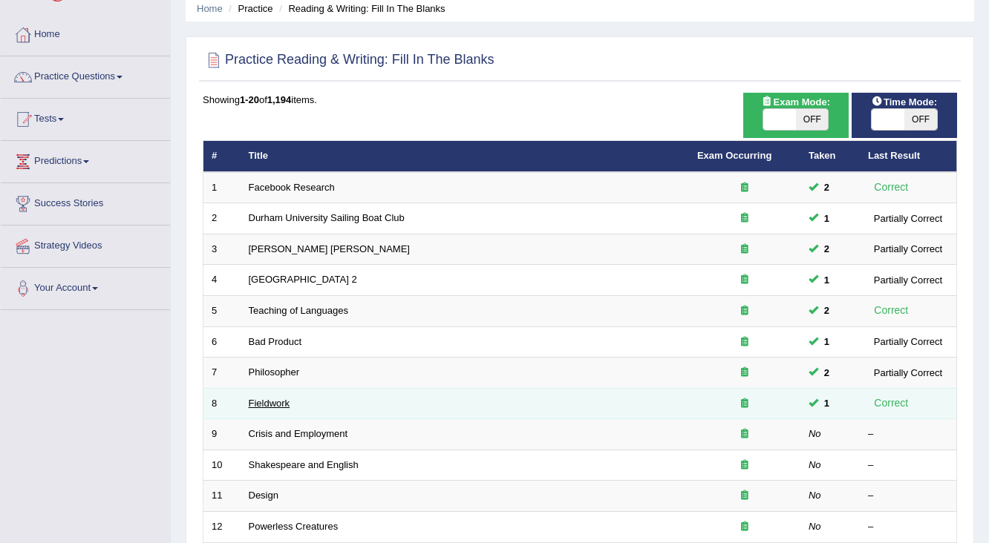
click at [270, 402] on link "Fieldwork" at bounding box center [270, 403] width 42 height 11
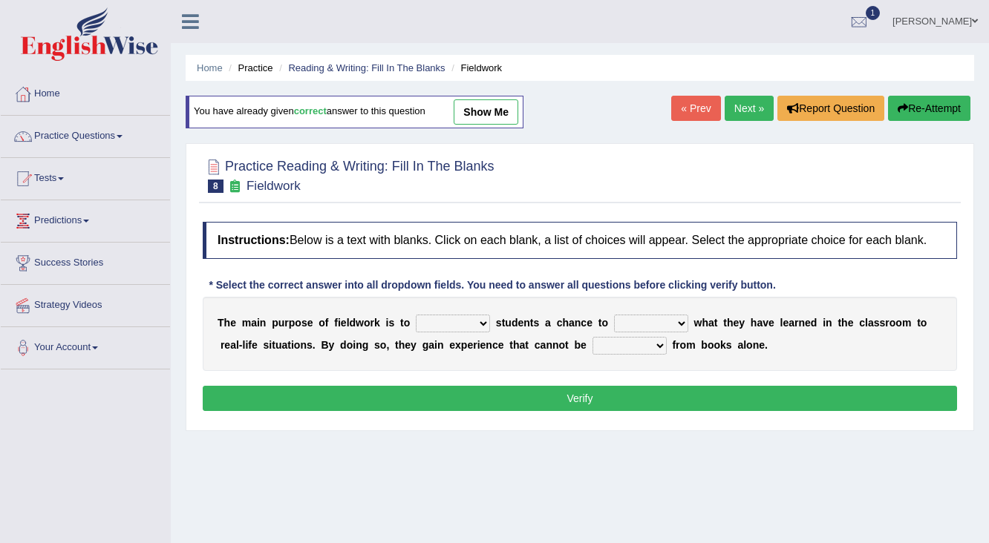
click at [485, 324] on select "resemble stow rave offer" at bounding box center [453, 324] width 74 height 18
select select "offer"
click at [416, 315] on select "resemble stow rave offer" at bounding box center [453, 324] width 74 height 18
click at [684, 321] on select "compare align apply dismount" at bounding box center [651, 324] width 74 height 18
select select "apply"
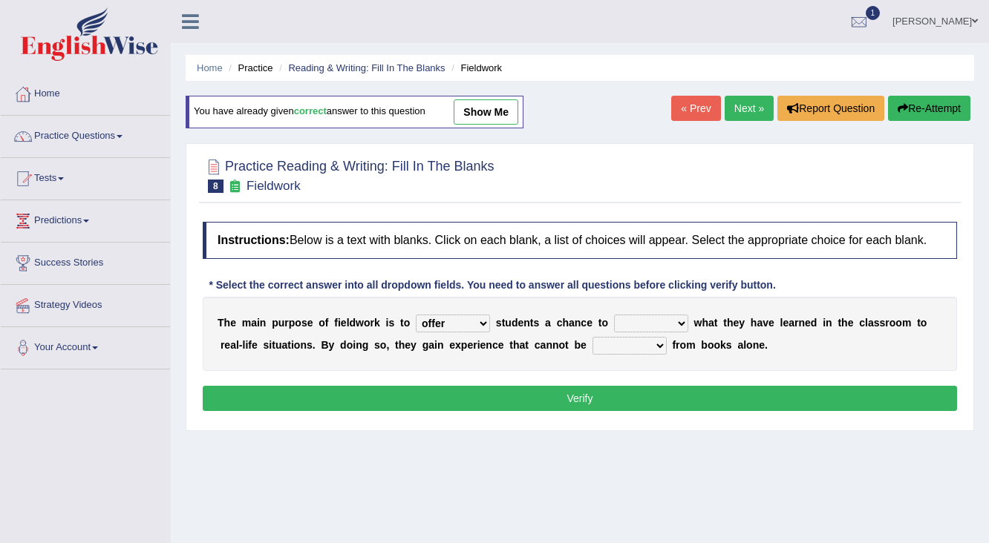
click at [614, 315] on select "compare align apply dismount" at bounding box center [651, 324] width 74 height 18
click at [658, 344] on select "originated prepared obtained touted" at bounding box center [629, 346] width 74 height 18
select select "obtained"
click at [592, 337] on select "originated prepared obtained touted" at bounding box center [629, 346] width 74 height 18
click at [577, 392] on button "Verify" at bounding box center [580, 398] width 754 height 25
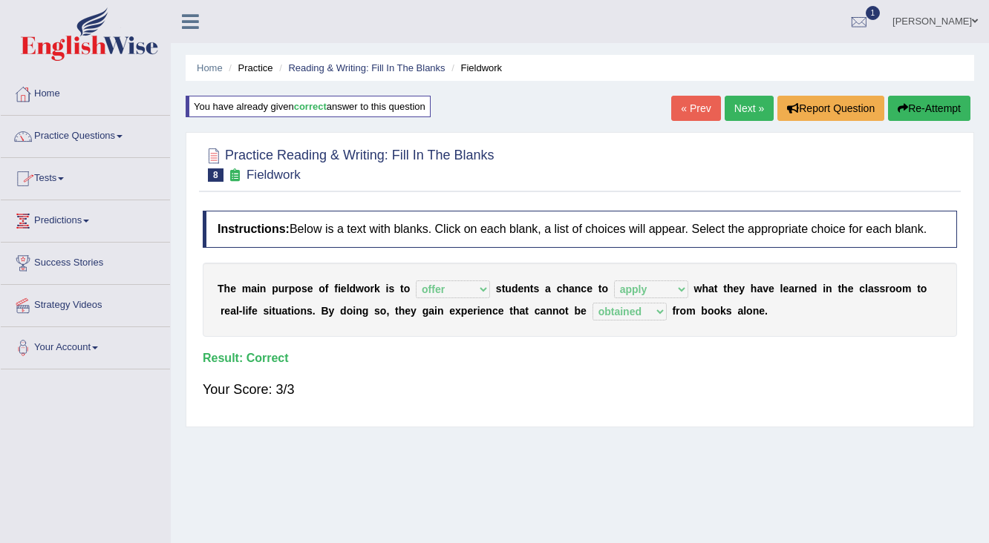
click at [733, 104] on link "Next »" at bounding box center [749, 108] width 49 height 25
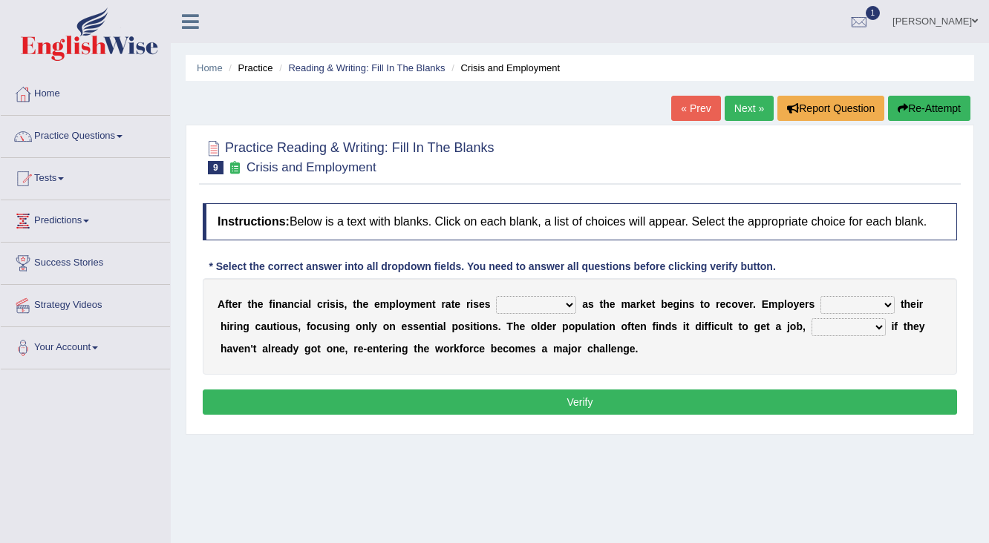
click at [572, 302] on select "normally conversely strenuously sharply" at bounding box center [536, 305] width 80 height 18
select select "conversely"
click at [496, 296] on select "normally conversely strenuously sharply" at bounding box center [536, 305] width 80 height 18
click at [893, 307] on select "keeping kept keep are kept" at bounding box center [857, 305] width 74 height 18
select select "are kept"
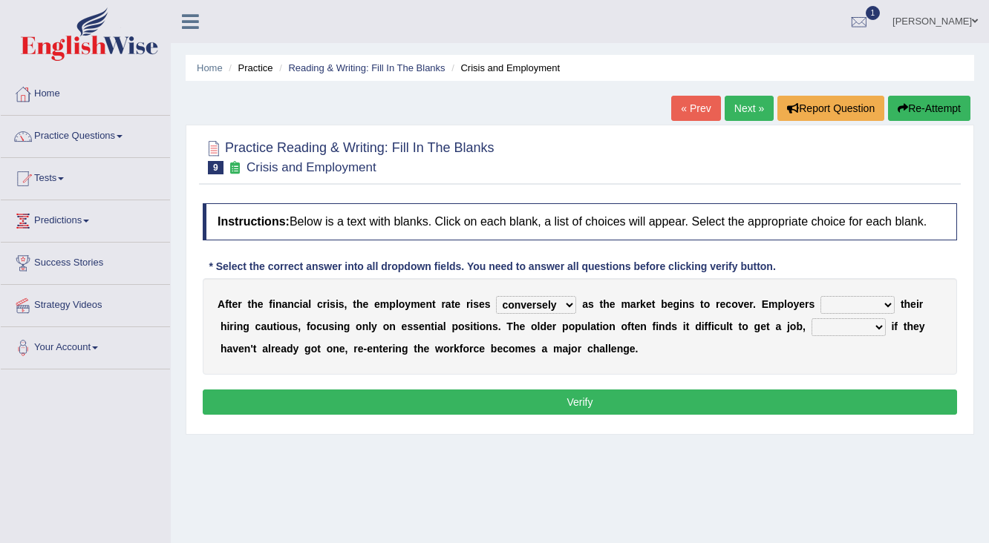
click at [820, 296] on select "keeping kept keep are kept" at bounding box center [857, 305] width 74 height 18
click at [874, 327] on select "although while then because" at bounding box center [848, 327] width 74 height 18
select select "although"
click at [811, 318] on select "although while then because" at bounding box center [848, 327] width 74 height 18
click at [564, 305] on select "normally conversely strenuously sharply" at bounding box center [536, 305] width 80 height 18
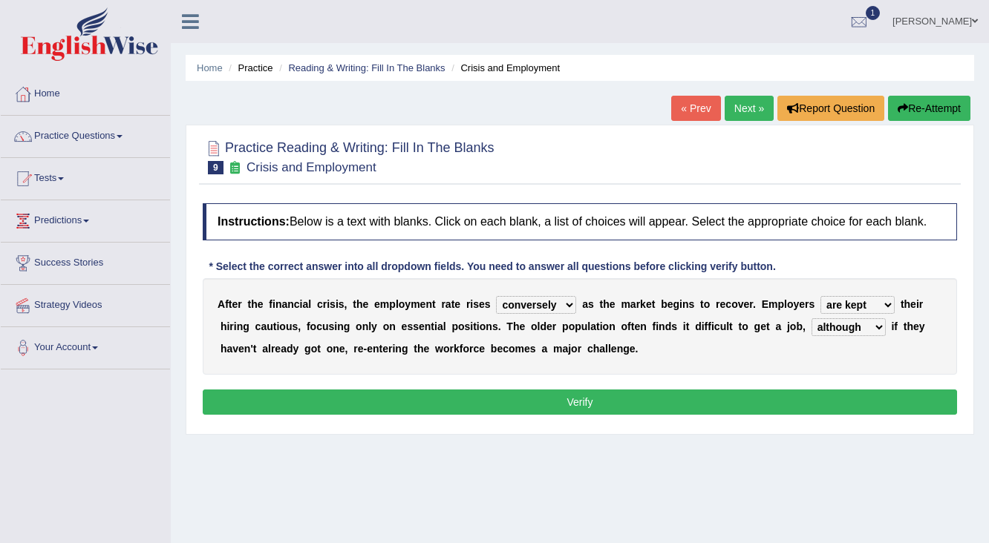
select select "sharply"
click at [496, 296] on select "normally conversely strenuously sharply" at bounding box center [536, 305] width 80 height 18
click at [572, 395] on button "Verify" at bounding box center [580, 402] width 754 height 25
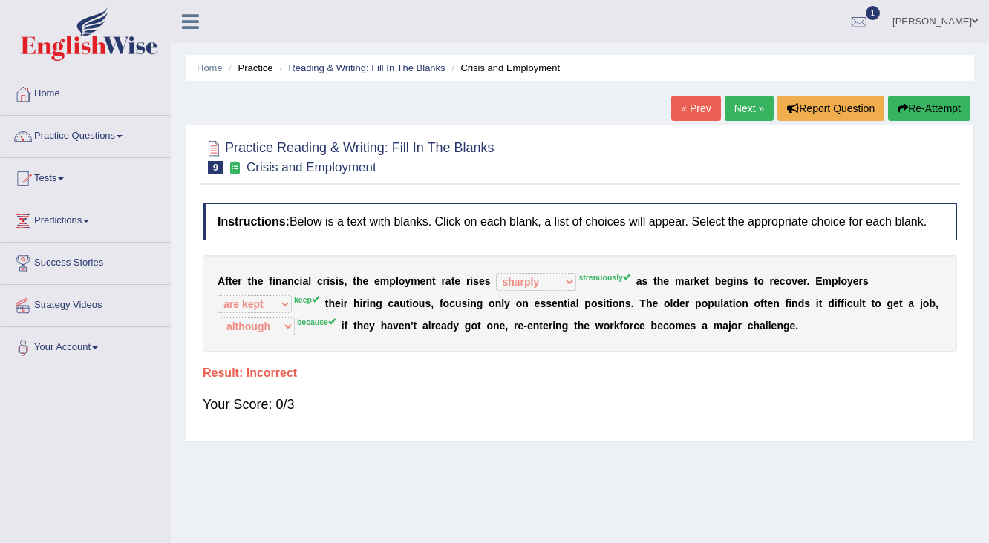
click at [922, 106] on button "Re-Attempt" at bounding box center [929, 108] width 82 height 25
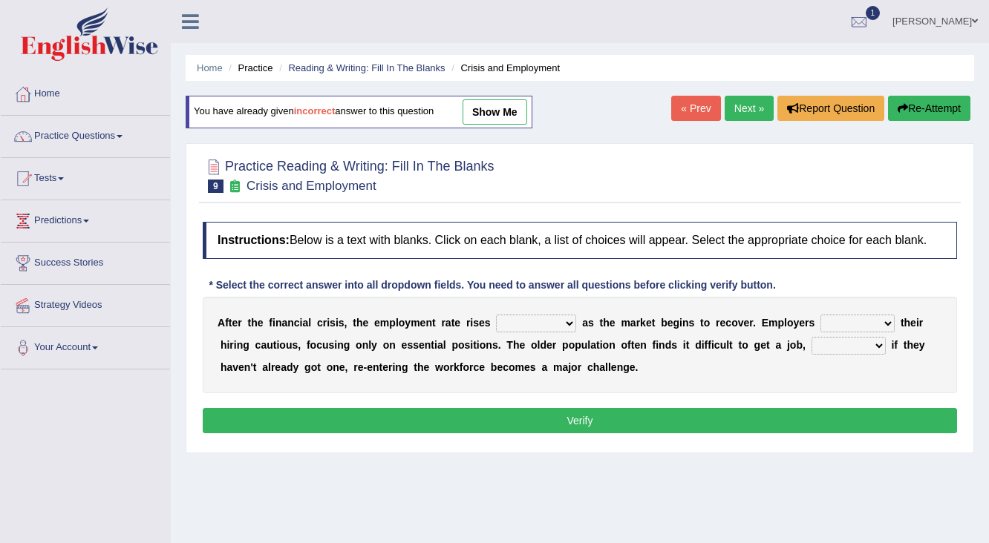
click at [568, 324] on select "normally conversely strenuously sharply" at bounding box center [536, 324] width 80 height 18
select select "strenuously"
click at [496, 315] on select "normally conversely strenuously sharply" at bounding box center [536, 324] width 80 height 18
click at [889, 323] on select "keeping kept keep are kept" at bounding box center [857, 324] width 74 height 18
select select "keep"
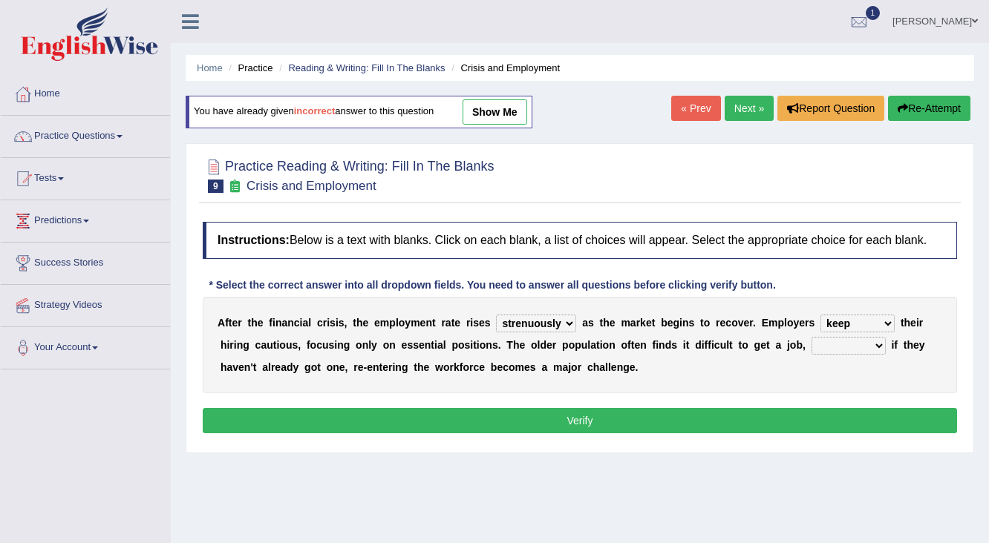
click at [820, 315] on select "keeping kept keep are kept" at bounding box center [857, 324] width 74 height 18
click at [880, 346] on select "although while then because" at bounding box center [848, 346] width 74 height 18
select select "because"
click at [811, 337] on select "although while then because" at bounding box center [848, 346] width 74 height 18
click at [566, 419] on button "Verify" at bounding box center [580, 420] width 754 height 25
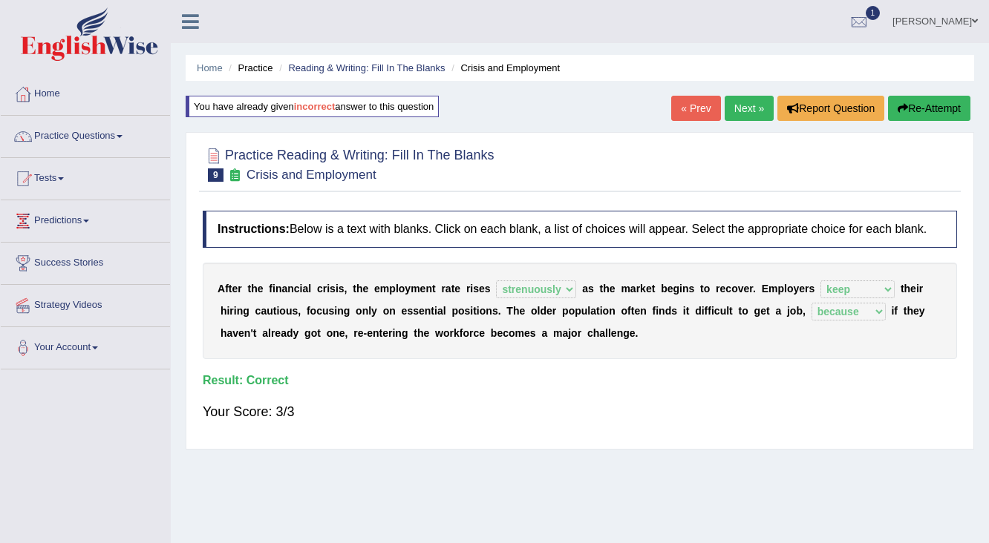
click at [736, 103] on link "Next »" at bounding box center [749, 108] width 49 height 25
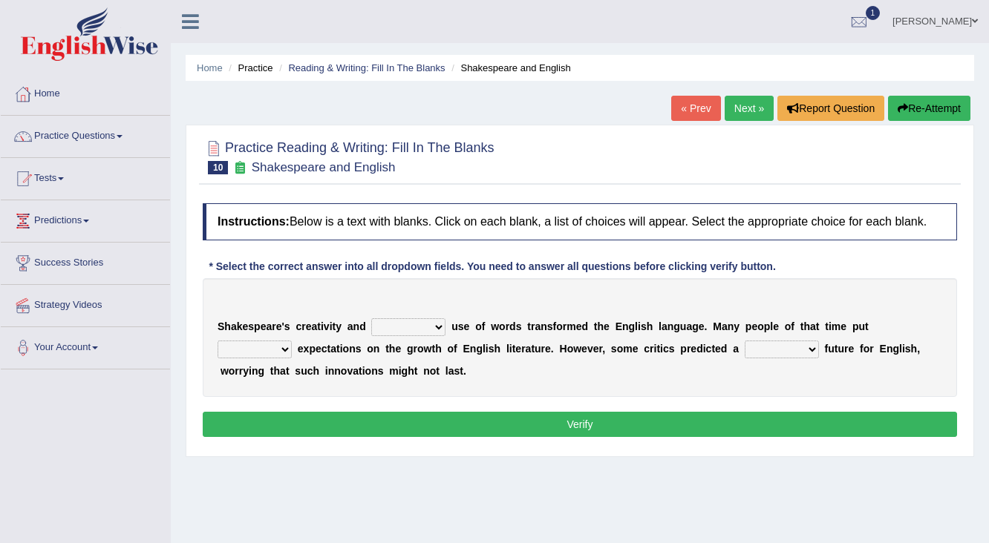
click at [445, 324] on b at bounding box center [448, 327] width 6 height 12
click at [431, 327] on select "idealized intensive fancied inventive" at bounding box center [408, 327] width 74 height 18
select select "idealized"
click at [371, 318] on select "idealized intensive fancied inventive" at bounding box center [408, 327] width 74 height 18
click at [434, 324] on select "idealized intensive fancied inventive" at bounding box center [408, 327] width 74 height 18
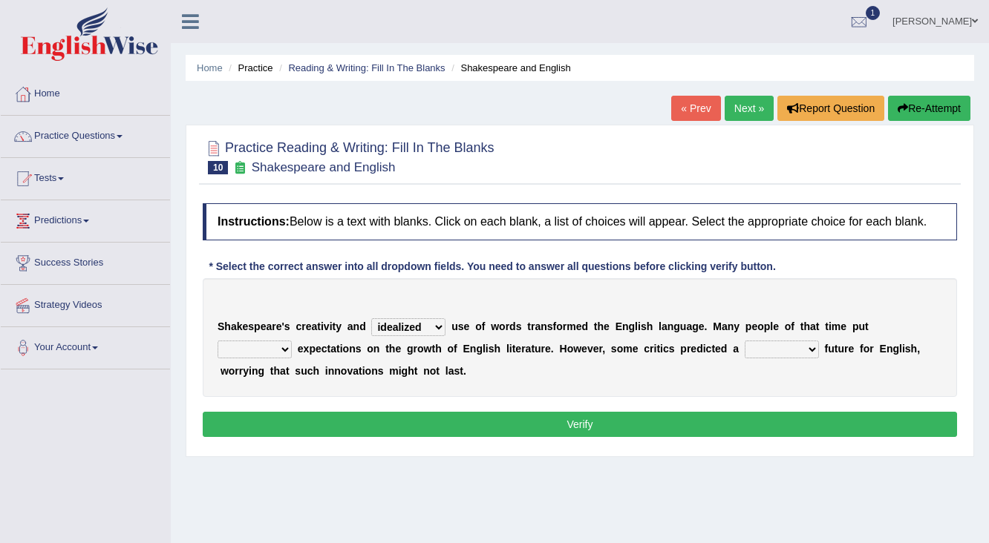
click at [514, 478] on div "Home Practice Reading & Writing: Fill In The Blanks Shakespeare and English « P…" at bounding box center [580, 371] width 818 height 742
click at [276, 344] on select "wide much high more" at bounding box center [255, 350] width 74 height 18
select select "high"
click at [218, 341] on select "wide much high more" at bounding box center [255, 350] width 74 height 18
click at [813, 350] on select "monetary promising irresistible daunting" at bounding box center [782, 350] width 74 height 18
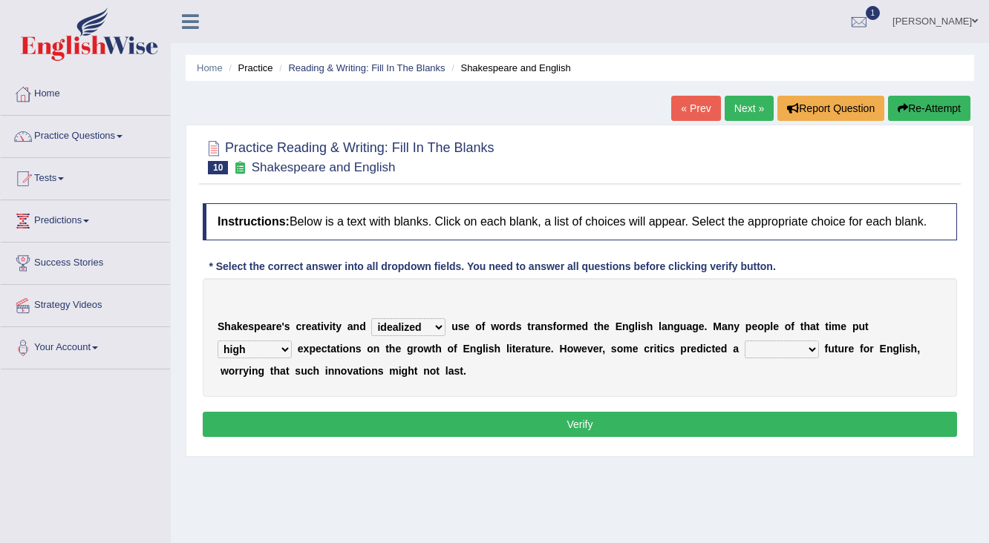
select select "monetary"
click at [745, 341] on select "monetary promising irresistible daunting" at bounding box center [782, 350] width 74 height 18
click at [512, 422] on button "Verify" at bounding box center [580, 424] width 754 height 25
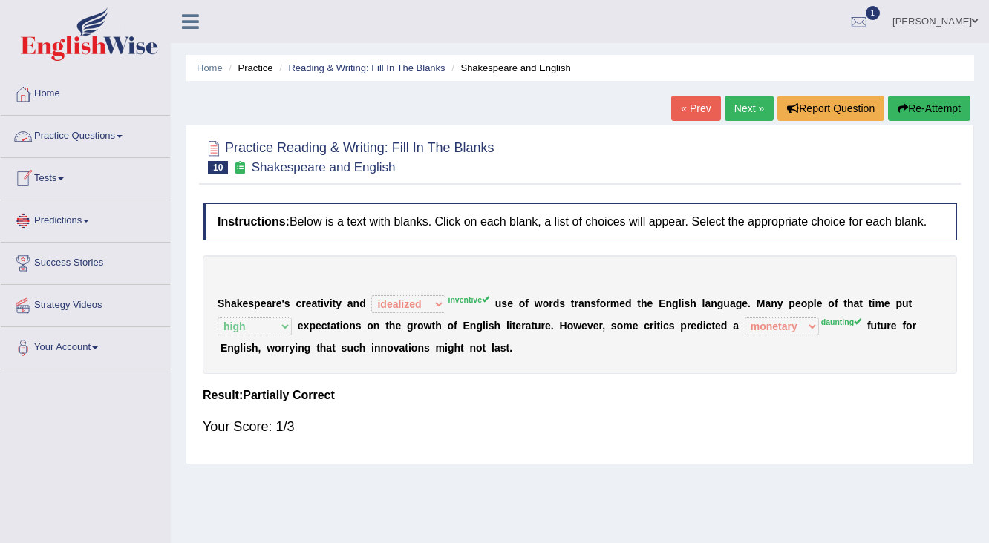
click at [58, 136] on link "Practice Questions" at bounding box center [85, 134] width 169 height 37
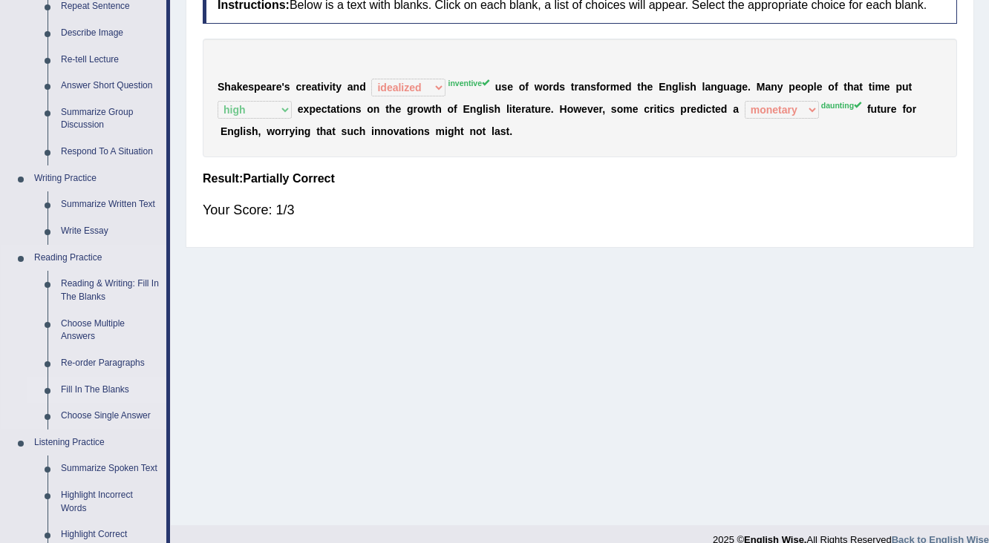
scroll to position [238, 0]
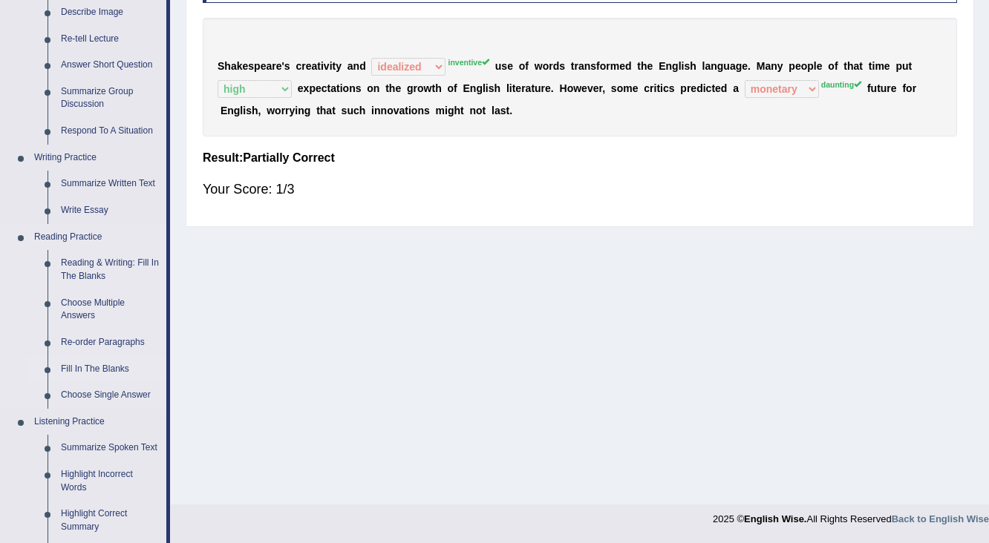
click at [77, 371] on link "Fill In The Blanks" at bounding box center [110, 369] width 112 height 27
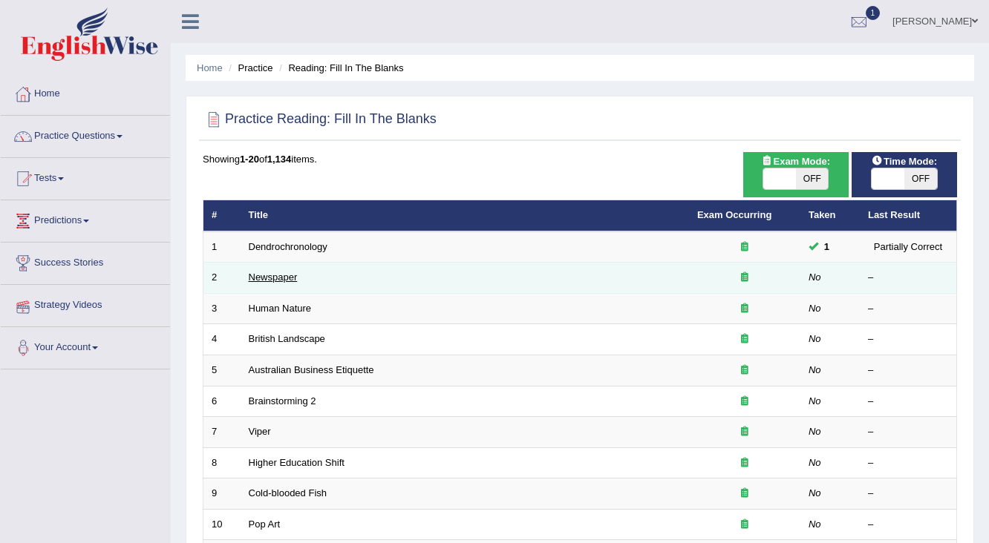
click at [270, 281] on link "Newspaper" at bounding box center [273, 277] width 49 height 11
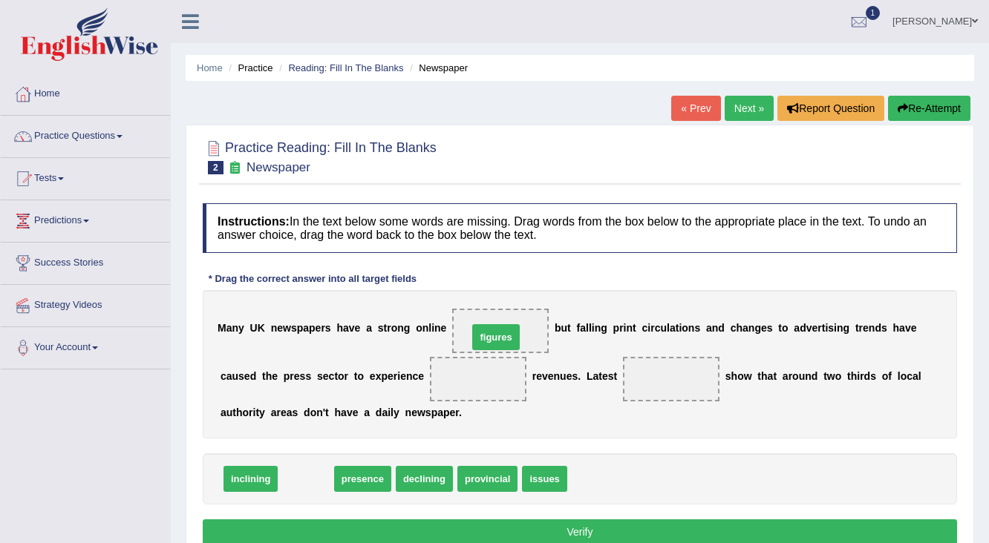
drag, startPoint x: 297, startPoint y: 484, endPoint x: 487, endPoint y: 342, distance: 237.1
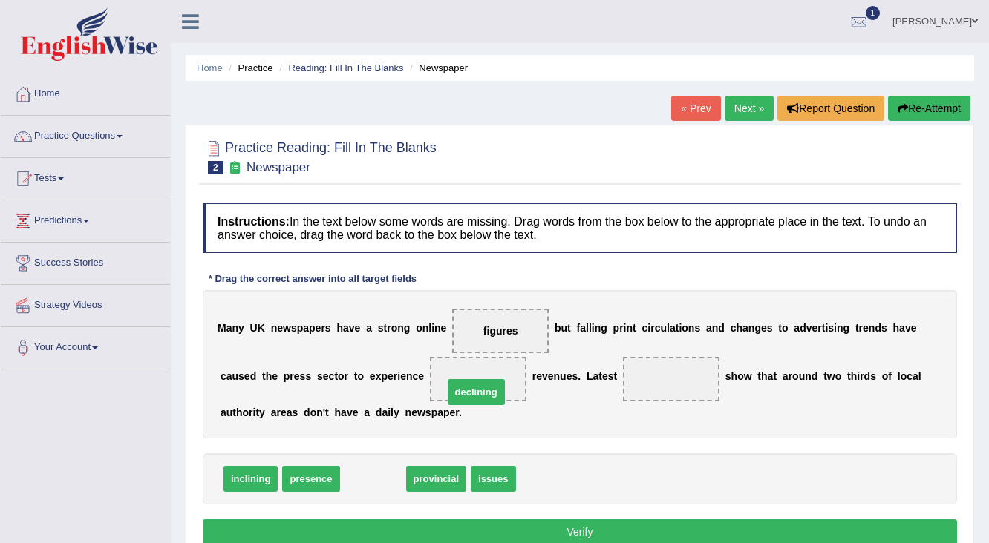
drag, startPoint x: 356, startPoint y: 475, endPoint x: 459, endPoint y: 388, distance: 134.9
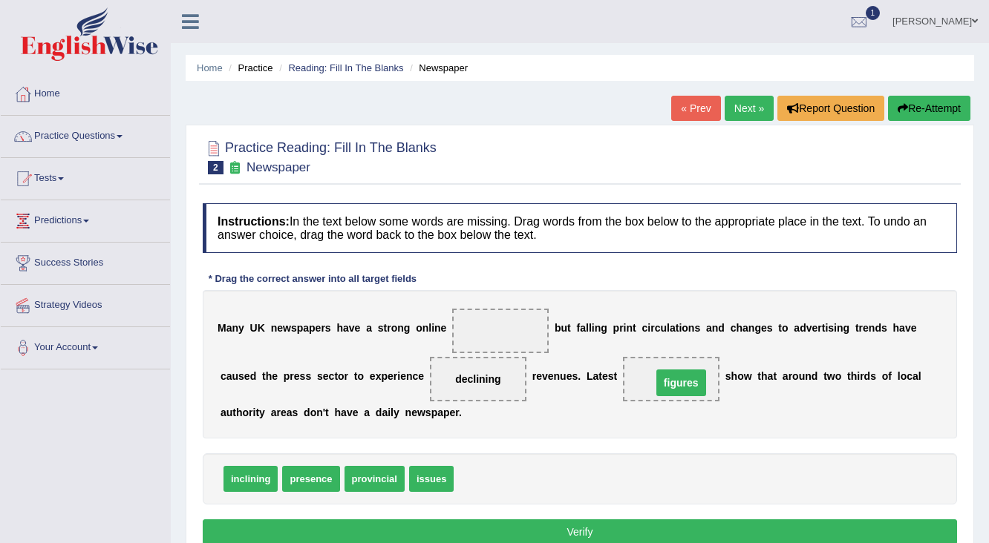
drag, startPoint x: 500, startPoint y: 332, endPoint x: 681, endPoint y: 384, distance: 187.7
drag, startPoint x: 301, startPoint y: 475, endPoint x: 465, endPoint y: 330, distance: 219.8
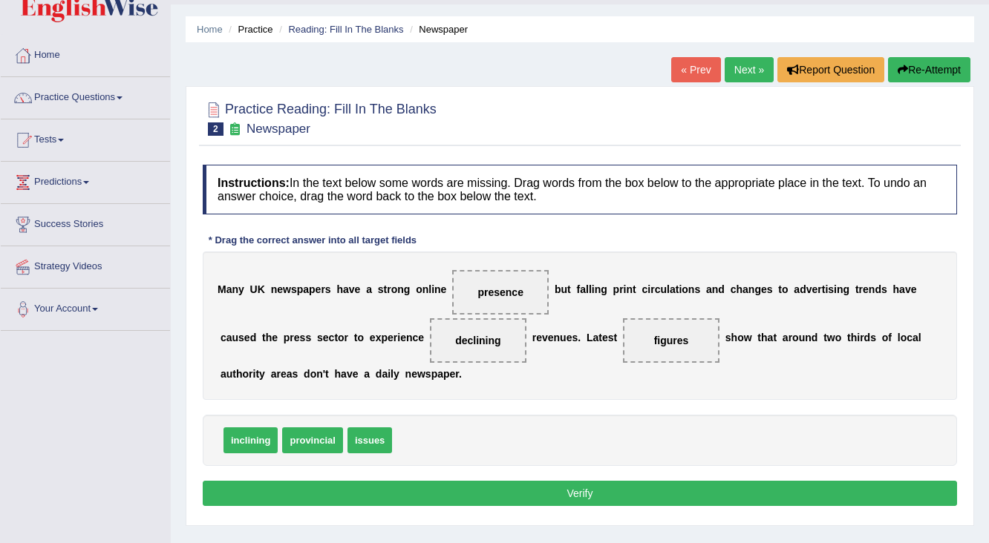
scroll to position [59, 0]
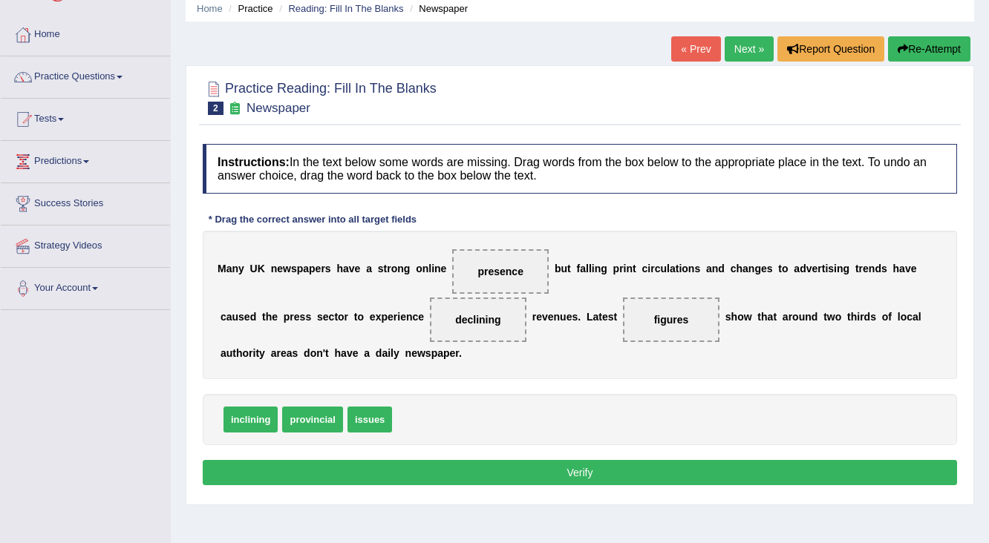
click at [535, 477] on button "Verify" at bounding box center [580, 472] width 754 height 25
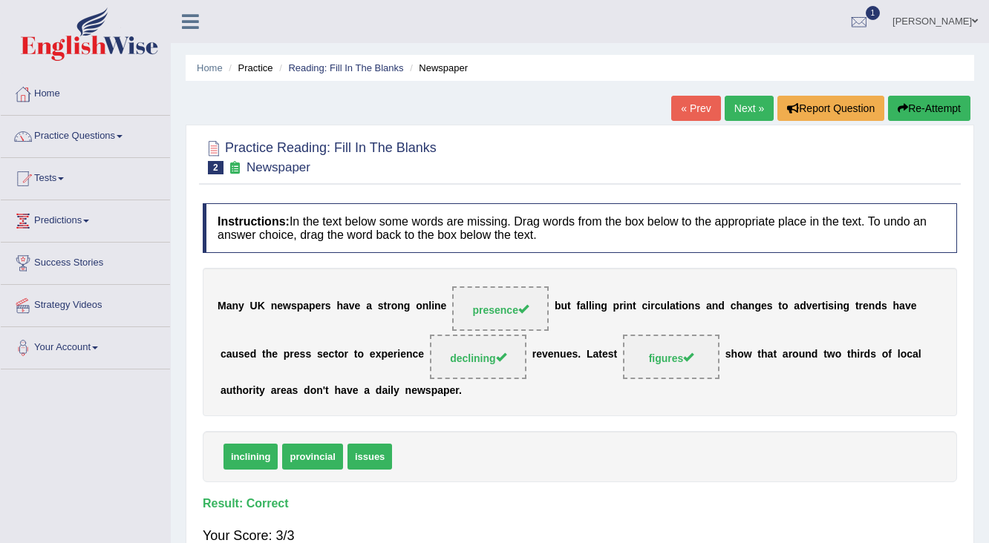
scroll to position [0, 0]
click at [733, 102] on link "Next »" at bounding box center [749, 108] width 49 height 25
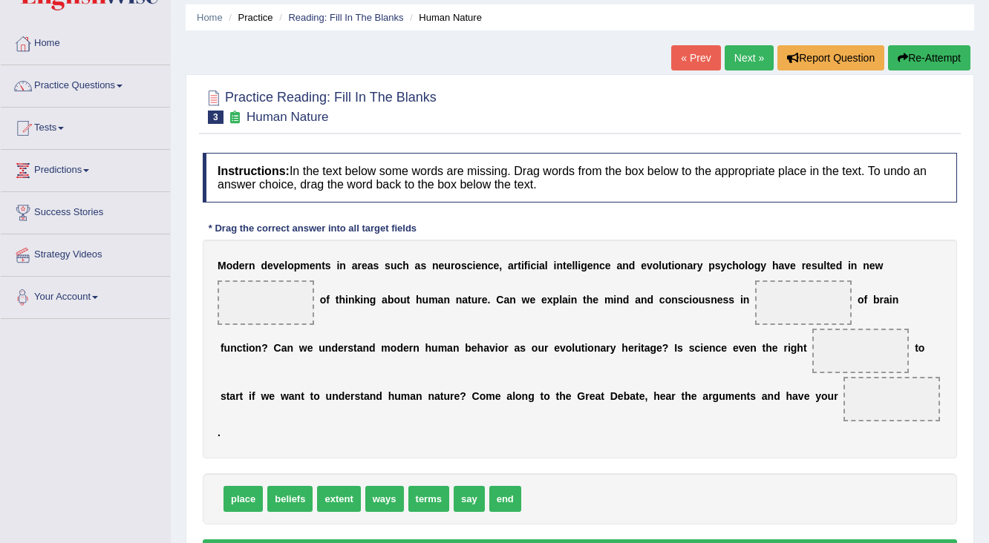
scroll to position [119, 0]
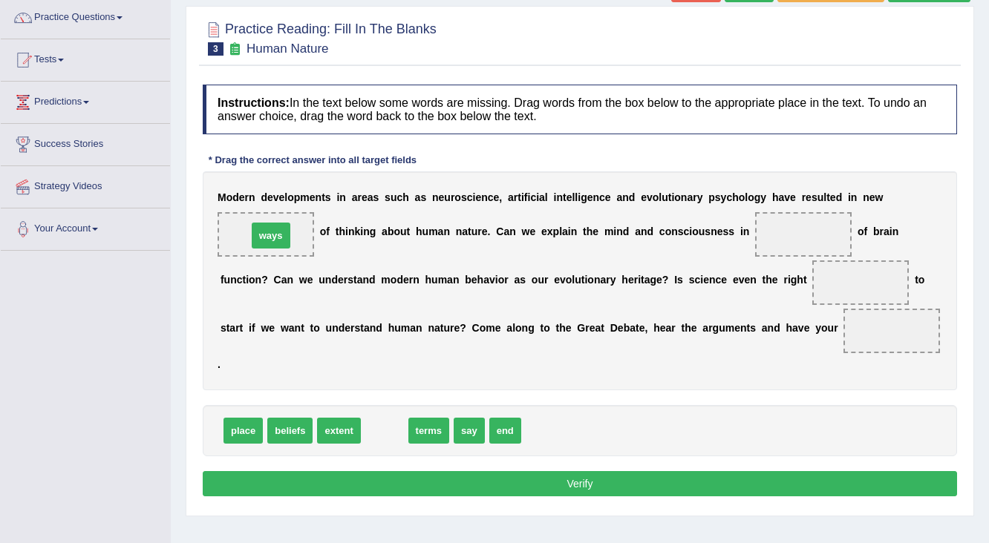
drag, startPoint x: 392, startPoint y: 433, endPoint x: 278, endPoint y: 238, distance: 225.9
drag, startPoint x: 376, startPoint y: 432, endPoint x: 805, endPoint y: 253, distance: 464.2
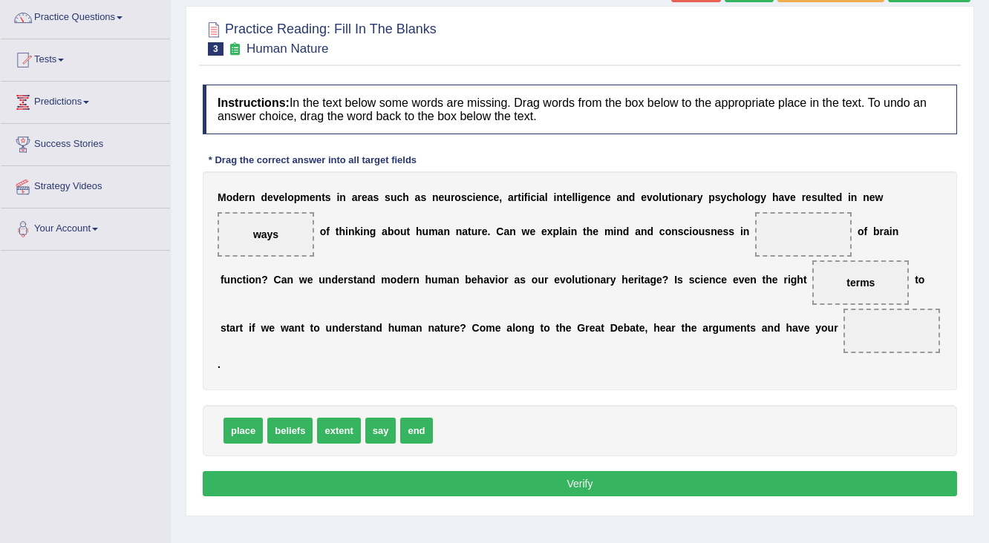
drag, startPoint x: 845, startPoint y: 284, endPoint x: 804, endPoint y: 248, distance: 54.2
click at [799, 246] on div "M o d e r n d e v e l o p m e n t s i n a r e a s s u c h a s n e u r o s c i e…" at bounding box center [580, 280] width 754 height 219
drag, startPoint x: 854, startPoint y: 280, endPoint x: 777, endPoint y: 229, distance: 92.0
click at [229, 427] on span "place" at bounding box center [242, 431] width 39 height 26
drag, startPoint x: 229, startPoint y: 427, endPoint x: 867, endPoint y: 280, distance: 655.1
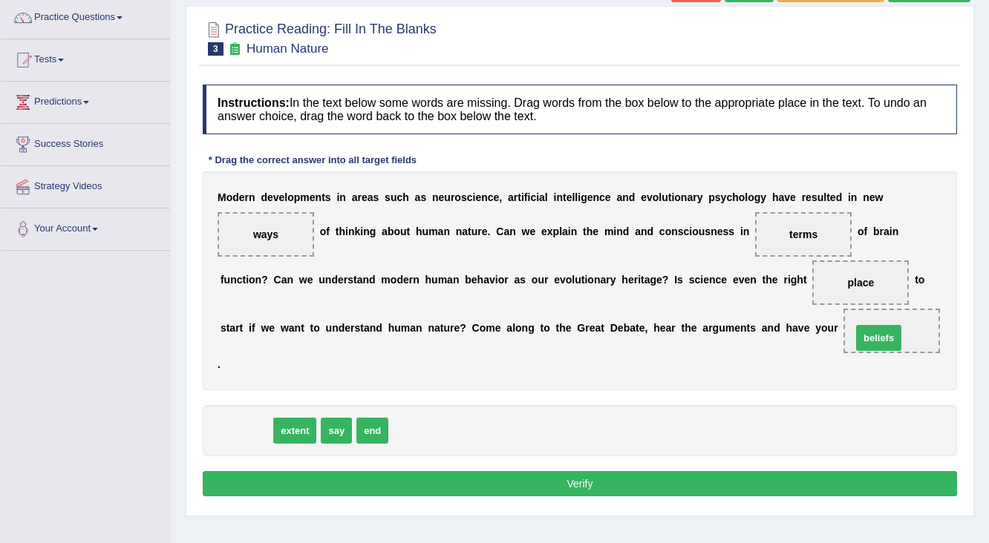
drag, startPoint x: 243, startPoint y: 430, endPoint x: 875, endPoint y: 336, distance: 639.3
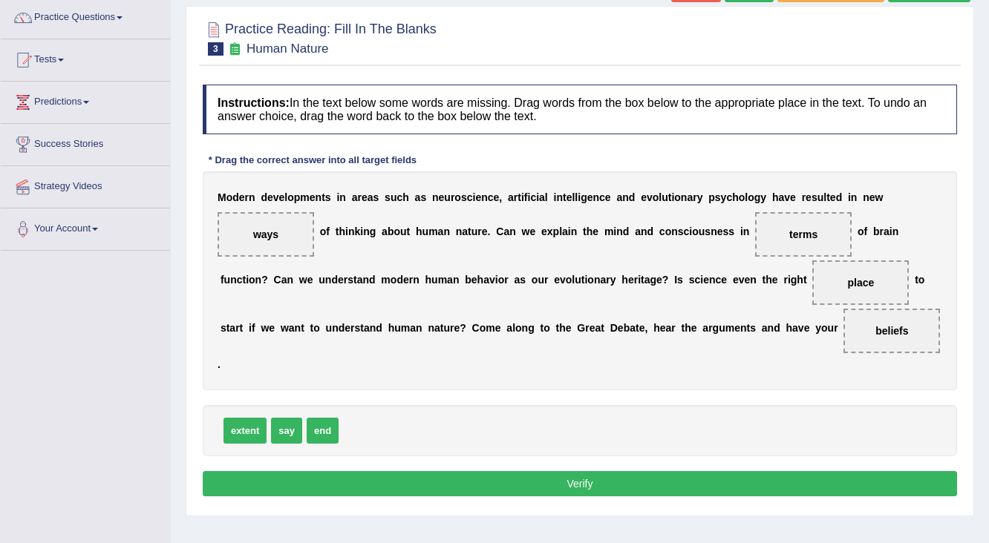
click at [525, 471] on button "Verify" at bounding box center [580, 483] width 754 height 25
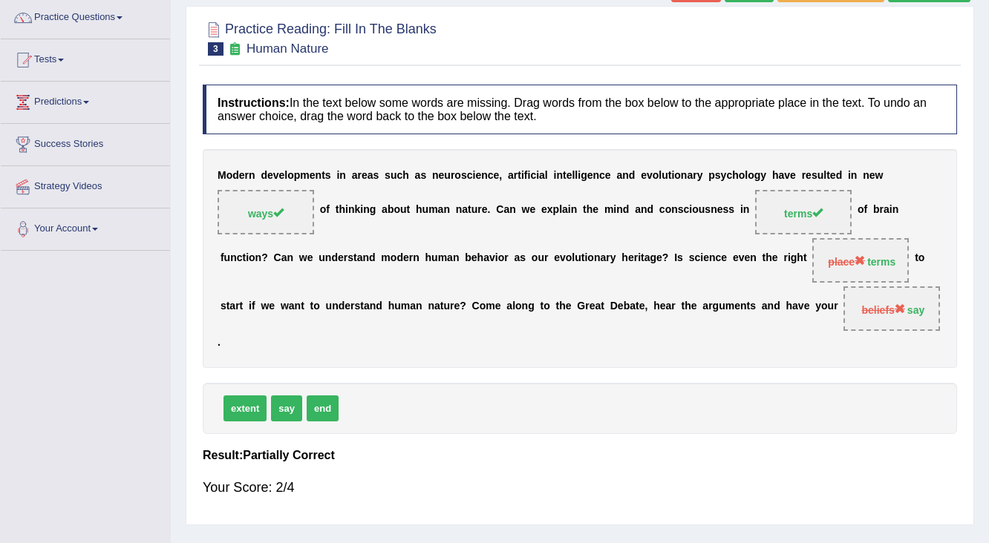
scroll to position [0, 0]
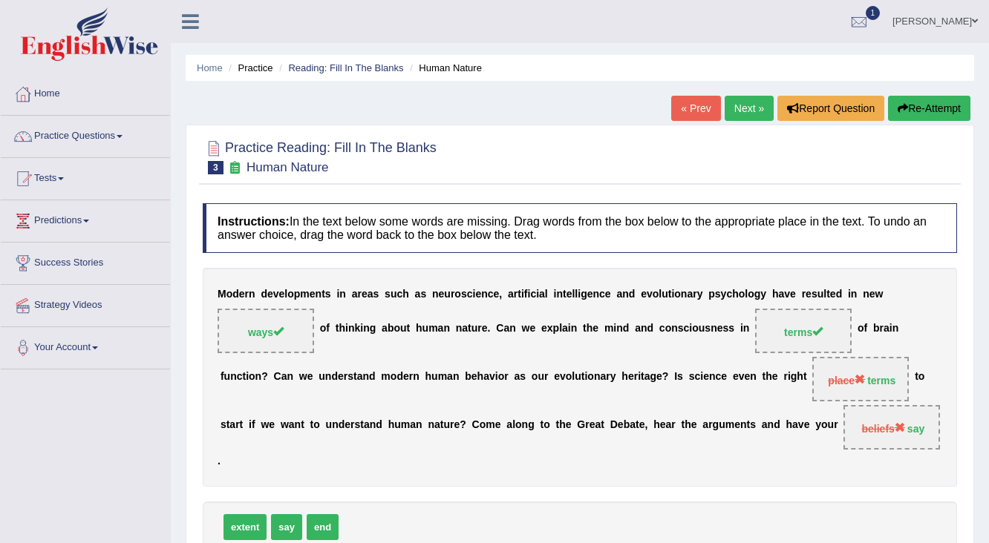
click at [915, 110] on button "Re-Attempt" at bounding box center [929, 108] width 82 height 25
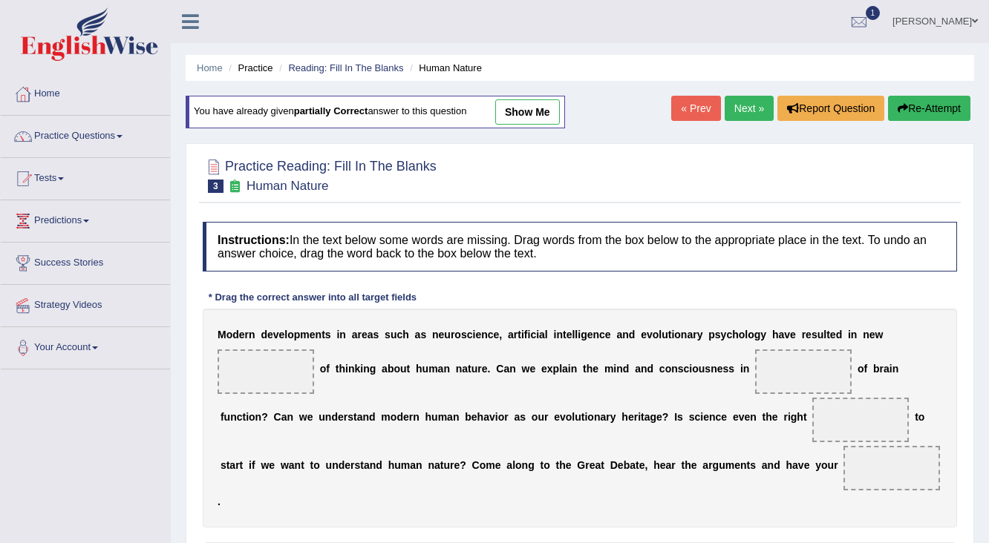
click at [745, 107] on link "Next »" at bounding box center [749, 108] width 49 height 25
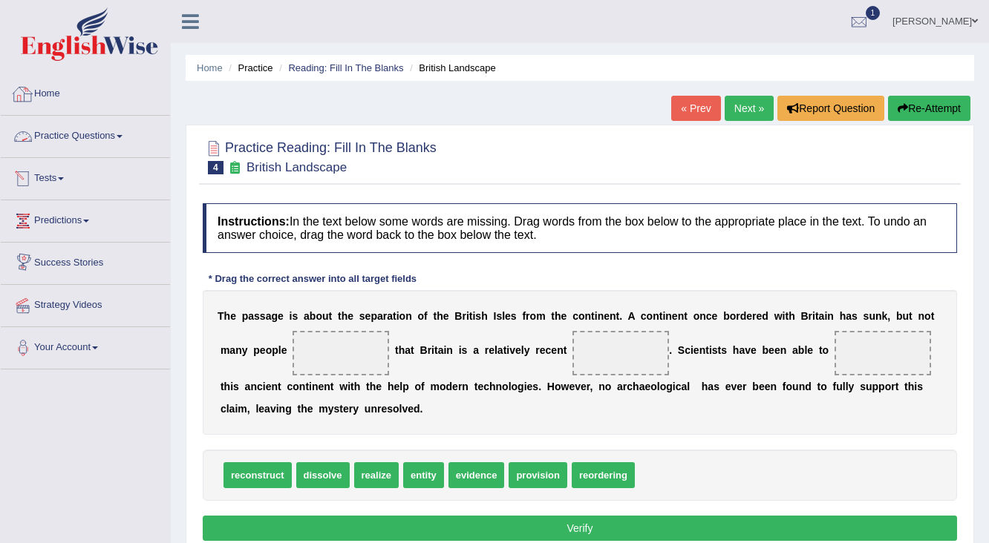
click at [48, 98] on link "Home" at bounding box center [85, 91] width 169 height 37
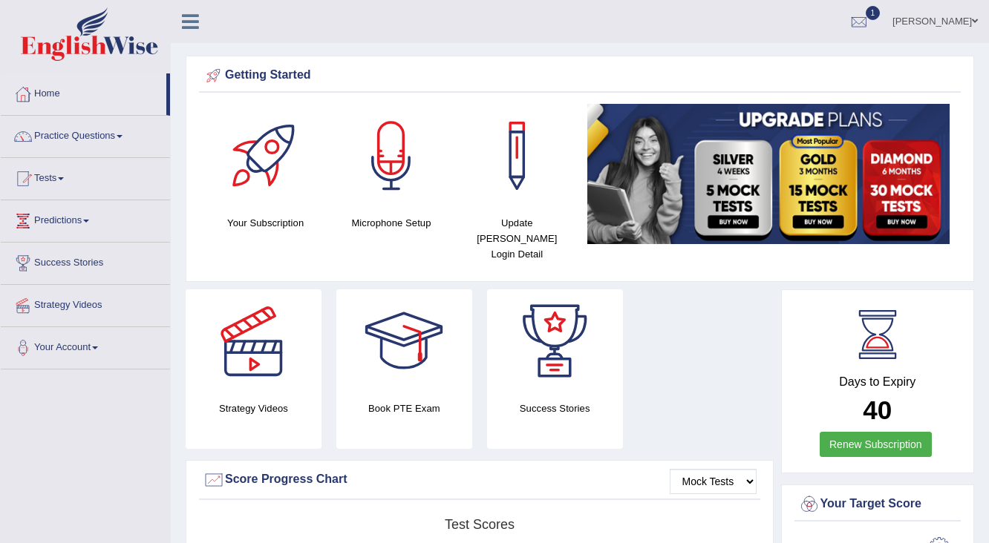
click at [892, 23] on link "[PERSON_NAME]" at bounding box center [935, 19] width 108 height 39
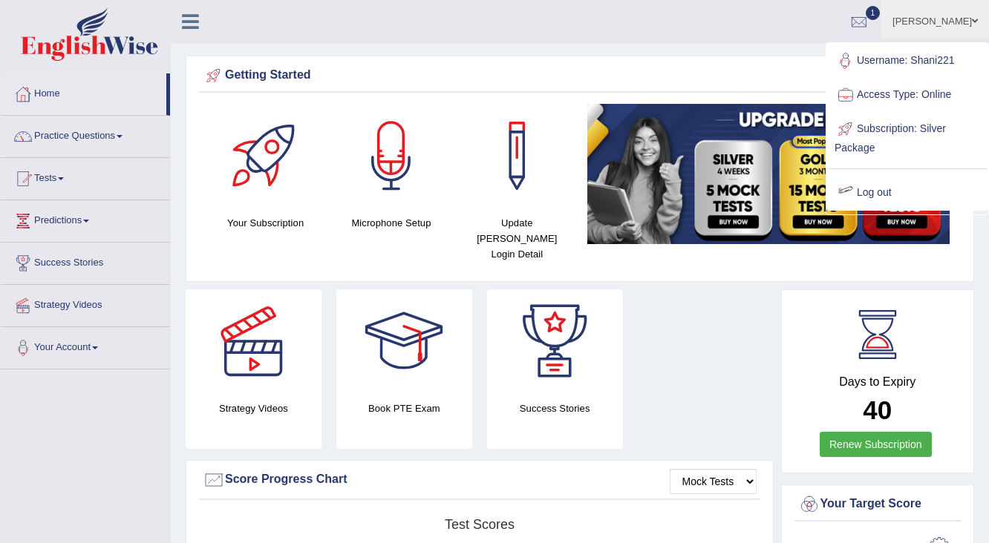
click at [894, 195] on link "Log out" at bounding box center [907, 193] width 160 height 34
